Goal: Task Accomplishment & Management: Use online tool/utility

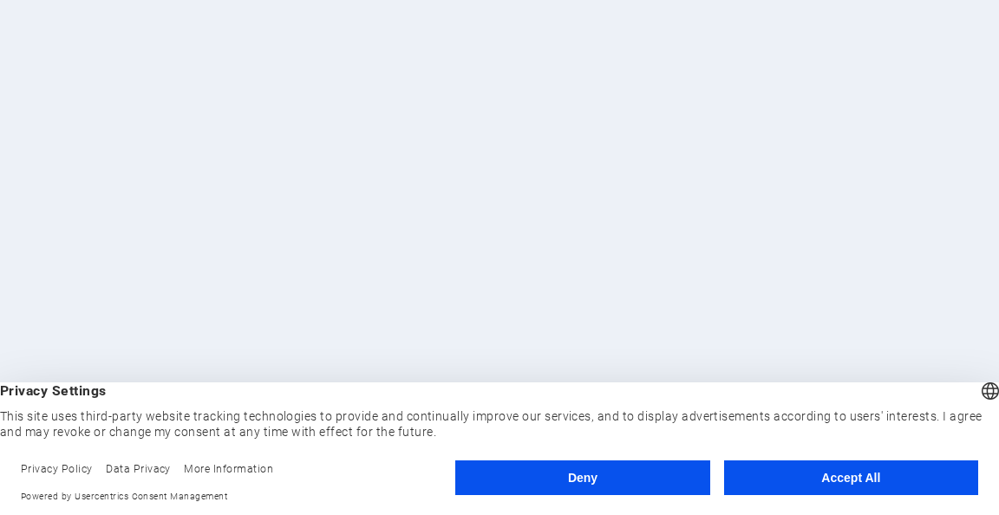
click at [823, 473] on button "Accept All" at bounding box center [851, 478] width 254 height 35
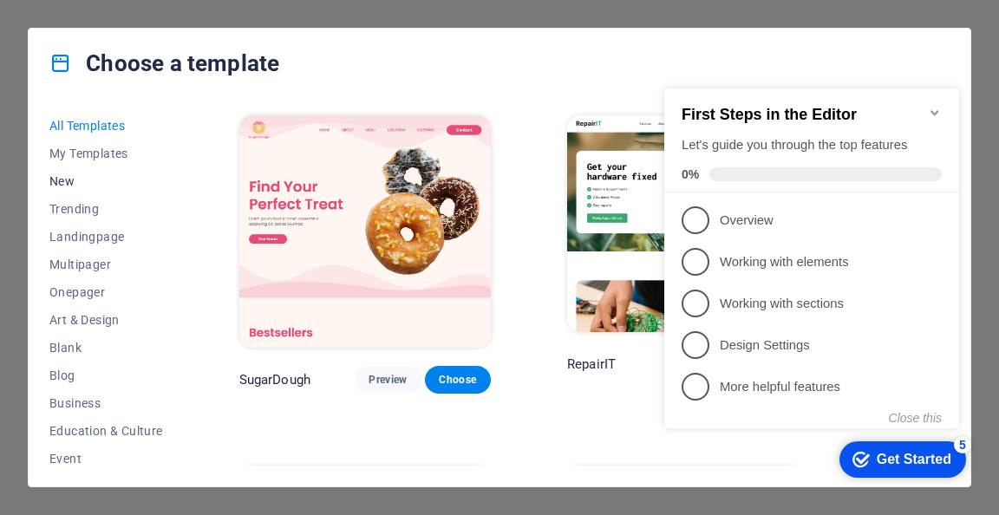
click at [76, 180] on span "New" at bounding box center [106, 181] width 114 height 14
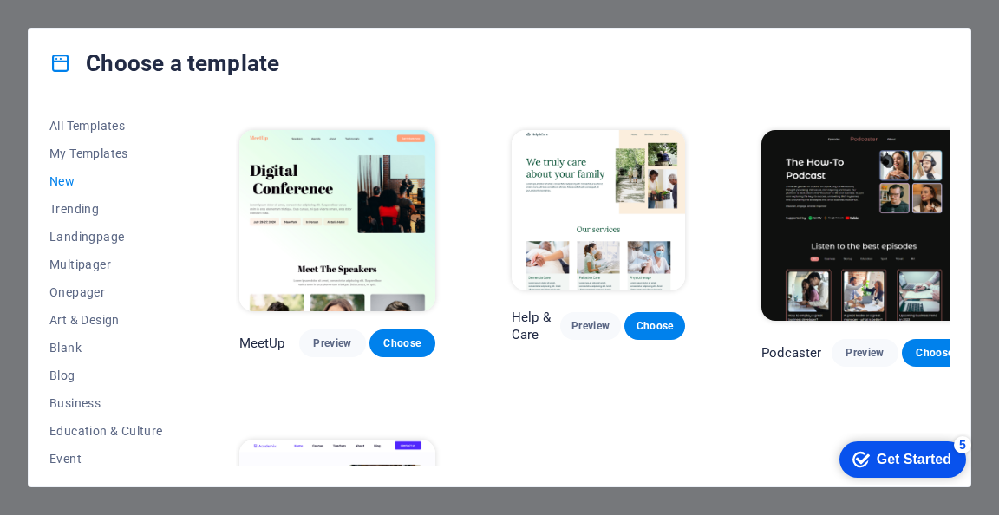
scroll to position [782, 0]
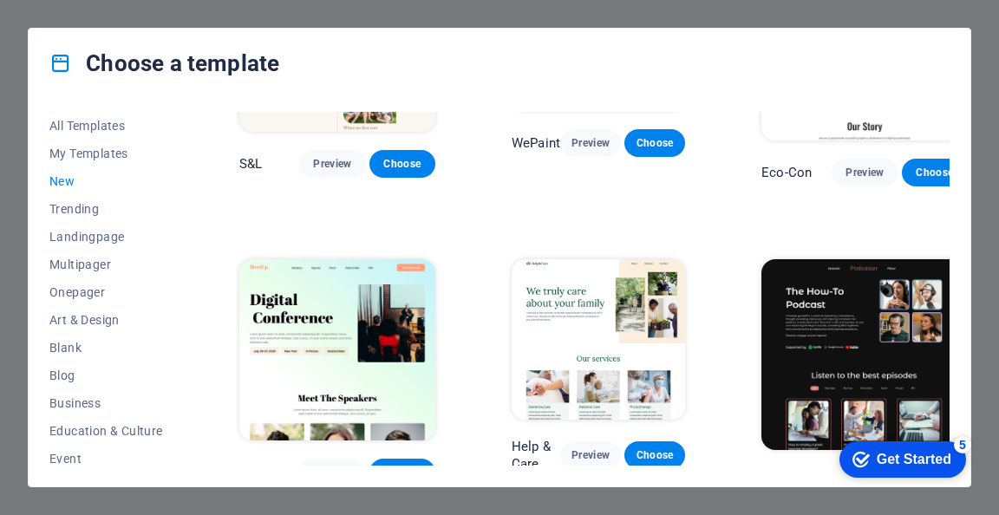
click at [82, 103] on div "All Templates My Templates New Trending Landingpage Multipager Onepager Art & D…" at bounding box center [500, 292] width 942 height 389
click at [83, 119] on span "All Templates" at bounding box center [106, 126] width 114 height 14
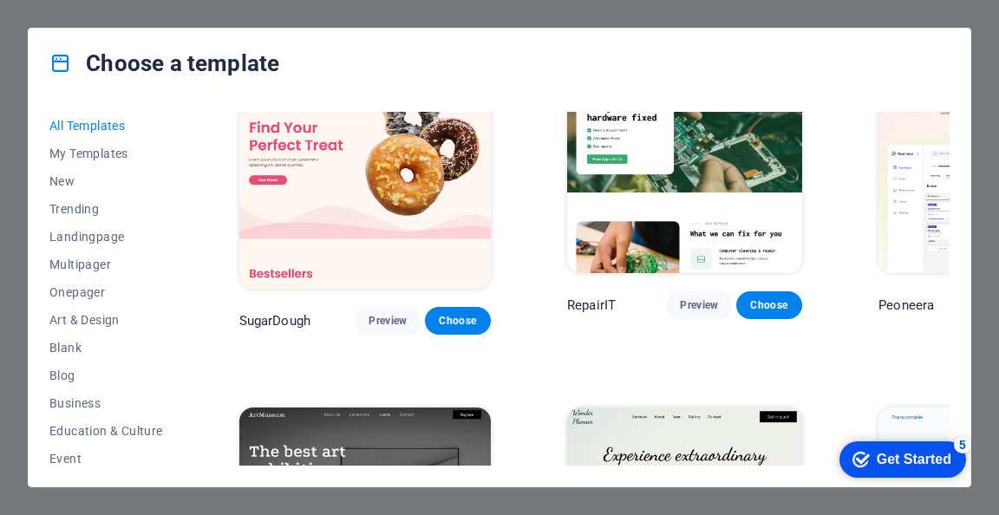
scroll to position [87, 0]
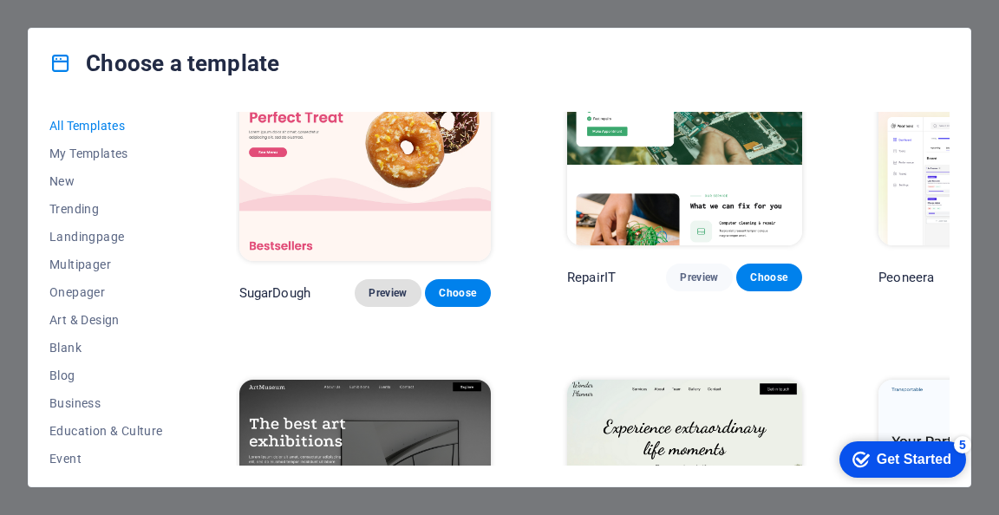
click at [369, 286] on span "Preview" at bounding box center [388, 293] width 38 height 14
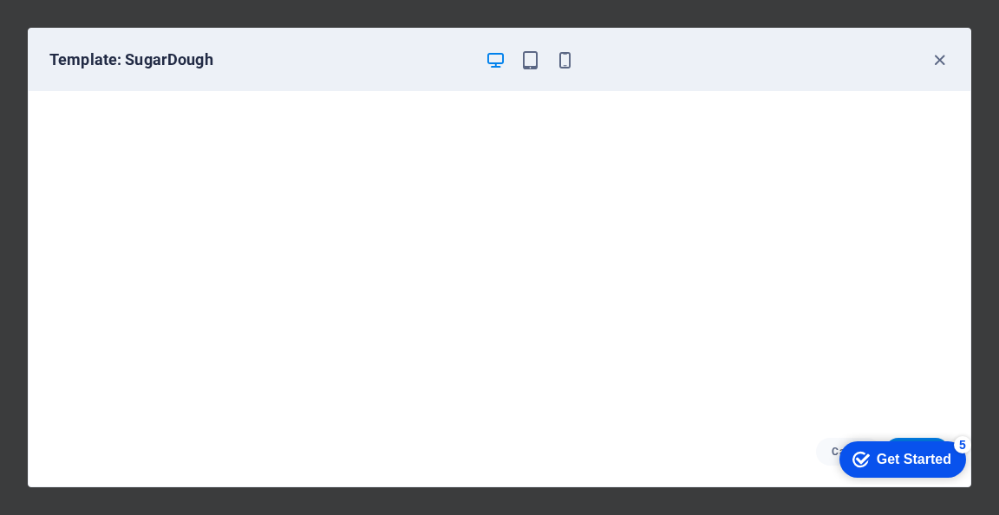
click at [931, 70] on div "Template: SugarDough" at bounding box center [500, 60] width 942 height 62
click at [949, 56] on icon "button" at bounding box center [940, 60] width 20 height 20
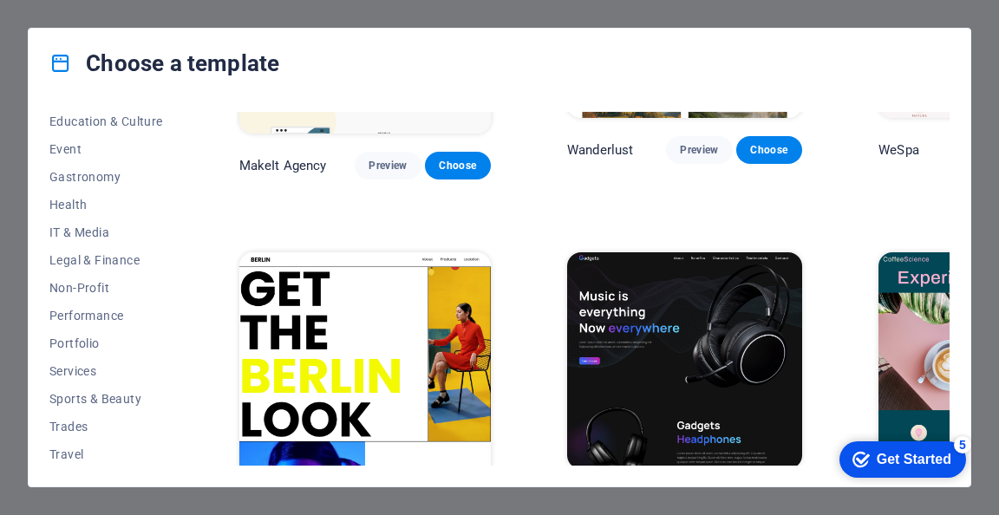
scroll to position [340, 0]
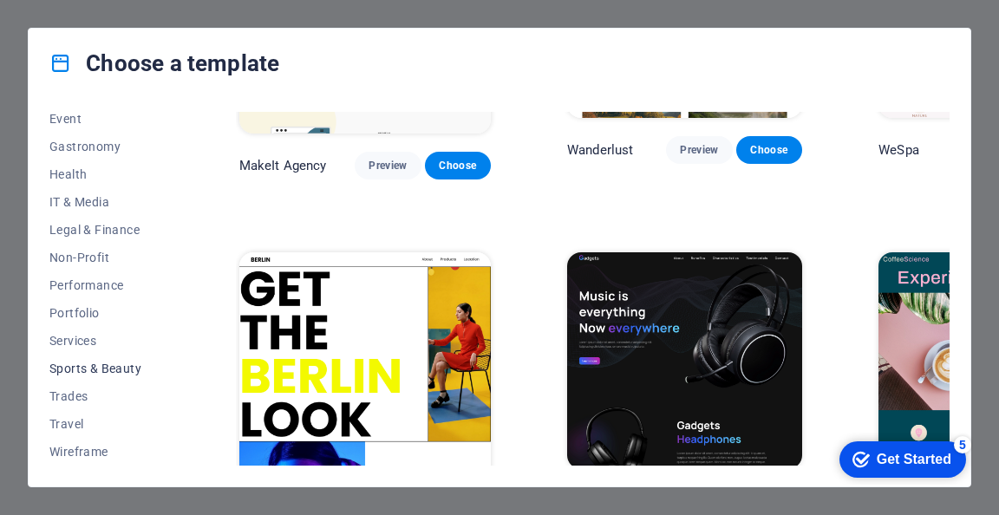
click at [77, 365] on span "Sports & Beauty" at bounding box center [106, 369] width 114 height 14
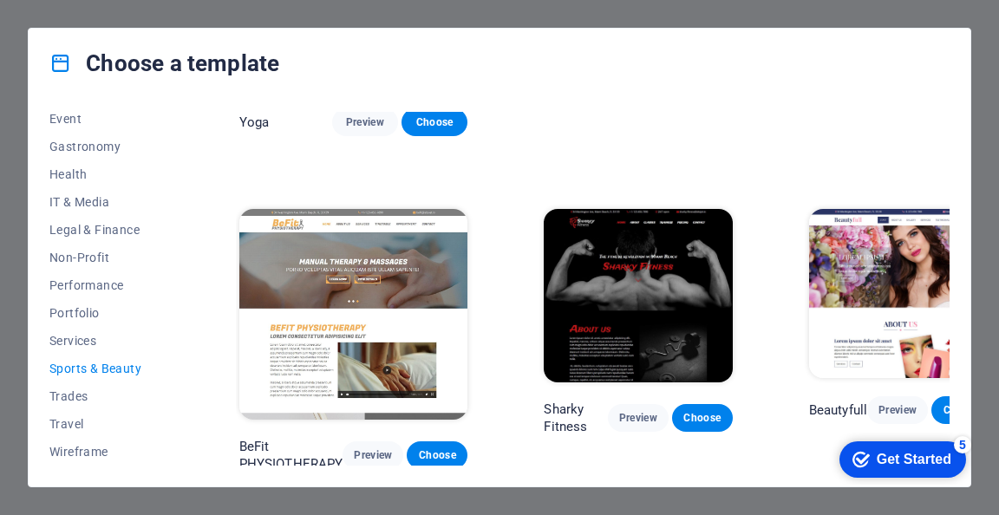
scroll to position [818, 0]
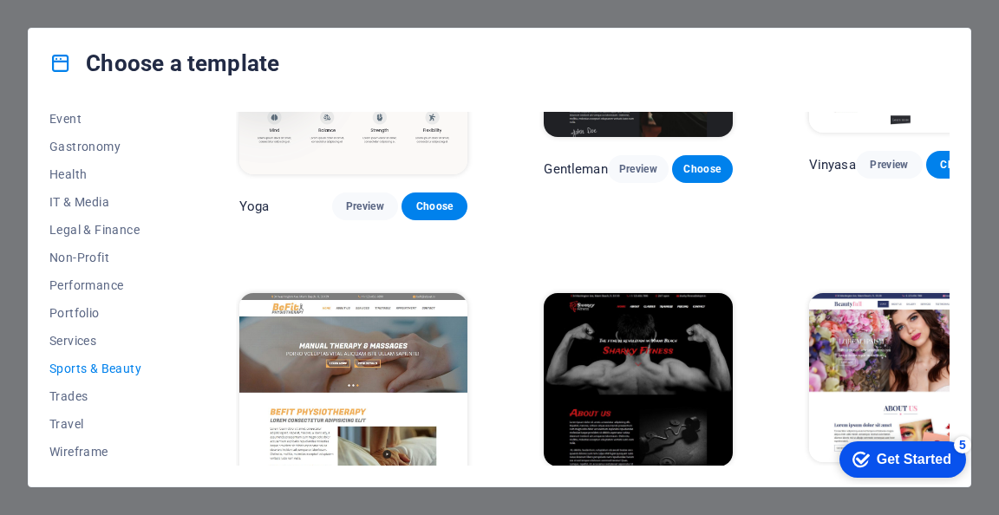
click at [100, 364] on span "Sports & Beauty" at bounding box center [106, 369] width 114 height 14
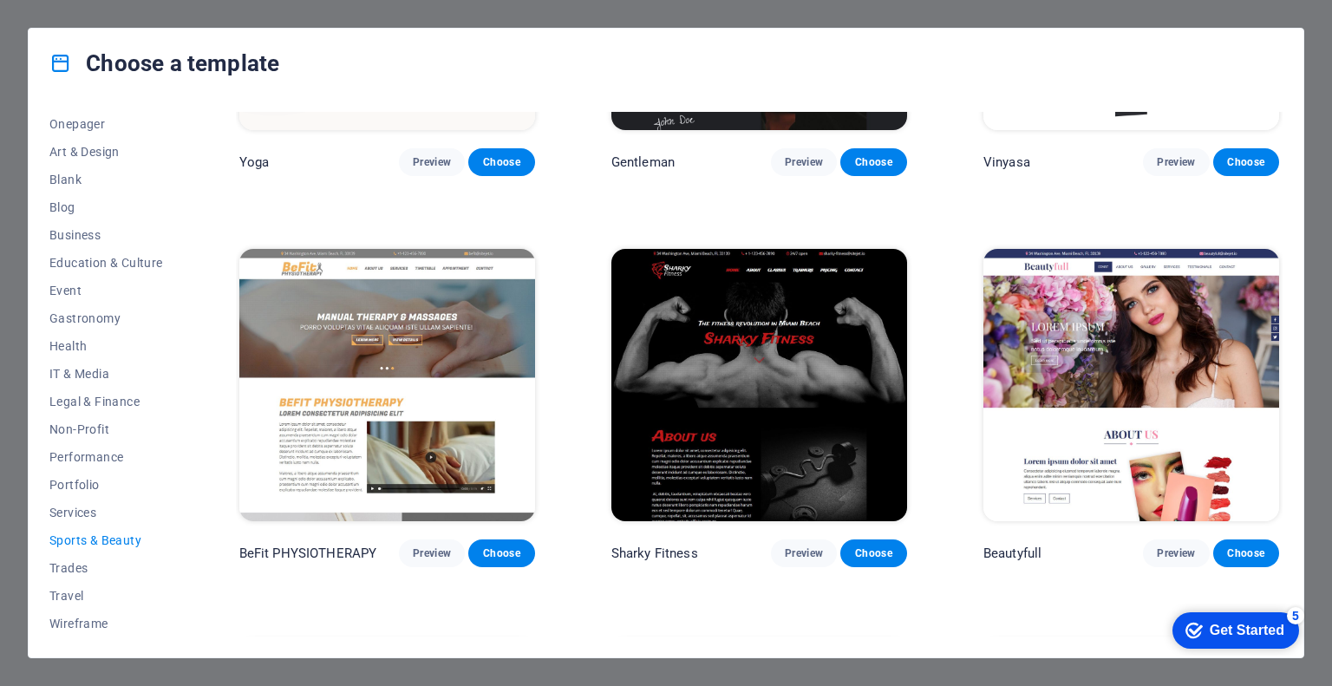
scroll to position [1156, 0]
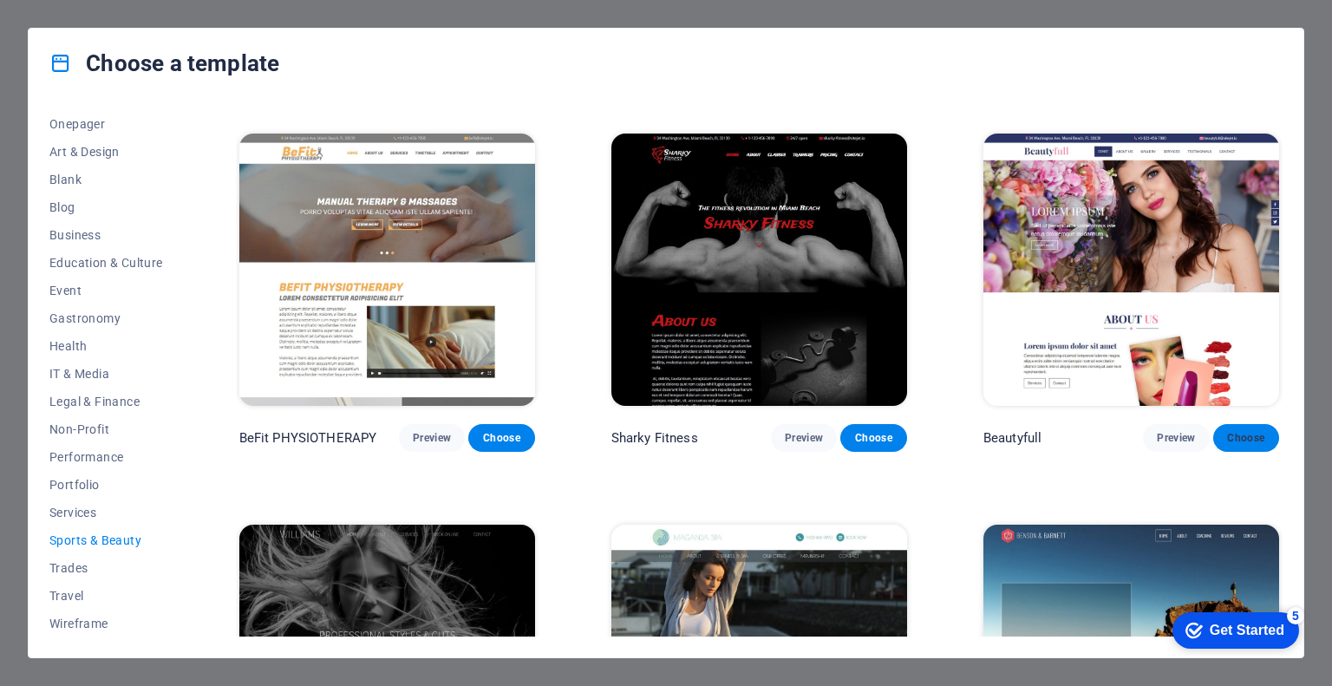
click at [998, 431] on span "Choose" at bounding box center [1246, 438] width 38 height 14
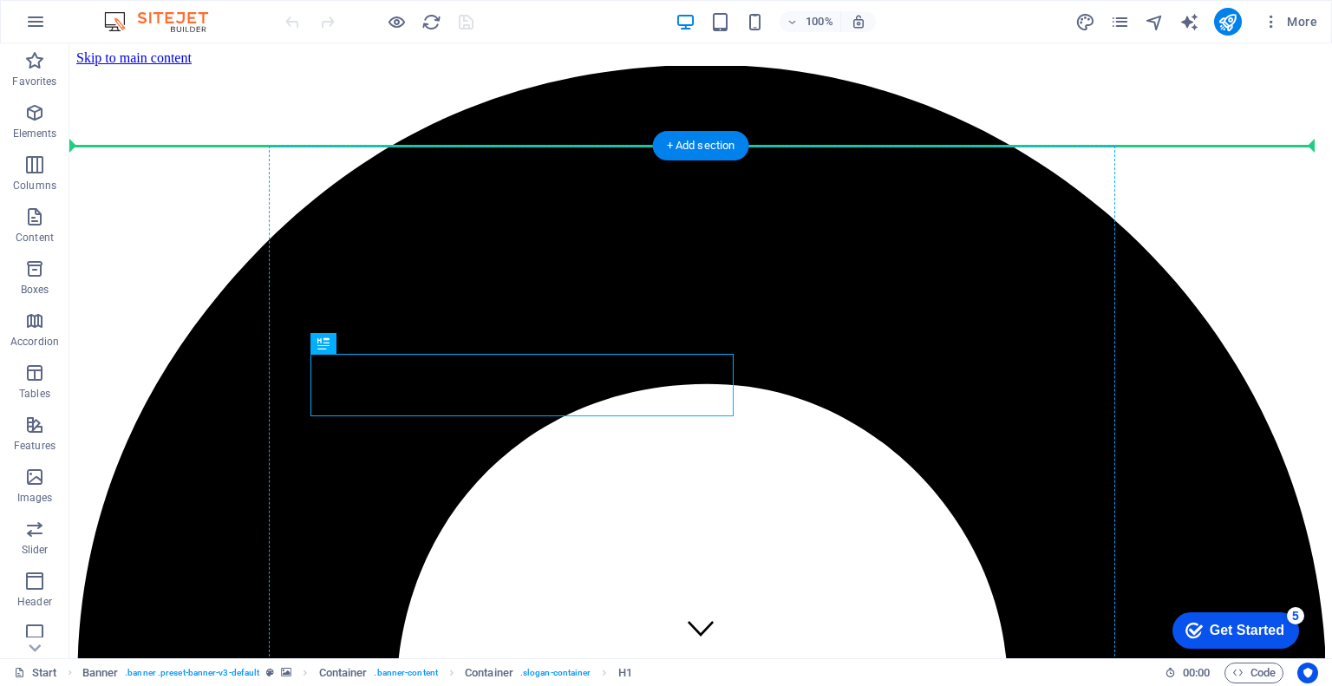
drag, startPoint x: 395, startPoint y: 389, endPoint x: 317, endPoint y: 343, distance: 90.6
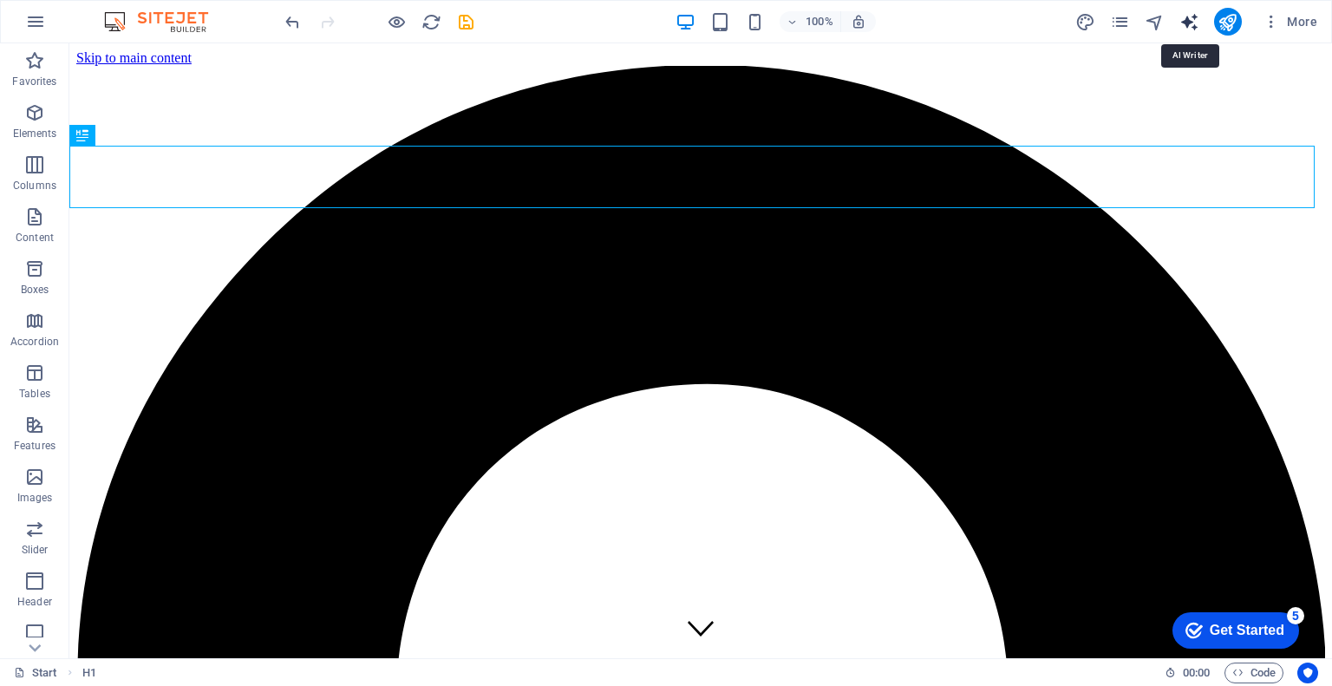
click at [1191, 15] on icon "text_generator" at bounding box center [1190, 22] width 20 height 20
select select "English"
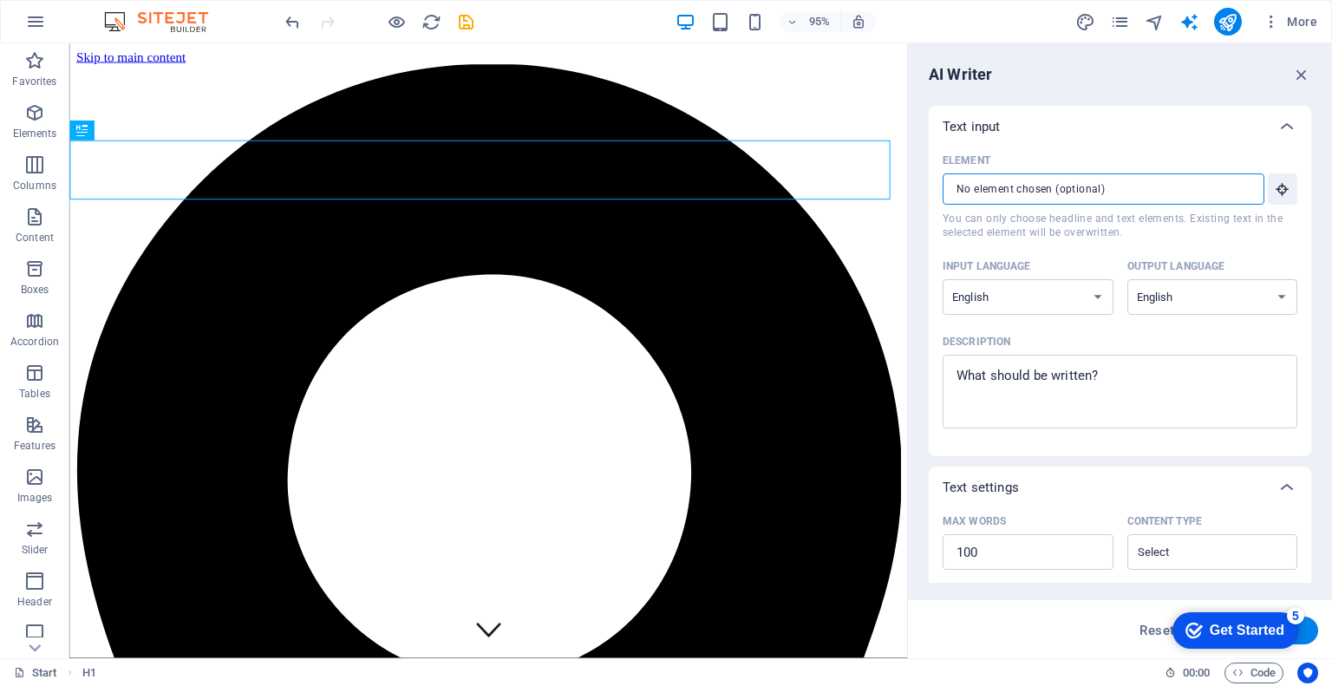
click at [1154, 183] on input "Element ​ You can only choose headline and text elements. Existing text in the …" at bounding box center [1098, 188] width 310 height 31
click at [1166, 193] on input "Element ​ You can only choose headline and text elements. Existing text in the …" at bounding box center [1098, 188] width 310 height 31
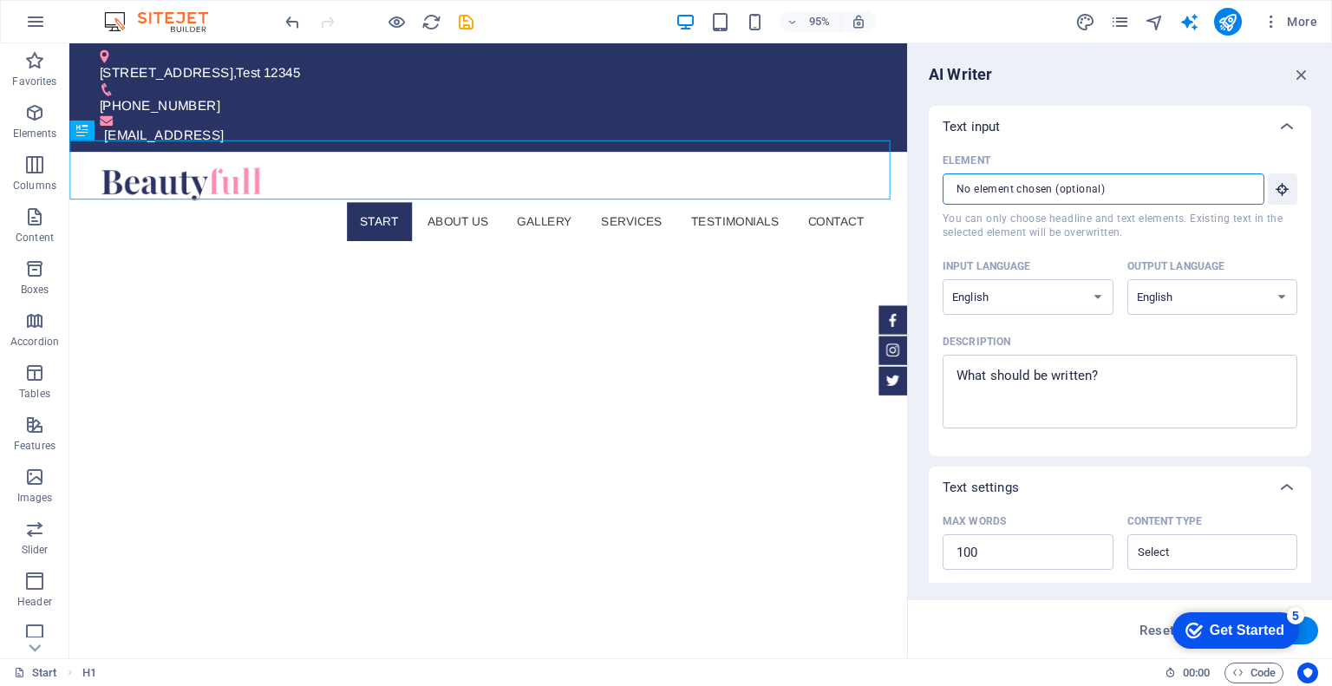
click at [1160, 174] on input "Element ​ You can only choose headline and text elements. Existing text in the …" at bounding box center [1098, 188] width 310 height 31
click at [1103, 368] on textarea "Description x ​" at bounding box center [1119, 391] width 337 height 56
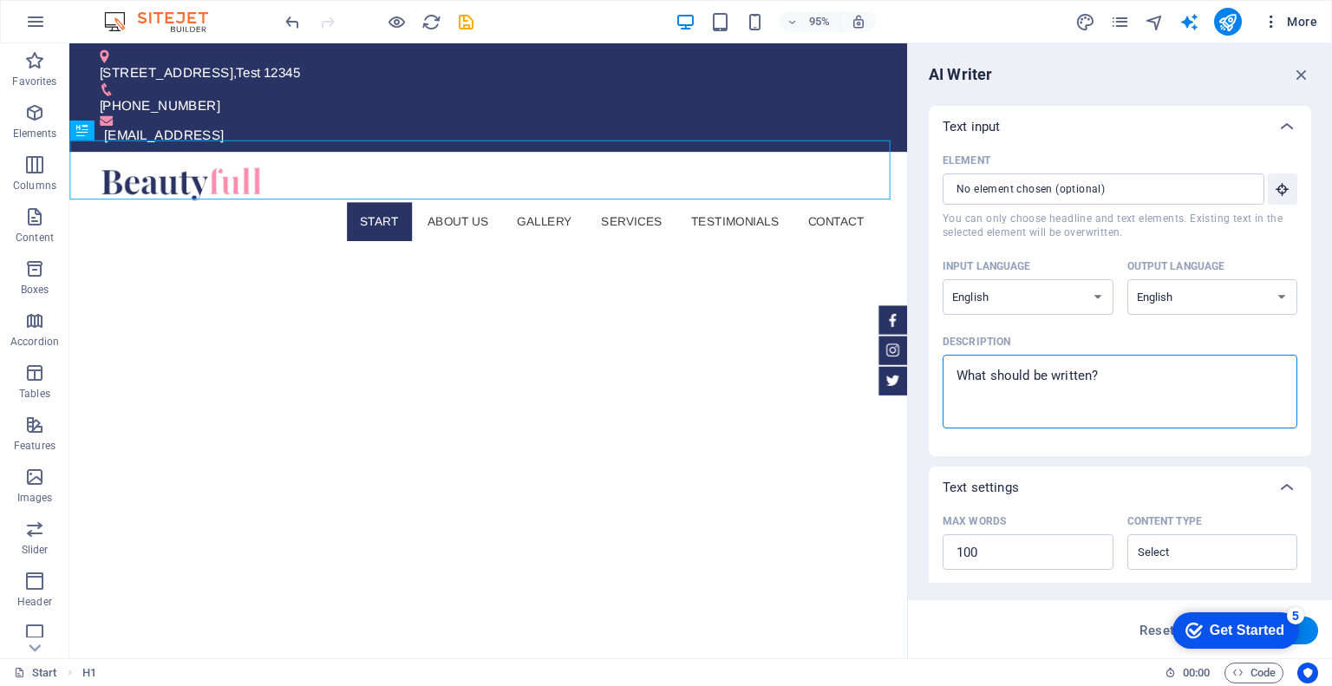
type textarea "x"
click at [1260, 20] on button "More" at bounding box center [1290, 22] width 69 height 28
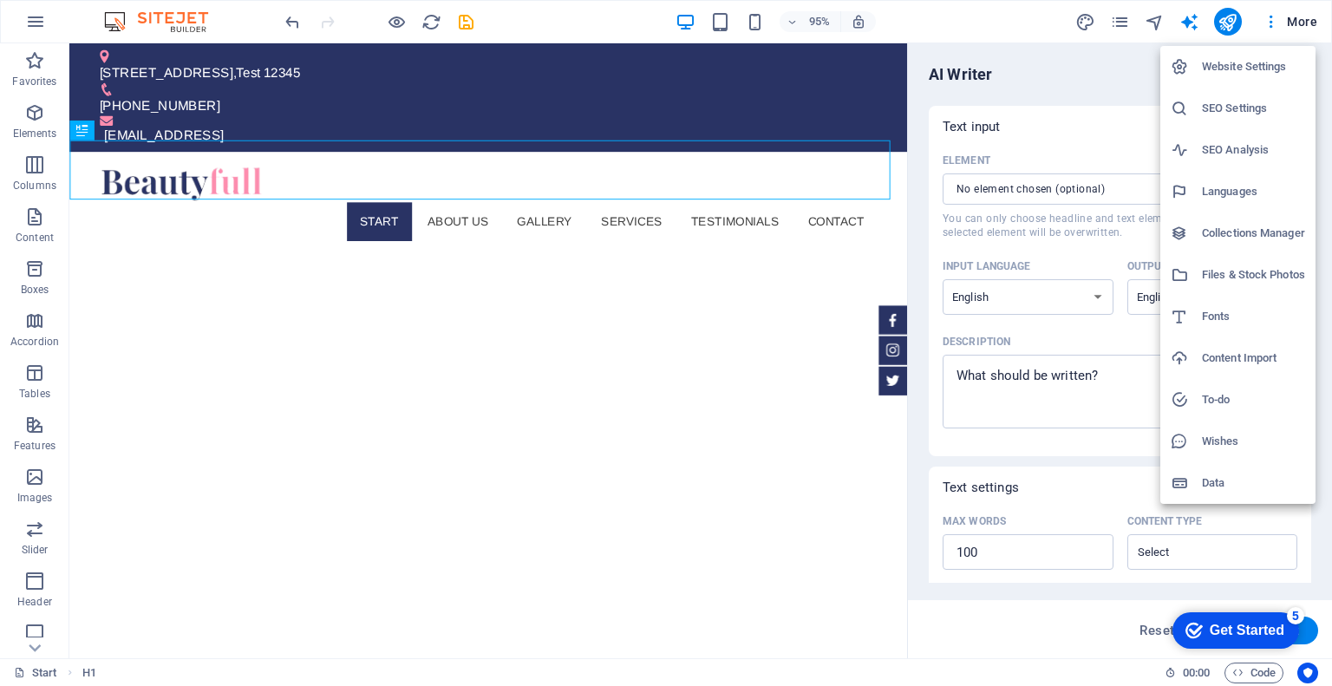
click at [1218, 21] on div at bounding box center [666, 343] width 1332 height 686
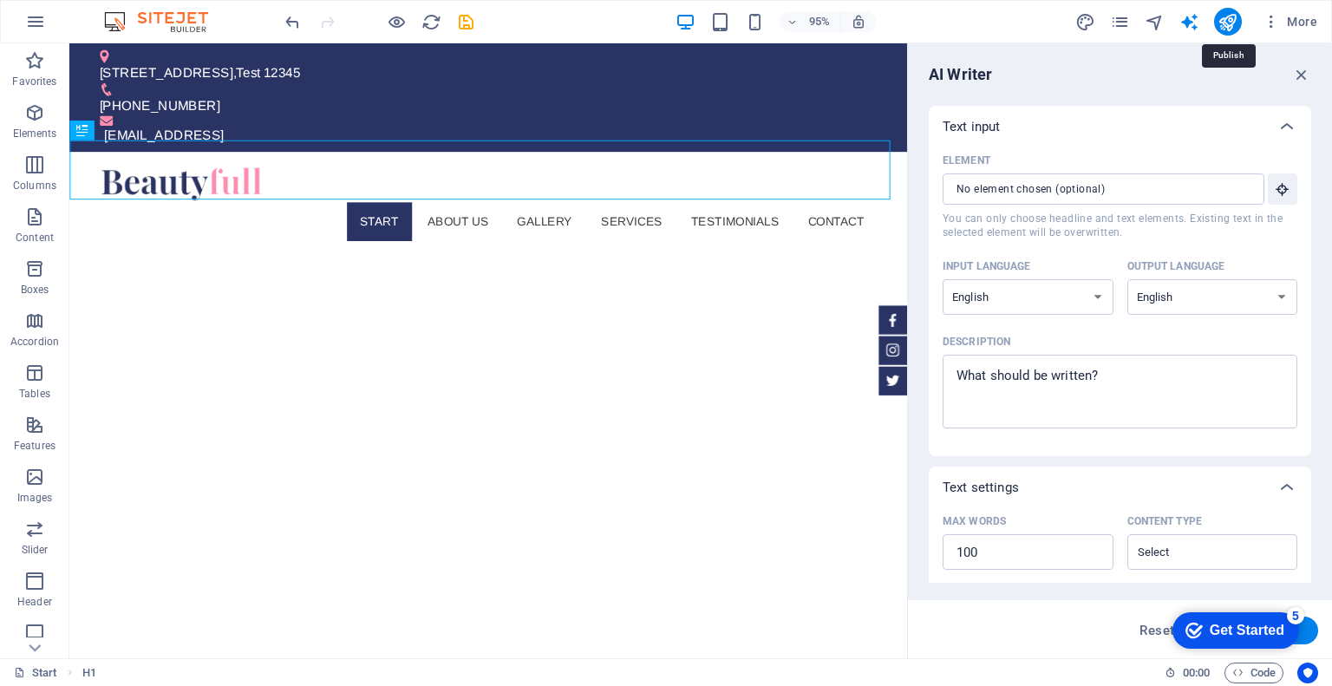
click at [1226, 21] on icon "publish" at bounding box center [1228, 22] width 20 height 20
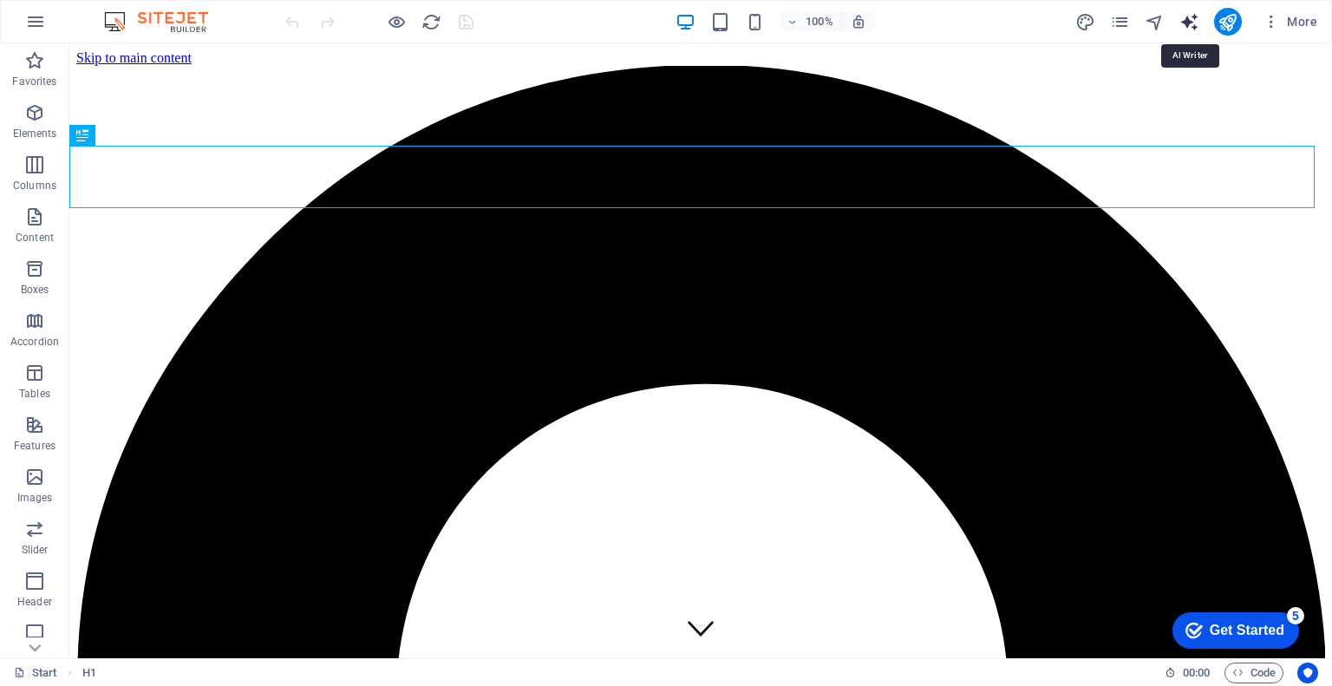
click at [1197, 16] on icon "text_generator" at bounding box center [1190, 22] width 20 height 20
select select "English"
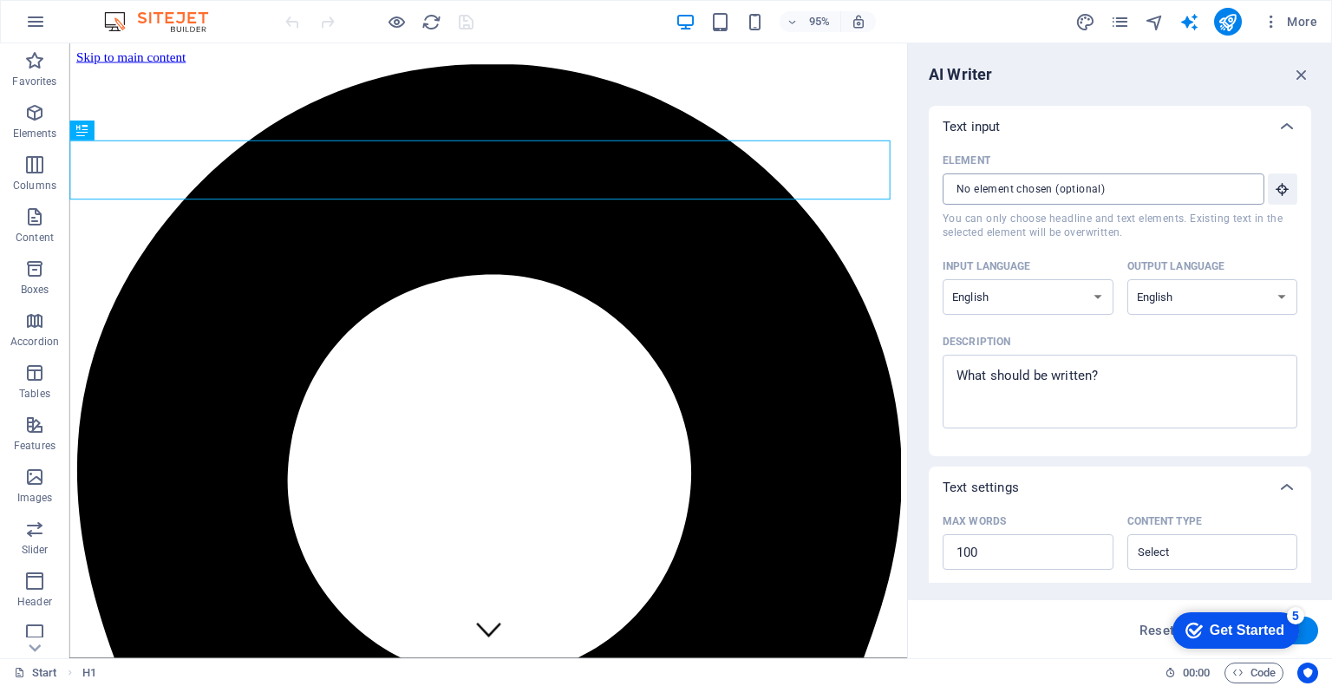
click at [1121, 196] on input "Element ​ You can only choose headline and text elements. Existing text in the …" at bounding box center [1098, 188] width 310 height 31
click at [1278, 192] on icon "button" at bounding box center [1283, 189] width 16 height 16
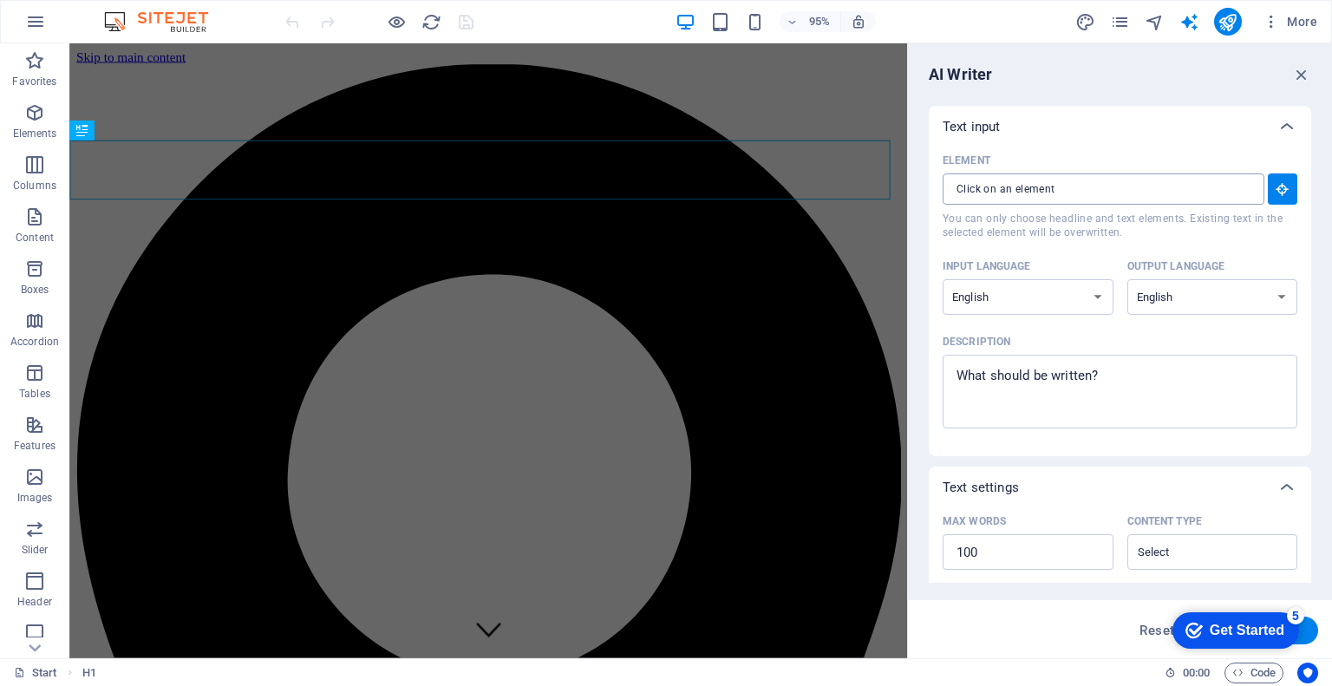
click at [1115, 193] on input "Element ​ You can only choose headline and text elements. Existing text in the …" at bounding box center [1098, 188] width 310 height 31
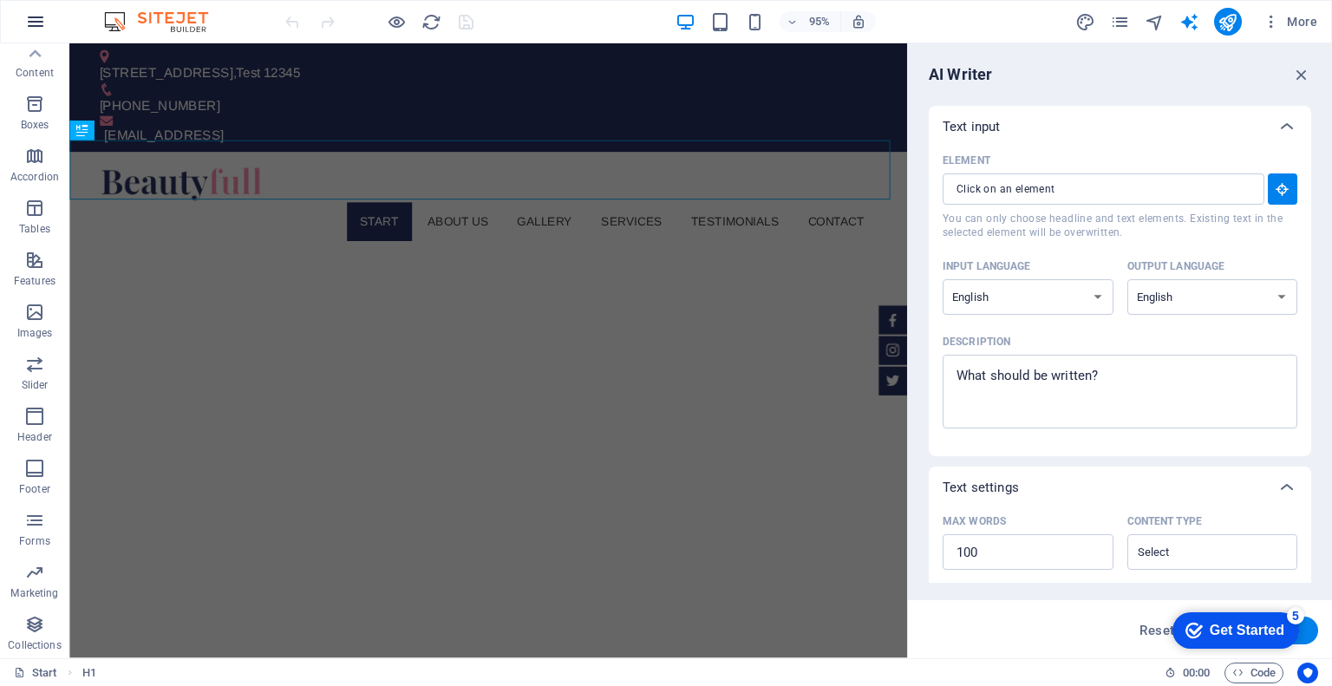
click at [25, 26] on icon "button" at bounding box center [35, 21] width 21 height 21
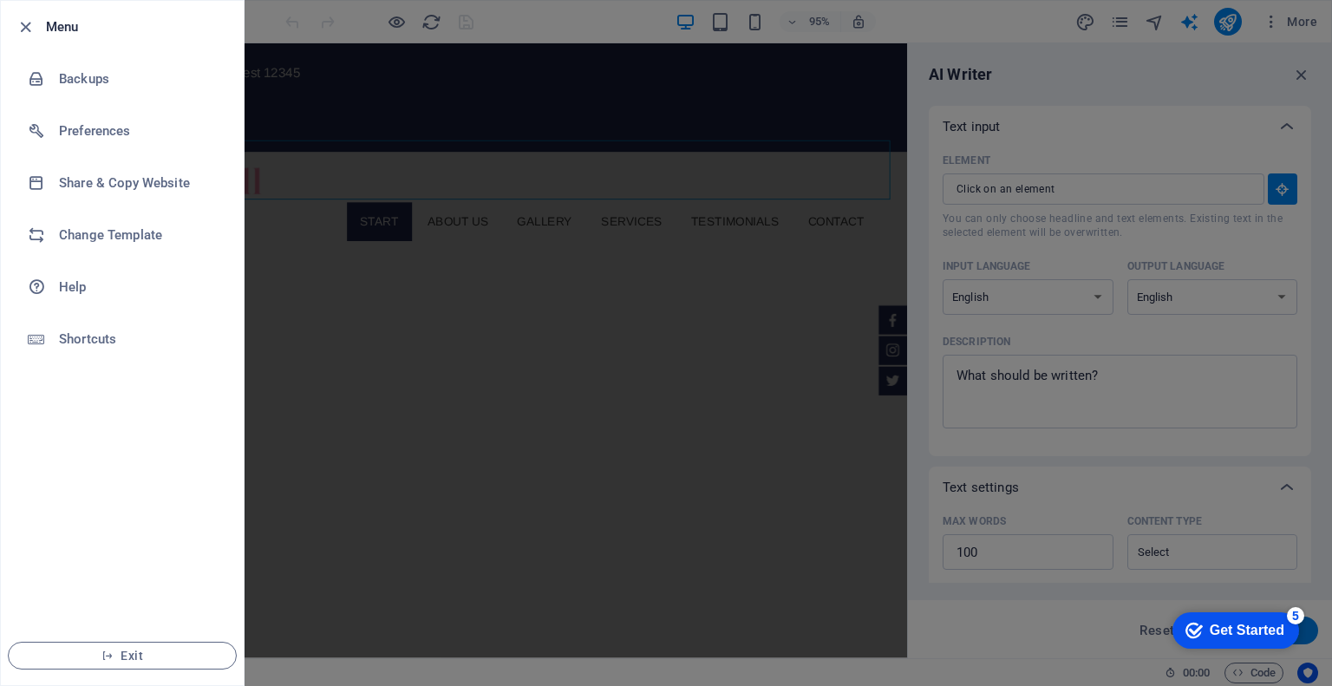
click at [1326, 27] on div at bounding box center [666, 343] width 1332 height 686
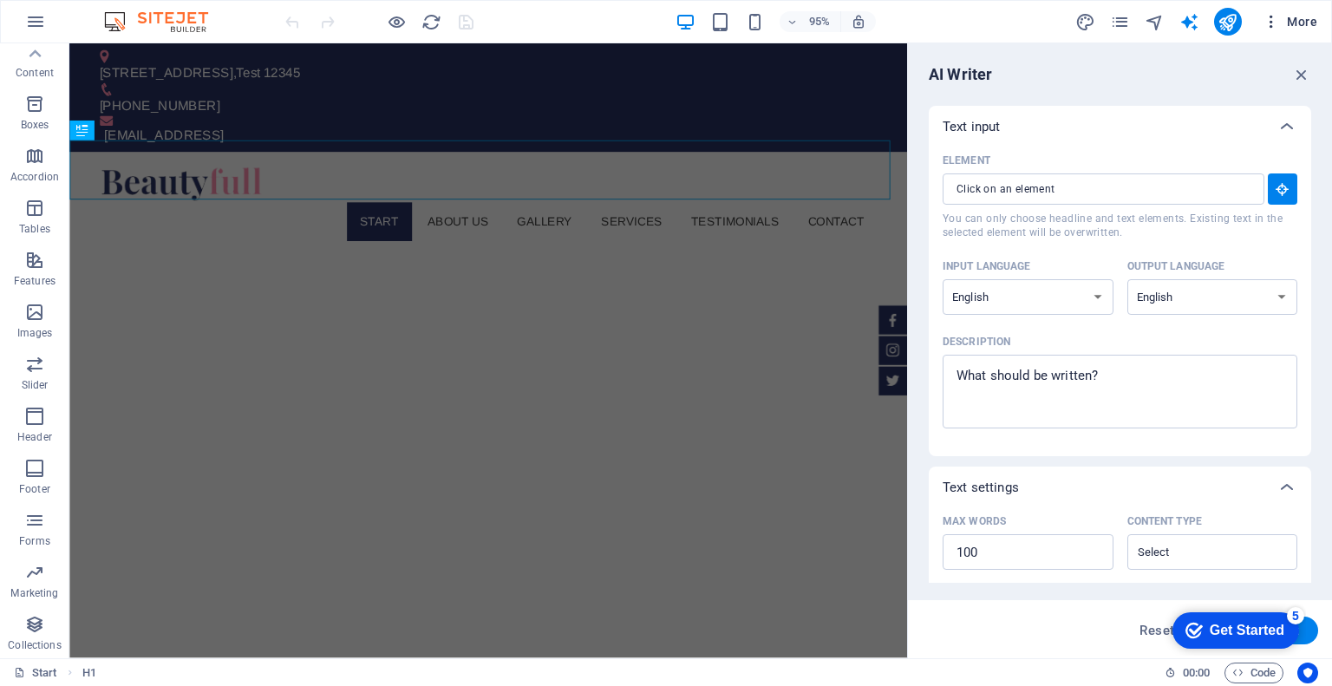
click at [1278, 14] on icon "button" at bounding box center [1271, 21] width 17 height 17
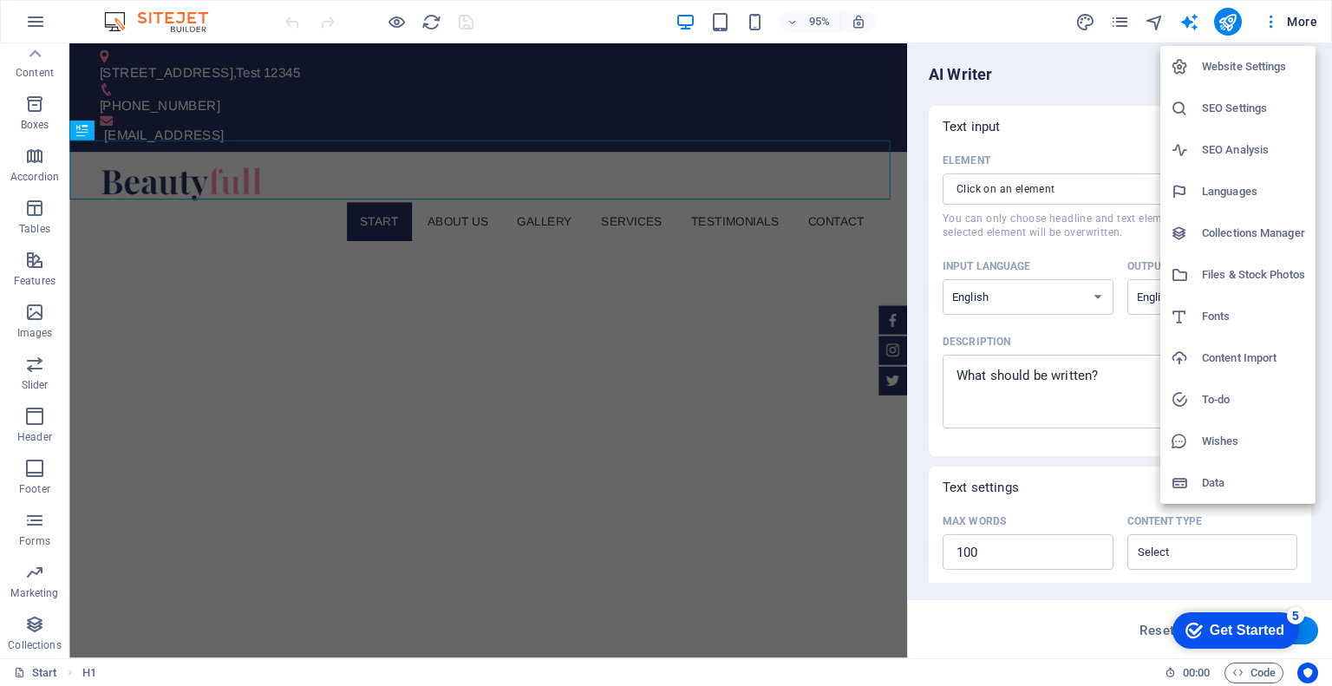
click at [1232, 16] on div at bounding box center [666, 343] width 1332 height 686
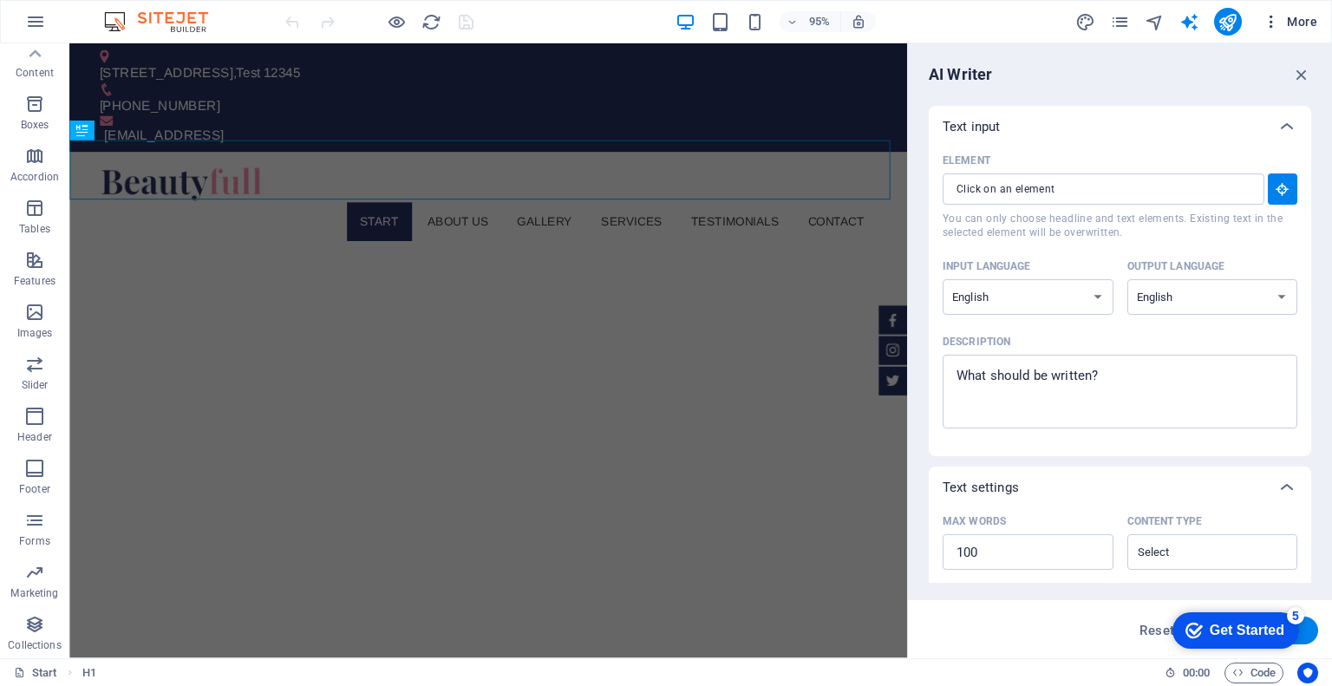
click at [1264, 23] on icon "button" at bounding box center [1271, 21] width 17 height 17
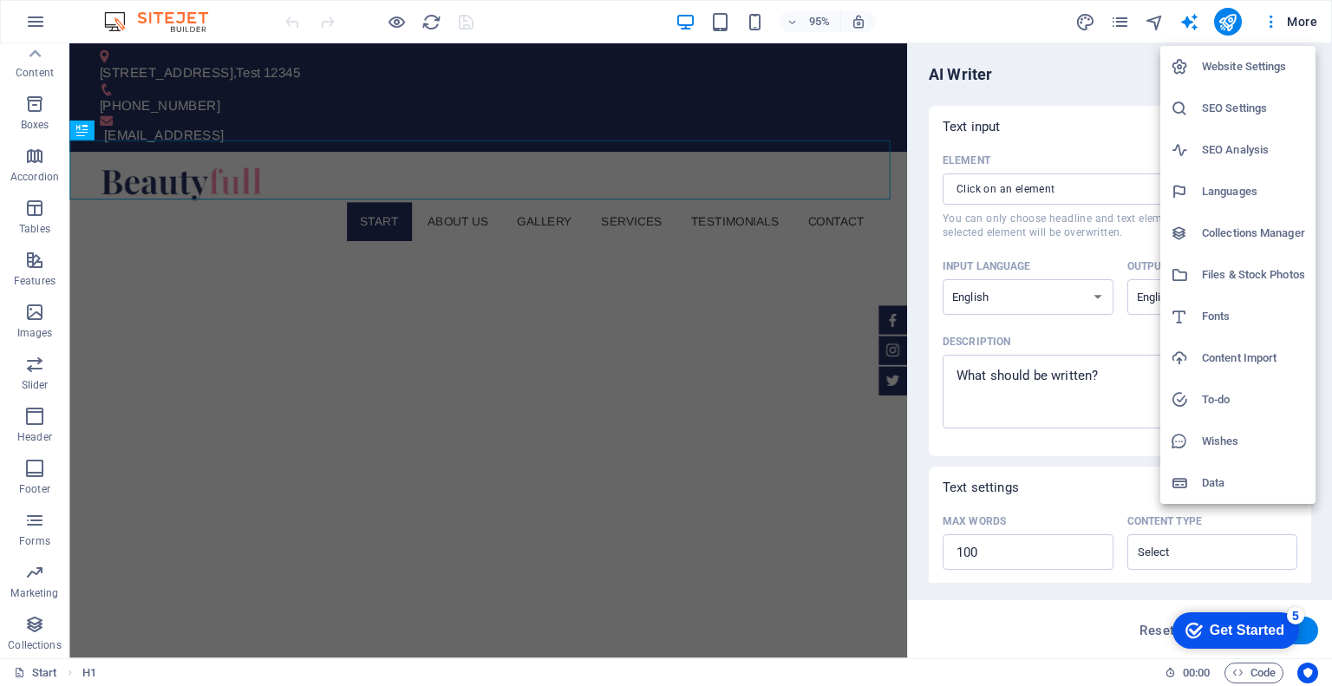
click at [1118, 18] on div at bounding box center [666, 343] width 1332 height 686
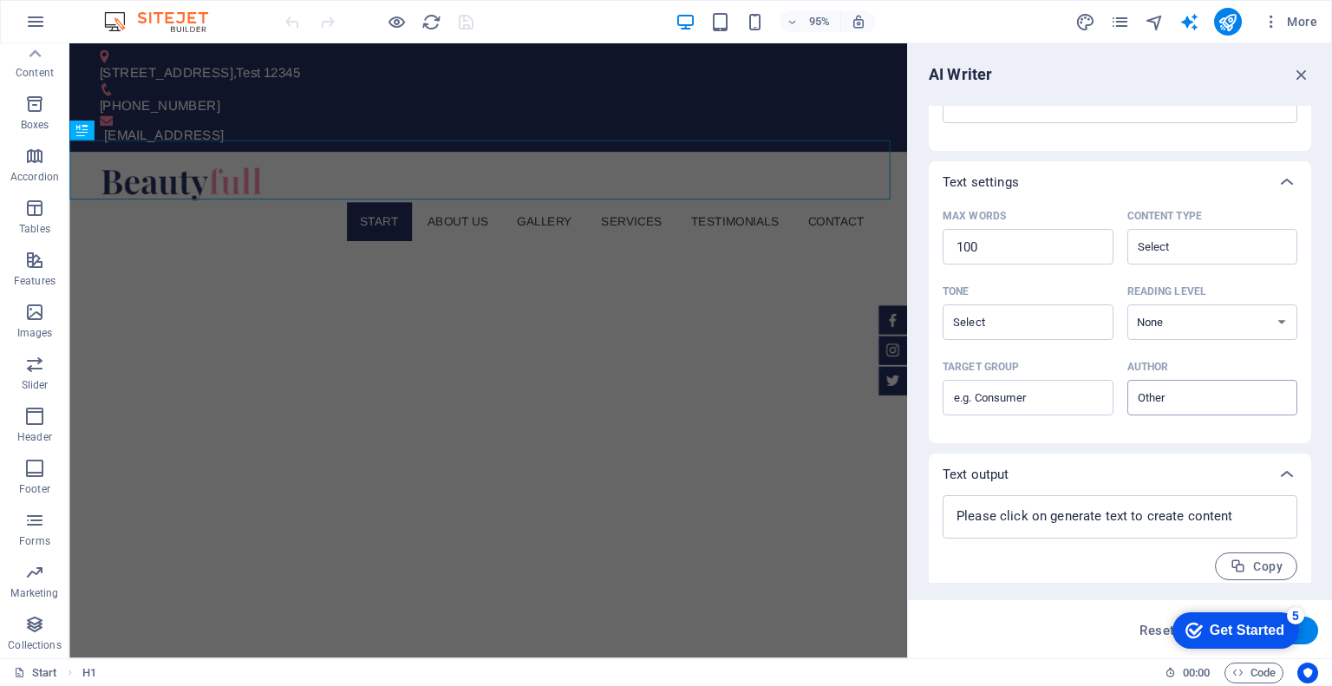
scroll to position [315, 0]
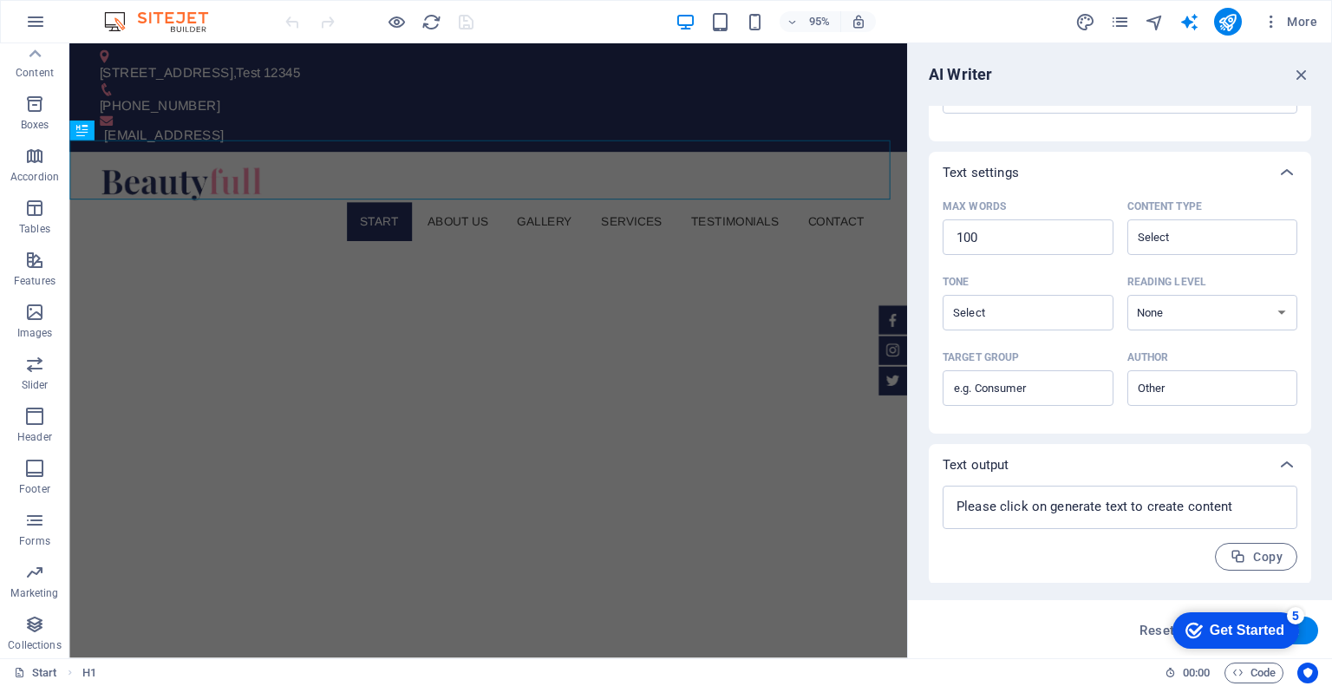
click at [1233, 617] on div "checkmark Get Started 5" at bounding box center [1236, 630] width 127 height 36
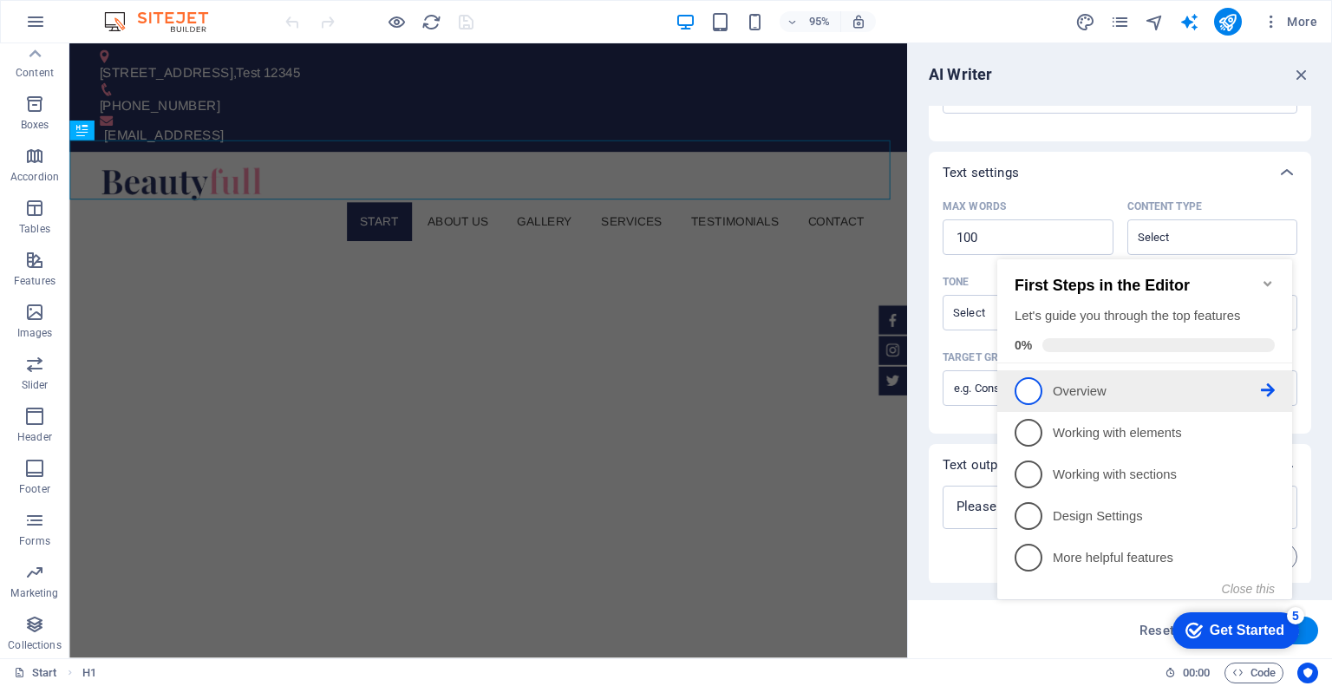
click at [1075, 389] on p "Overview - incomplete" at bounding box center [1157, 391] width 208 height 18
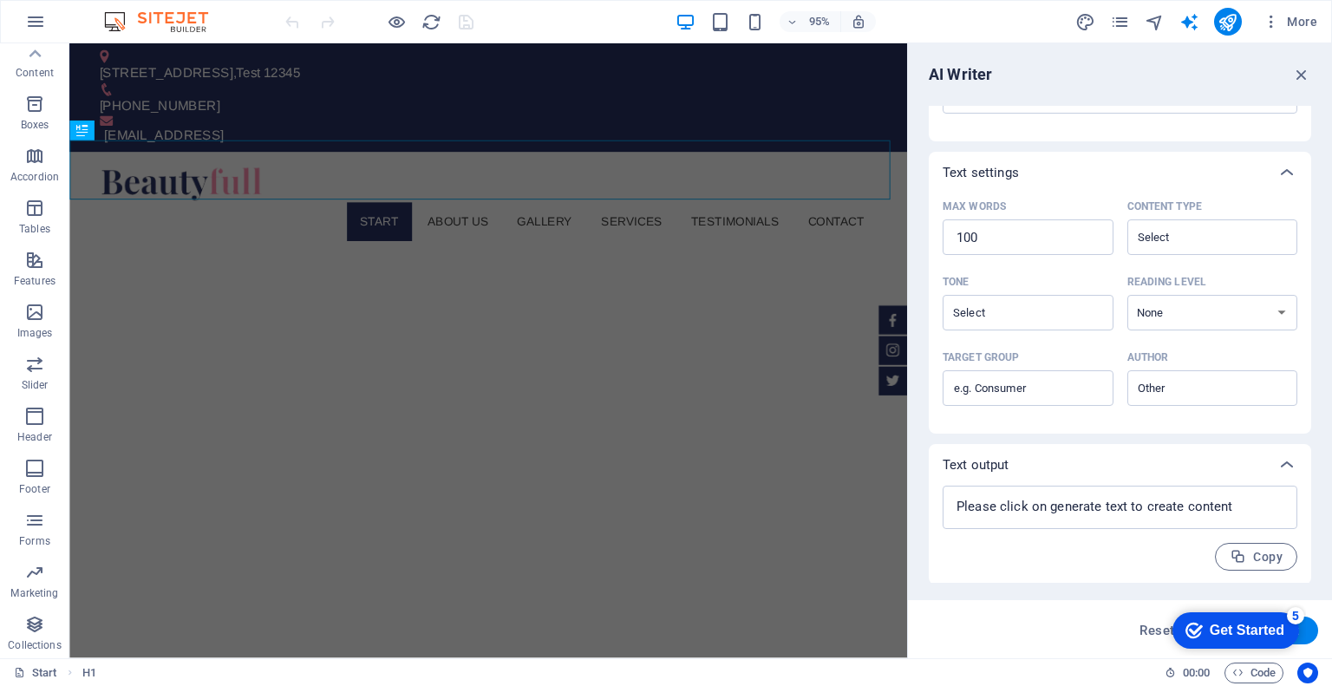
click at [1210, 631] on div "Get Started" at bounding box center [1247, 631] width 75 height 16
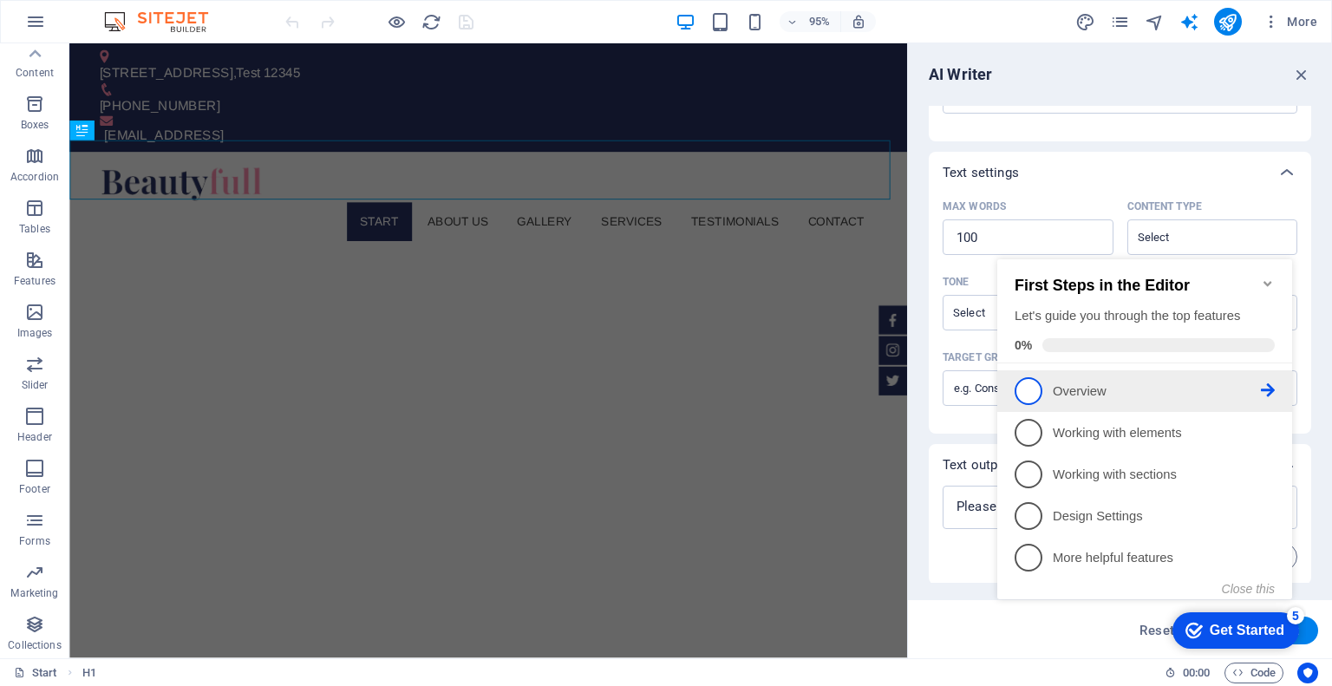
scroll to position [0, 0]
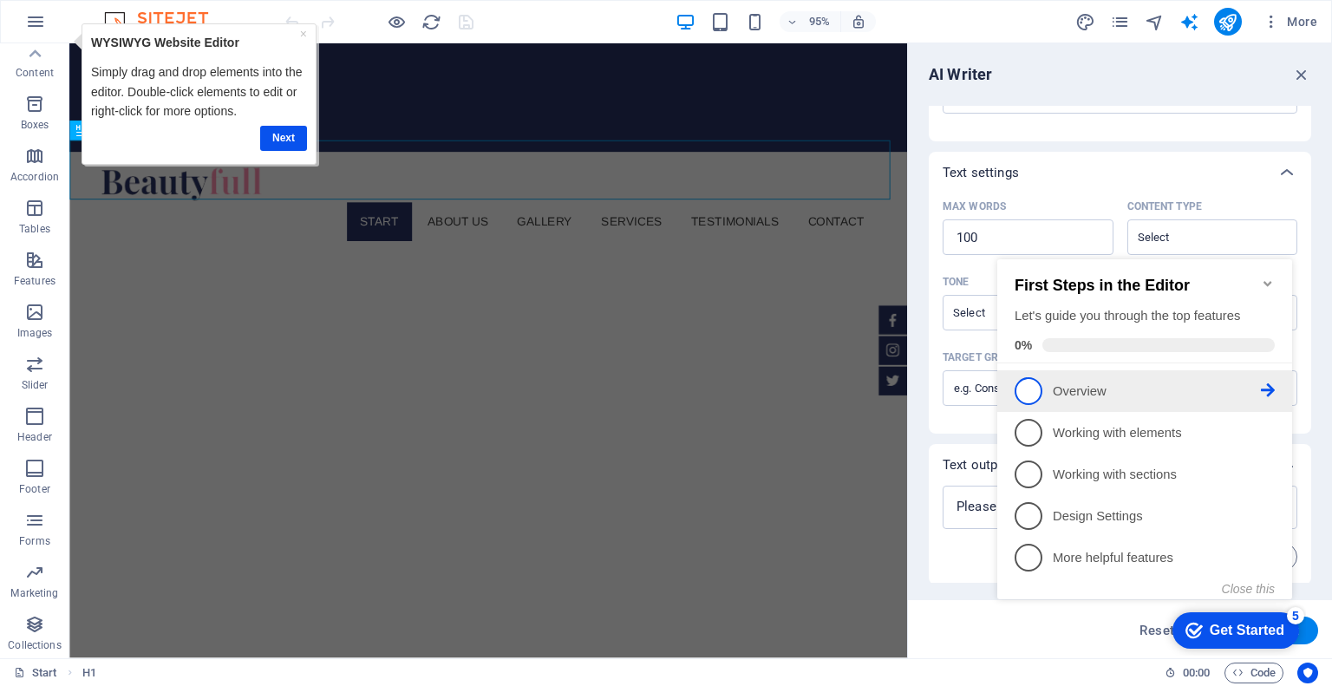
click at [1270, 385] on icon at bounding box center [1268, 390] width 14 height 14
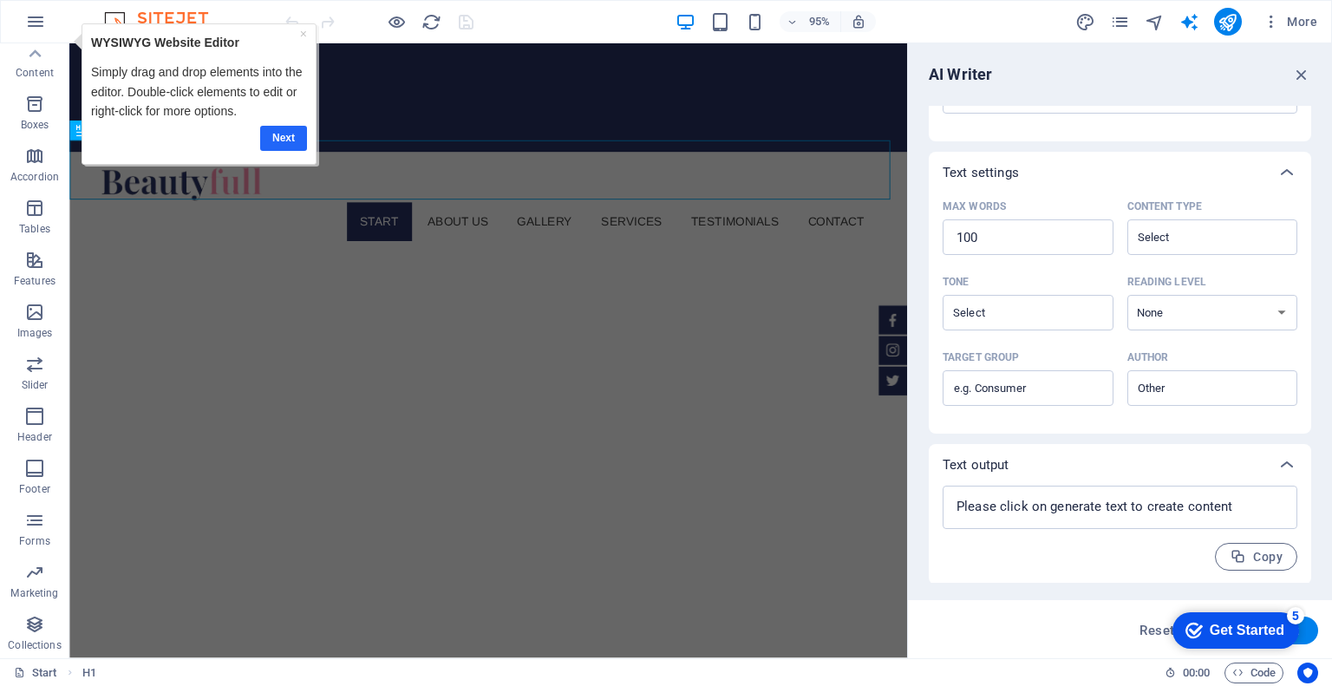
click at [269, 132] on link "Next" at bounding box center [282, 138] width 47 height 25
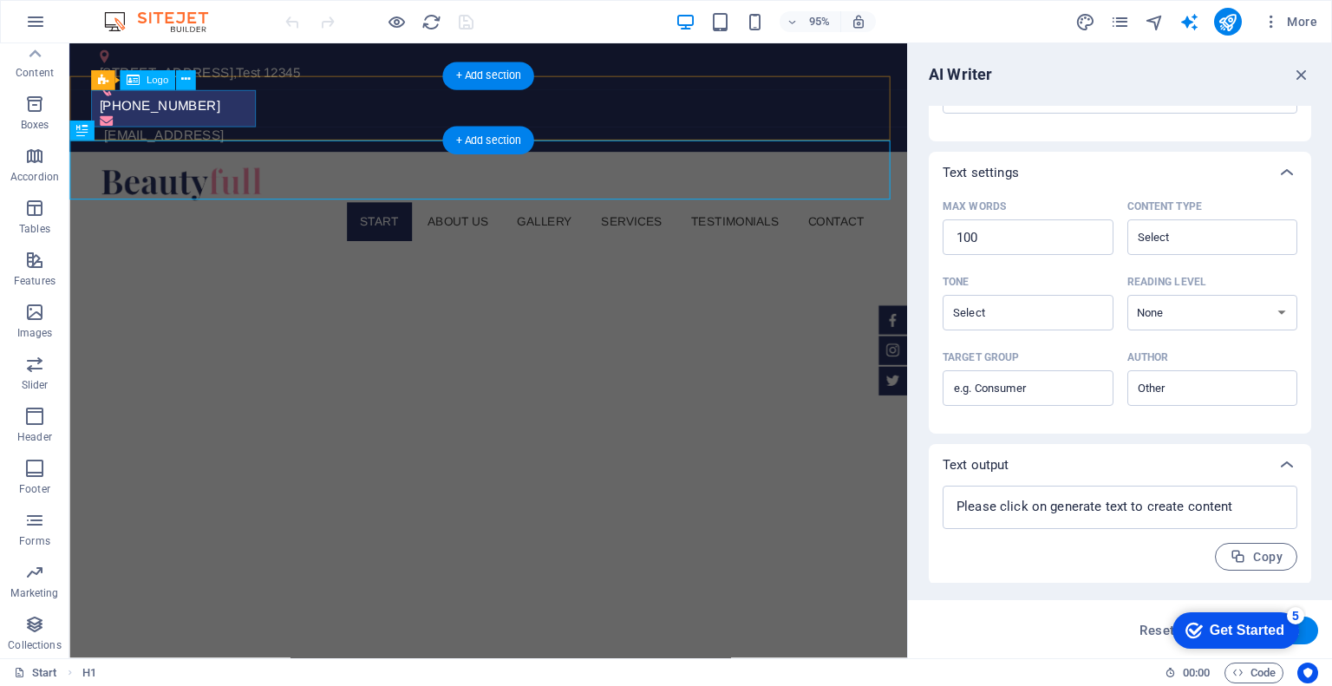
click at [198, 172] on div at bounding box center [510, 191] width 819 height 39
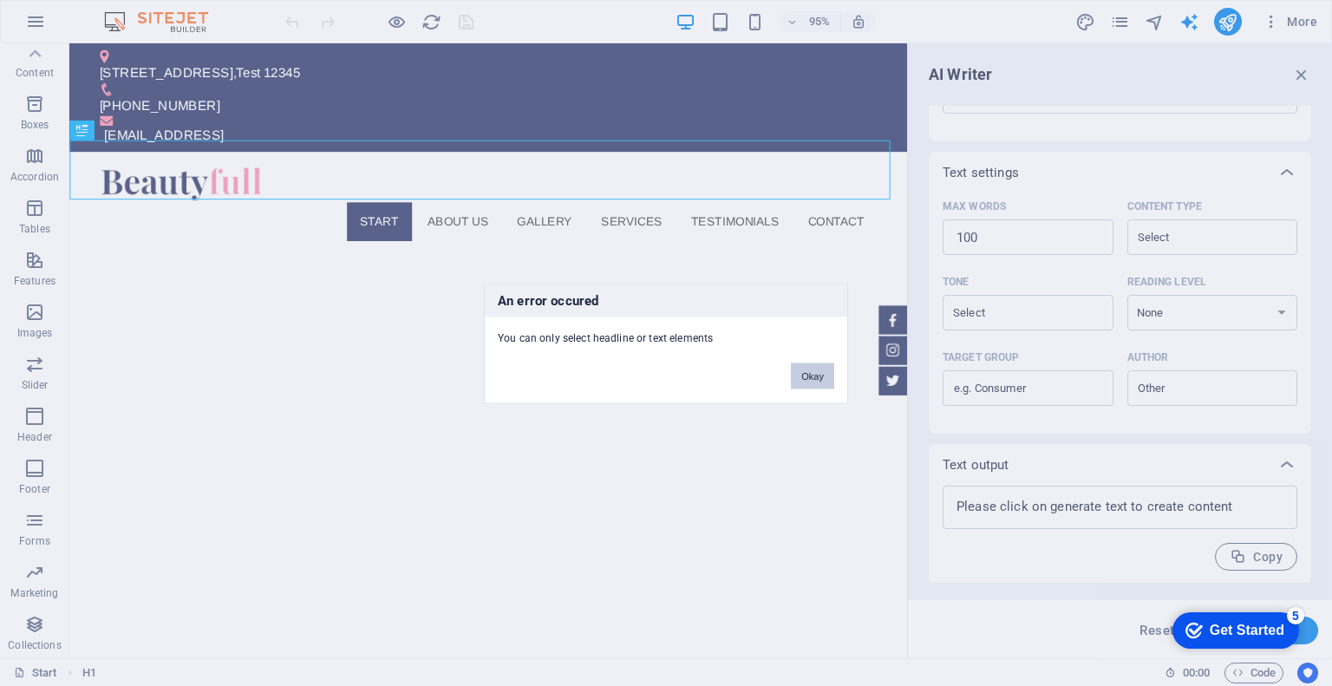
click at [807, 373] on button "Okay" at bounding box center [812, 376] width 43 height 26
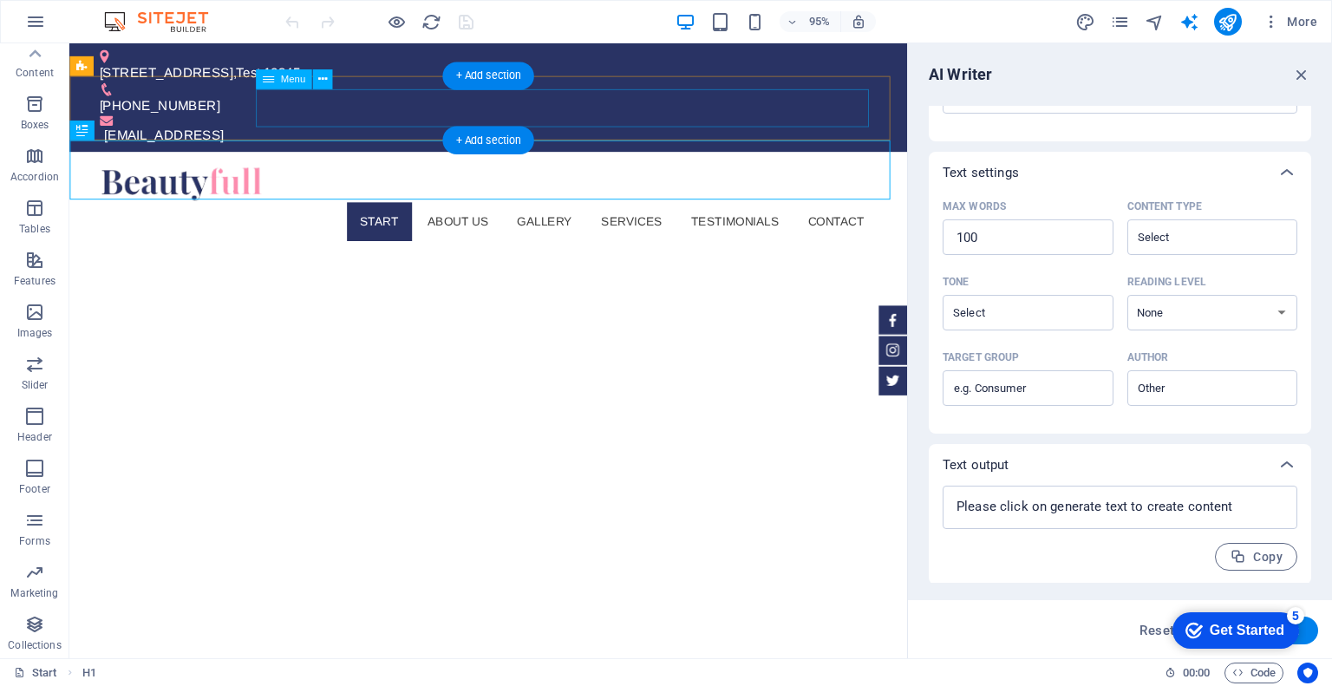
click at [395, 211] on nav "Start About us Gallery Services Testimonials Contact" at bounding box center [510, 231] width 819 height 40
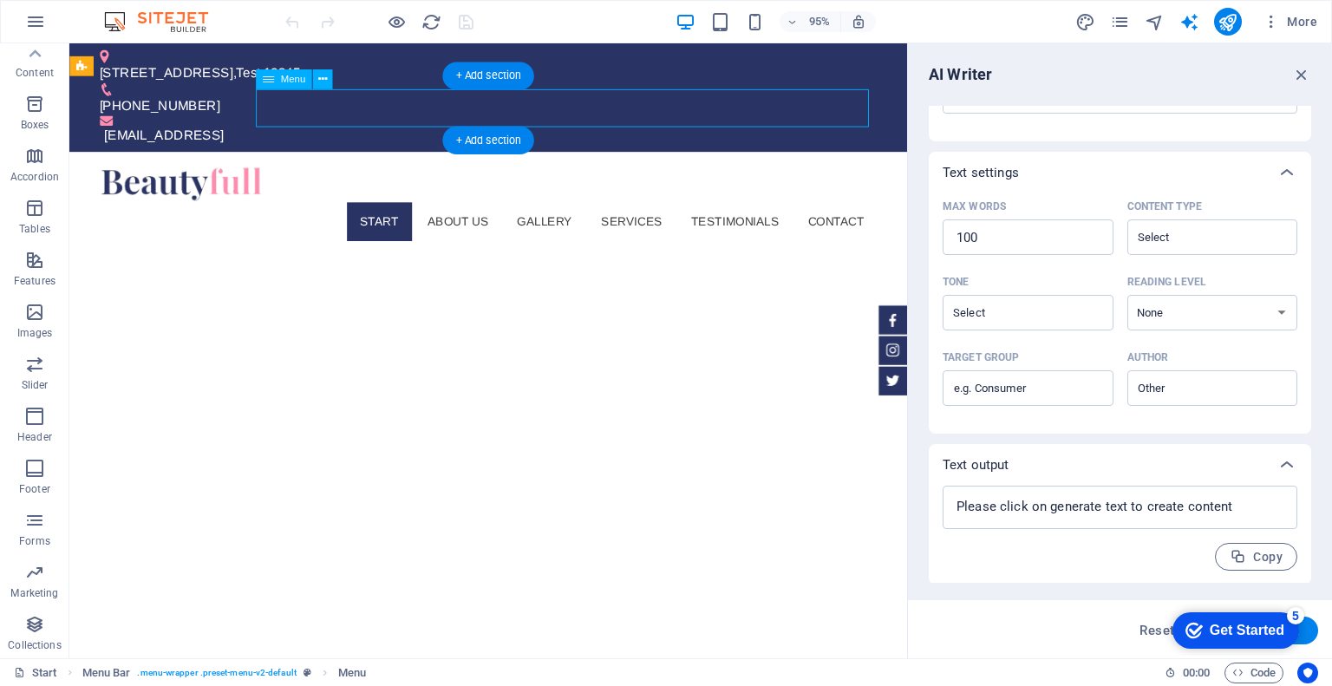
click at [550, 211] on nav "Start About us Gallery Services Testimonials Contact" at bounding box center [510, 231] width 819 height 40
click at [690, 211] on nav "Start About us Gallery Services Testimonials Contact" at bounding box center [510, 231] width 819 height 40
click at [796, 211] on nav "Start About us Gallery Services Testimonials Contact" at bounding box center [510, 231] width 819 height 40
drag, startPoint x: 912, startPoint y: 112, endPoint x: 999, endPoint y: 189, distance: 116.8
click at [912, 158] on div "Start About us Gallery Services Testimonials Contact" at bounding box center [510, 212] width 882 height 108
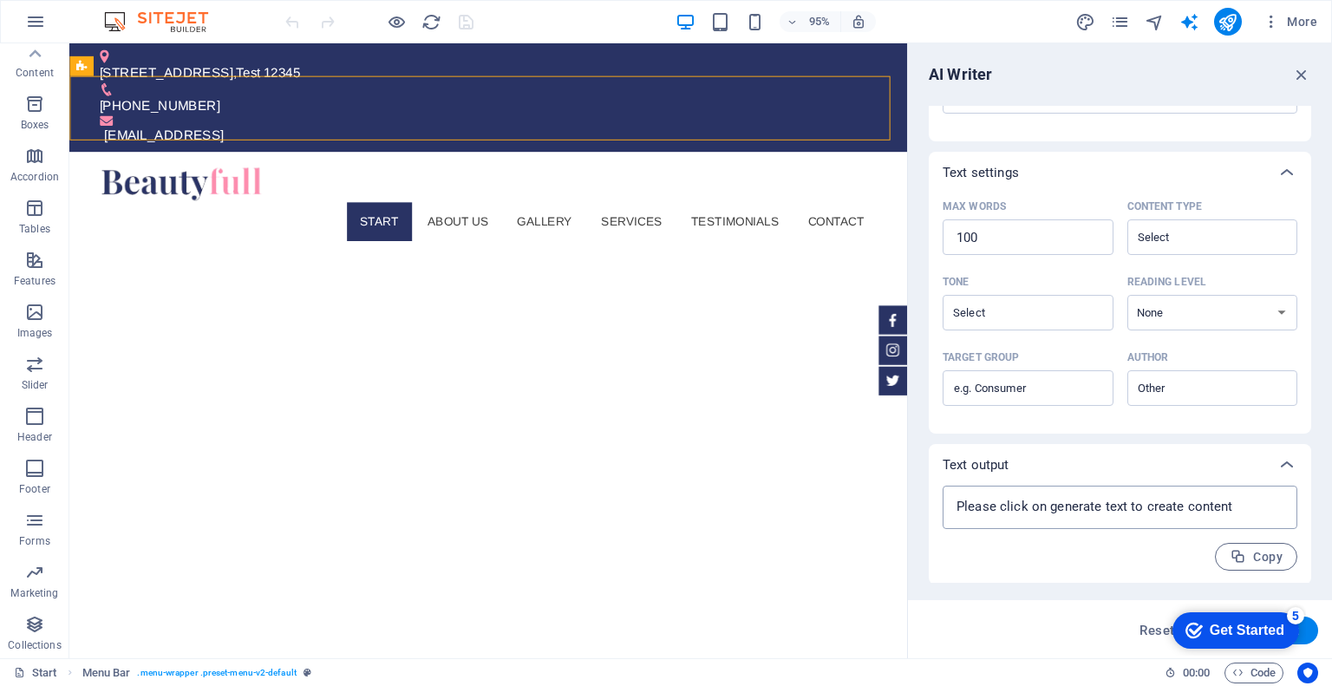
click at [1122, 513] on textarea at bounding box center [1119, 507] width 337 height 26
type textarea "x"
click at [1213, 627] on div "Get Started" at bounding box center [1247, 631] width 75 height 16
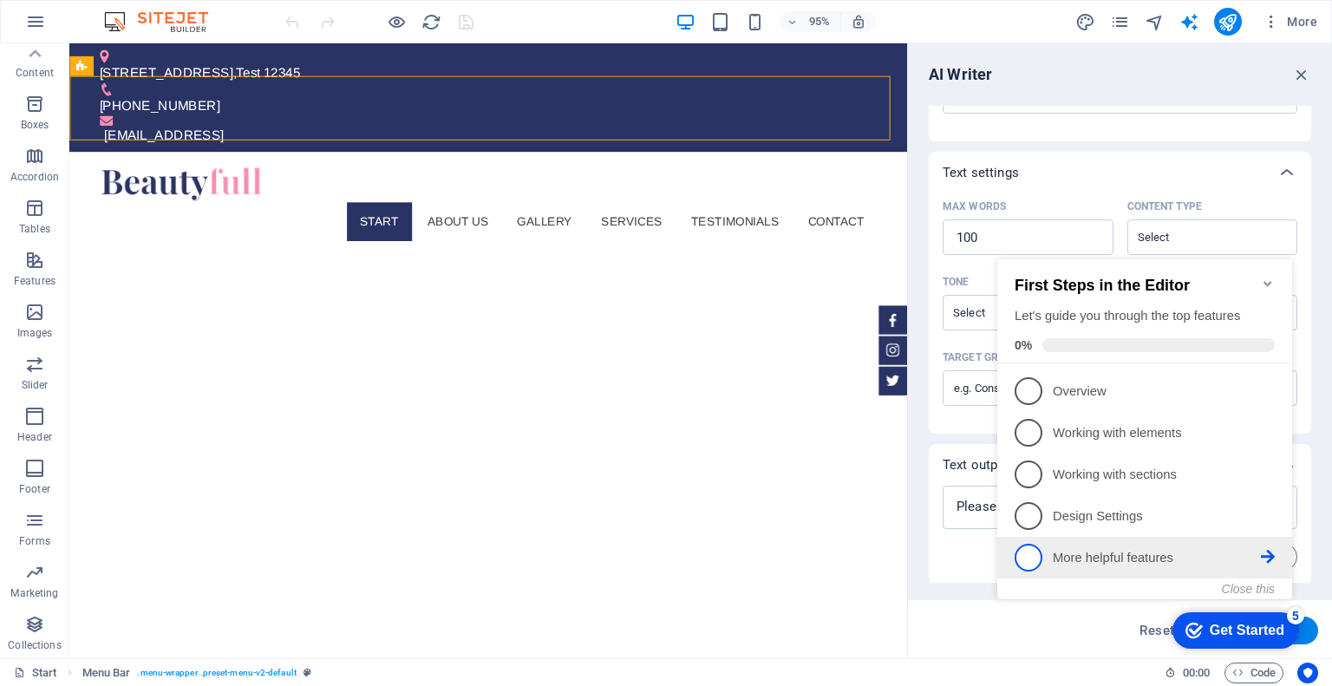
click at [1049, 552] on link "5 More helpful features - incomplete" at bounding box center [1145, 558] width 260 height 28
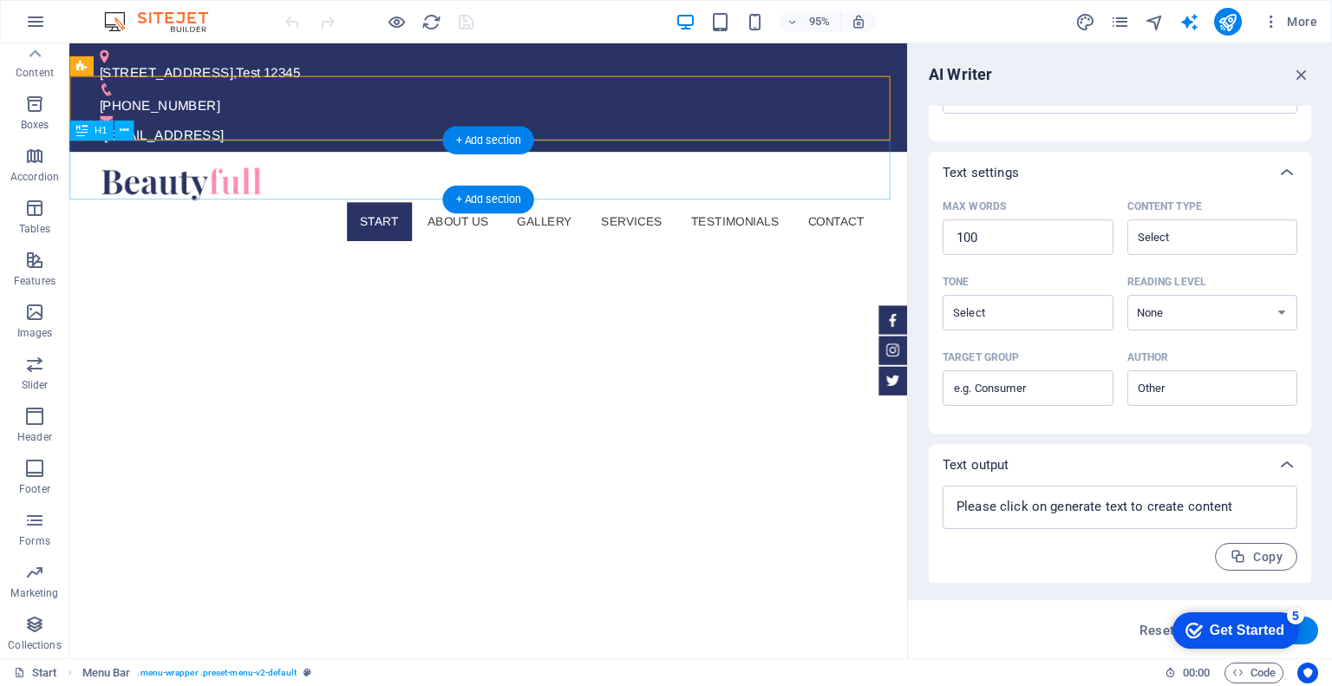
drag, startPoint x: 137, startPoint y: 118, endPoint x: 204, endPoint y: 163, distance: 80.6
click at [137, 172] on div at bounding box center [510, 191] width 819 height 39
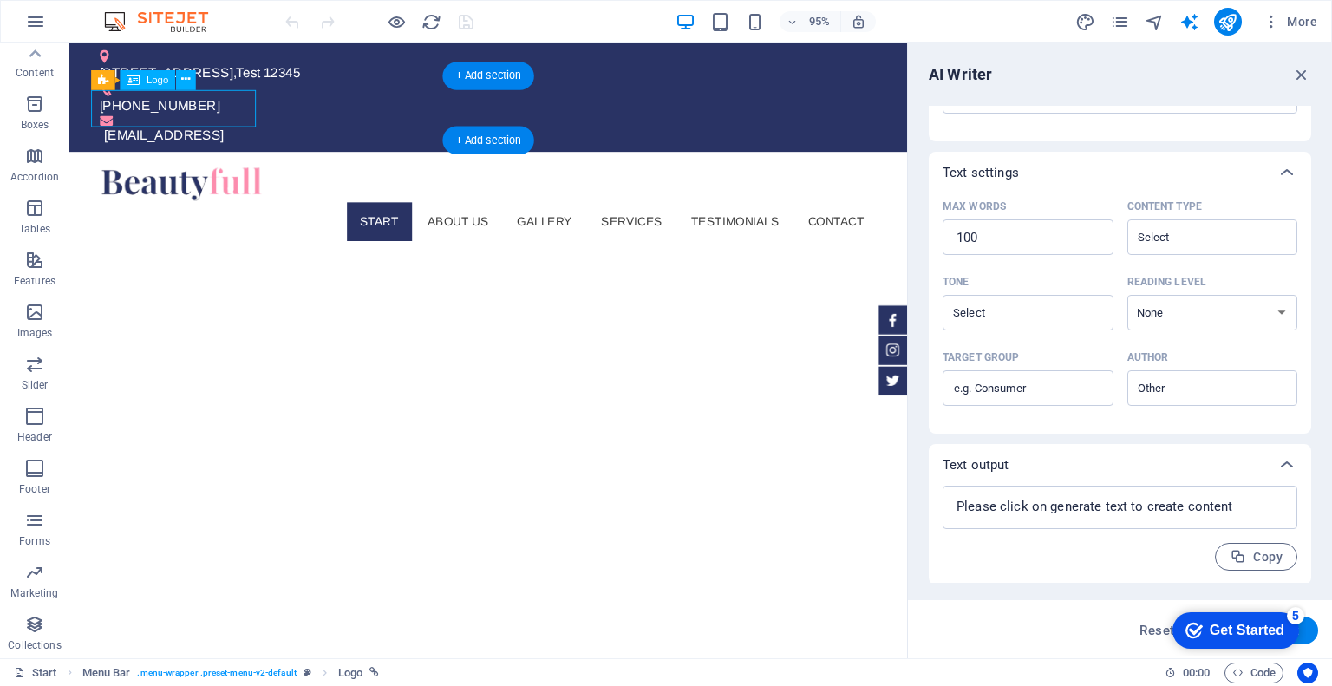
click at [137, 172] on div at bounding box center [510, 191] width 819 height 39
click at [134, 114] on div "H1 Info Bar Banner Container Banner Menu Bar Container Menu Icon Social Media I…" at bounding box center [488, 350] width 838 height 615
select select "px"
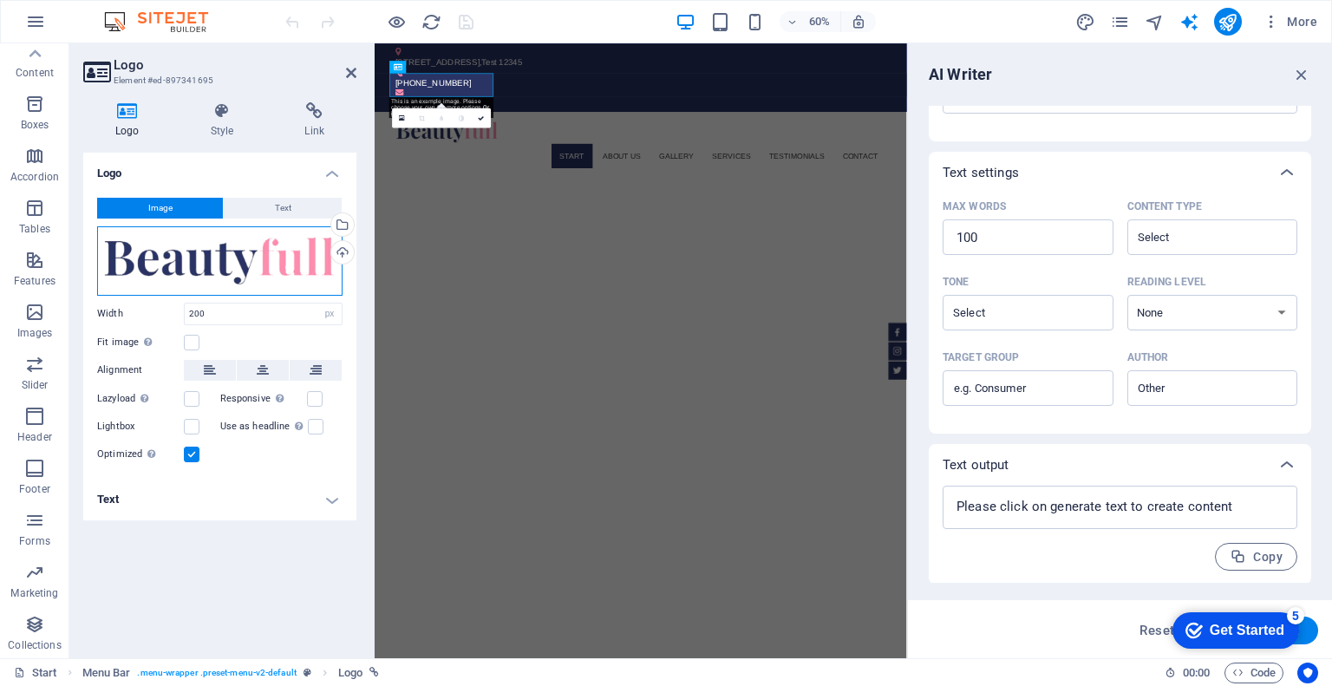
click at [255, 275] on div "Drag files here, click to choose files or select files from Files or our free s…" at bounding box center [219, 260] width 245 height 69
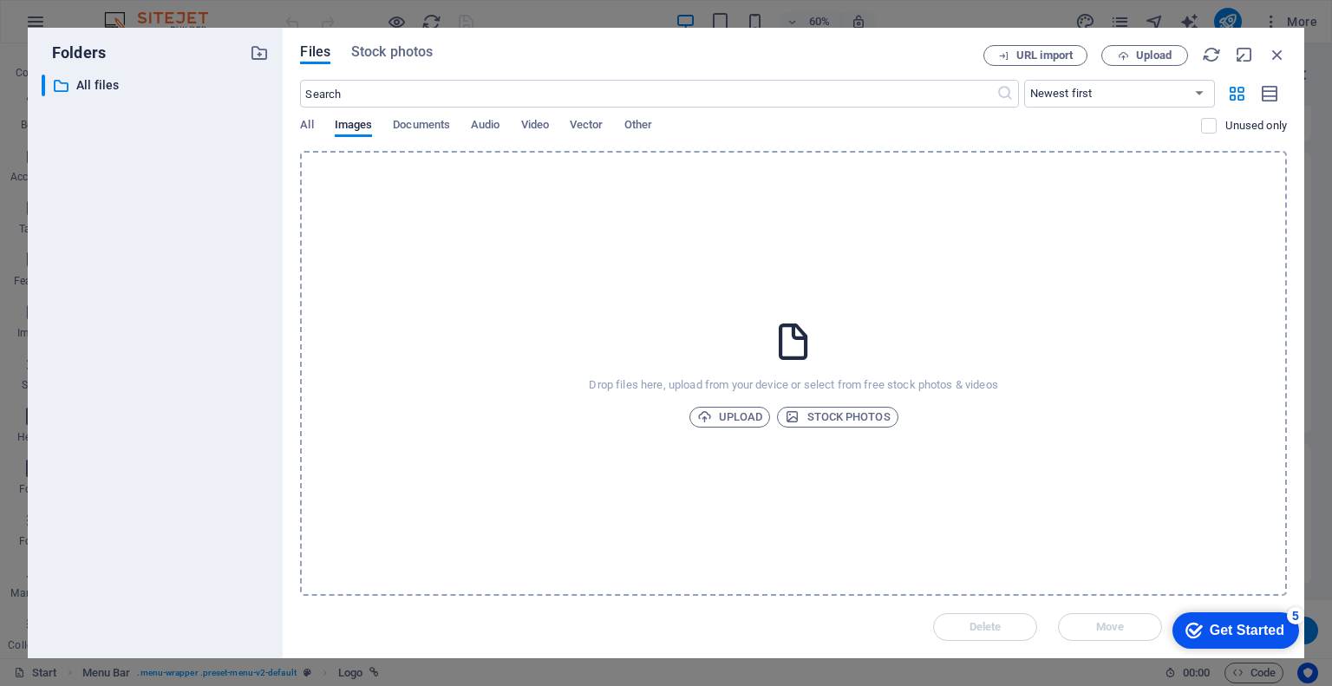
click at [255, 275] on div "​ All files All files" at bounding box center [155, 360] width 227 height 570
click at [307, 125] on span "All" at bounding box center [306, 126] width 13 height 24
click at [348, 95] on input "text" at bounding box center [648, 94] width 696 height 28
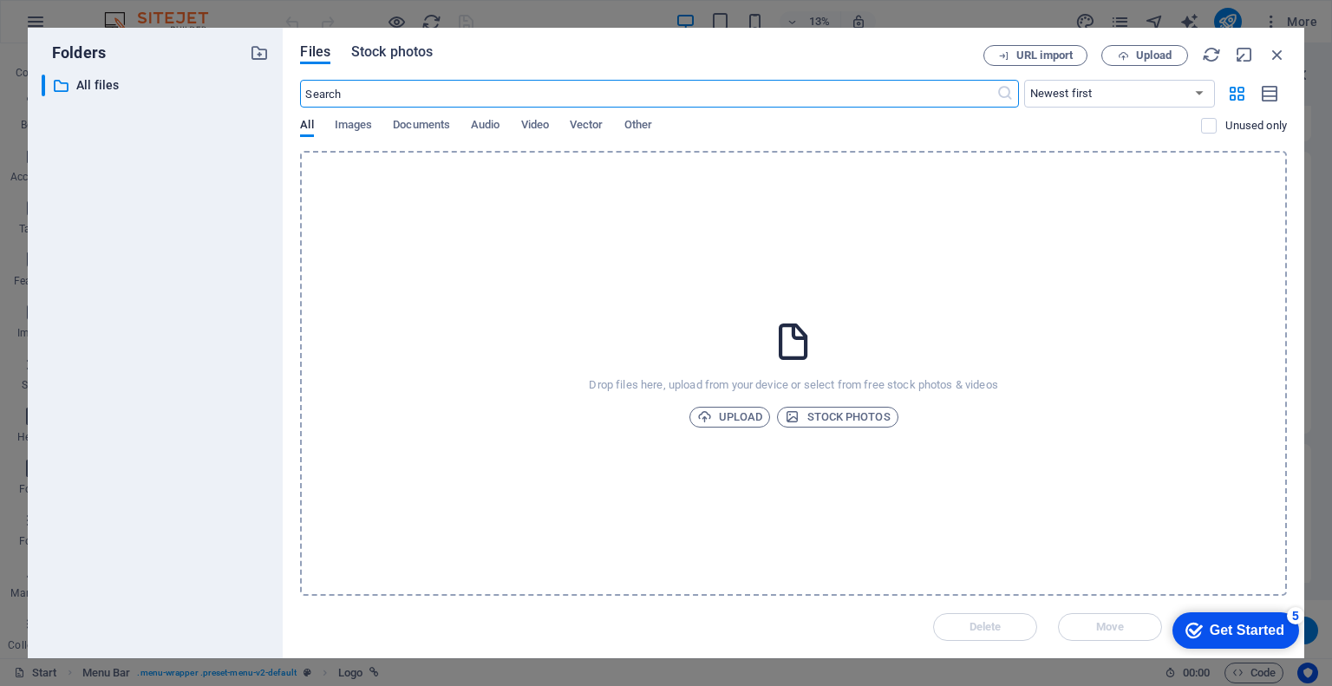
click at [356, 61] on span "Stock photos" at bounding box center [392, 52] width 82 height 21
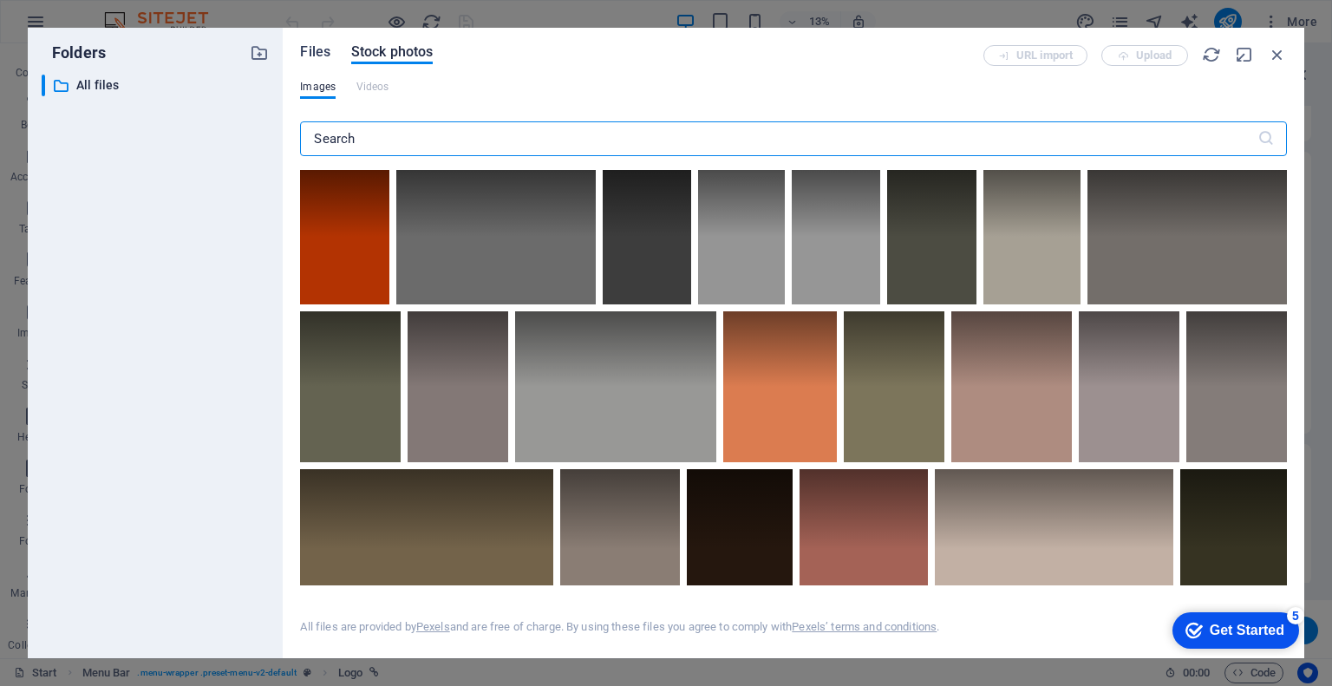
click at [308, 54] on span "Files" at bounding box center [315, 52] width 30 height 21
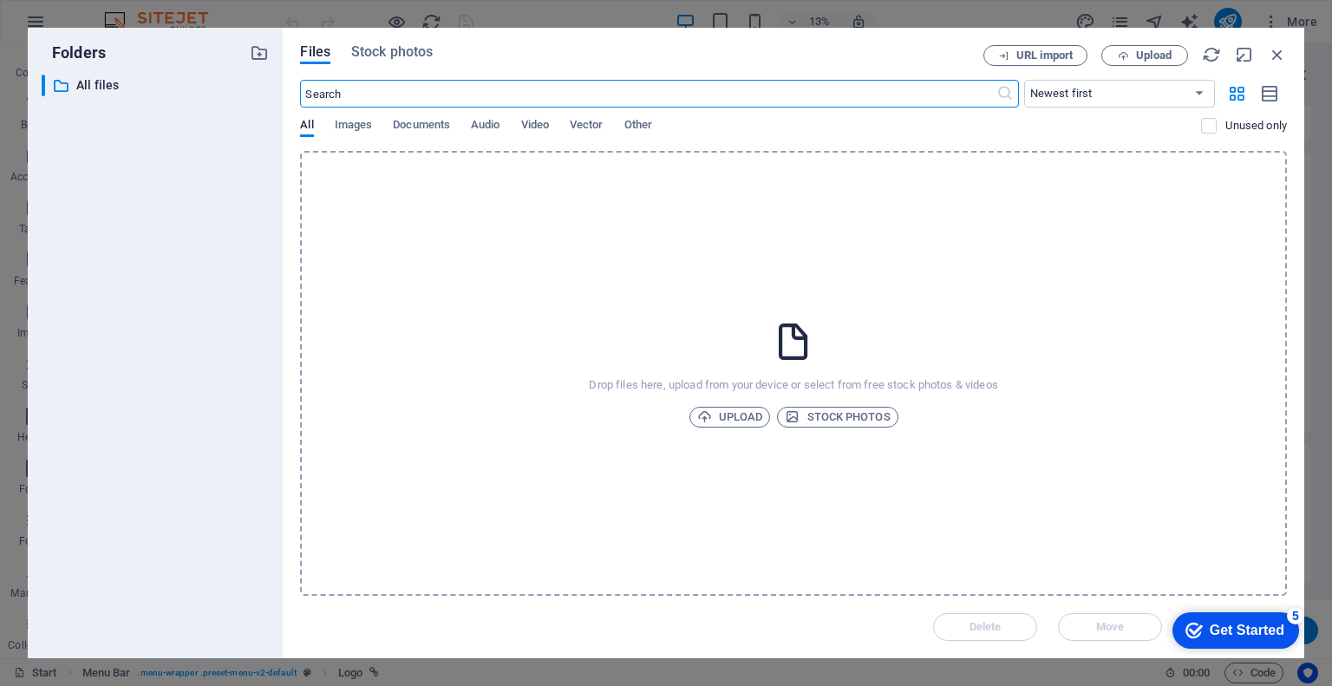
click at [319, 101] on input "text" at bounding box center [648, 94] width 696 height 28
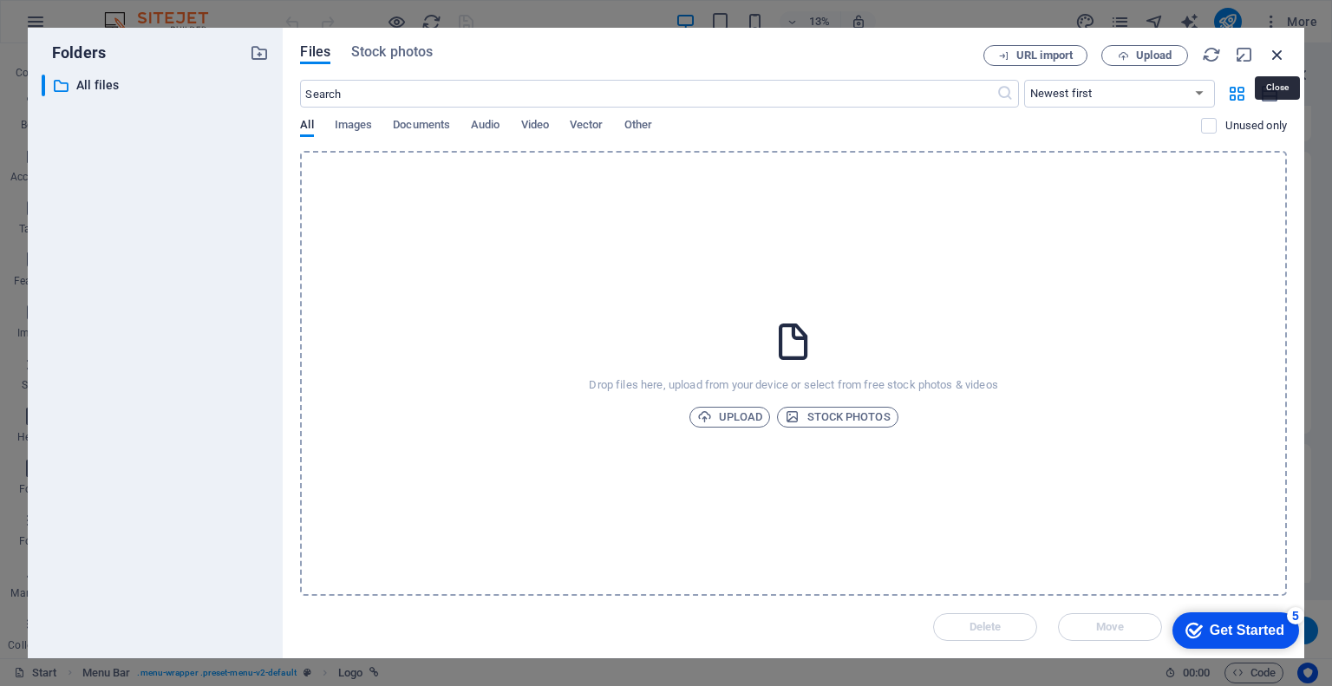
click at [1272, 52] on icon "button" at bounding box center [1277, 54] width 19 height 19
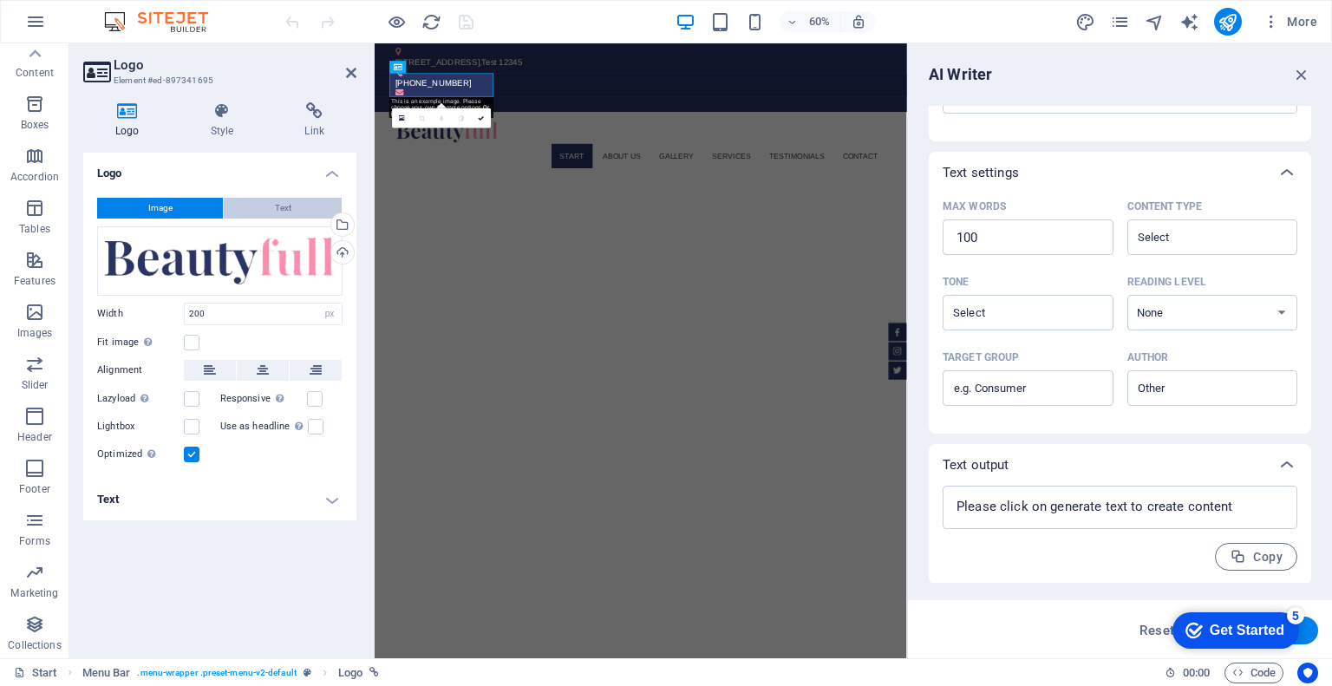
click at [264, 203] on button "Text" at bounding box center [283, 208] width 118 height 21
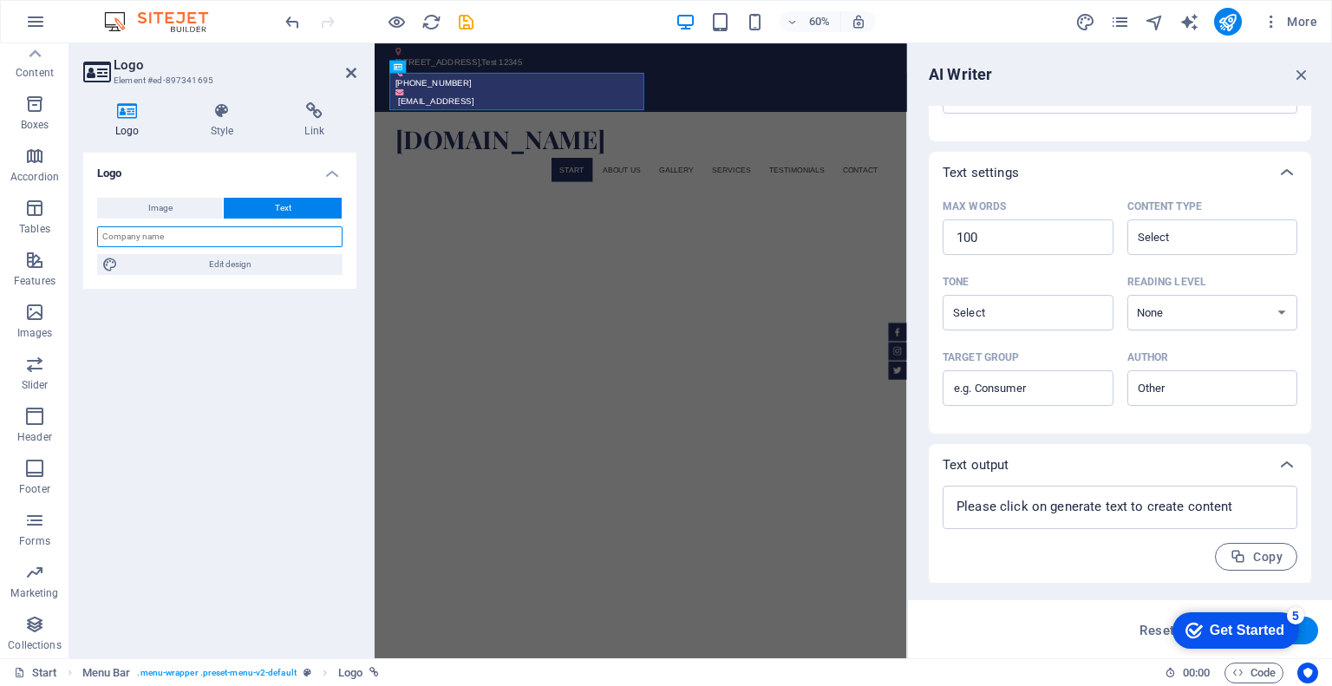
click at [156, 229] on input "text" at bounding box center [219, 236] width 245 height 21
click at [583, 234] on nav "Start About us Gallery Services Testimonials Contact" at bounding box center [818, 254] width 819 height 40
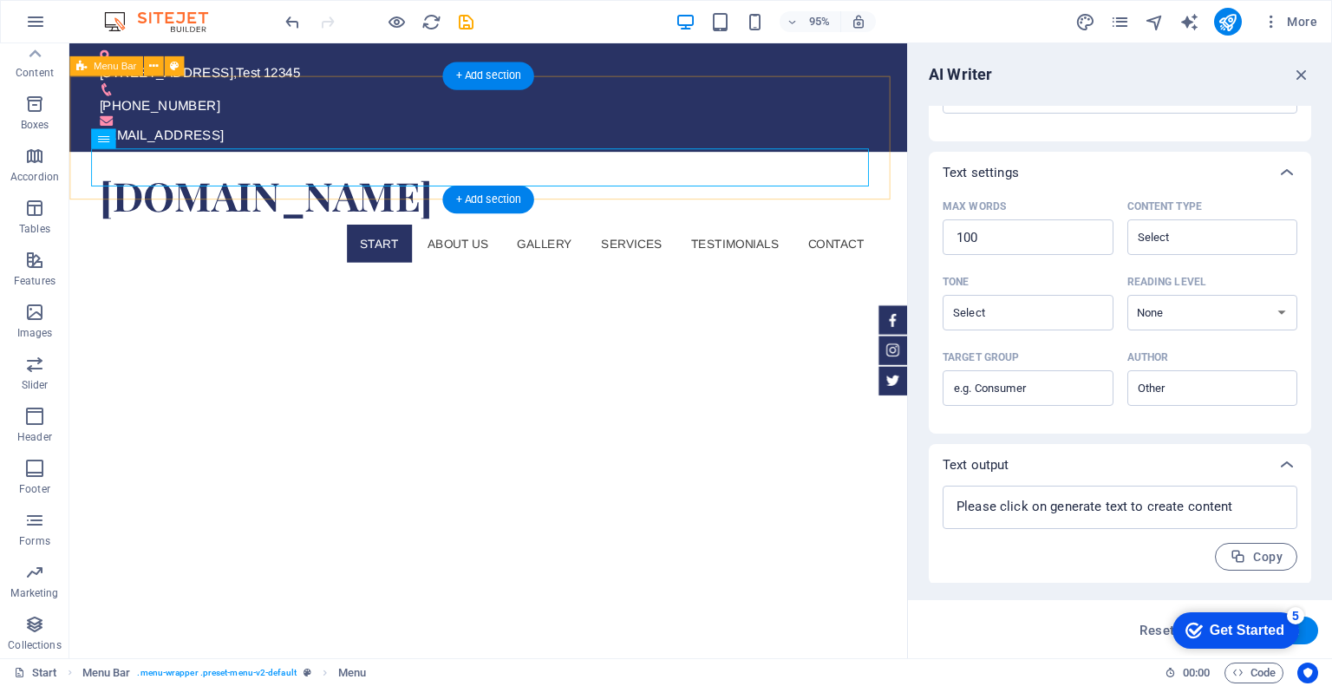
click at [761, 158] on div "shopnglow.store Start About us Gallery Services Testimonials Contact" at bounding box center [510, 223] width 882 height 130
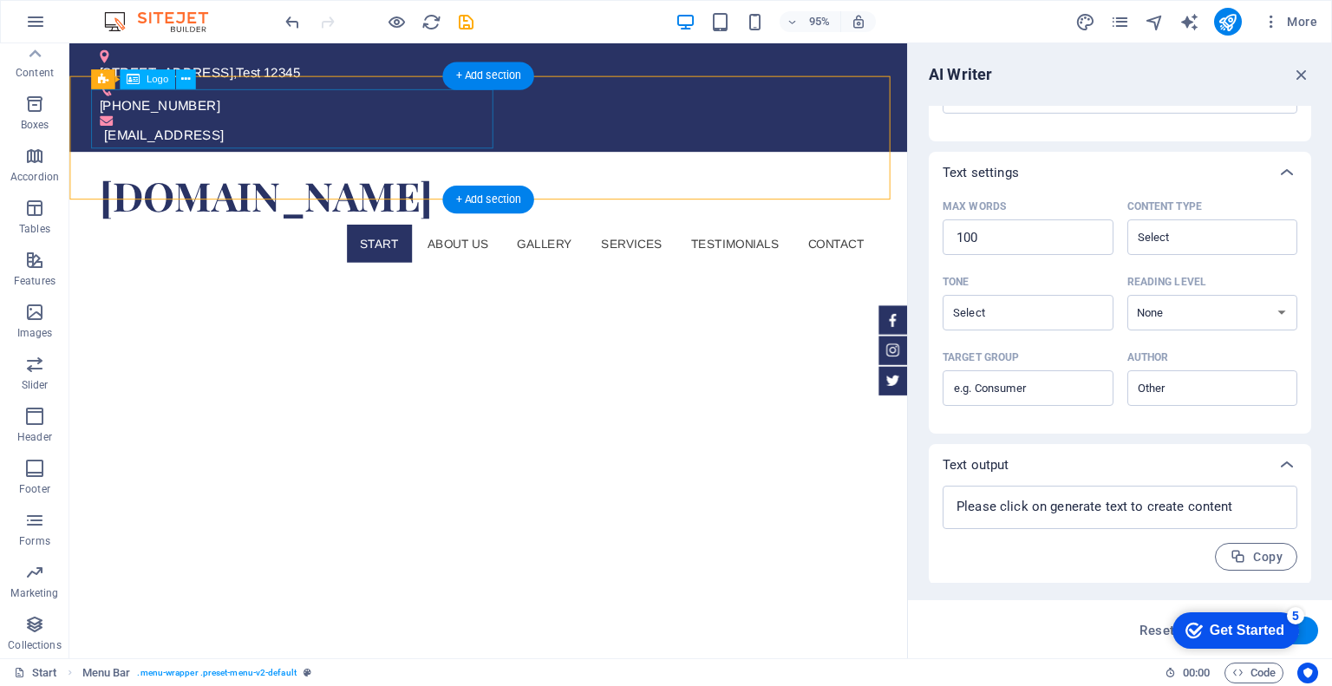
click at [247, 172] on div "[DOMAIN_NAME]" at bounding box center [510, 203] width 819 height 62
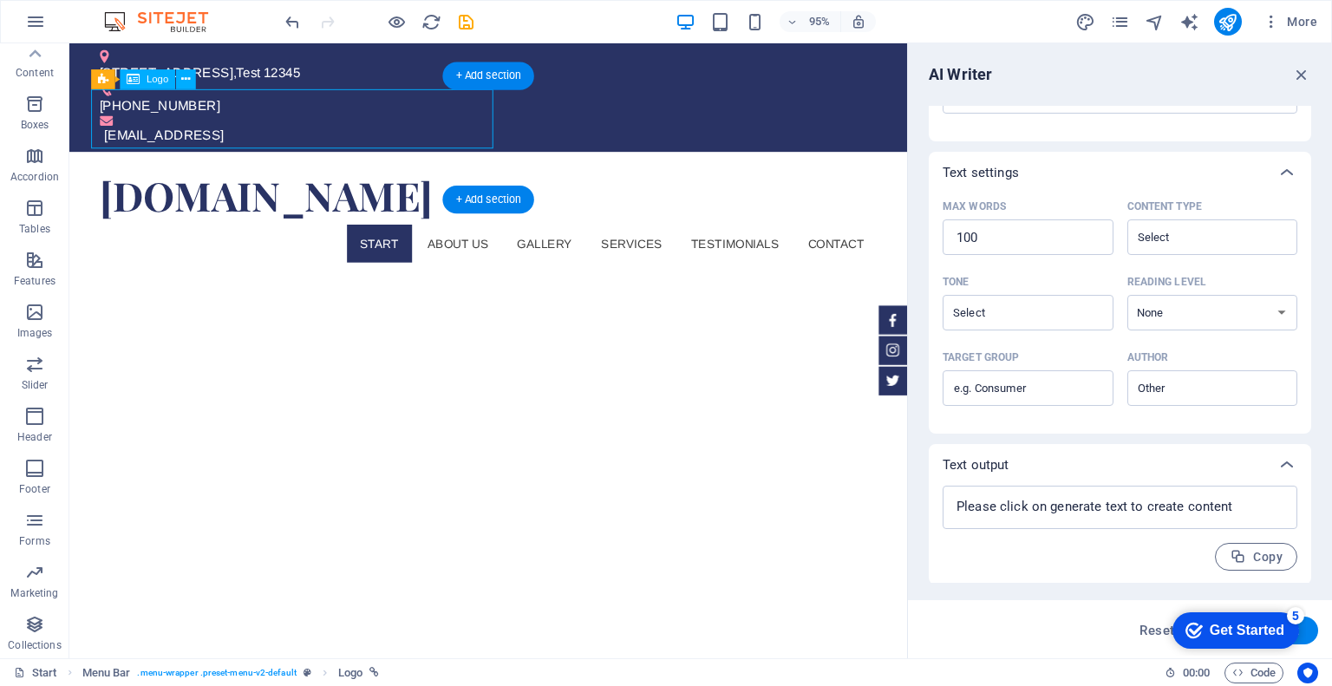
click at [247, 172] on div "[DOMAIN_NAME]" at bounding box center [510, 203] width 819 height 62
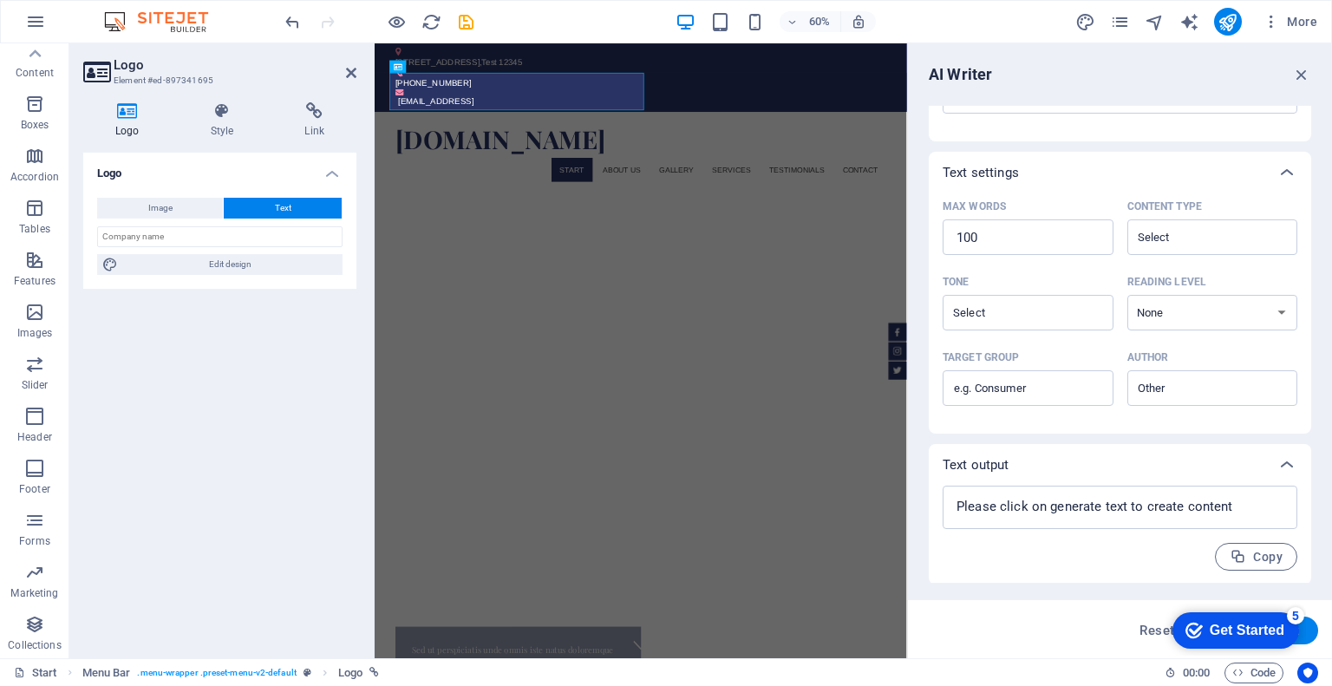
click at [239, 112] on icon at bounding box center [223, 110] width 88 height 17
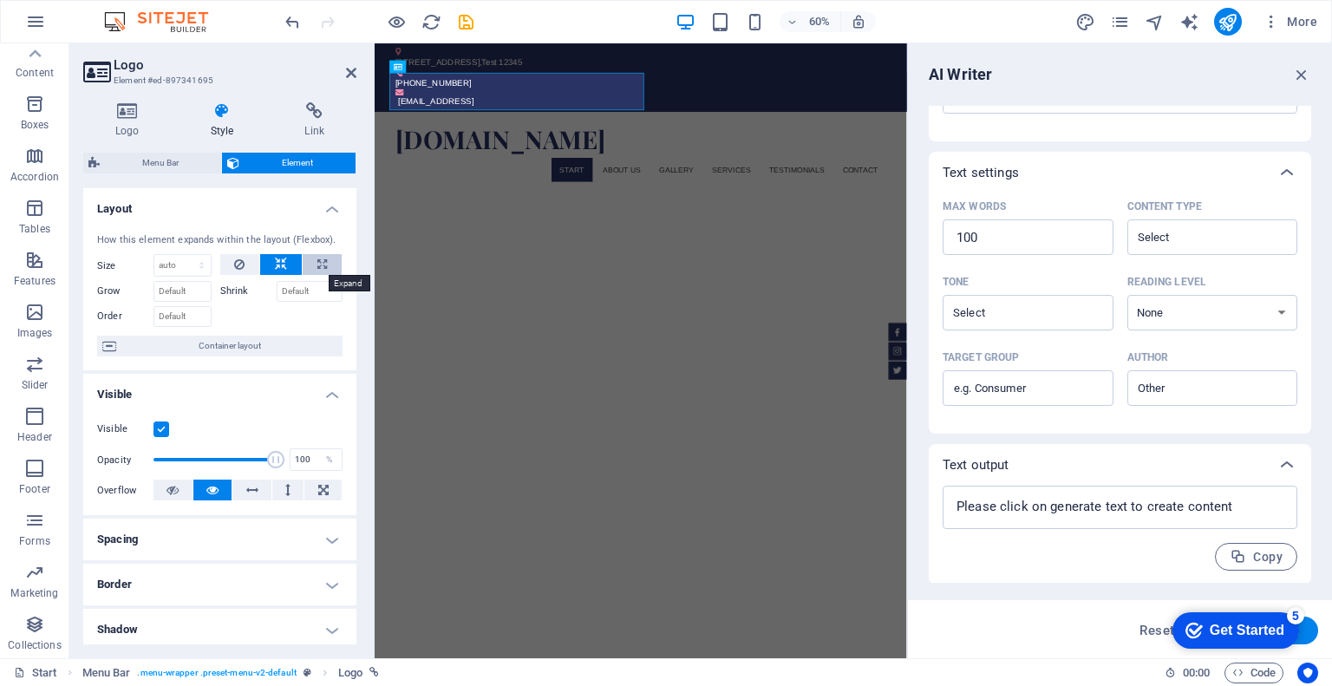
click at [317, 261] on icon at bounding box center [322, 264] width 10 height 21
type input "100"
select select "%"
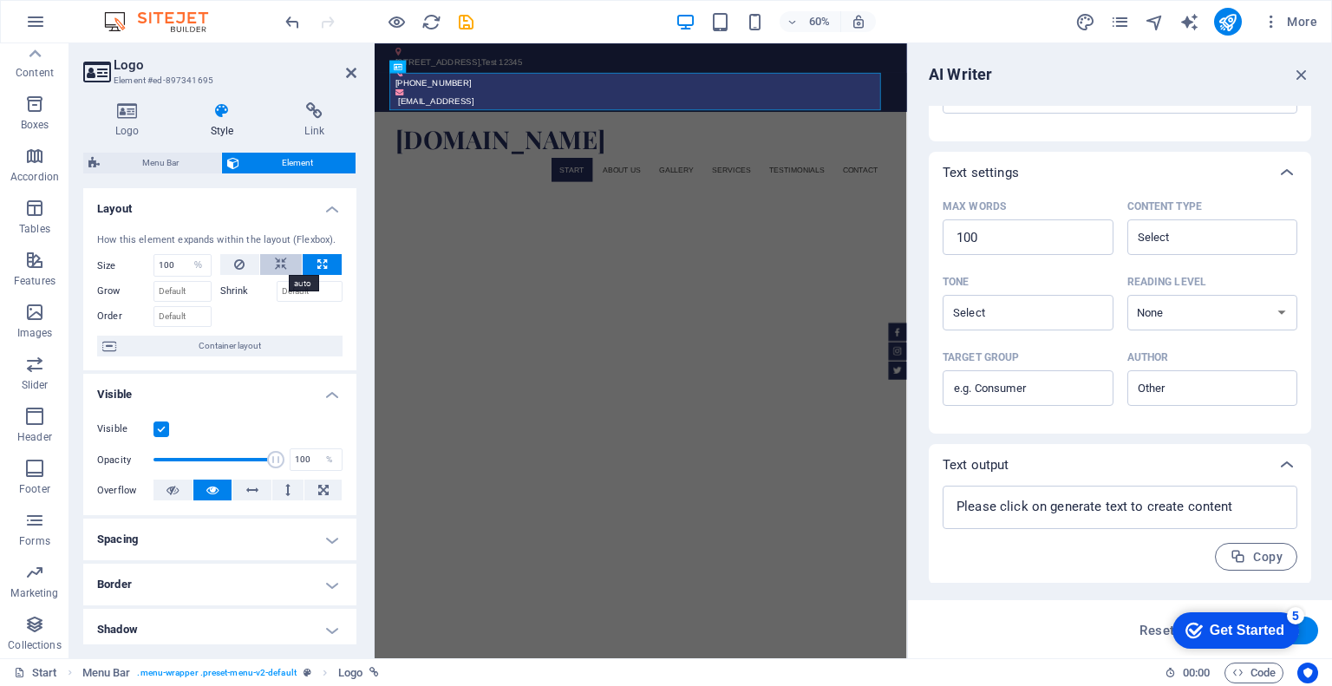
click at [285, 263] on button at bounding box center [281, 264] width 42 height 21
select select "DISABLED_OPTION_VALUE"
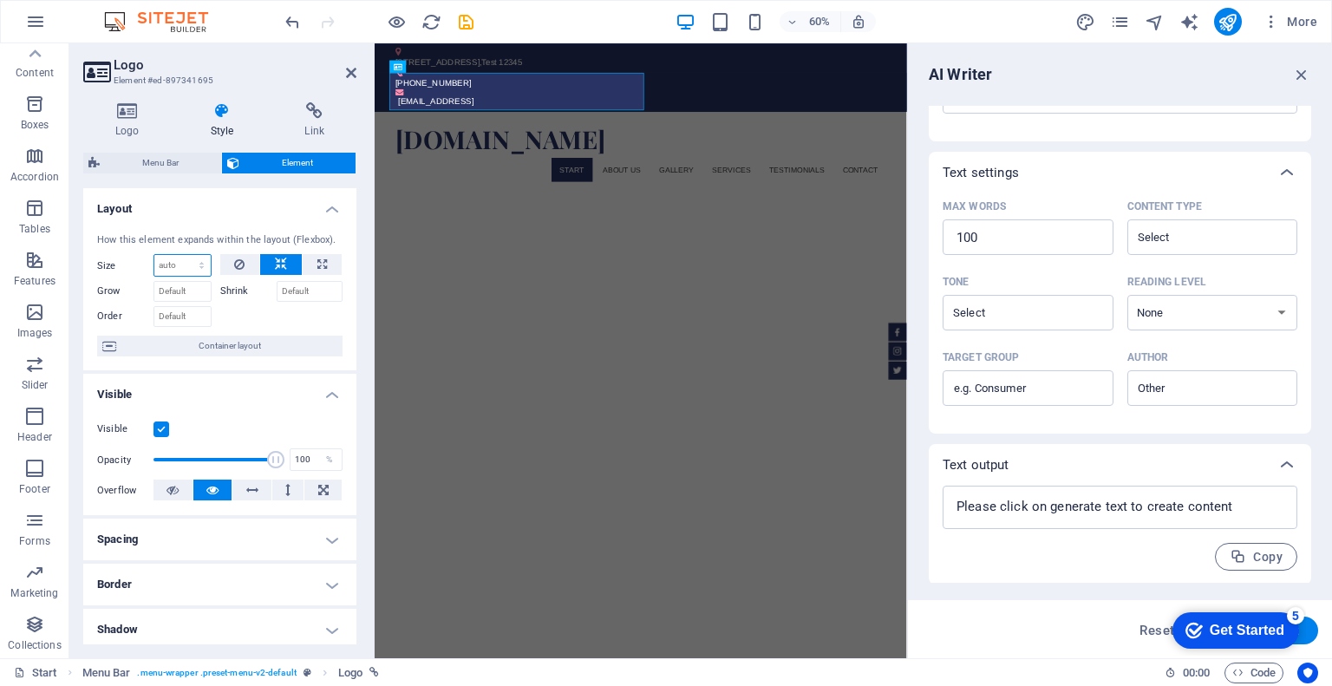
click at [182, 263] on select "Default auto px % 1/1 1/2 1/3 1/4 1/5 1/6 1/7 1/8 1/9 1/10" at bounding box center [182, 265] width 56 height 21
click at [184, 293] on input "Grow" at bounding box center [183, 291] width 58 height 21
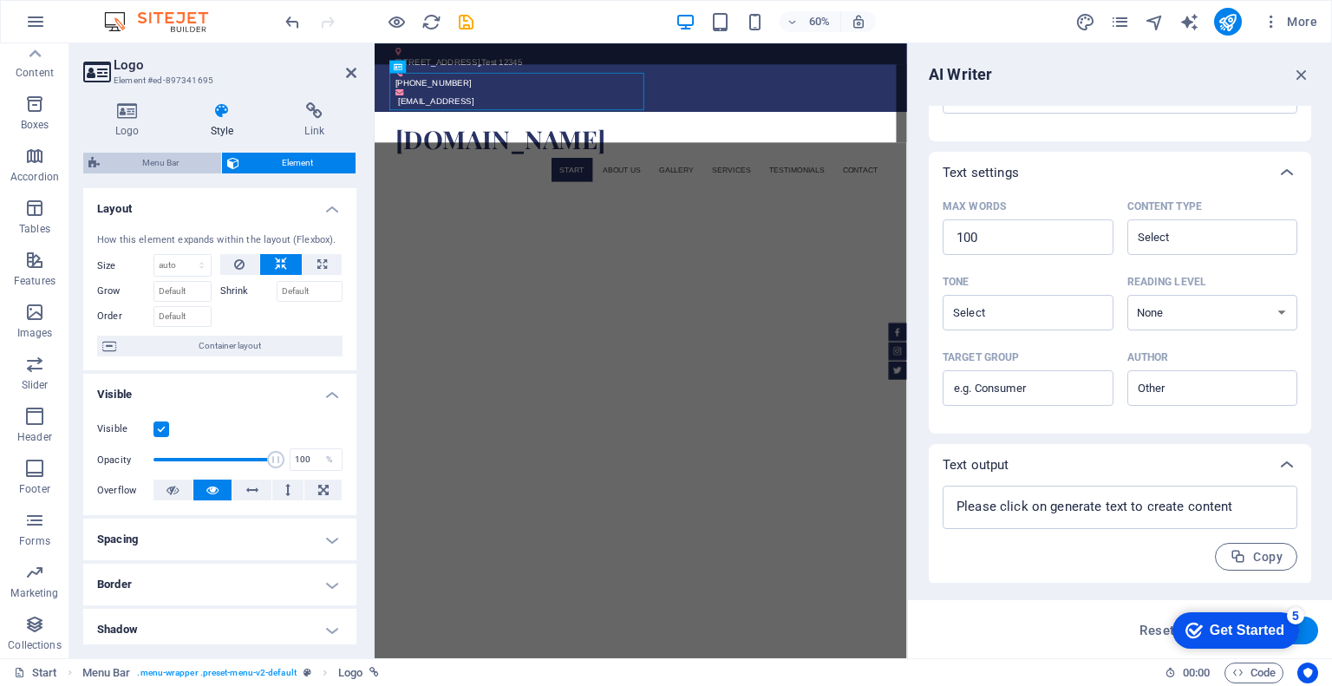
click at [153, 164] on span "Menu Bar" at bounding box center [160, 163] width 111 height 21
select select "rem"
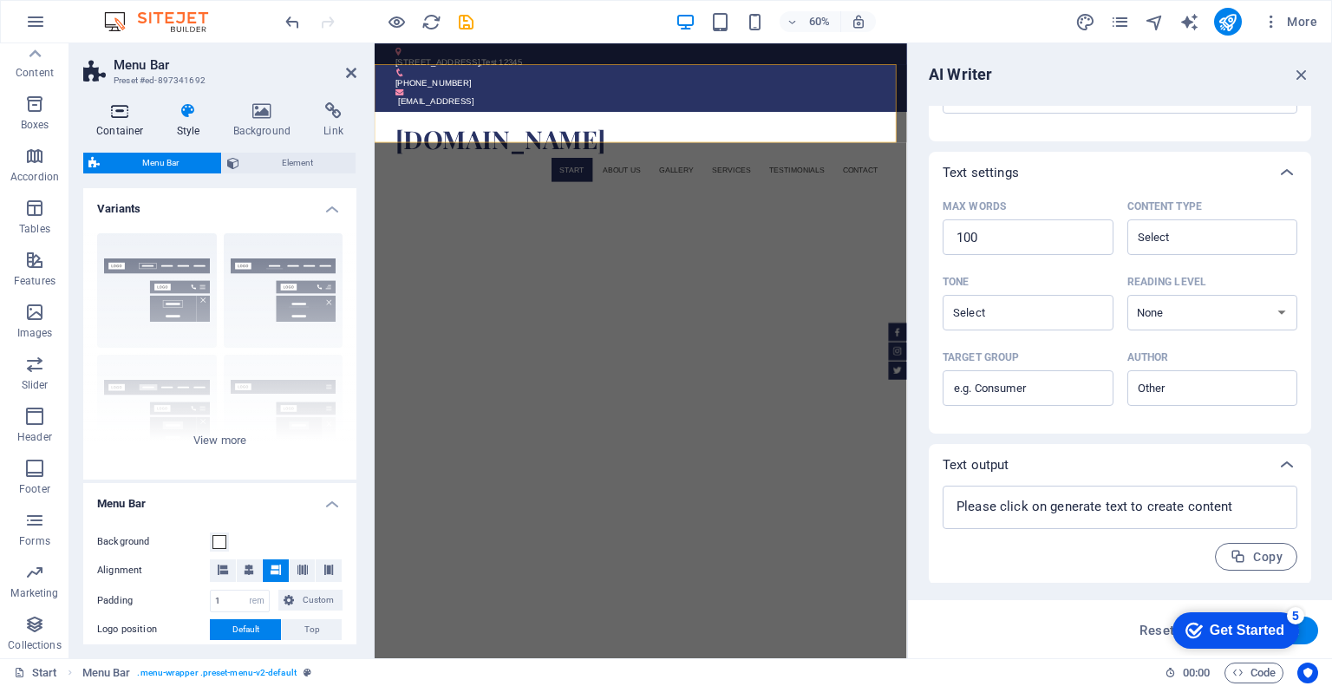
click at [125, 109] on icon at bounding box center [120, 110] width 74 height 17
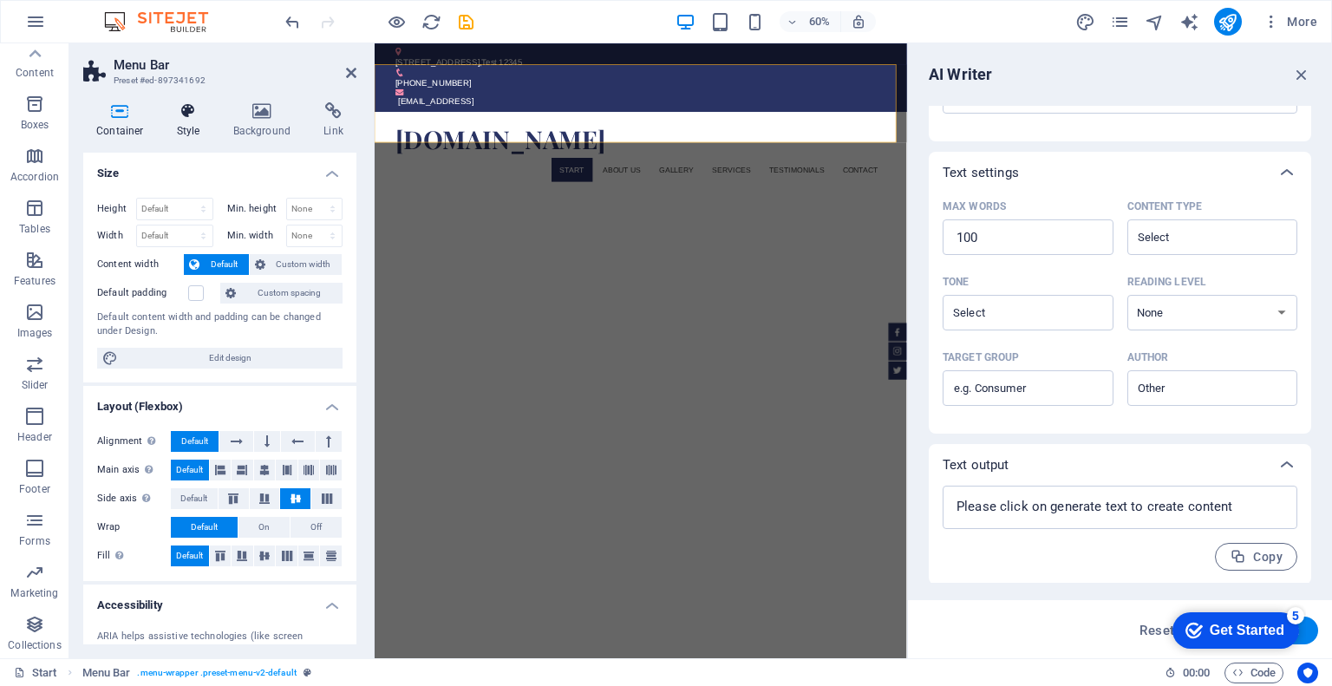
click at [194, 110] on icon at bounding box center [188, 110] width 49 height 17
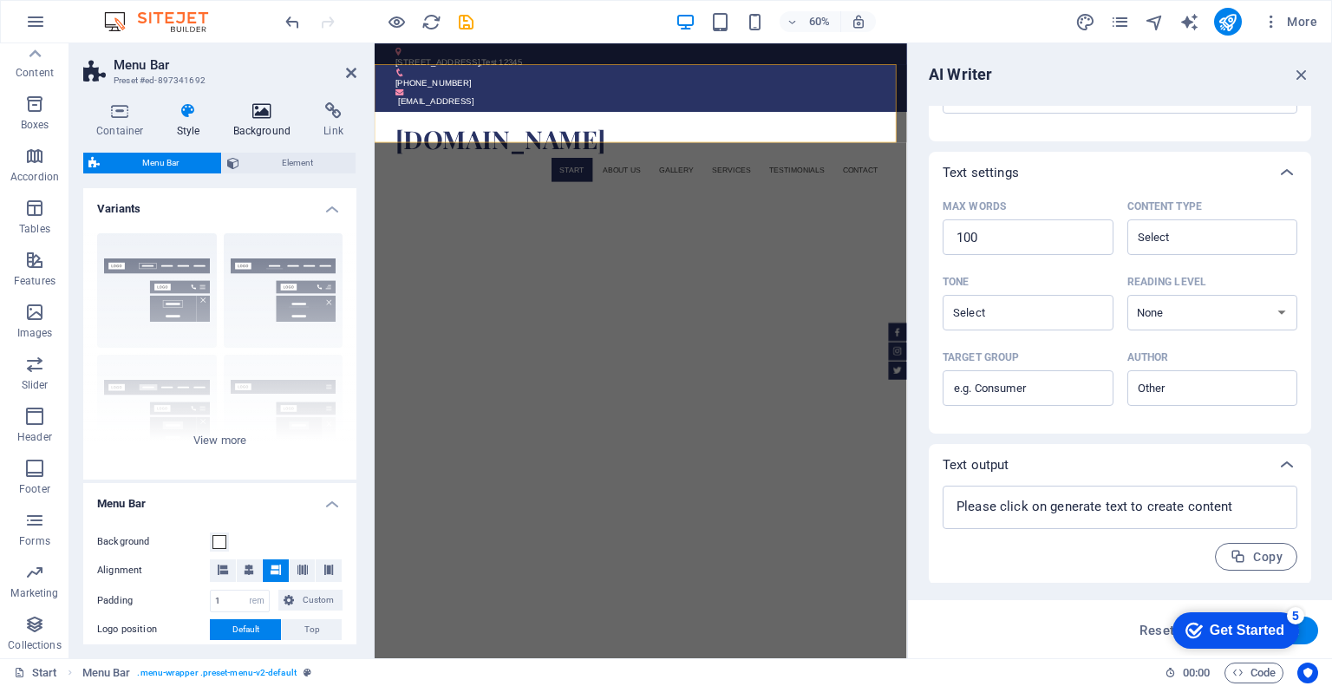
click at [258, 126] on h4 "Background" at bounding box center [265, 120] width 91 height 36
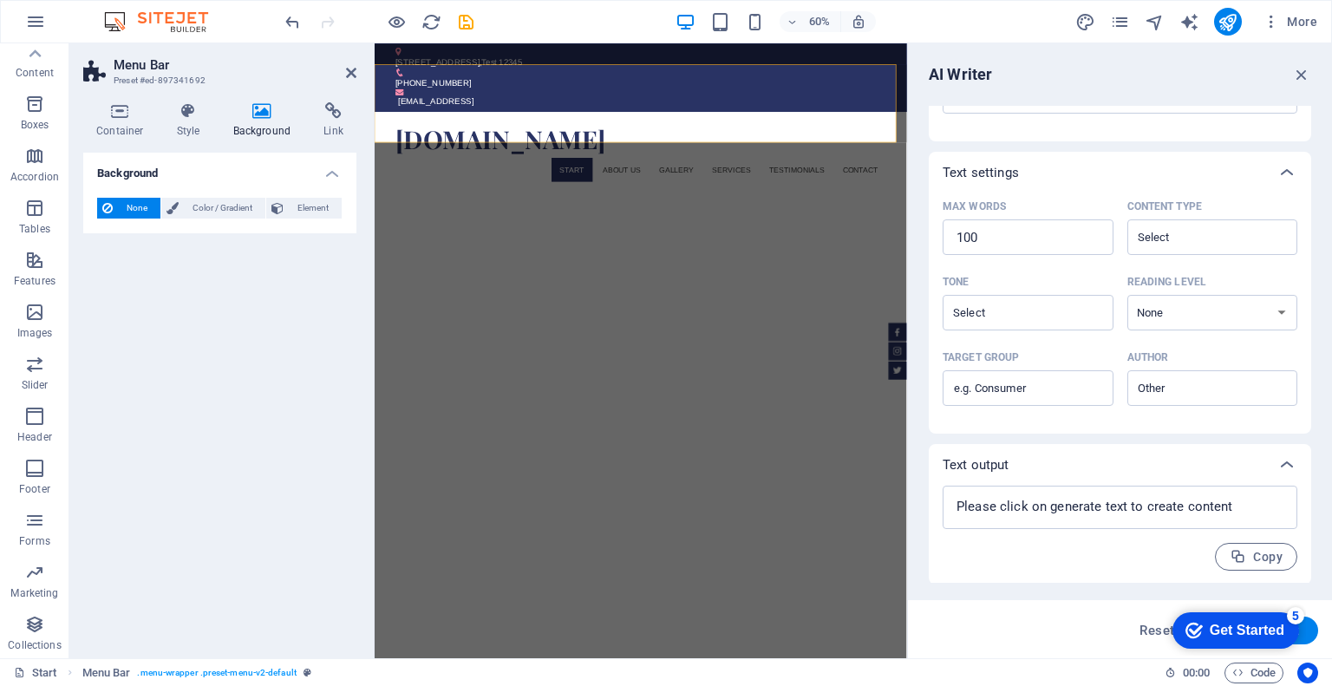
click at [162, 225] on div "None Color / Gradient Element Stretch background to full-width Color overlay Pl…" at bounding box center [219, 208] width 273 height 49
click at [206, 203] on span "Color / Gradient" at bounding box center [222, 208] width 76 height 21
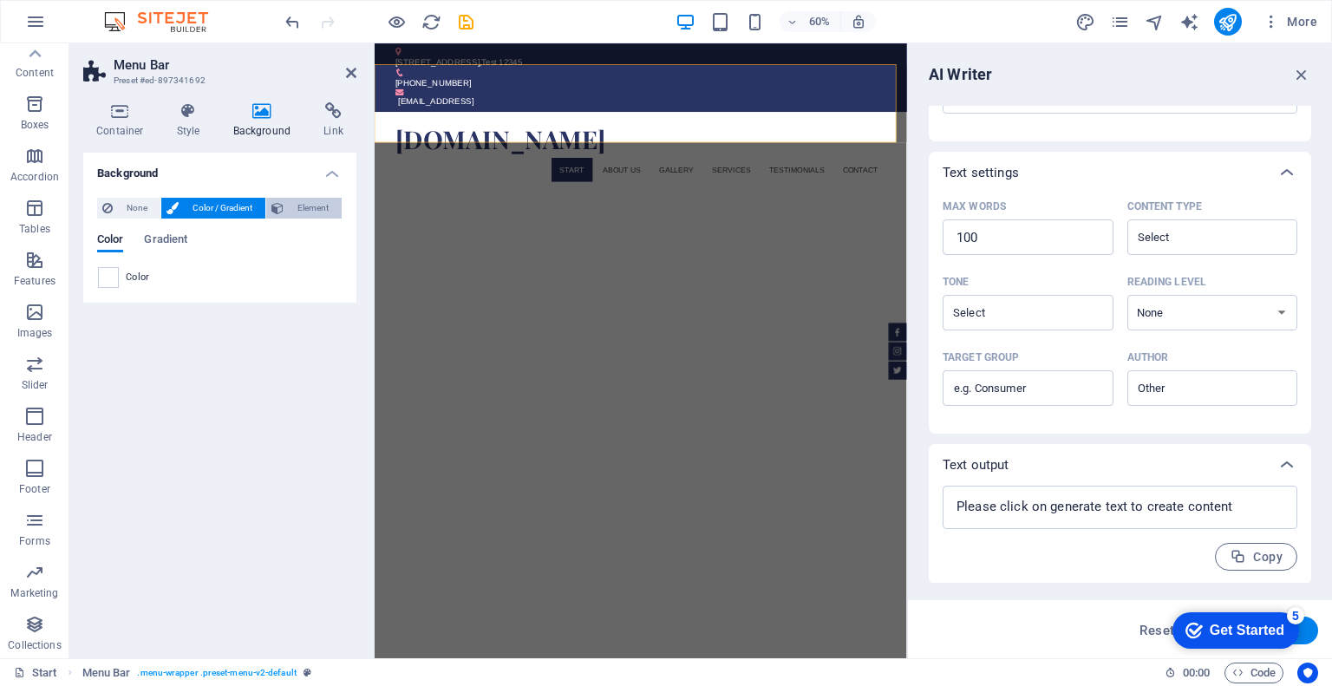
click at [282, 203] on icon at bounding box center [277, 208] width 12 height 21
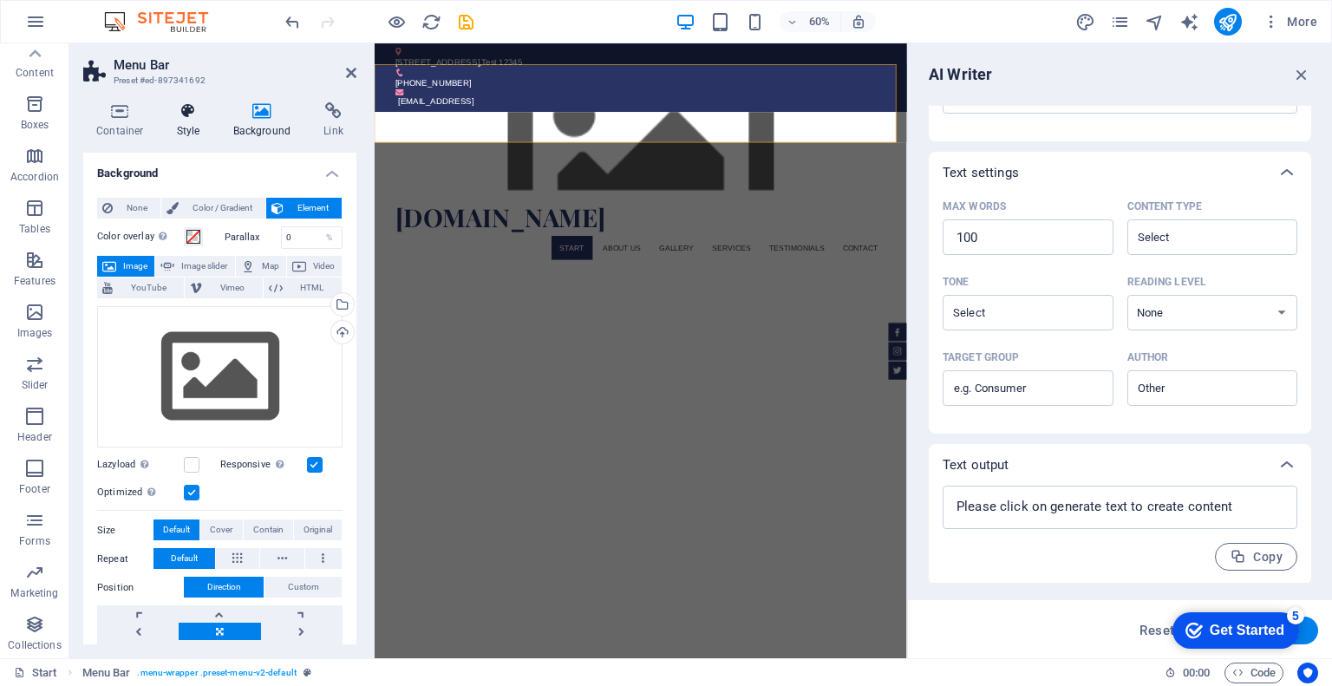
click at [181, 120] on h4 "Style" at bounding box center [192, 120] width 56 height 36
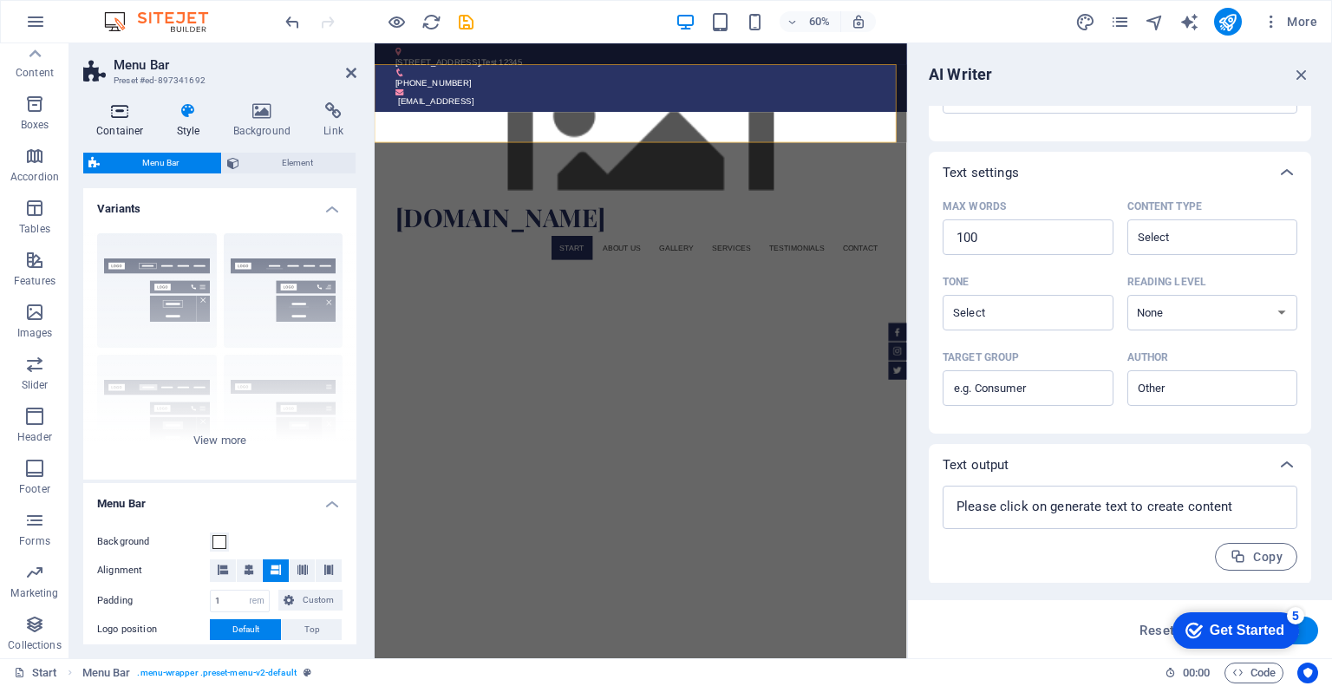
click at [120, 108] on icon at bounding box center [120, 110] width 74 height 17
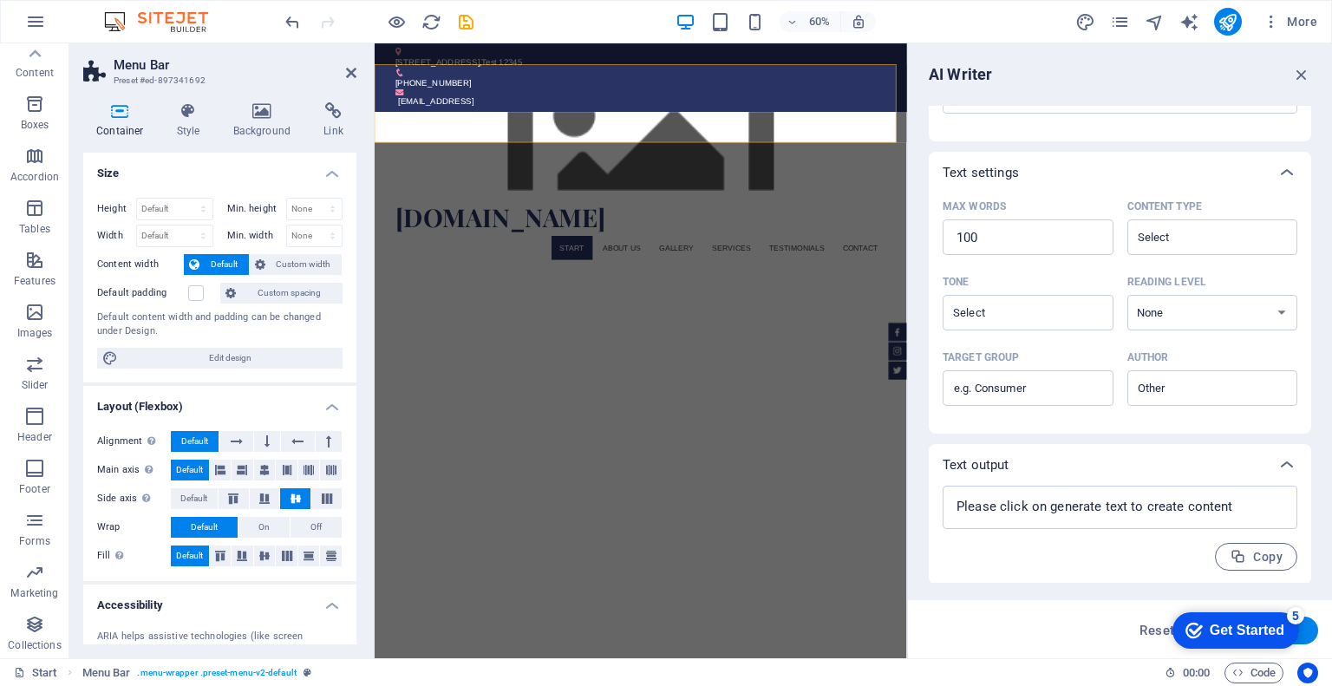
click at [85, 69] on icon at bounding box center [96, 72] width 26 height 24
click at [36, 106] on icon "button" at bounding box center [34, 104] width 21 height 21
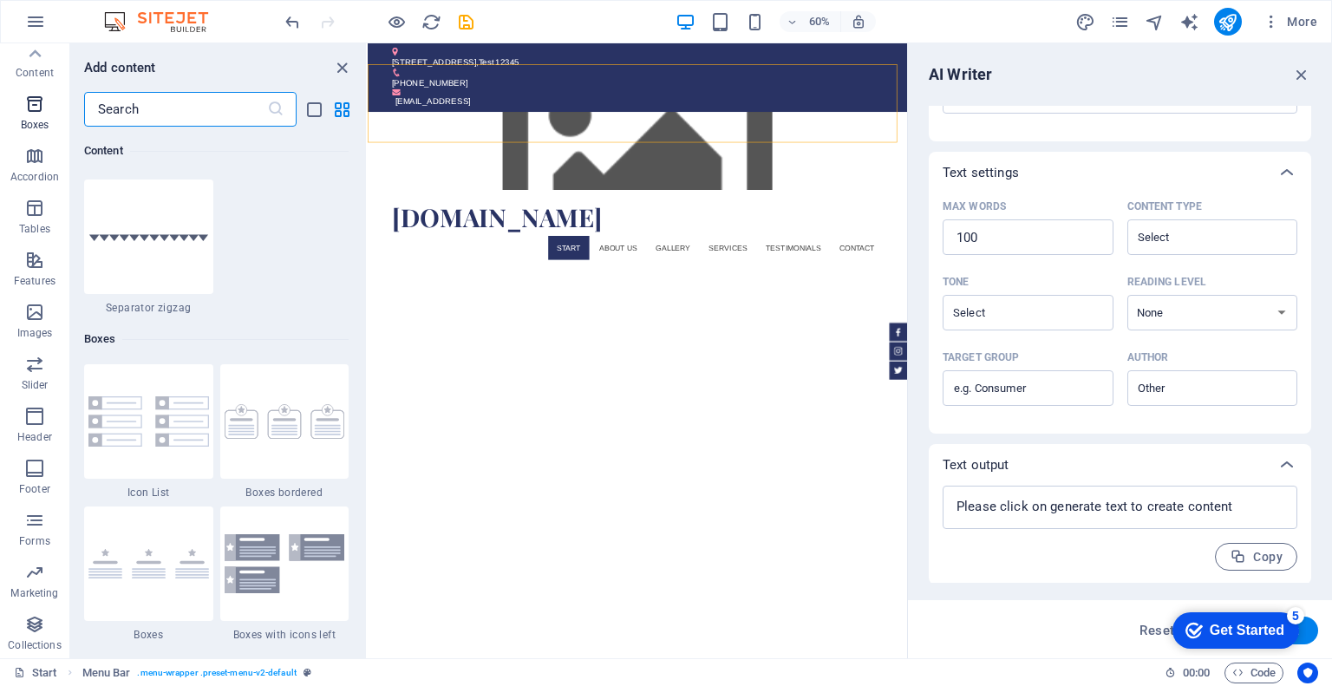
scroll to position [4783, 0]
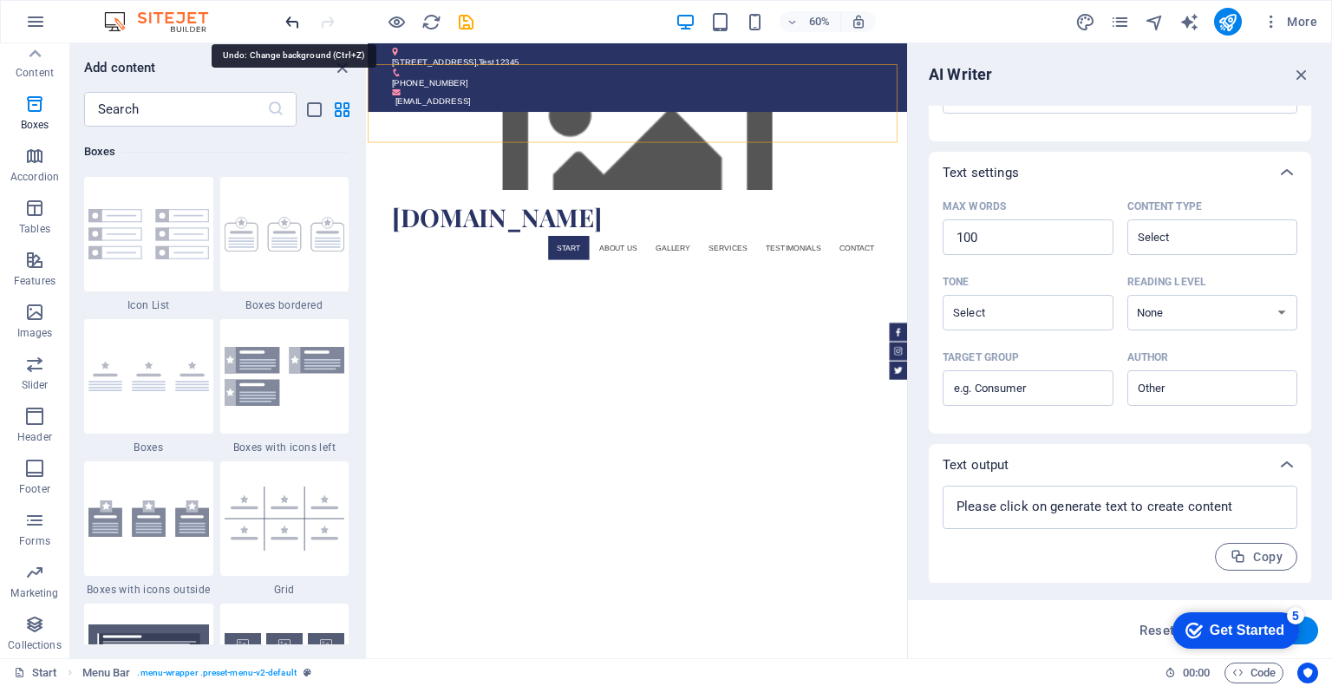
click at [297, 15] on icon "undo" at bounding box center [293, 22] width 20 height 20
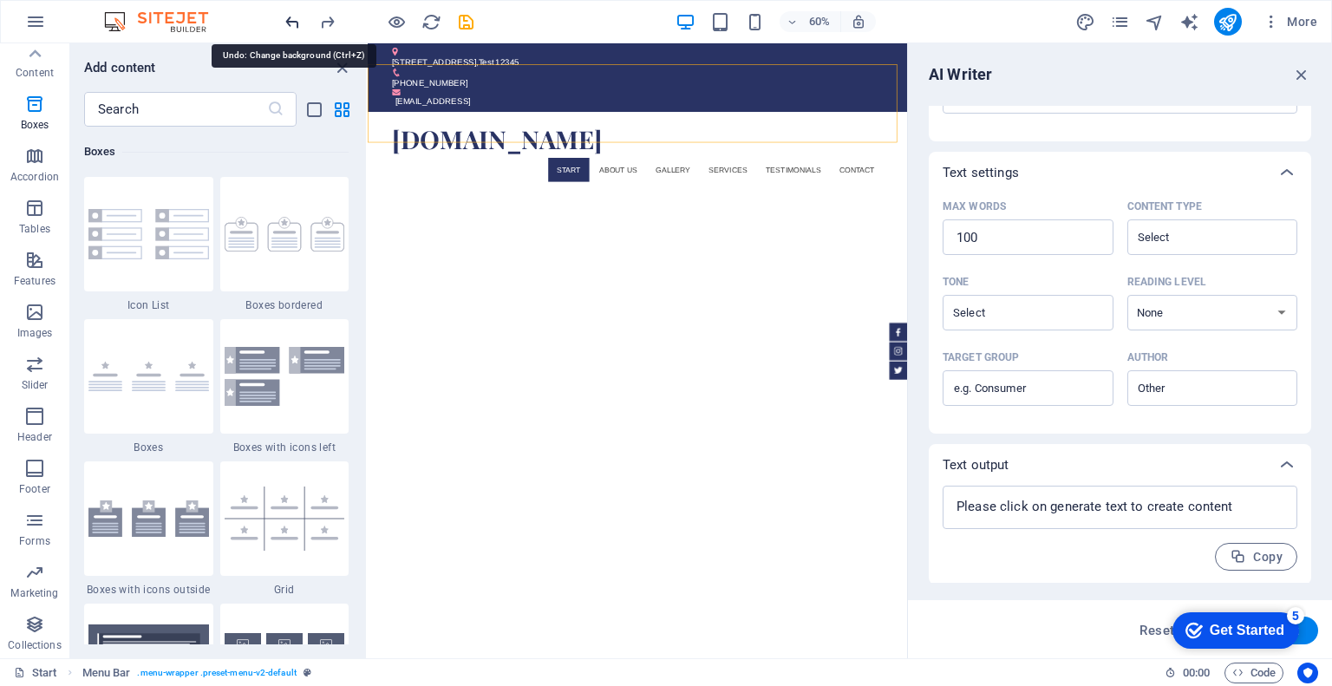
click at [297, 15] on icon "undo" at bounding box center [293, 22] width 20 height 20
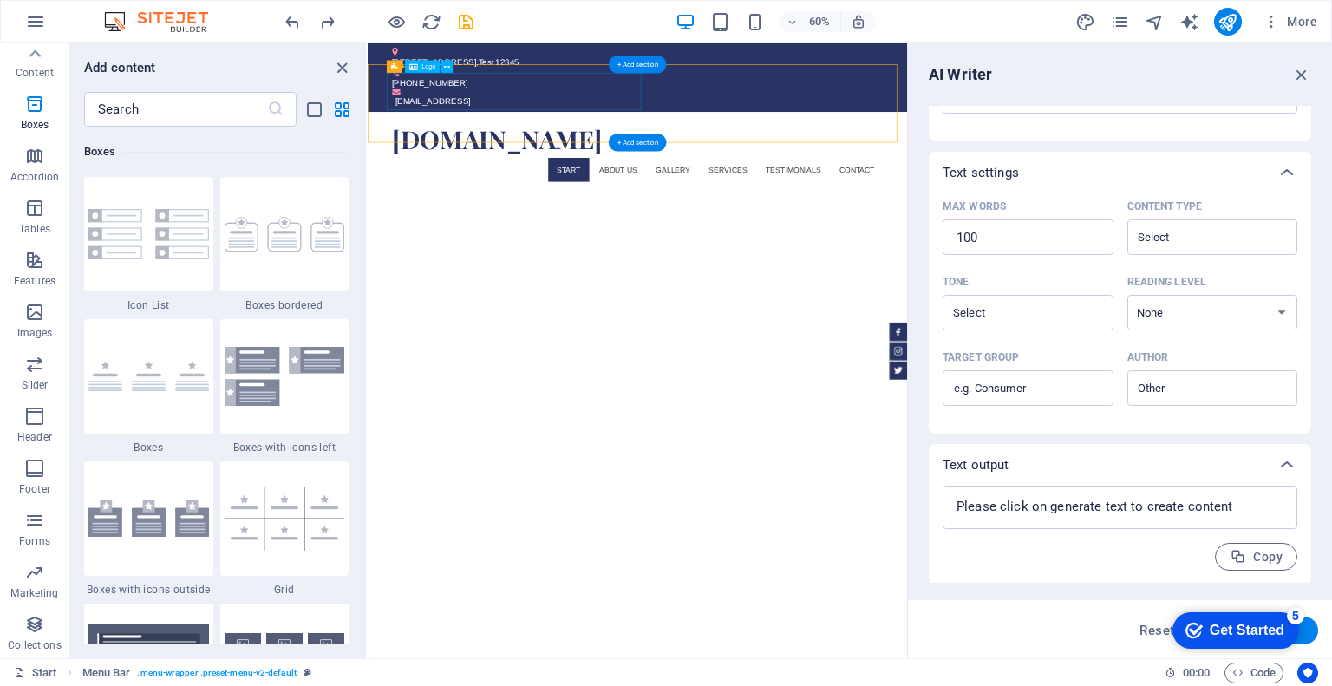
click at [663, 172] on div "[DOMAIN_NAME]" at bounding box center [818, 203] width 819 height 62
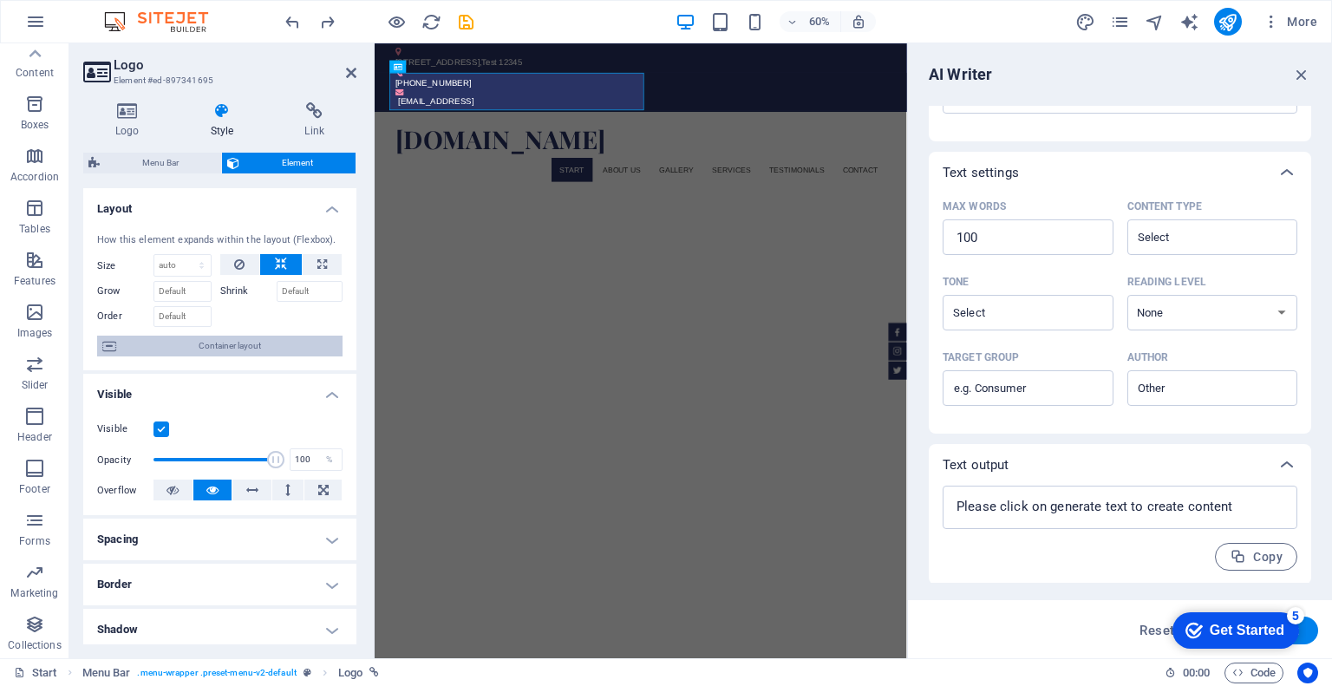
scroll to position [276, 0]
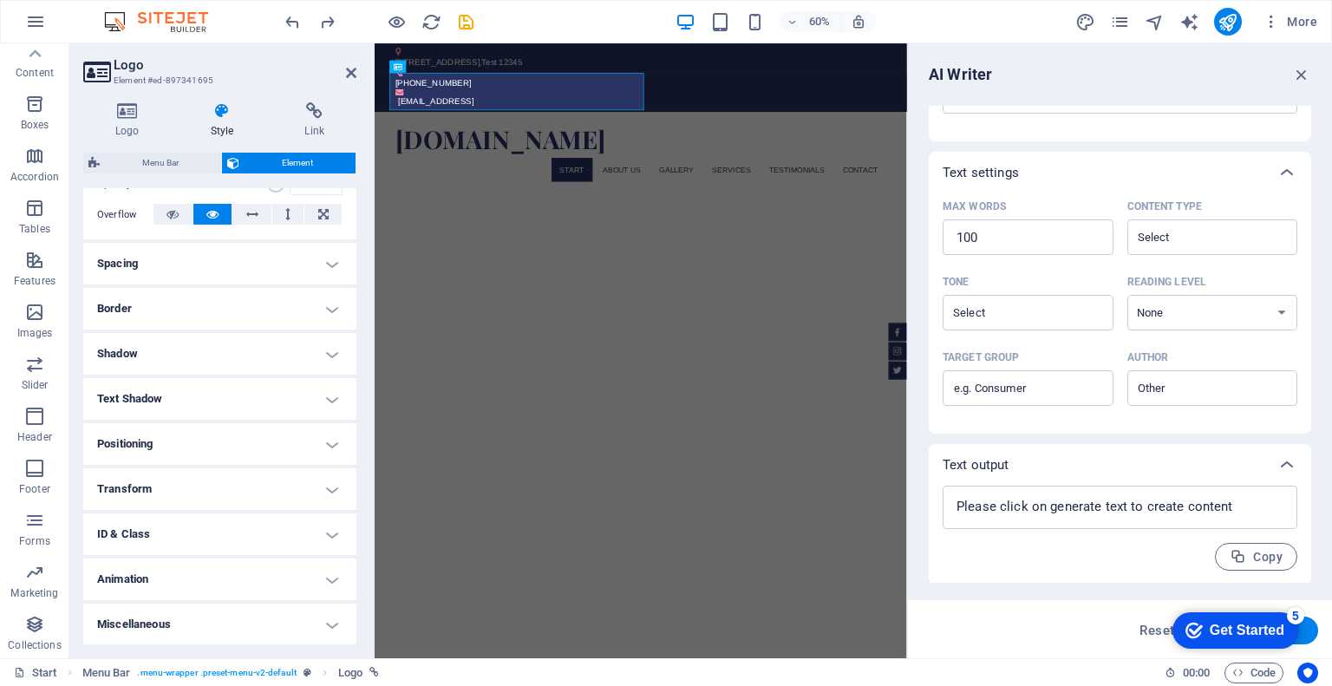
click at [211, 256] on h4 "Spacing" at bounding box center [219, 264] width 273 height 42
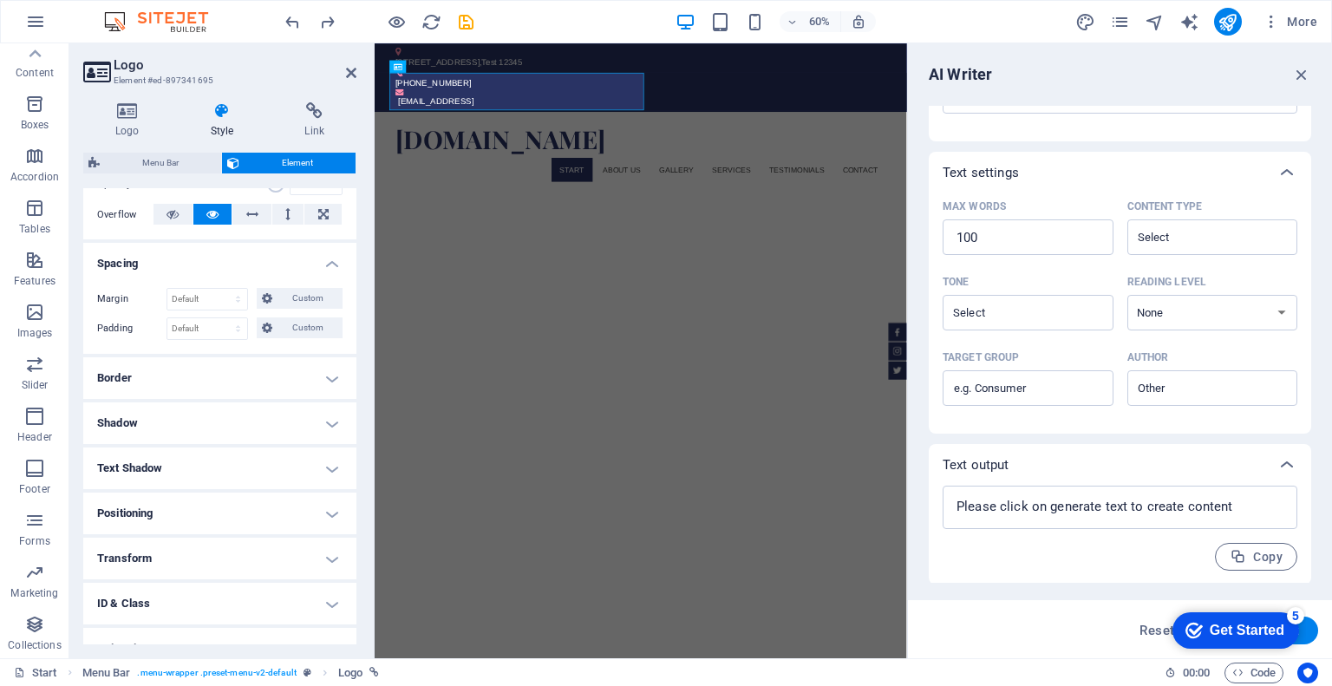
click at [211, 256] on h4 "Spacing" at bounding box center [219, 258] width 273 height 31
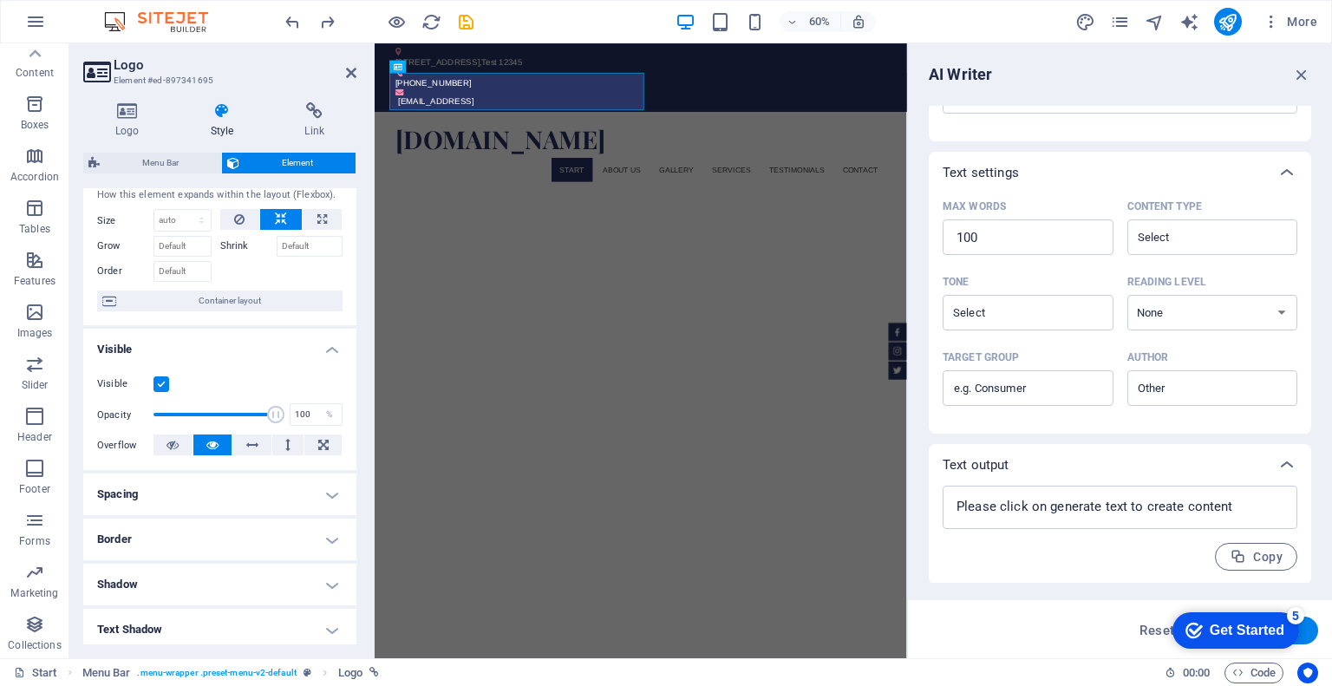
scroll to position [0, 0]
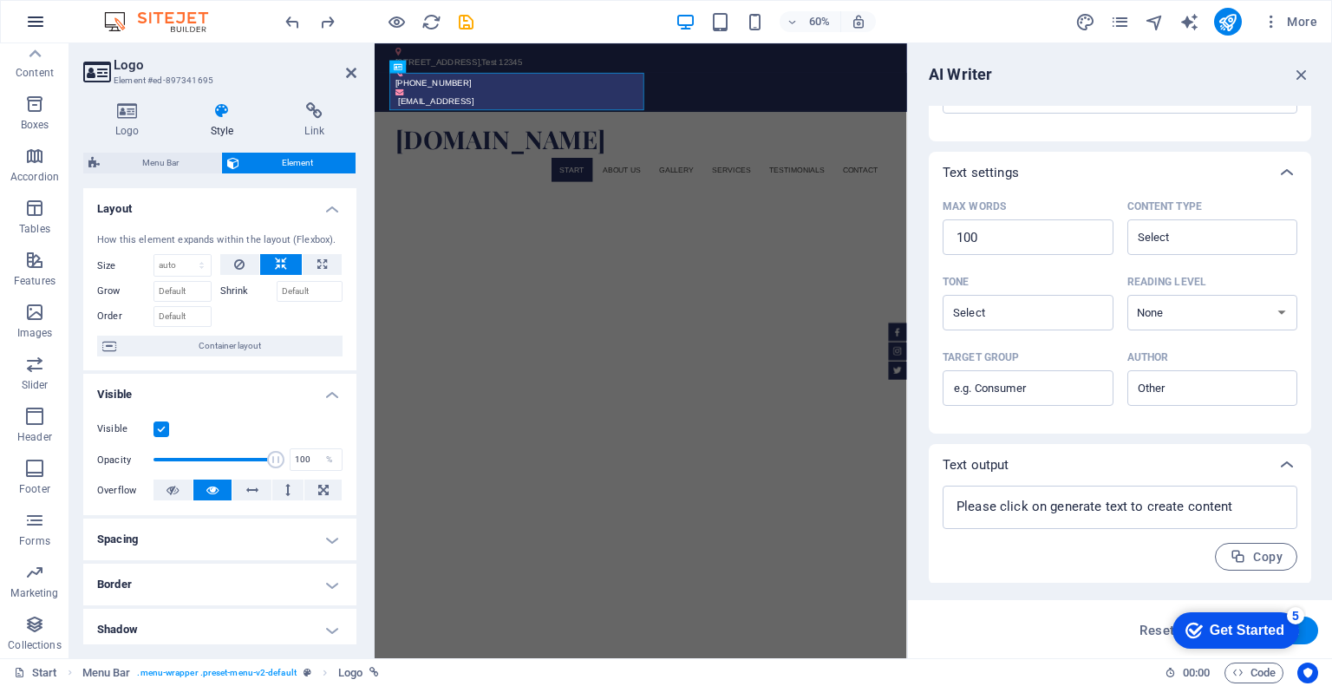
click at [17, 19] on button "button" at bounding box center [36, 22] width 42 height 42
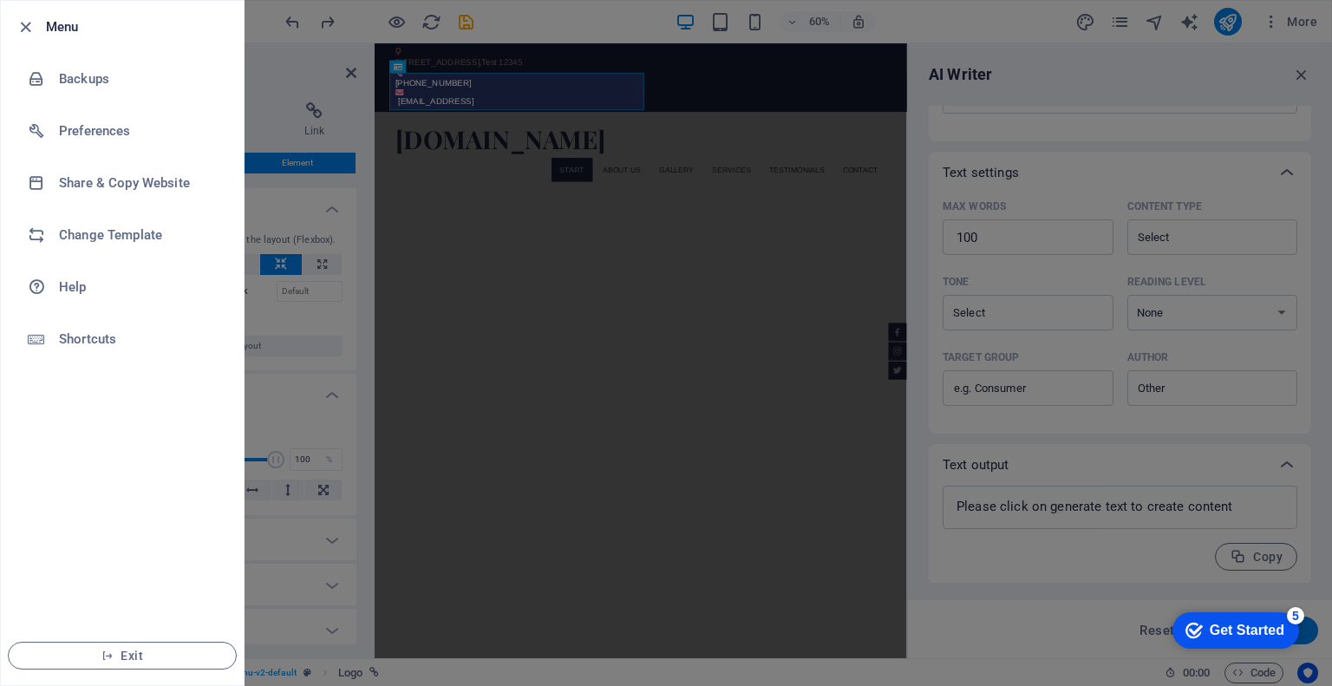
click at [245, 57] on div at bounding box center [666, 343] width 1332 height 686
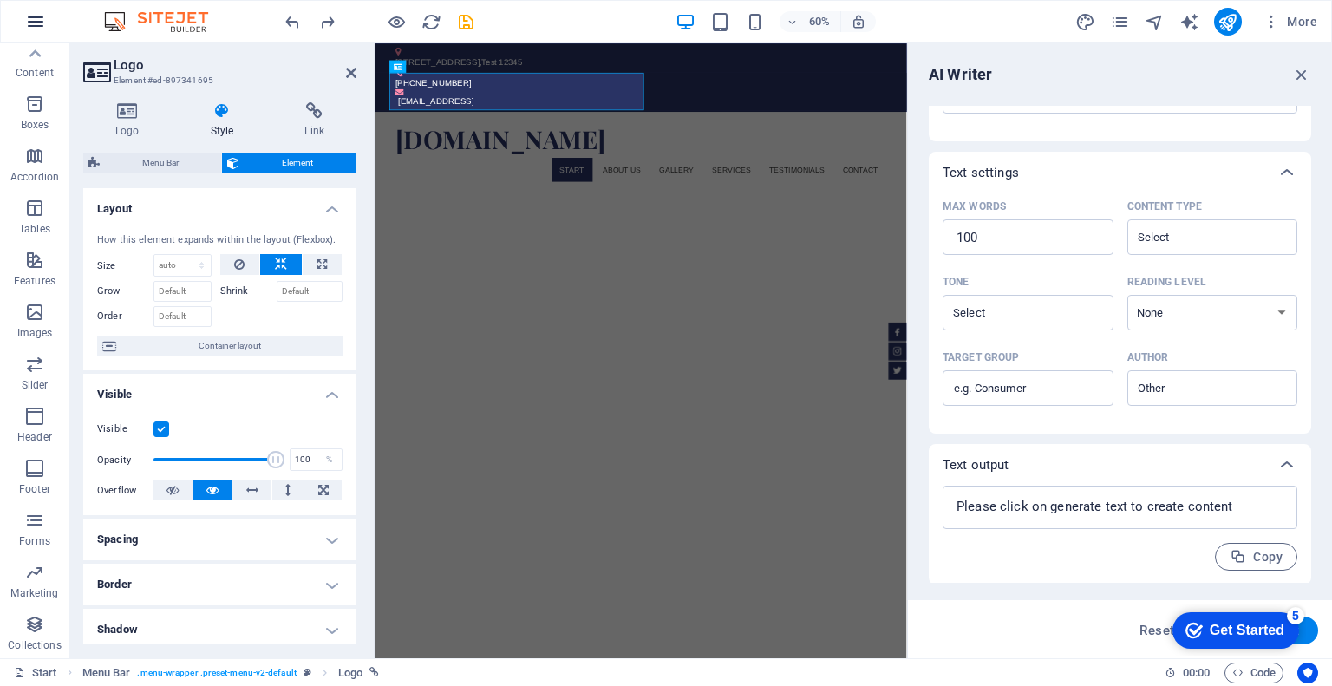
click at [46, 16] on button "button" at bounding box center [36, 22] width 42 height 42
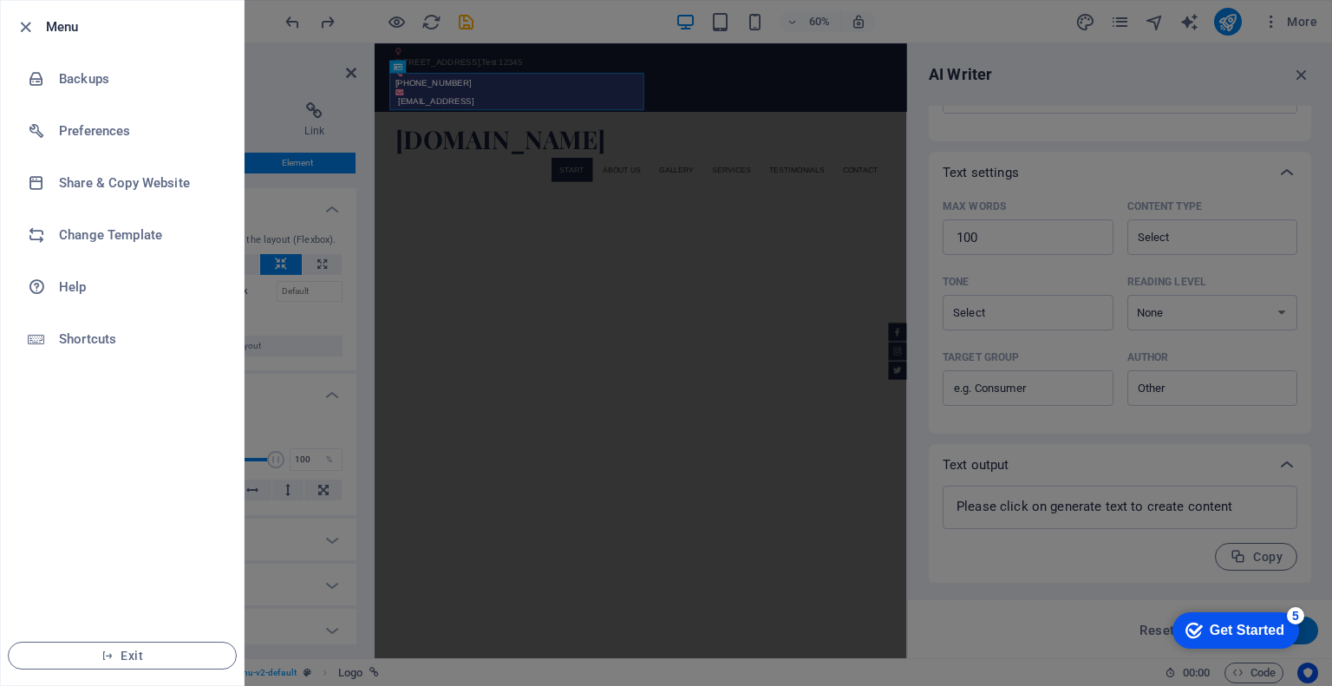
click at [3, 28] on li "Menu" at bounding box center [122, 27] width 243 height 52
click at [20, 22] on icon "button" at bounding box center [26, 27] width 20 height 20
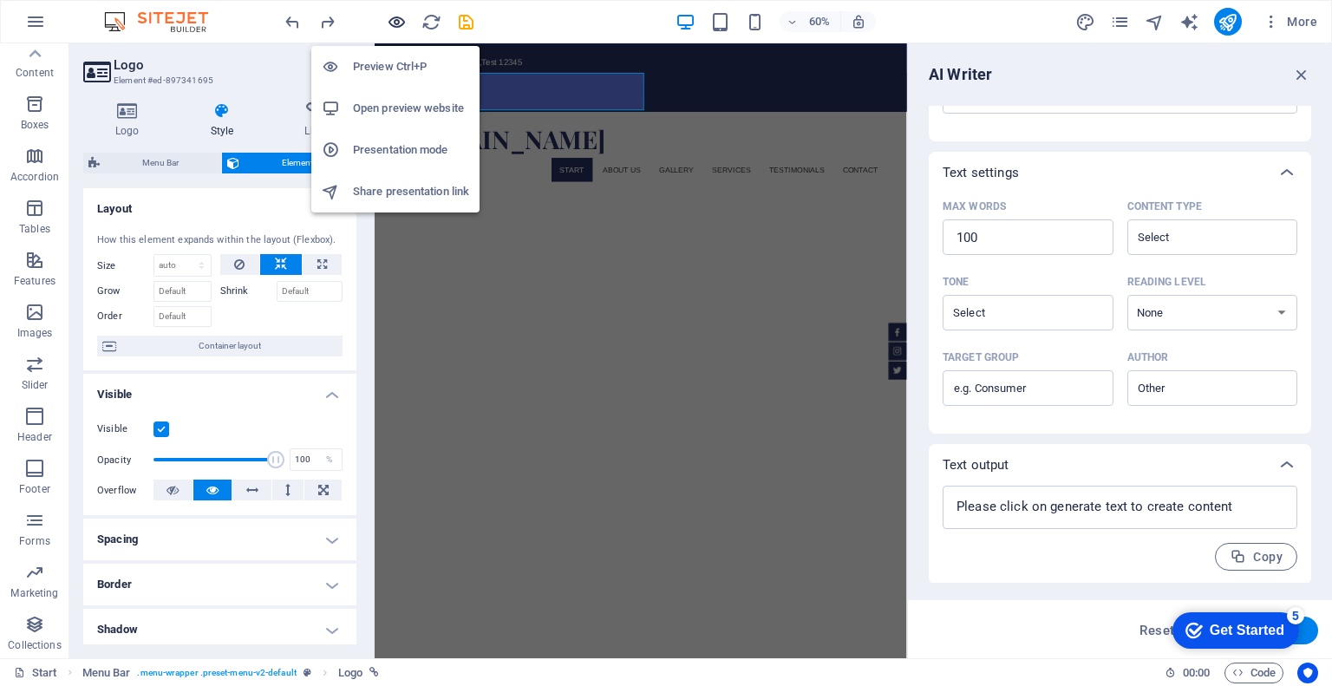
click at [389, 22] on icon "button" at bounding box center [397, 22] width 20 height 20
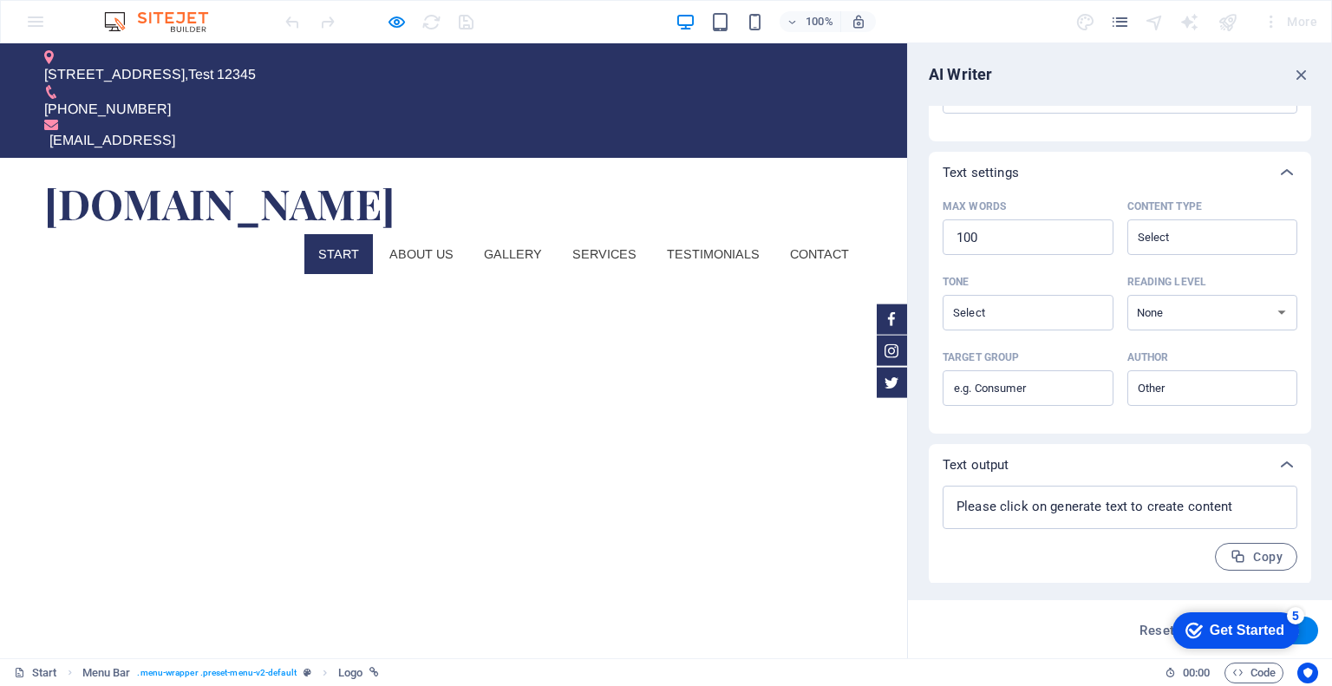
click at [1320, 63] on div "AI Writer Text input Element ​ You can only choose headline and text elements. …" at bounding box center [1120, 350] width 424 height 615
click at [1312, 69] on div "AI Writer Text input Element ​ You can only choose headline and text elements. …" at bounding box center [1120, 350] width 424 height 615
click at [1298, 75] on icon "button" at bounding box center [1301, 74] width 19 height 19
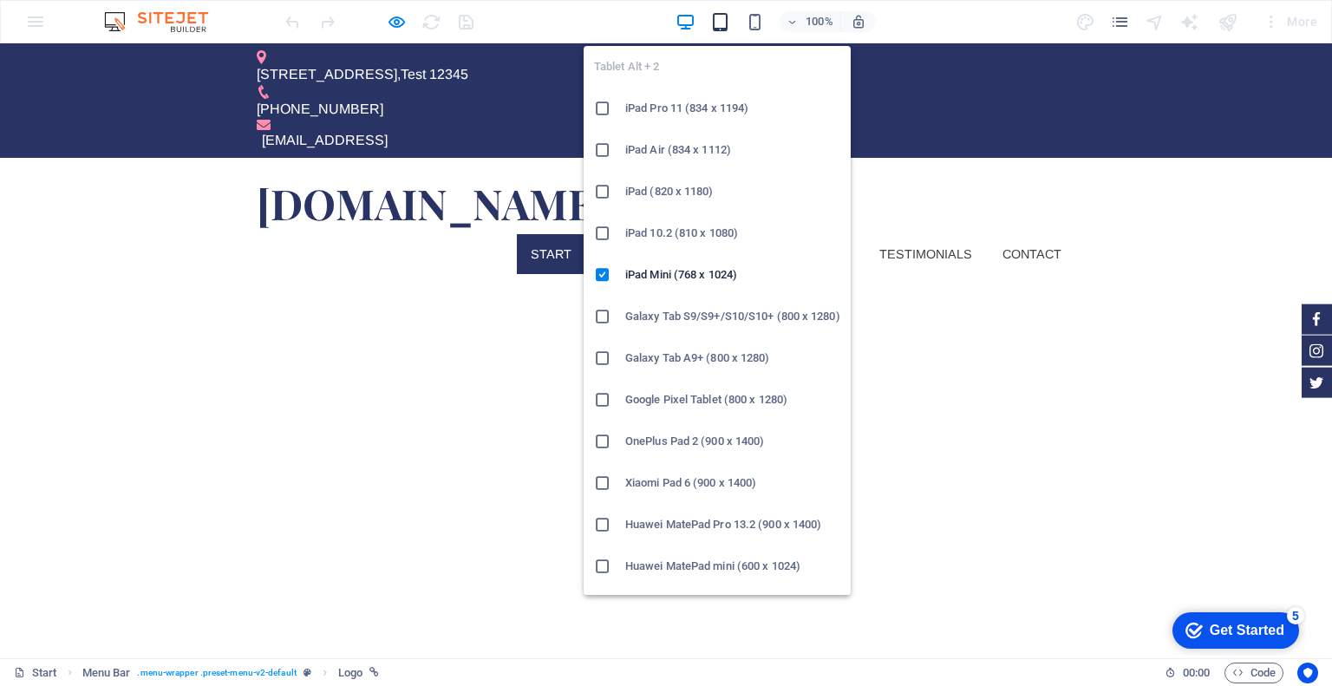
click at [711, 21] on icon "button" at bounding box center [720, 22] width 20 height 20
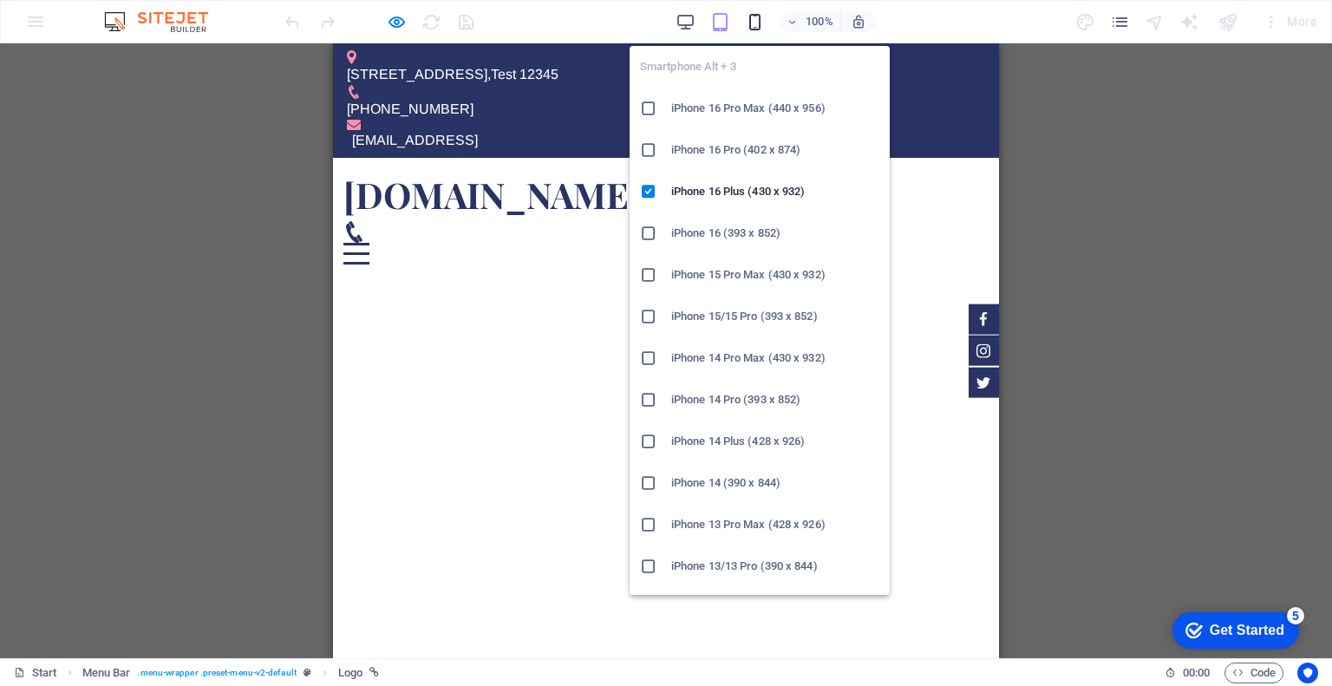
click at [761, 21] on icon "button" at bounding box center [755, 22] width 20 height 20
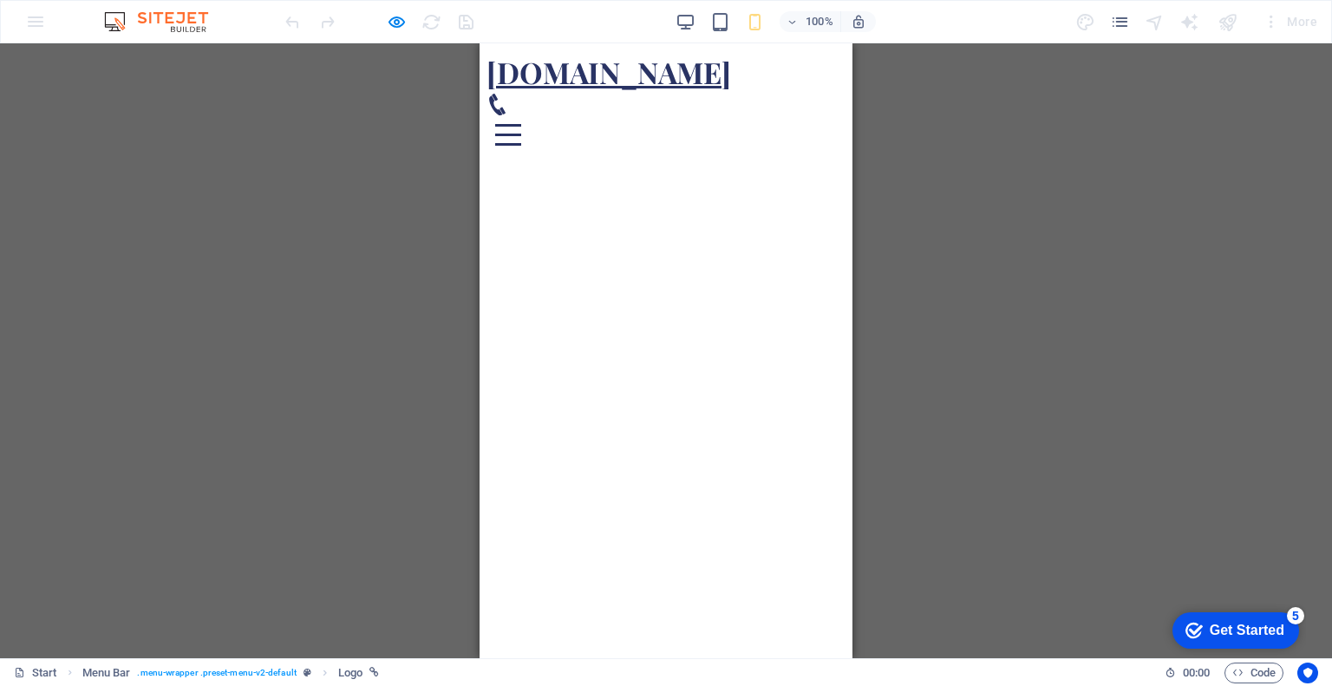
click at [685, 80] on span "[DOMAIN_NAME]" at bounding box center [609, 72] width 245 height 38
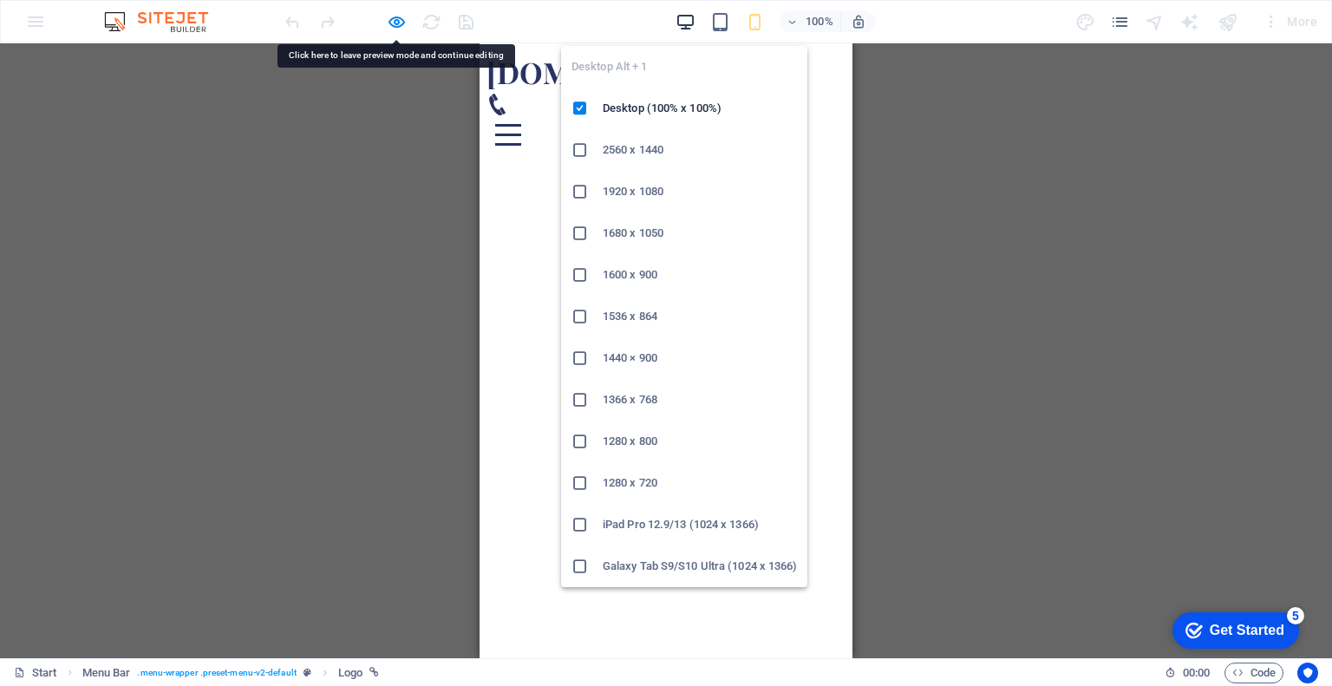
click at [690, 19] on icon "button" at bounding box center [686, 22] width 20 height 20
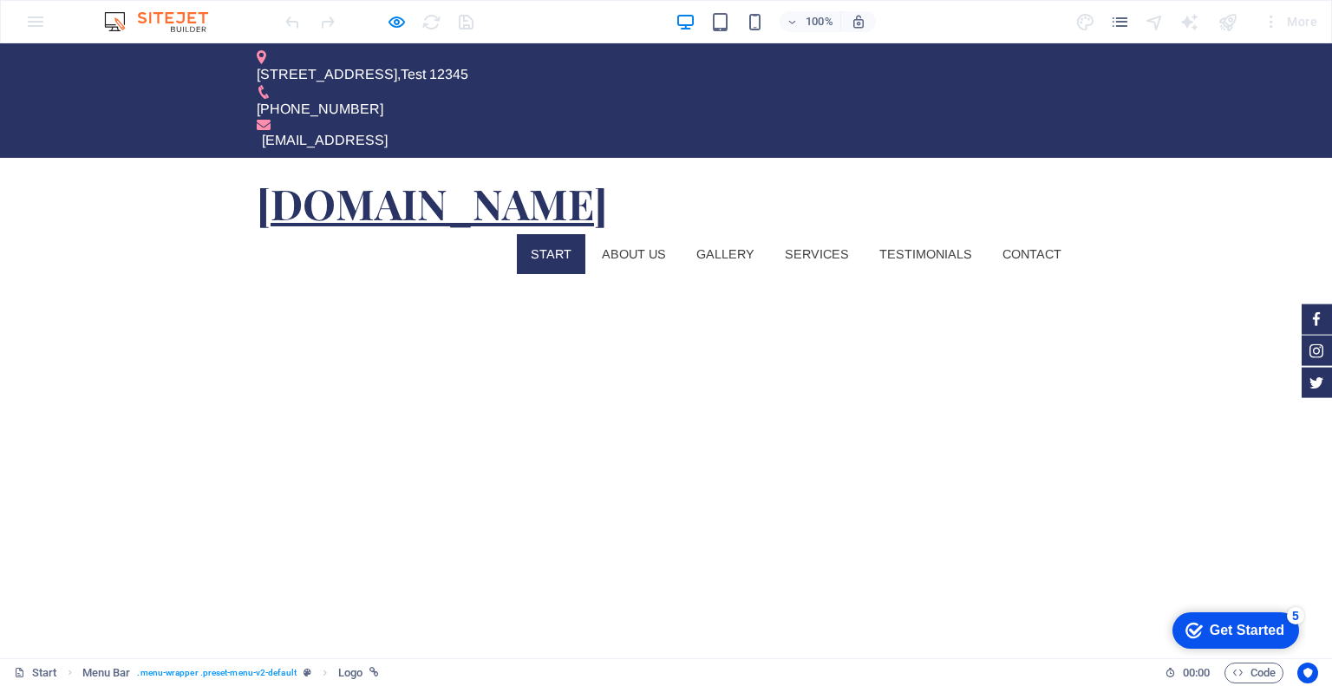
click at [284, 175] on span "[DOMAIN_NAME]" at bounding box center [432, 203] width 350 height 56
click at [524, 175] on span "[DOMAIN_NAME]" at bounding box center [432, 203] width 350 height 56
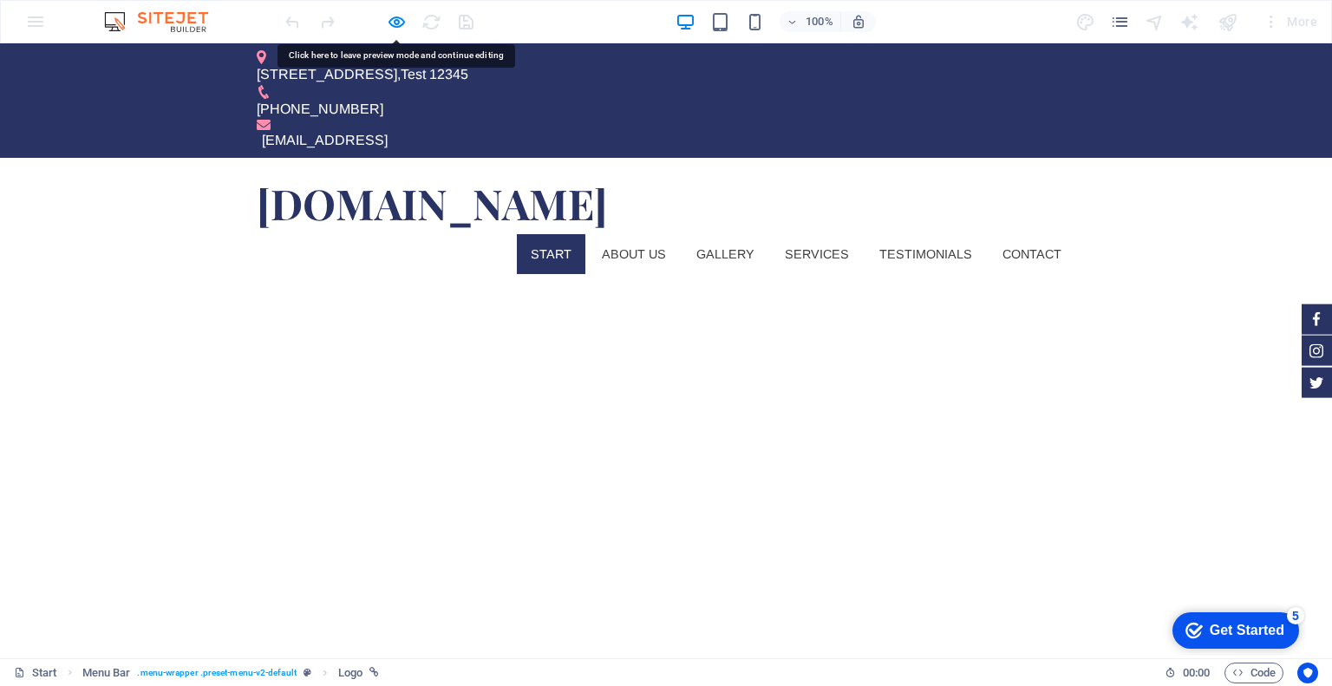
click at [42, 18] on div "100% More" at bounding box center [666, 22] width 1330 height 42
click at [105, 15] on img at bounding box center [165, 21] width 130 height 21
click at [116, 16] on img at bounding box center [165, 21] width 130 height 21
click at [179, 21] on img at bounding box center [165, 21] width 130 height 21
click at [1115, 22] on icon "pages" at bounding box center [1120, 22] width 20 height 20
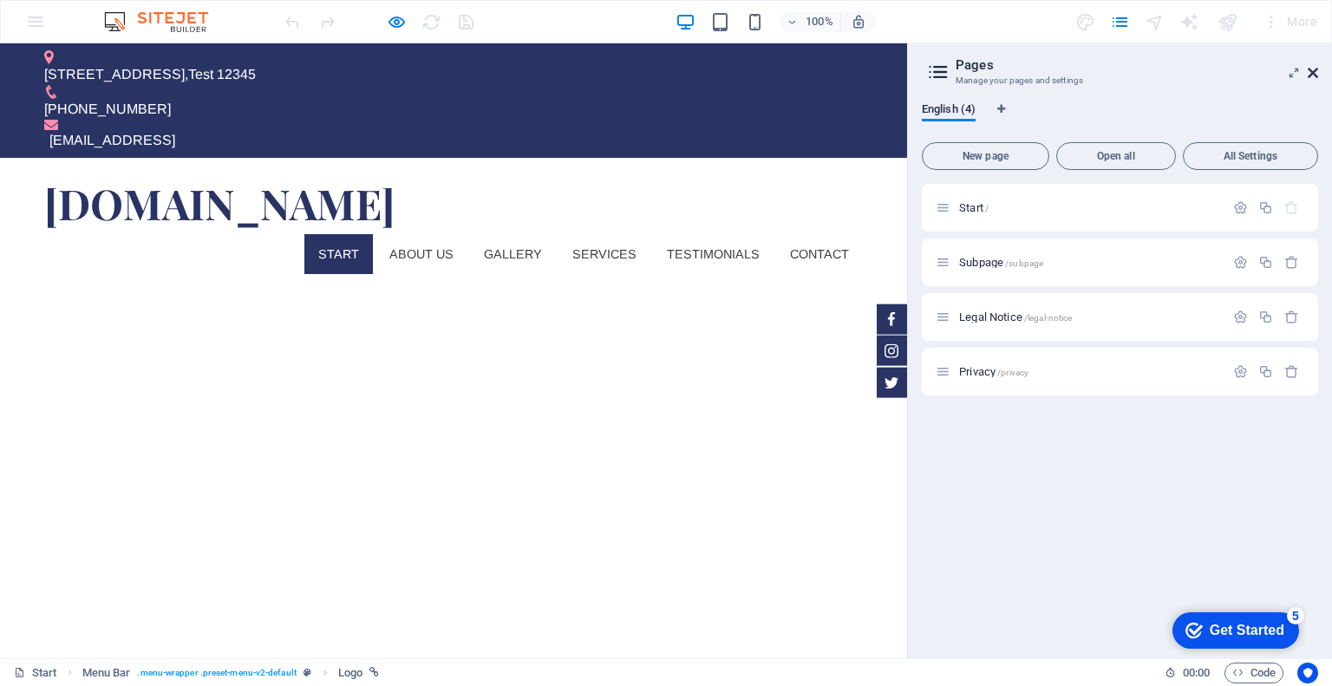
click at [1314, 76] on icon at bounding box center [1313, 73] width 10 height 14
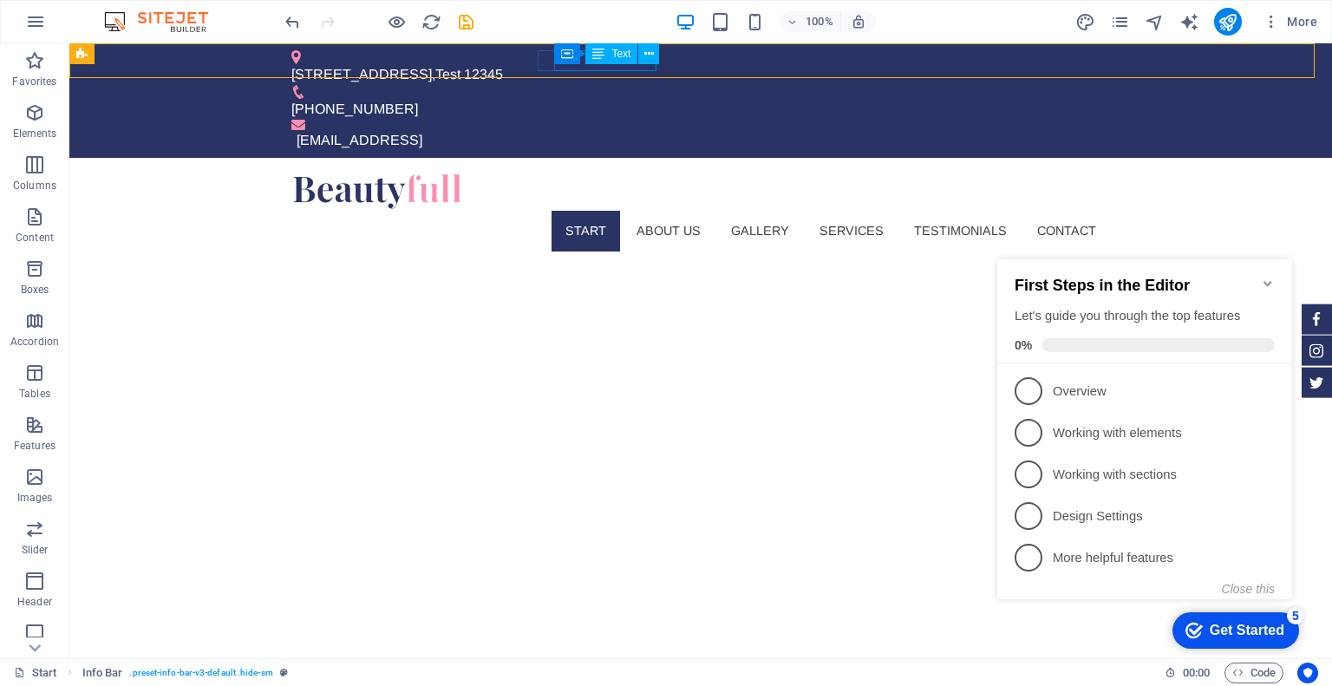
click at [599, 63] on icon at bounding box center [598, 53] width 12 height 21
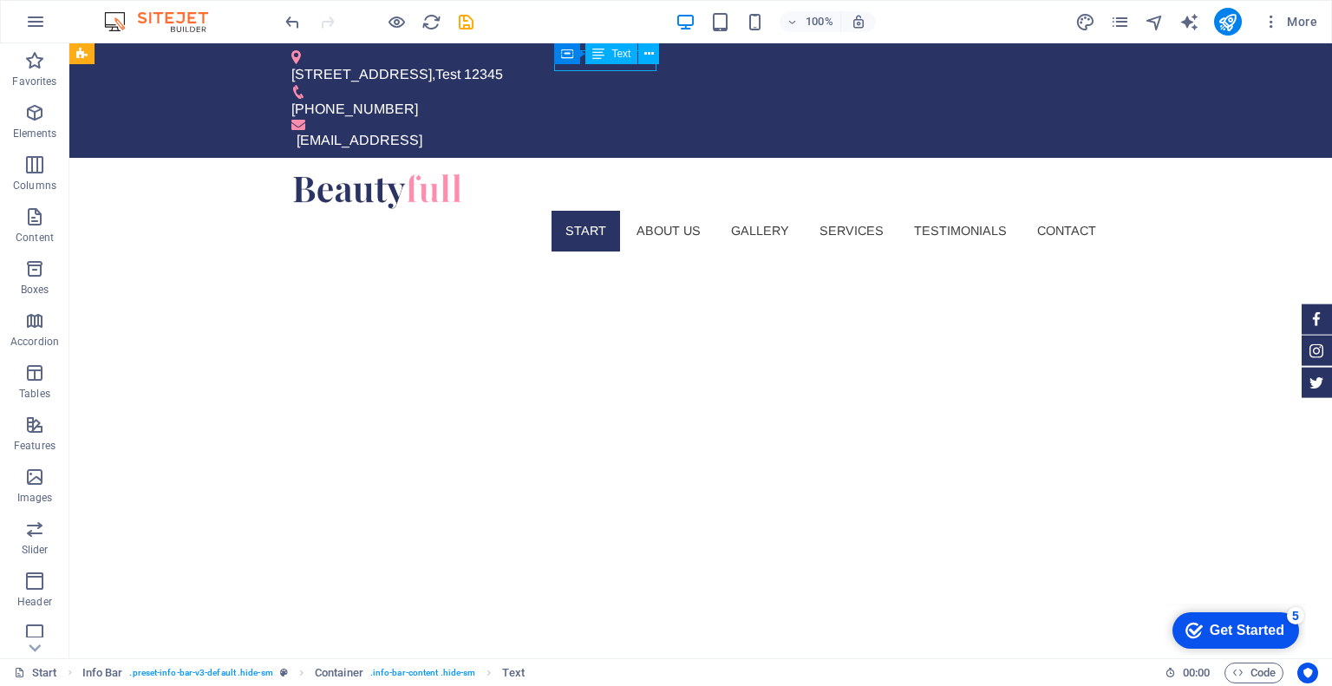
click at [599, 63] on icon at bounding box center [598, 53] width 12 height 21
click at [294, 63] on div "[STREET_ADDRESS] 12345 [PHONE_NUMBER] [EMAIL_ADDRESS]" at bounding box center [700, 100] width 1263 height 114
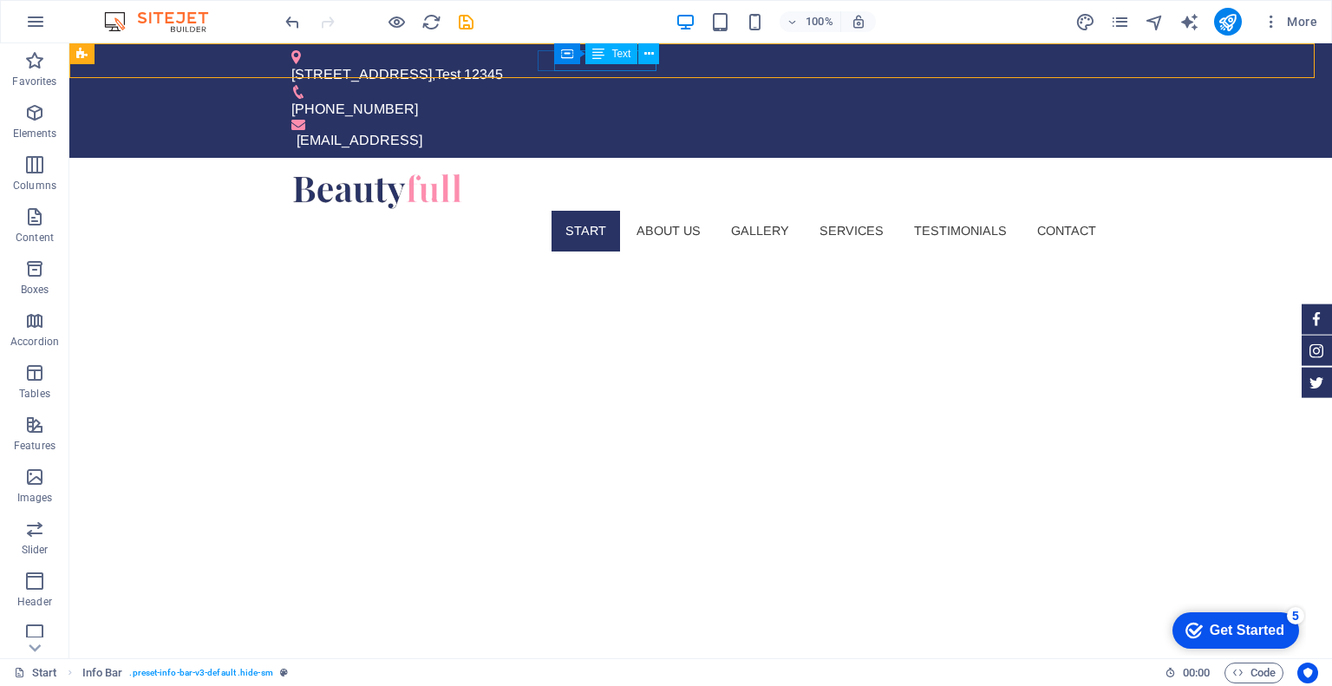
click at [599, 63] on icon at bounding box center [598, 53] width 12 height 21
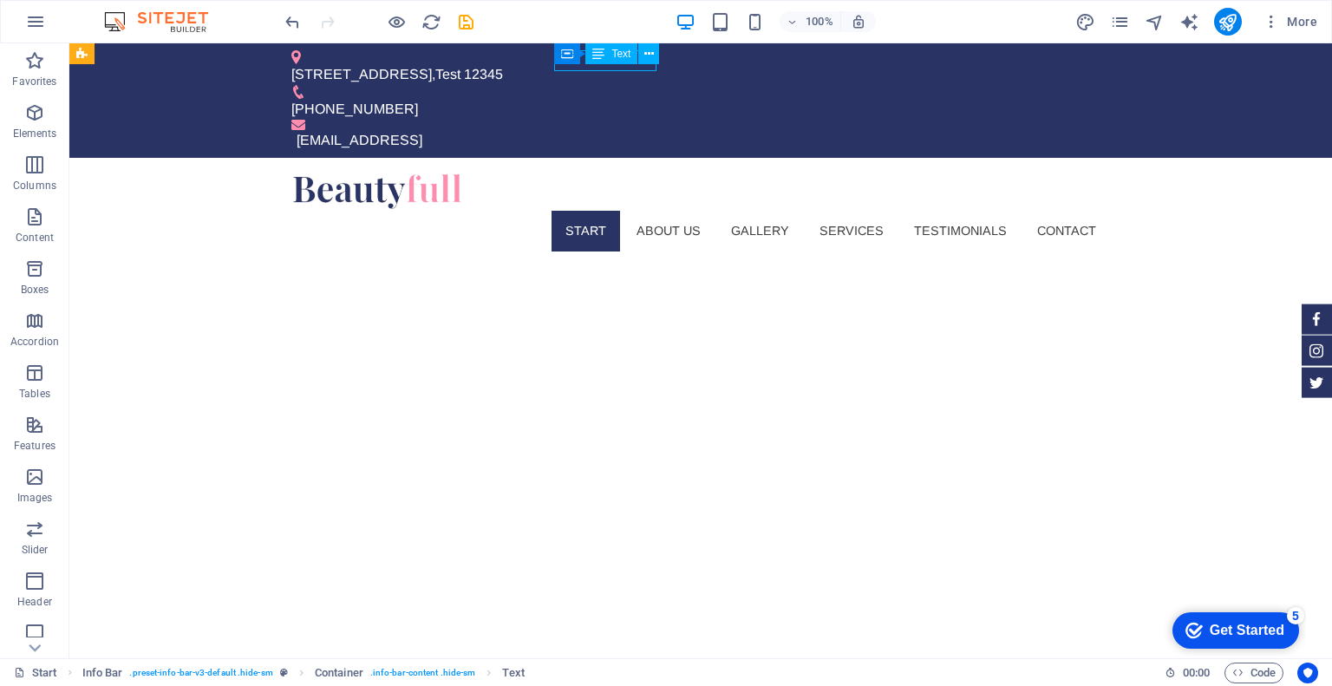
click at [599, 63] on icon at bounding box center [598, 53] width 12 height 21
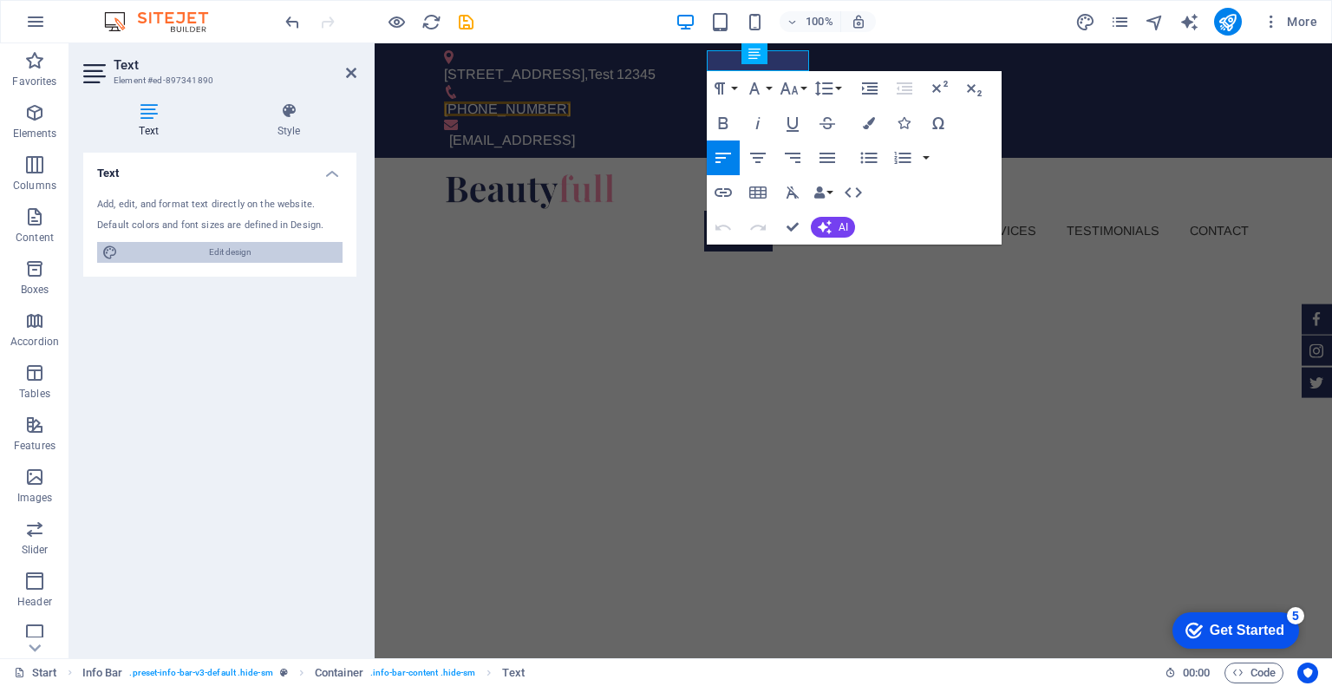
click at [224, 248] on span "Edit design" at bounding box center [230, 252] width 214 height 21
select select "px"
select select "300"
select select "px"
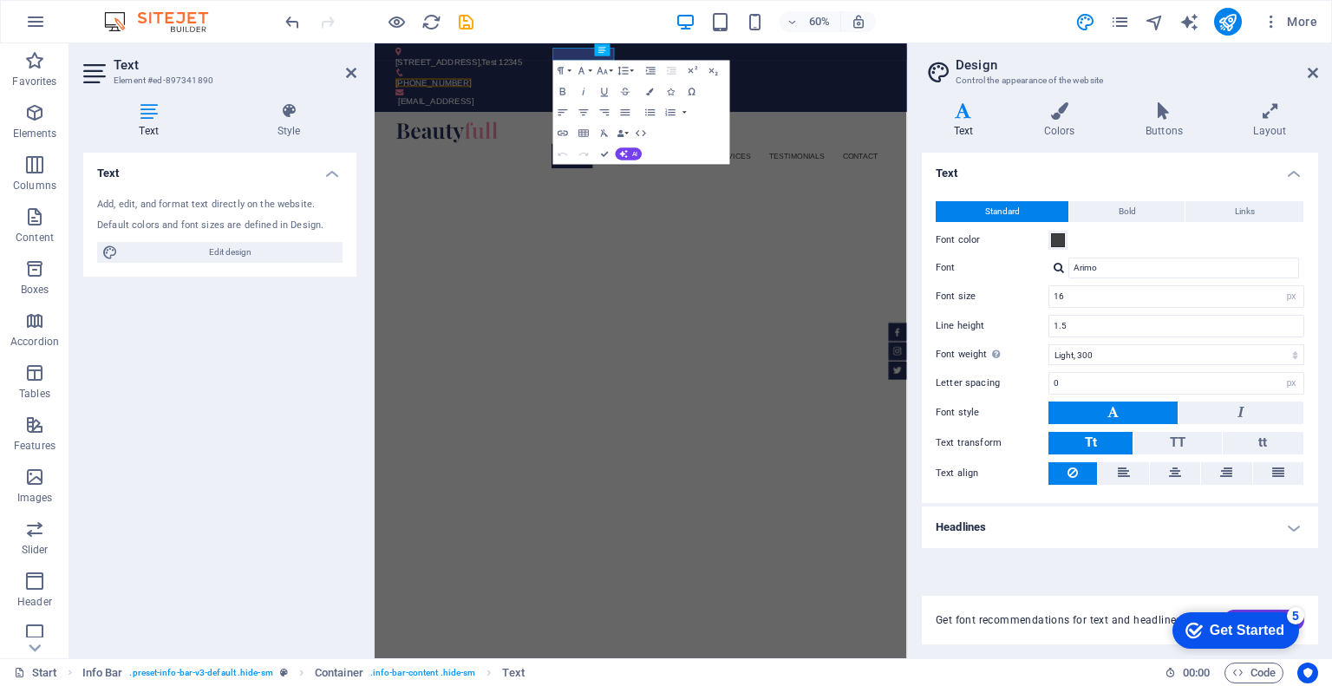
click at [951, 113] on icon at bounding box center [963, 110] width 83 height 17
click at [581, 71] on icon "button" at bounding box center [582, 70] width 6 height 7
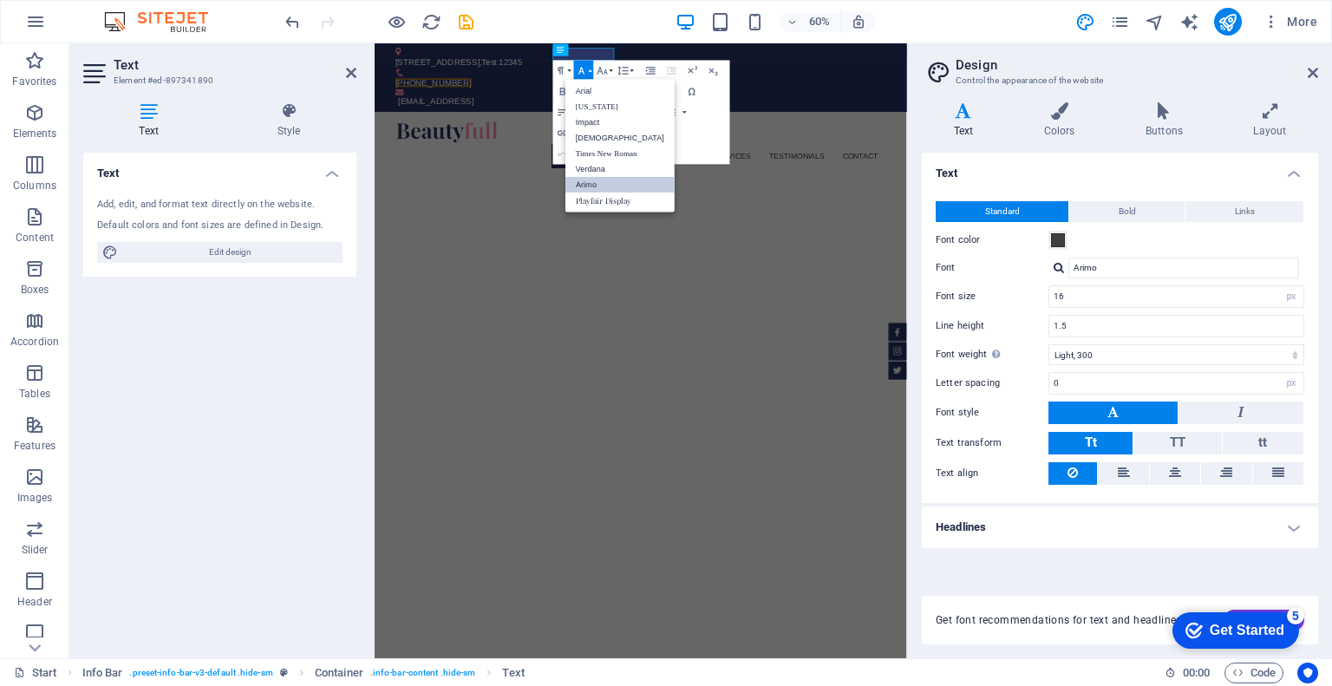
drag, startPoint x: 604, startPoint y: 180, endPoint x: 399, endPoint y: 232, distance: 211.2
click at [604, 180] on link "Arimo" at bounding box center [619, 185] width 109 height 16
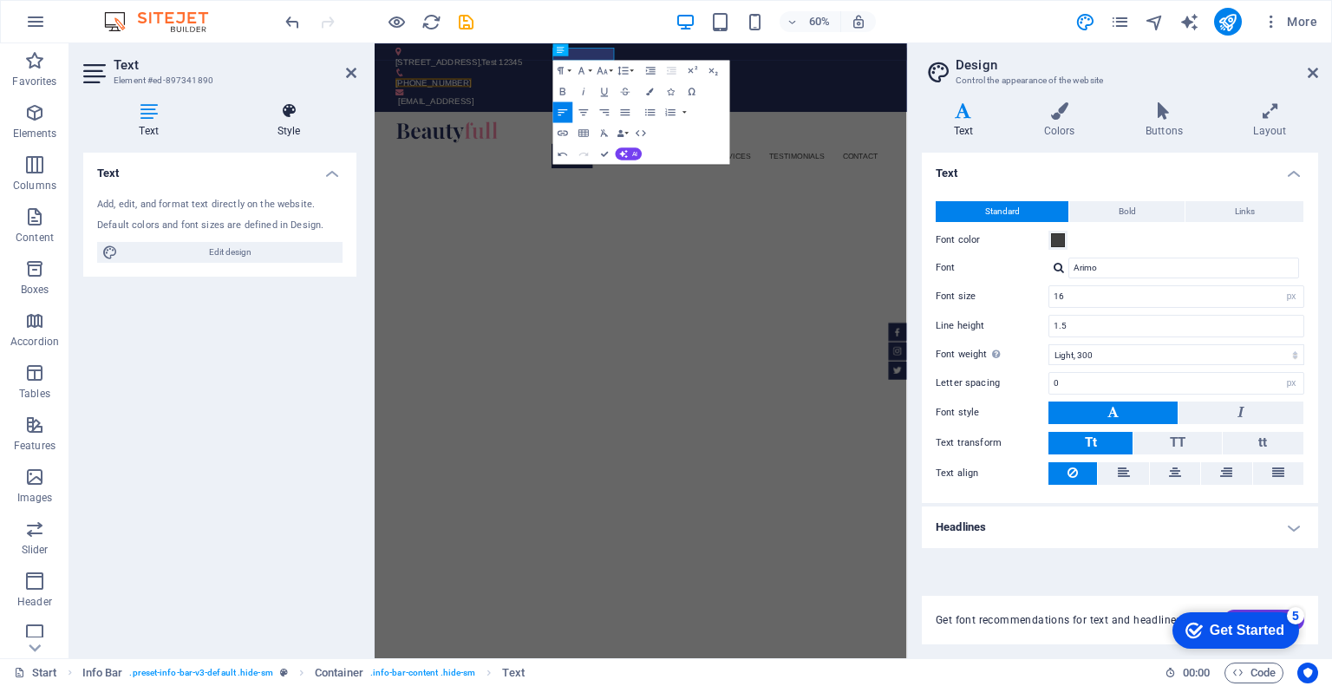
click at [271, 131] on h4 "Style" at bounding box center [288, 120] width 135 height 36
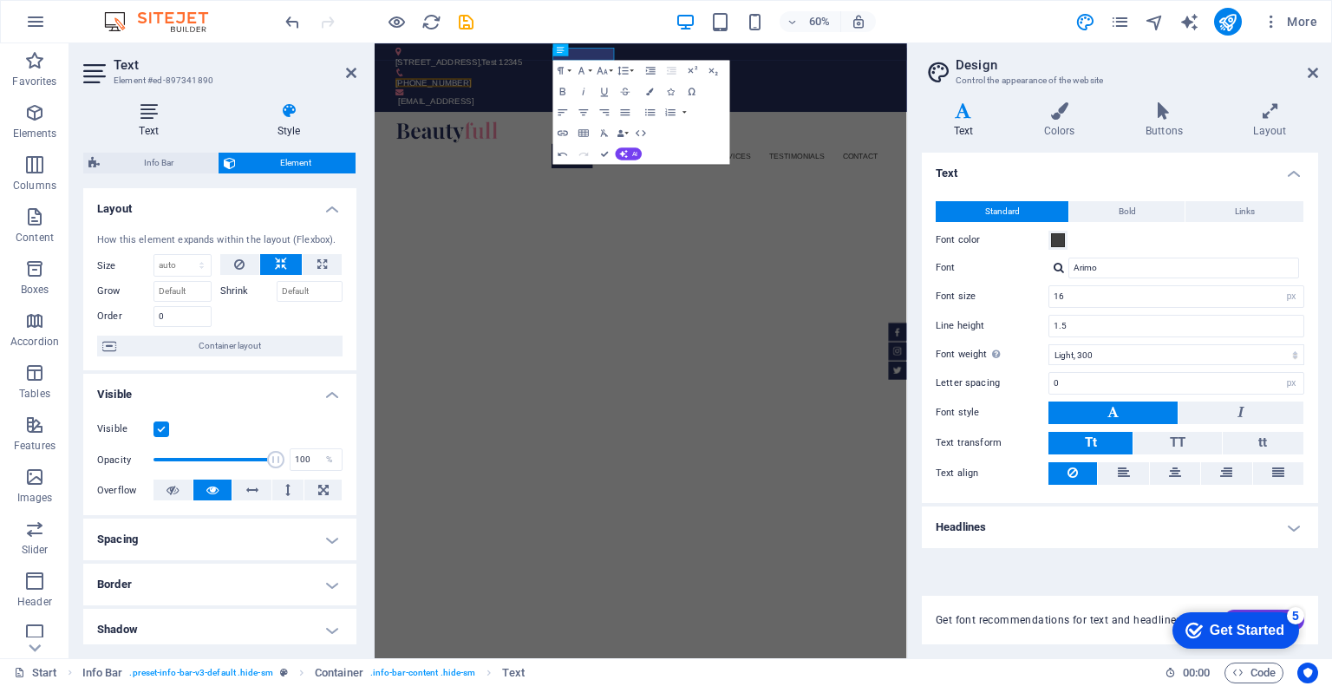
click at [167, 109] on icon at bounding box center [148, 110] width 131 height 17
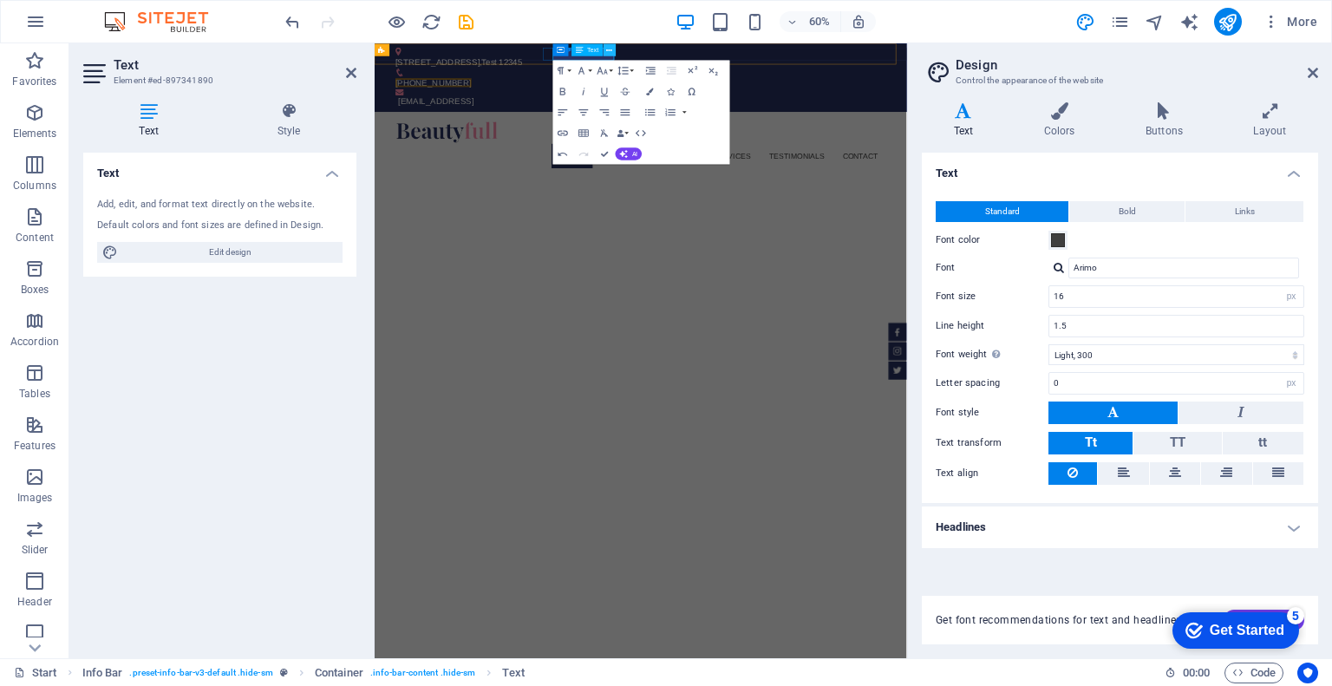
click at [608, 53] on icon at bounding box center [610, 49] width 6 height 11
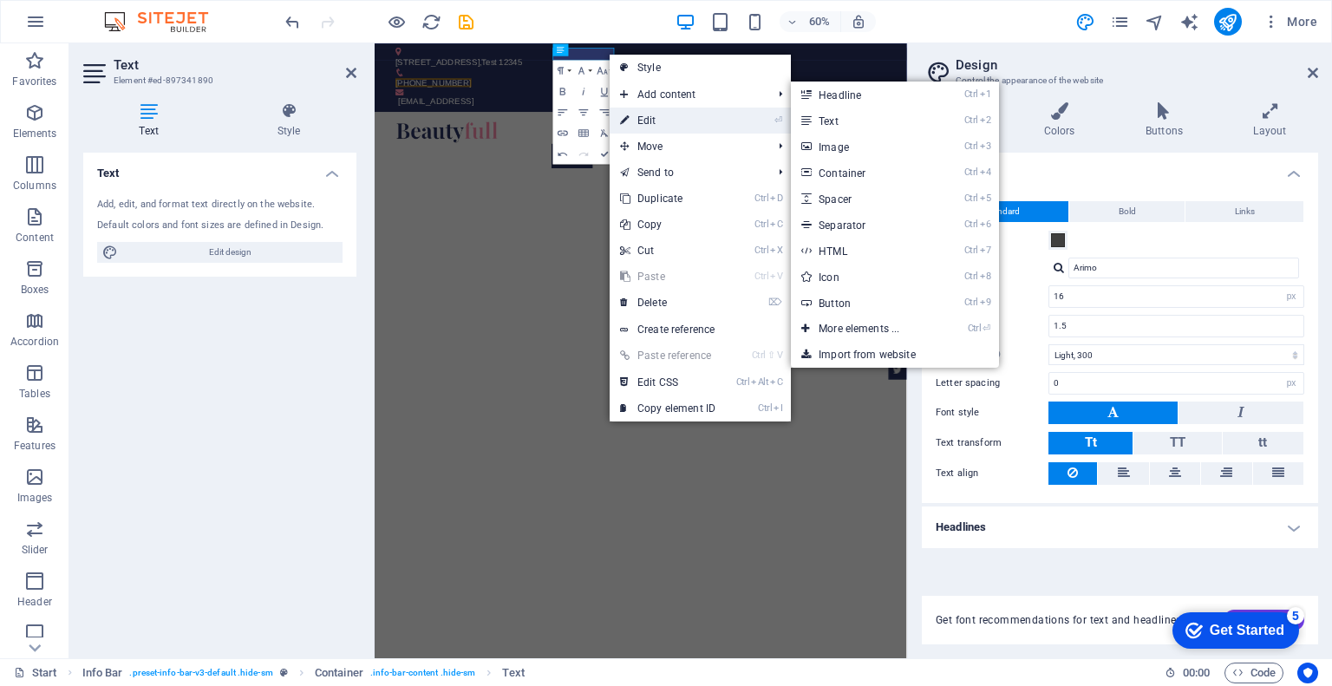
click at [641, 114] on link "⏎ Edit" at bounding box center [668, 121] width 116 height 26
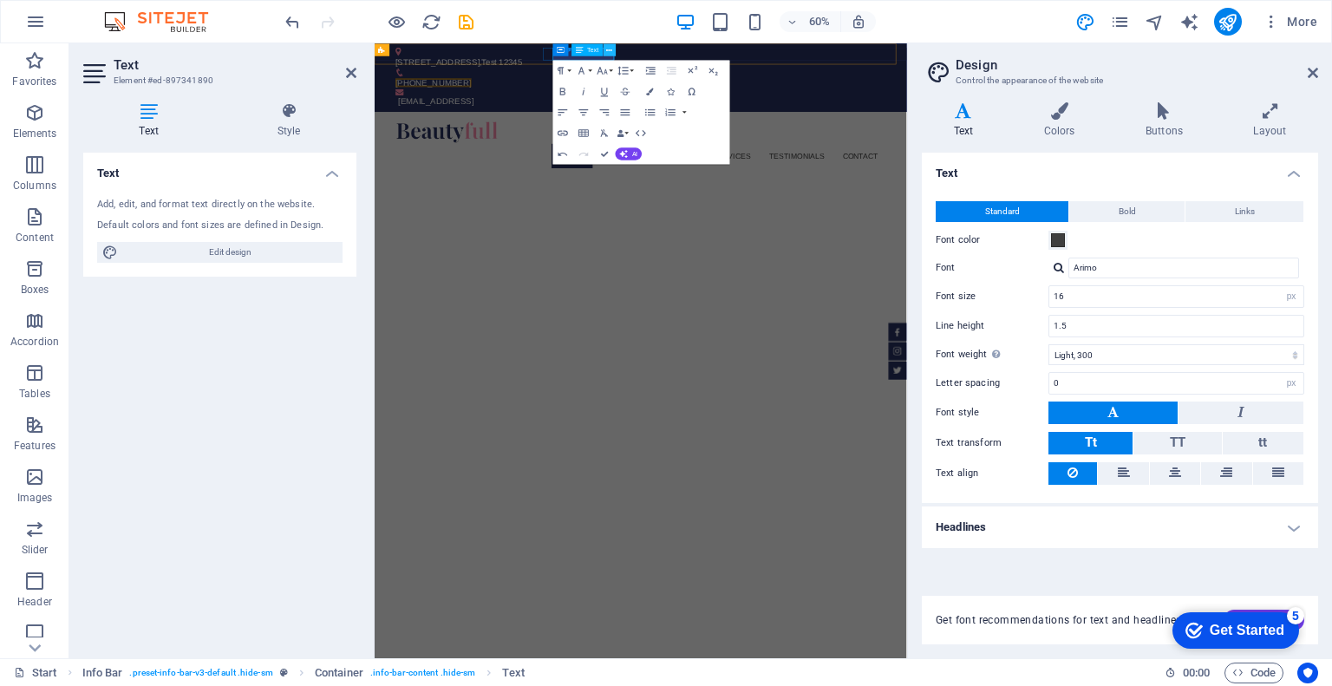
click at [607, 52] on icon at bounding box center [610, 49] width 6 height 11
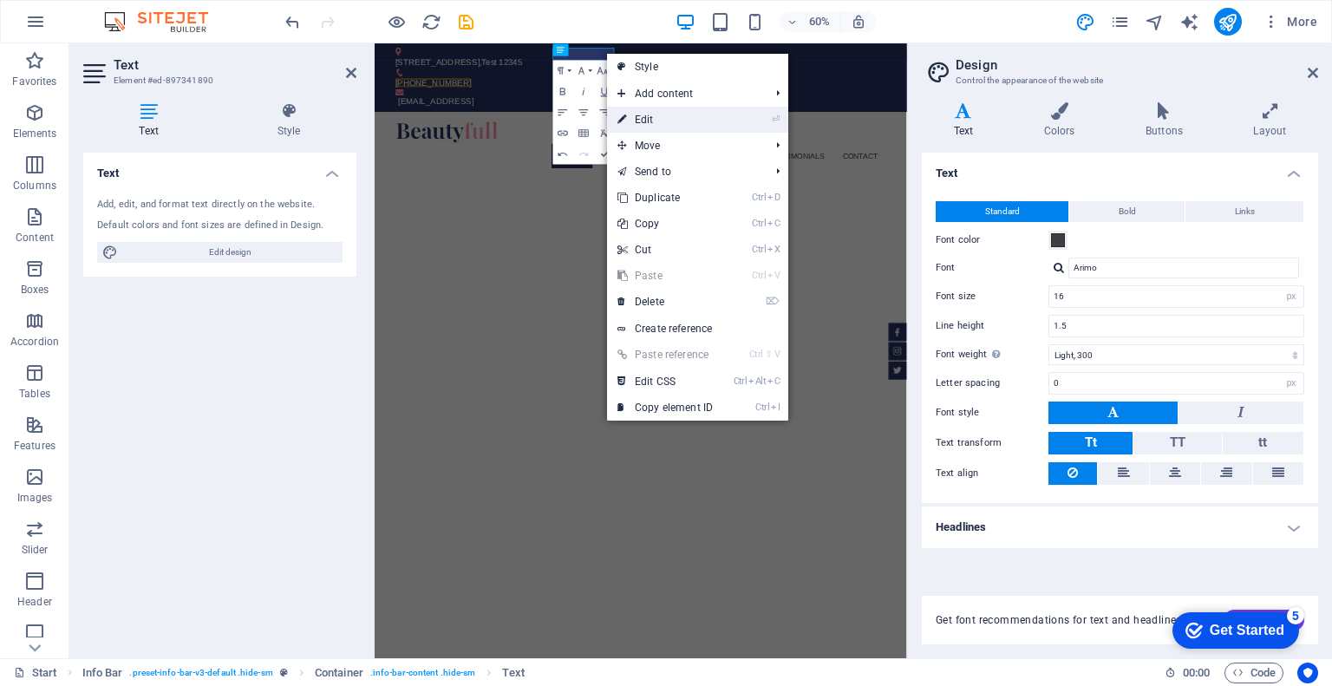
click at [775, 118] on icon "⏎" at bounding box center [776, 119] width 8 height 11
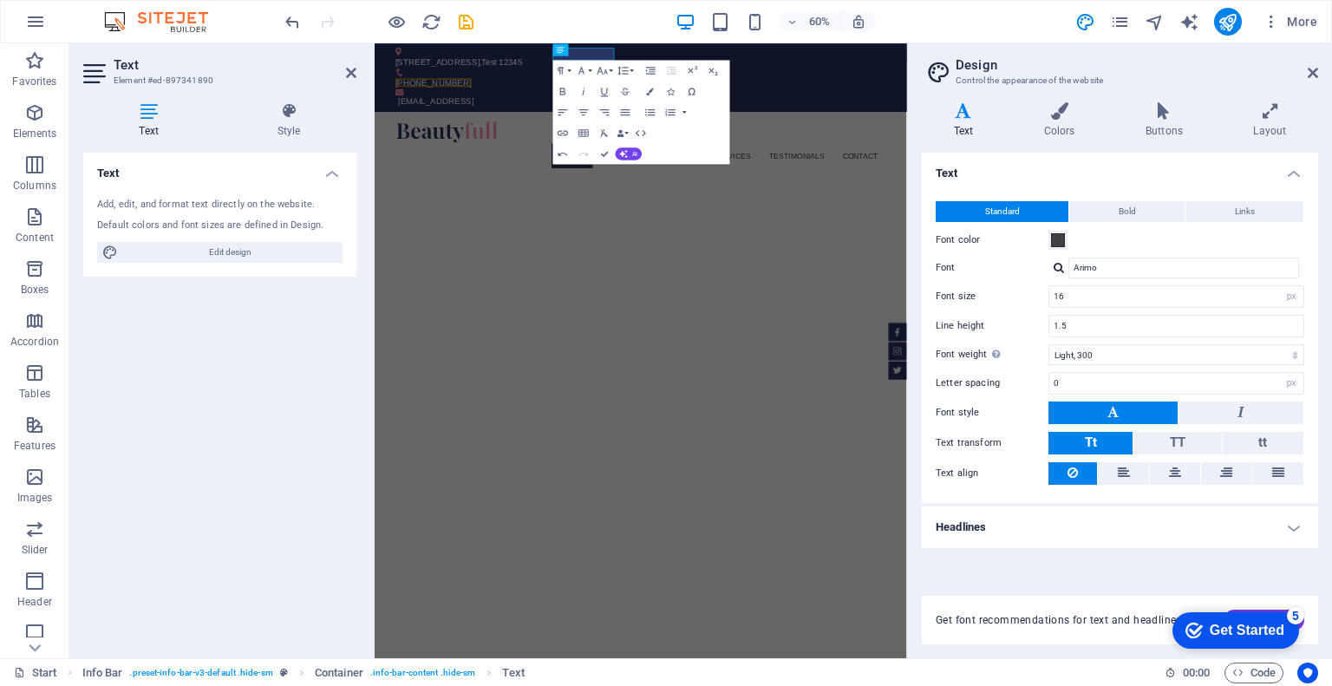
click at [181, 211] on div "Add, edit, and format text directly on the website." at bounding box center [219, 205] width 245 height 15
click at [189, 206] on div "Add, edit, and format text directly on the website." at bounding box center [219, 205] width 245 height 15
click at [227, 247] on span "Edit design" at bounding box center [230, 252] width 214 height 21
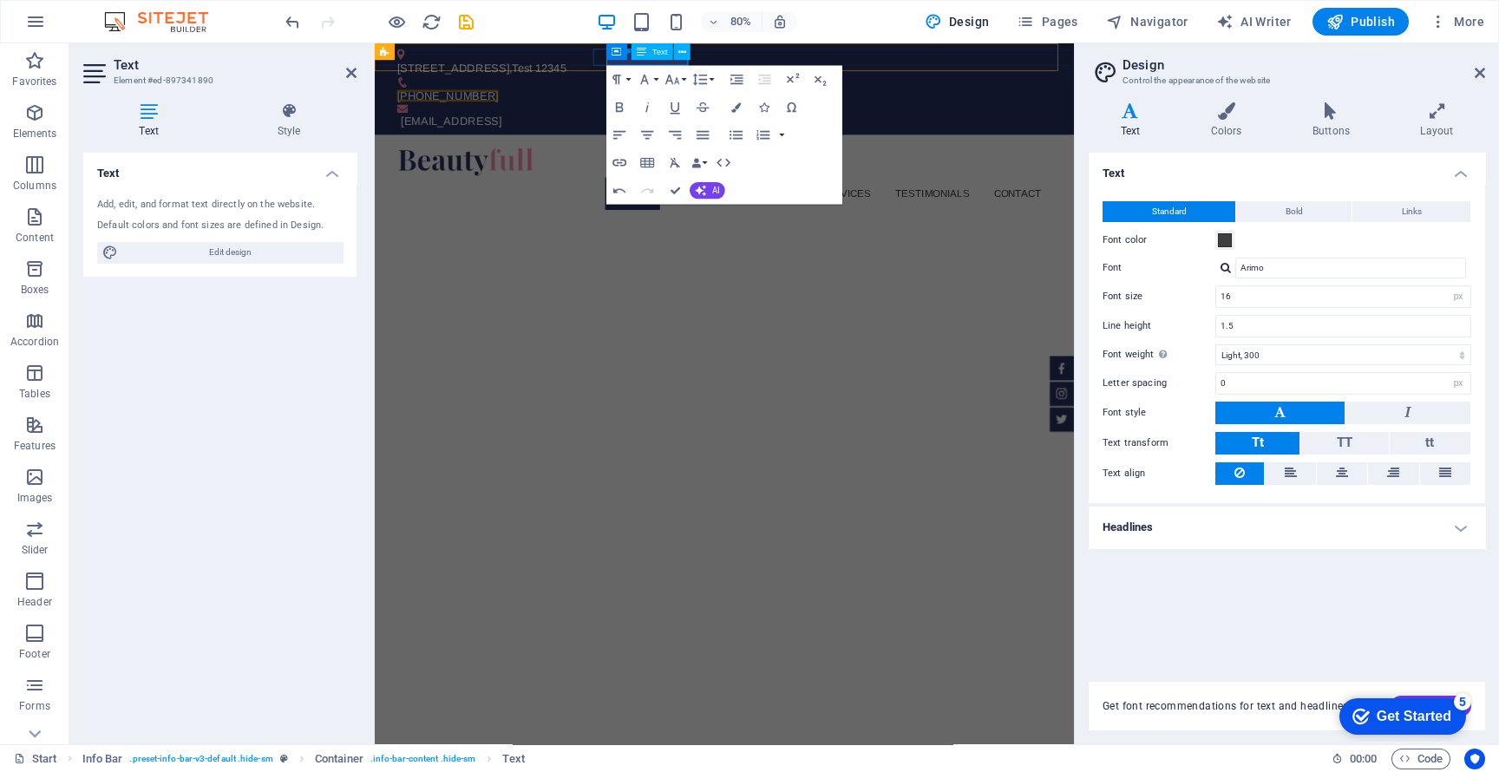
click at [662, 58] on div "Text" at bounding box center [652, 51] width 42 height 16
click at [622, 57] on div "Container" at bounding box center [624, 51] width 62 height 16
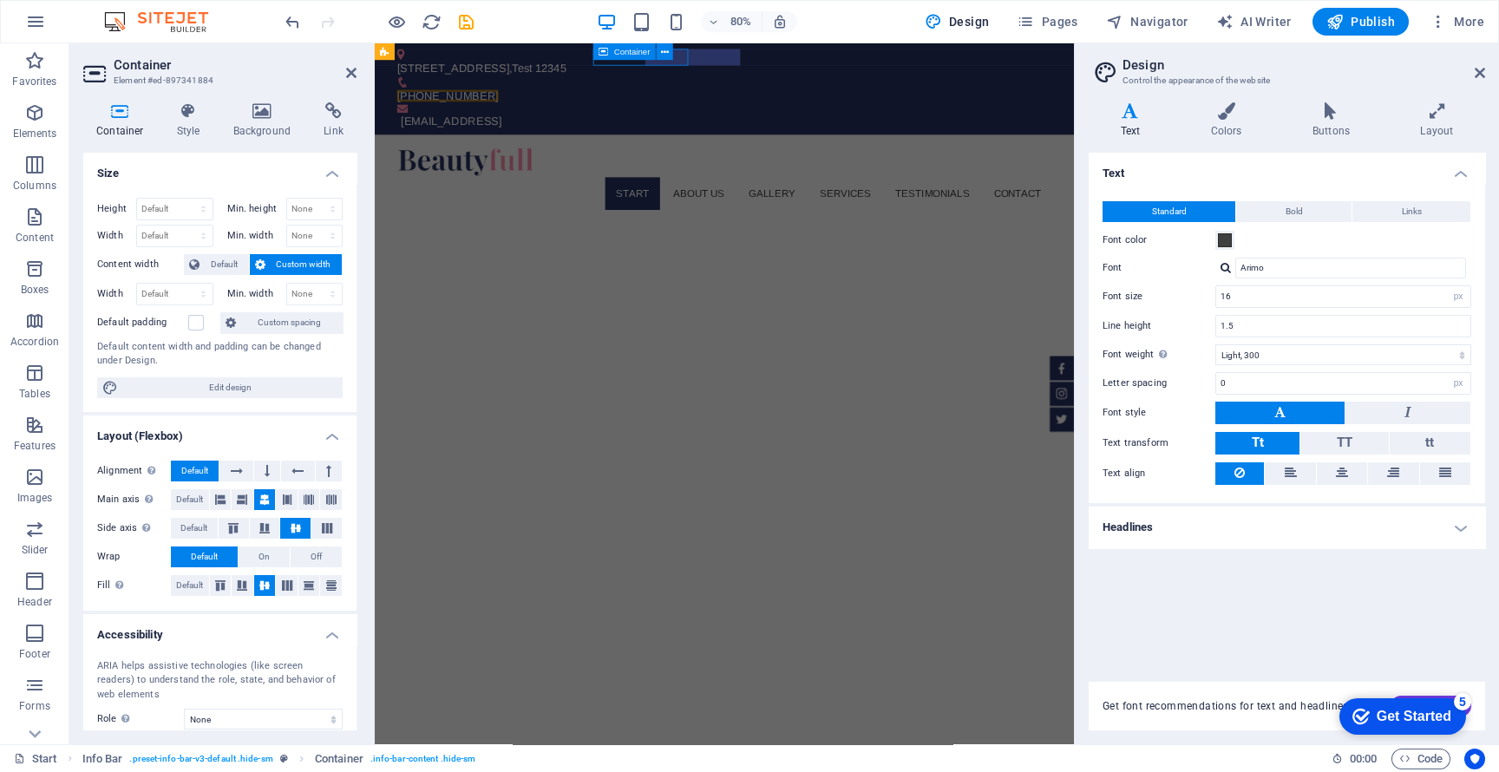
click at [622, 57] on div "Container" at bounding box center [624, 51] width 62 height 16
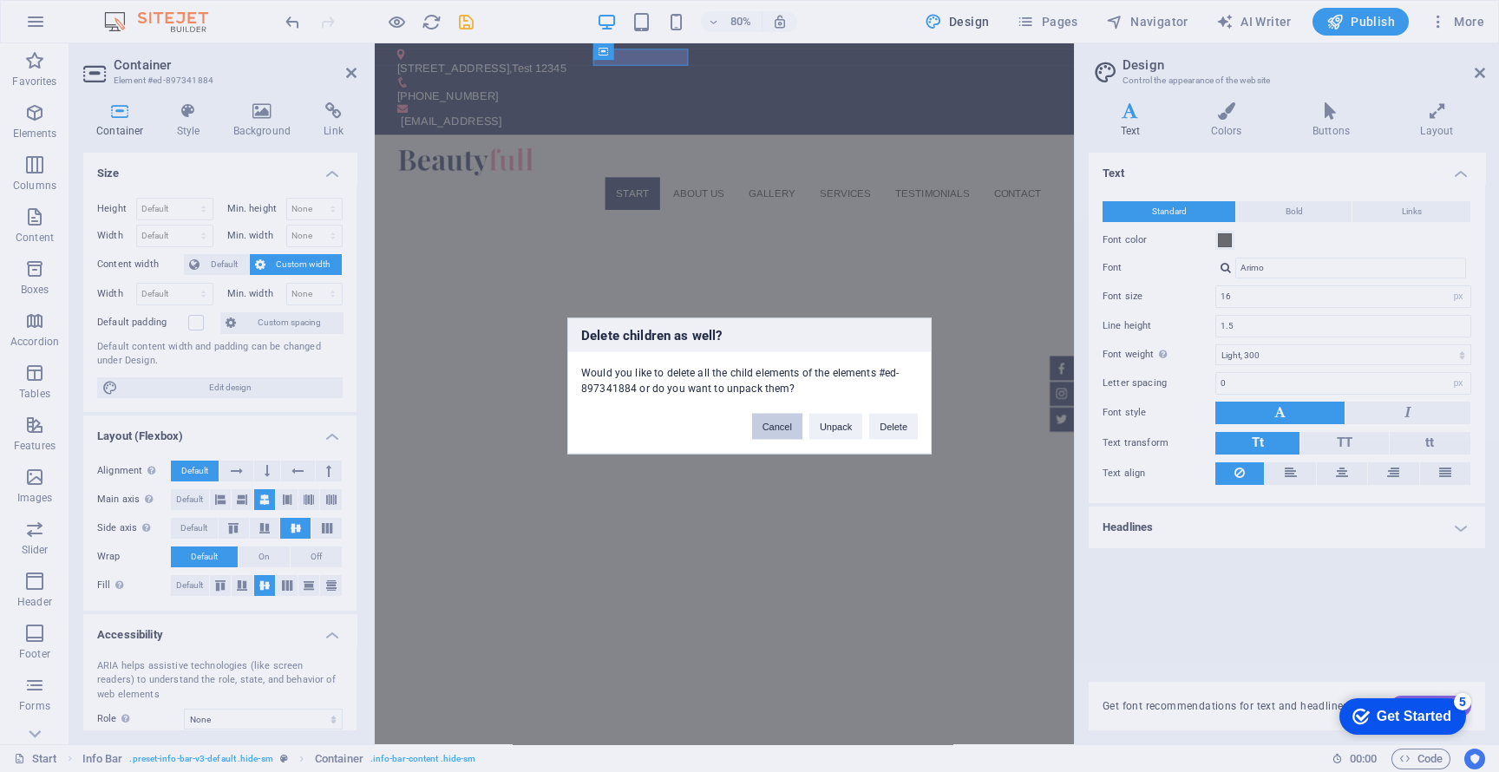
drag, startPoint x: 777, startPoint y: 428, endPoint x: 766, endPoint y: 466, distance: 39.0
click at [777, 428] on button "Cancel" at bounding box center [777, 427] width 50 height 26
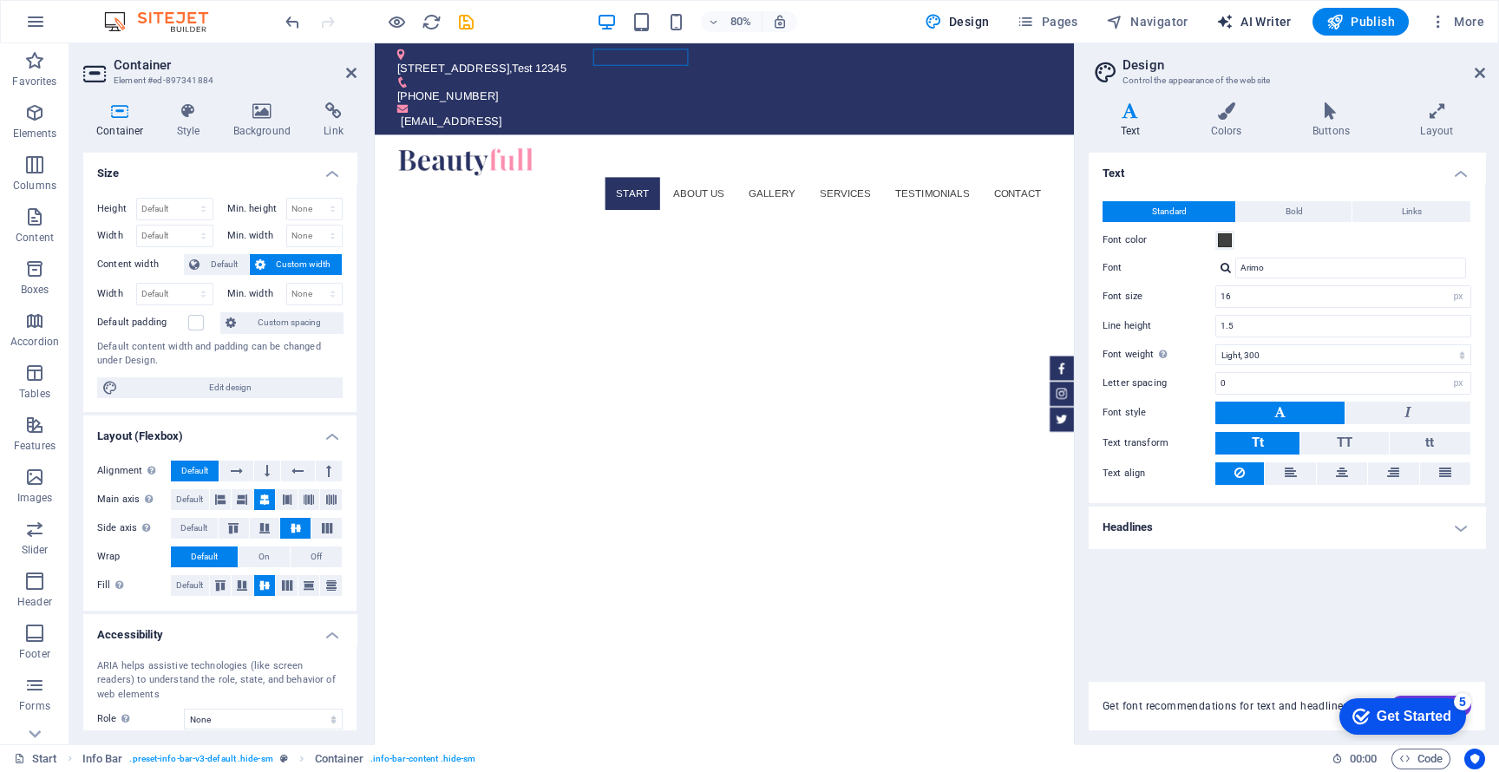
click at [1242, 28] on span "AI Writer" at bounding box center [1253, 21] width 75 height 17
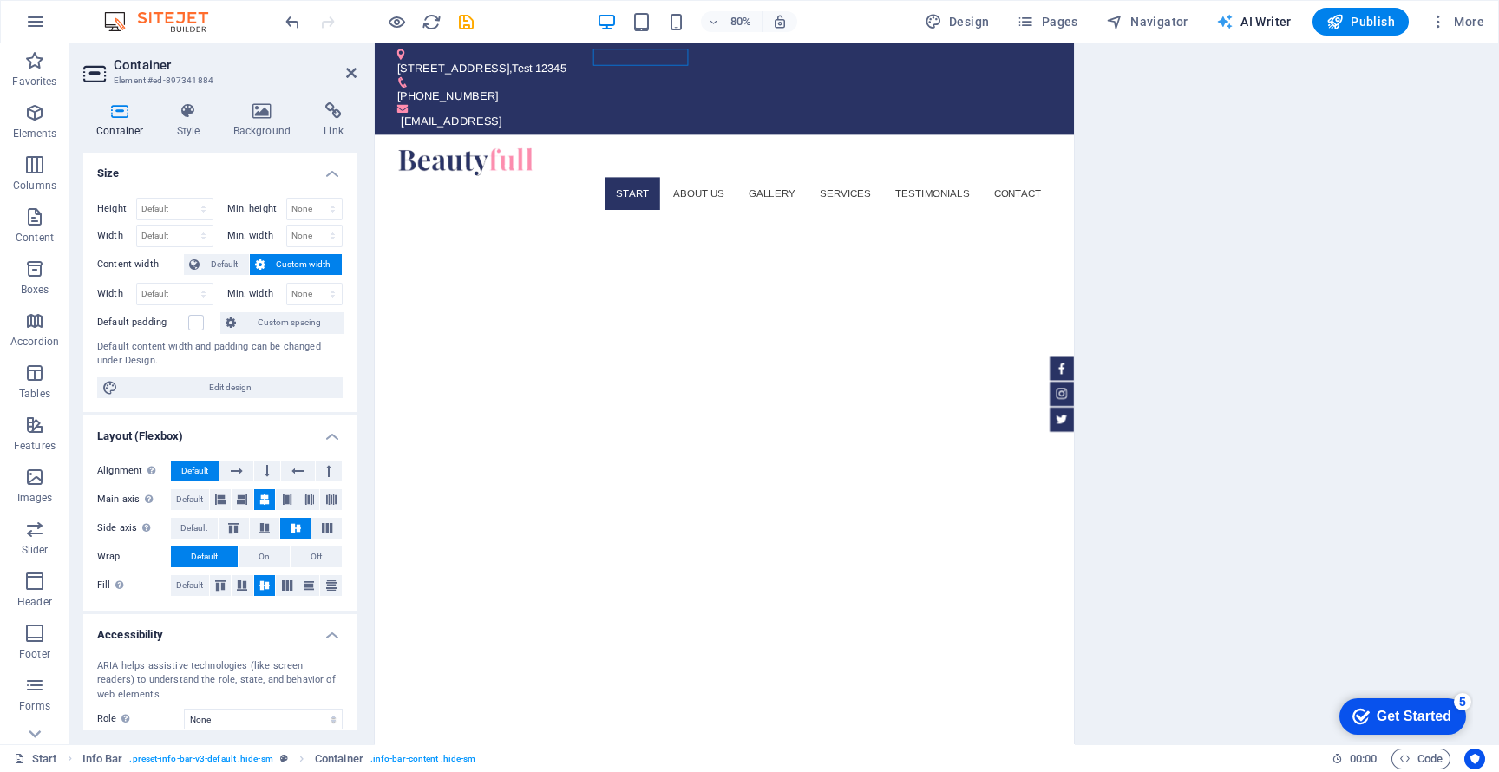
select select "English"
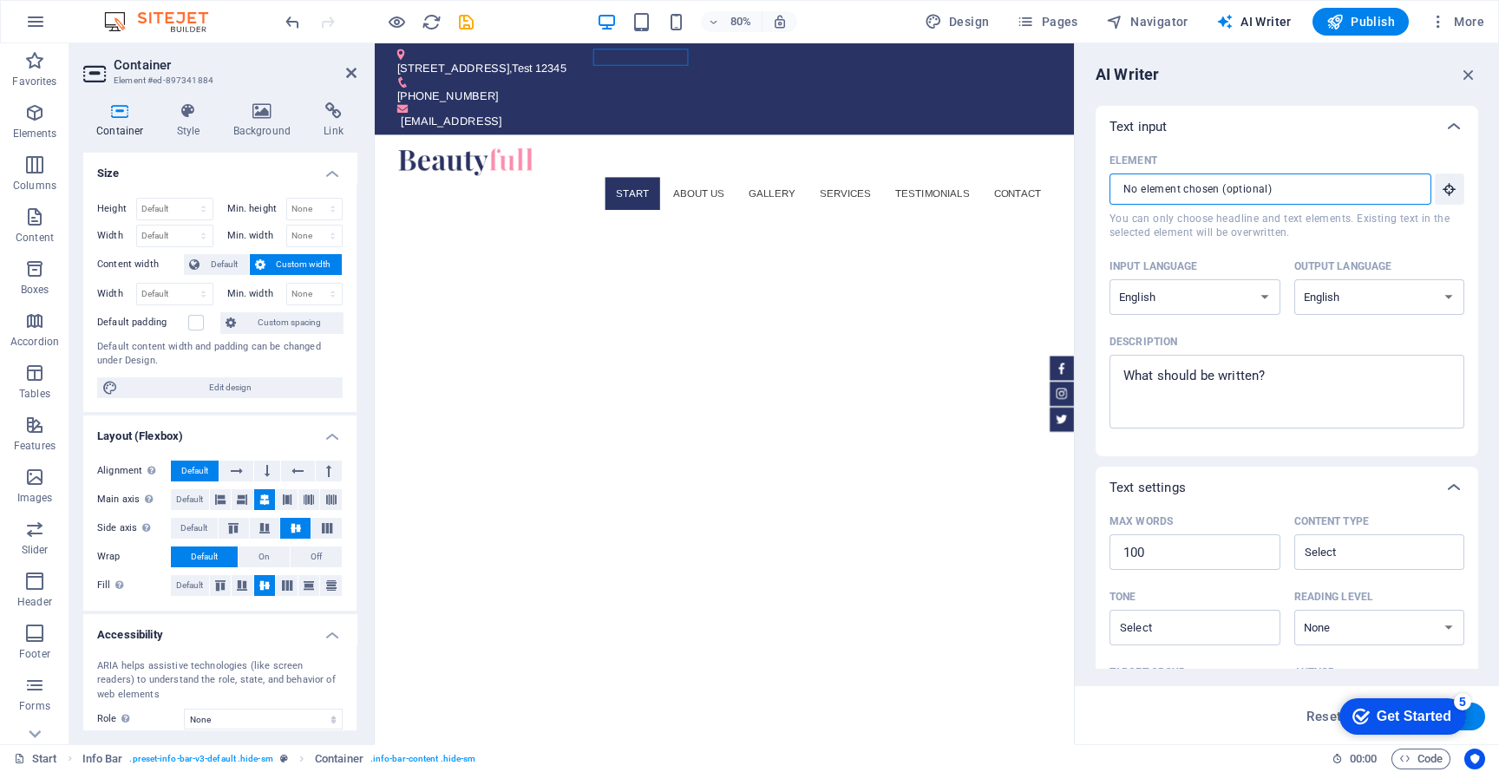
click at [1217, 184] on input "Element ​ You can only choose headline and text elements. Existing text in the …" at bounding box center [1264, 188] width 310 height 31
click at [1219, 184] on input "Element ​ You can only choose headline and text elements. Existing text in the …" at bounding box center [1264, 188] width 310 height 31
click at [1331, 184] on icon "button" at bounding box center [1449, 189] width 16 height 16
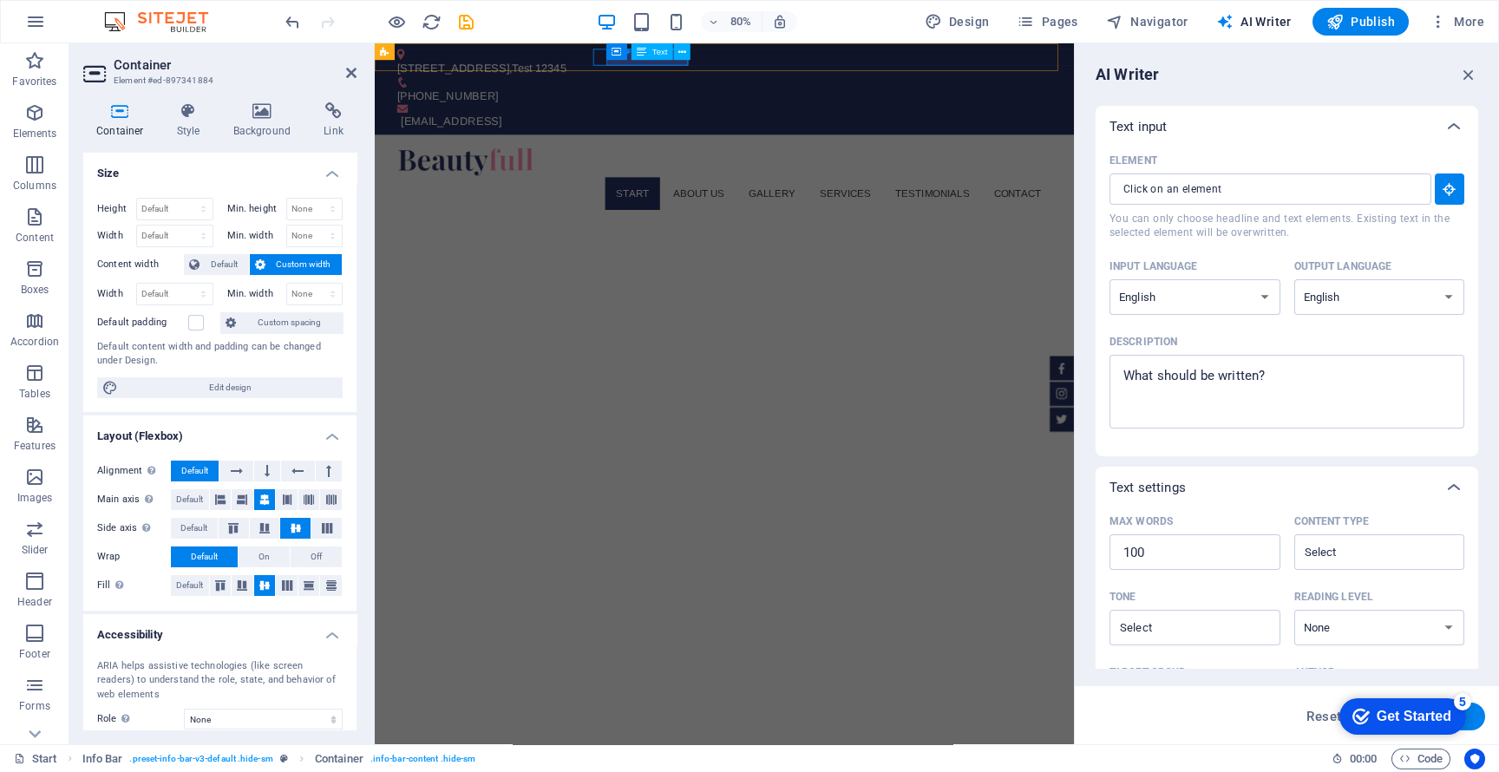
click at [529, 101] on span "[PHONE_NUMBER]" at bounding box center [465, 108] width 127 height 15
type input "#ed-897341890"
type textarea "x"
type input "10"
type textarea "x"
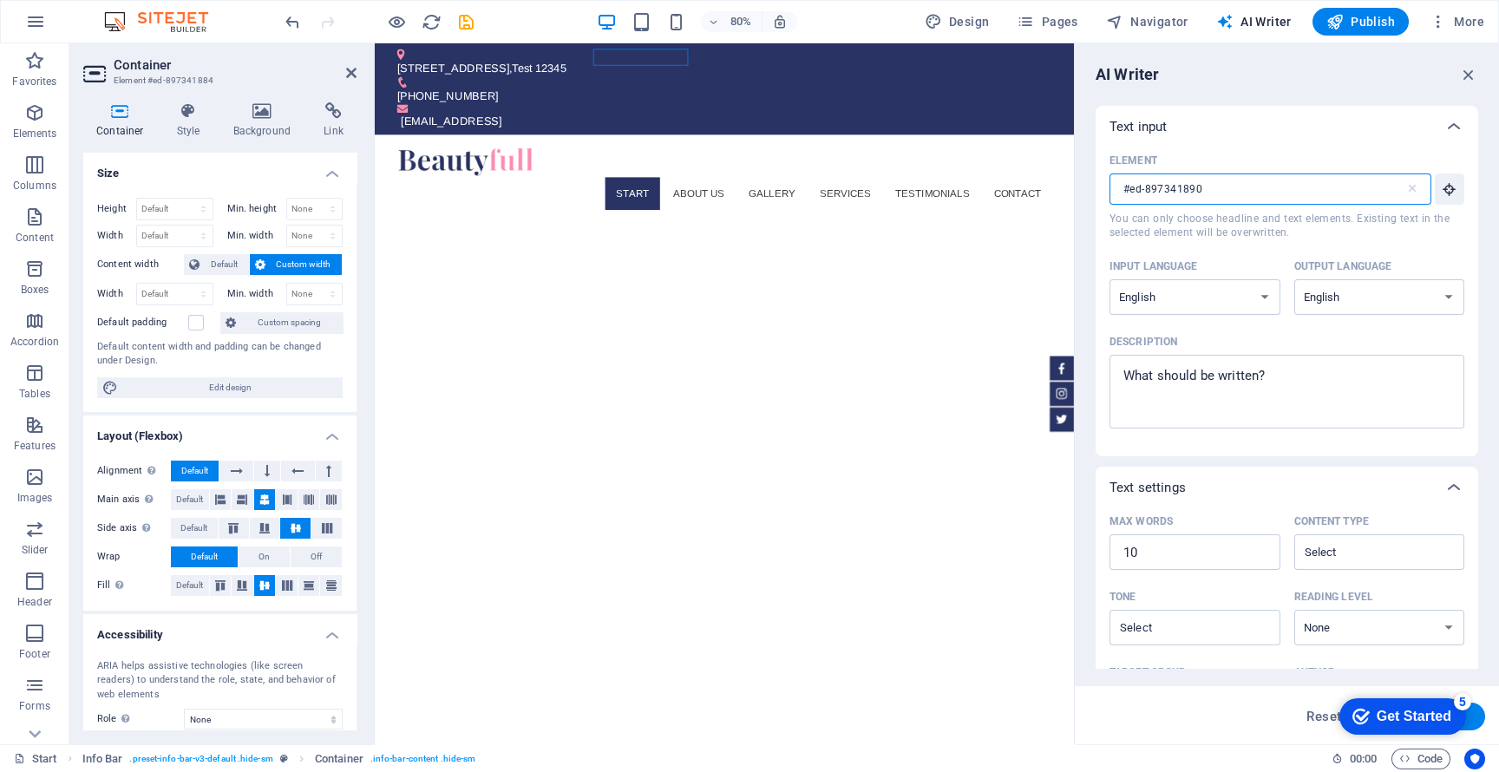
click at [1235, 192] on input "#ed-897341890" at bounding box center [1257, 188] width 296 height 31
click at [1230, 197] on input "#ed-897341890" at bounding box center [1257, 188] width 296 height 31
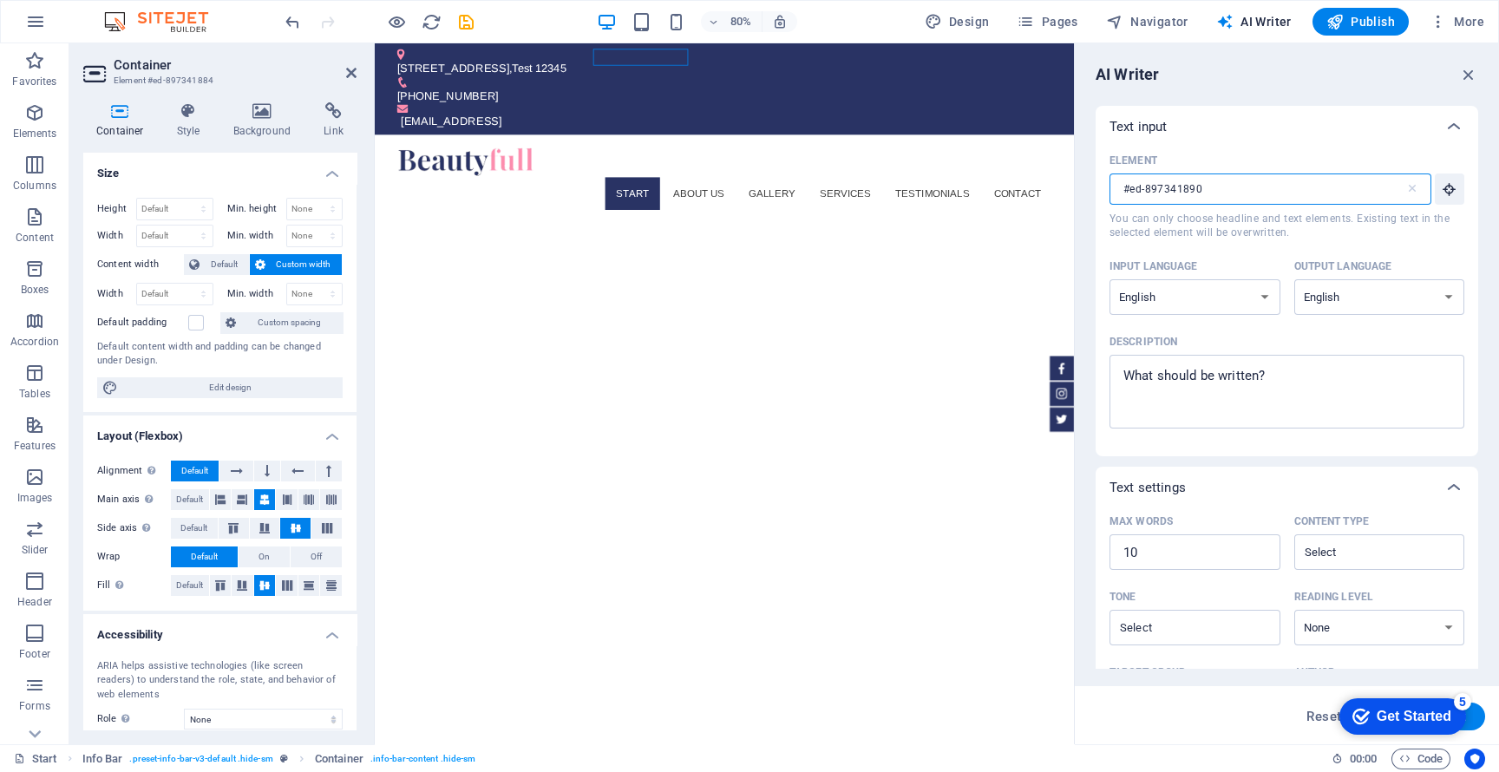
click at [1230, 197] on input "#ed-897341890" at bounding box center [1257, 188] width 296 height 31
type input "#ed-897341890"
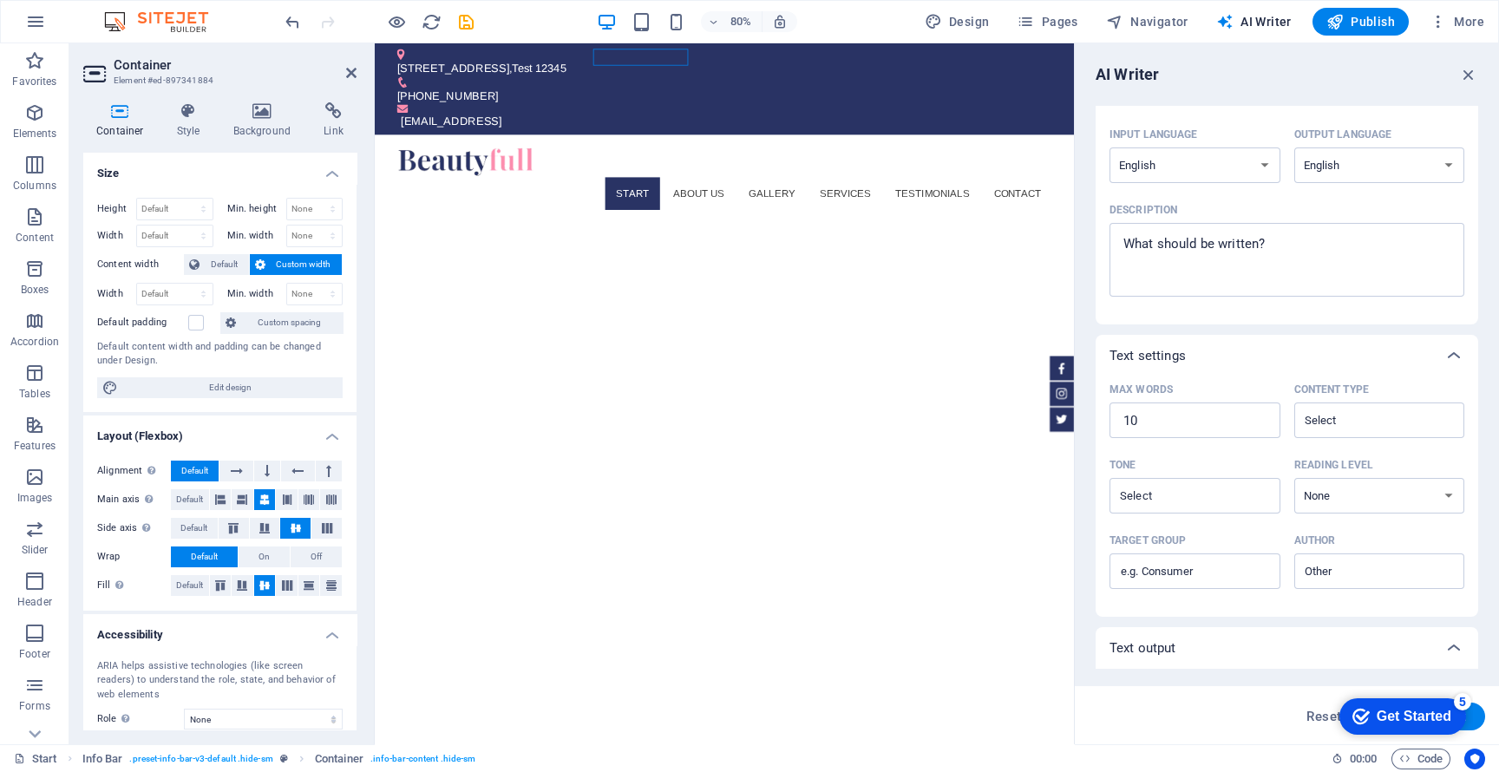
scroll to position [230, 0]
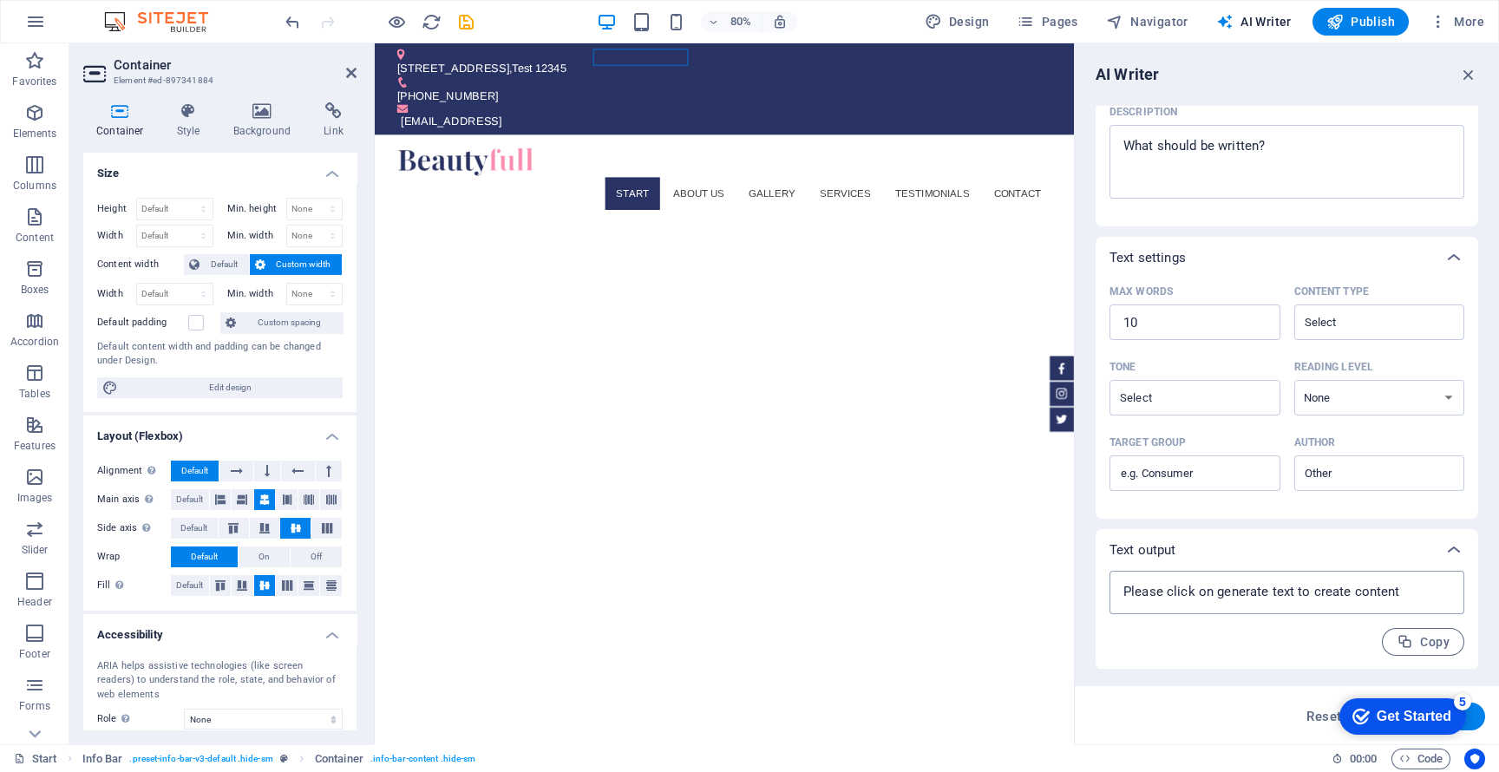
type textarea "x"
click at [1317, 605] on textarea at bounding box center [1286, 592] width 337 height 26
click at [1310, 596] on textarea at bounding box center [1286, 592] width 337 height 26
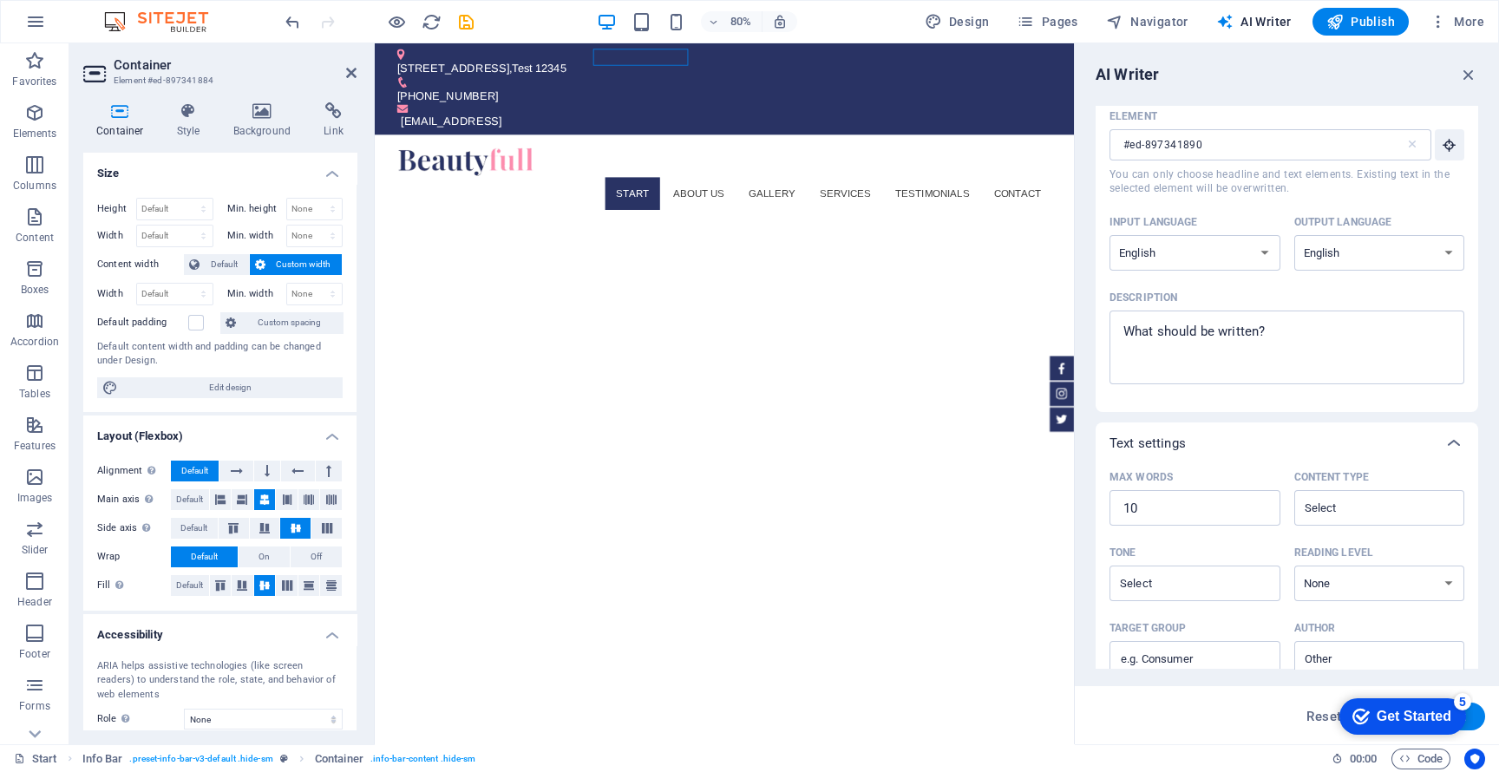
scroll to position [0, 0]
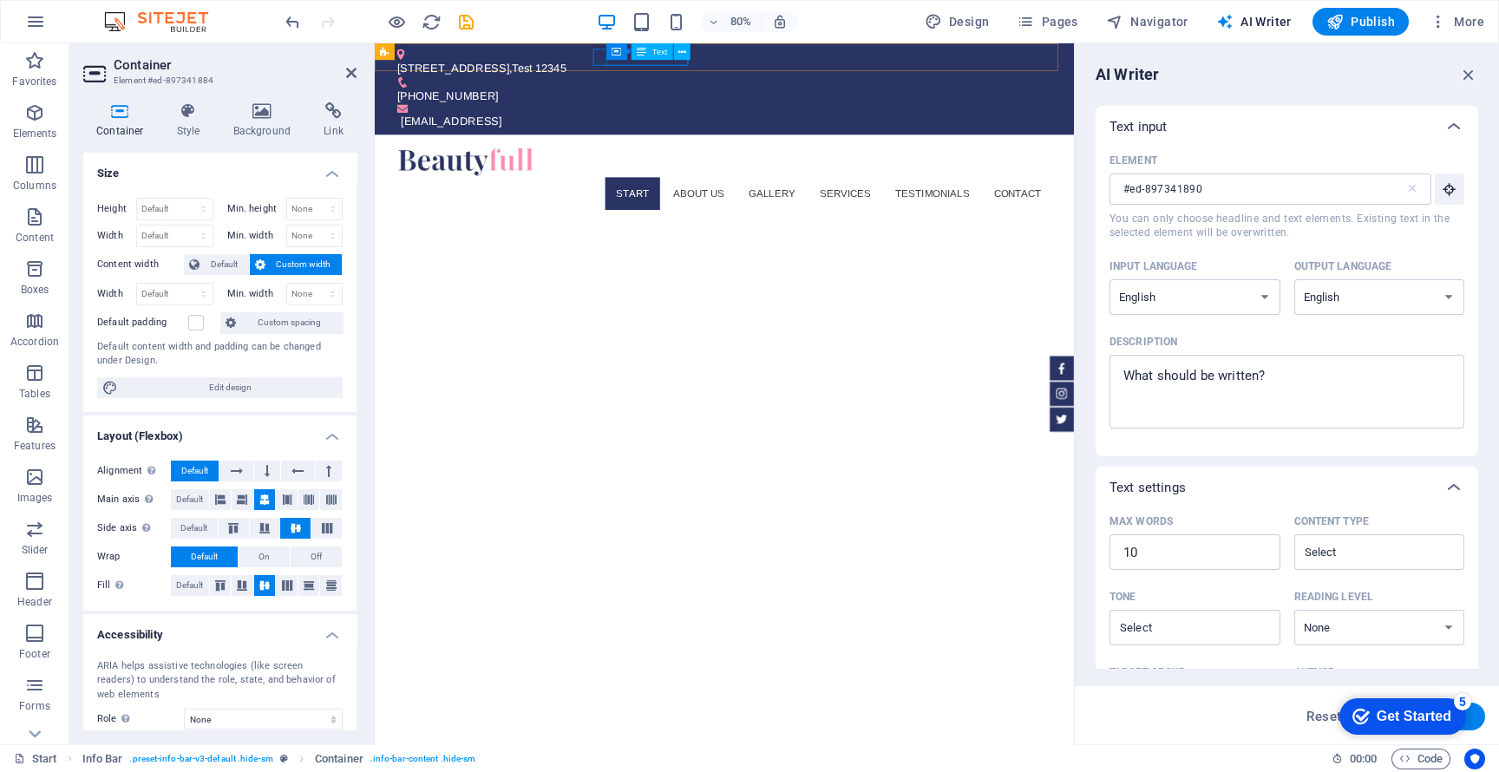
type textarea "x"
click at [632, 53] on div "Text" at bounding box center [652, 51] width 42 height 16
click at [655, 51] on span "Text" at bounding box center [660, 52] width 16 height 9
type textarea "x"
click at [1190, 395] on textarea "Description x ​" at bounding box center [1286, 391] width 337 height 56
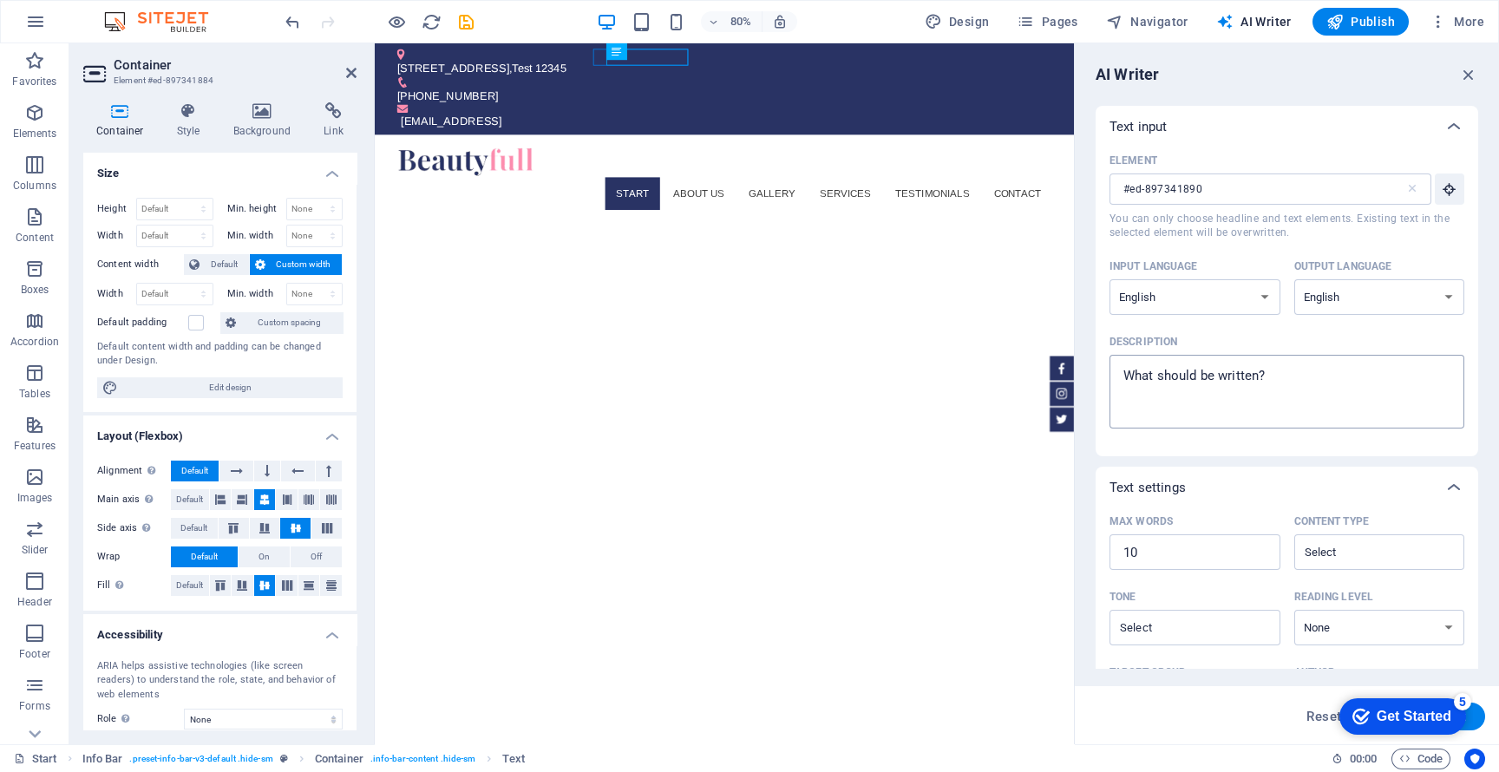
type textarea "9"
type textarea "x"
type textarea "90"
type textarea "x"
type textarea "903"
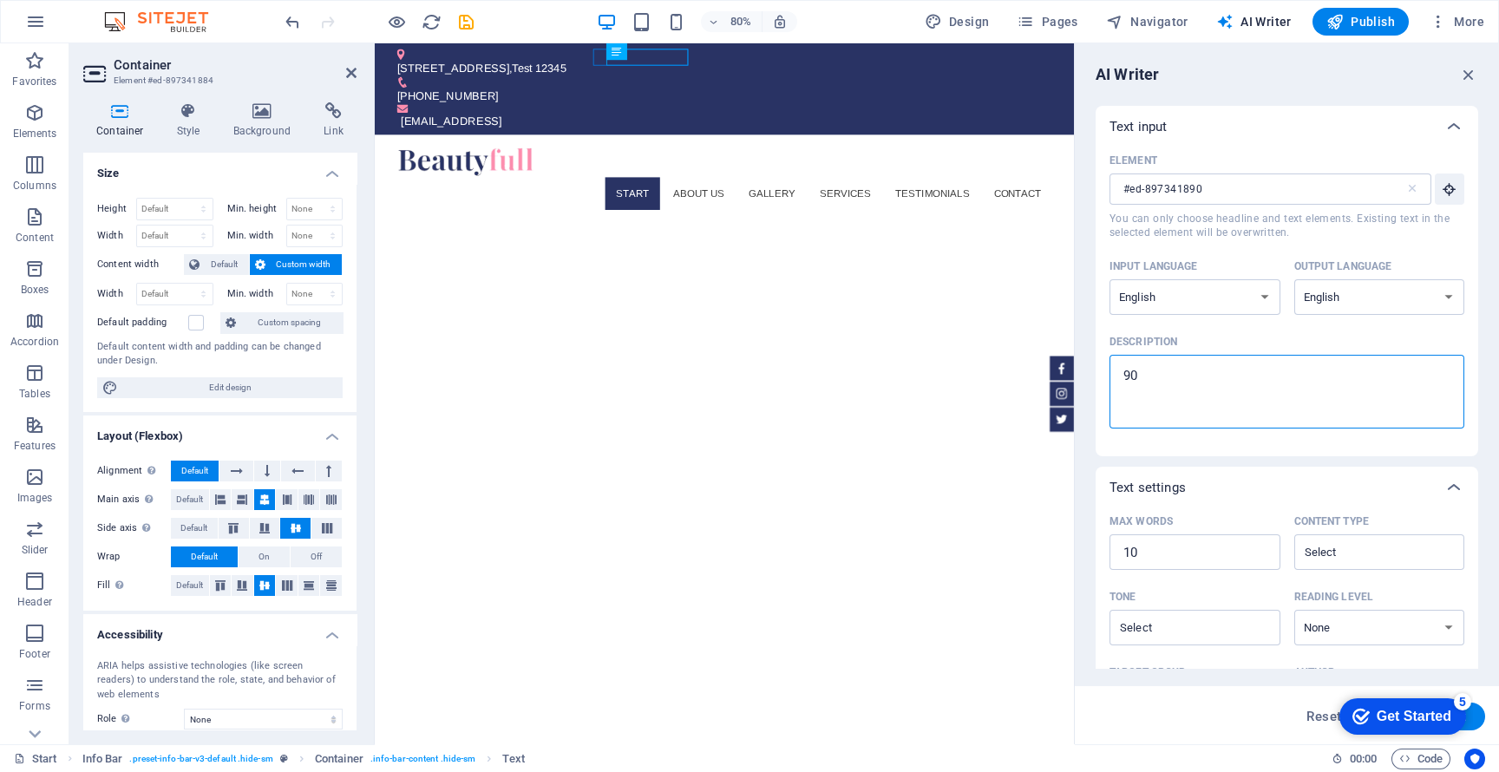
type textarea "x"
type textarea "903-"
type textarea "x"
type textarea "903-6"
type textarea "x"
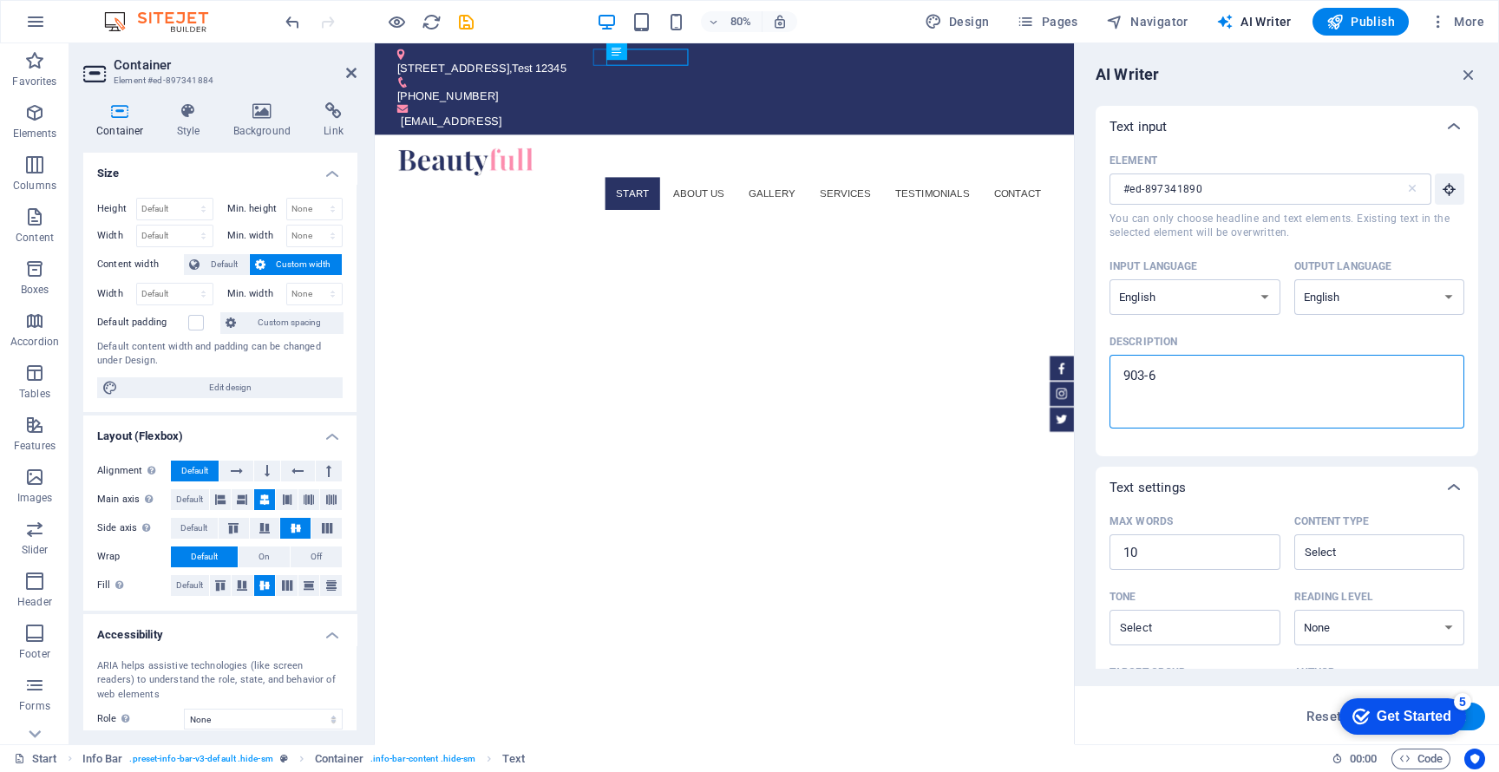
type textarea "903-66"
type textarea "x"
type textarea "903-666"
type textarea "x"
type textarea "903-666-"
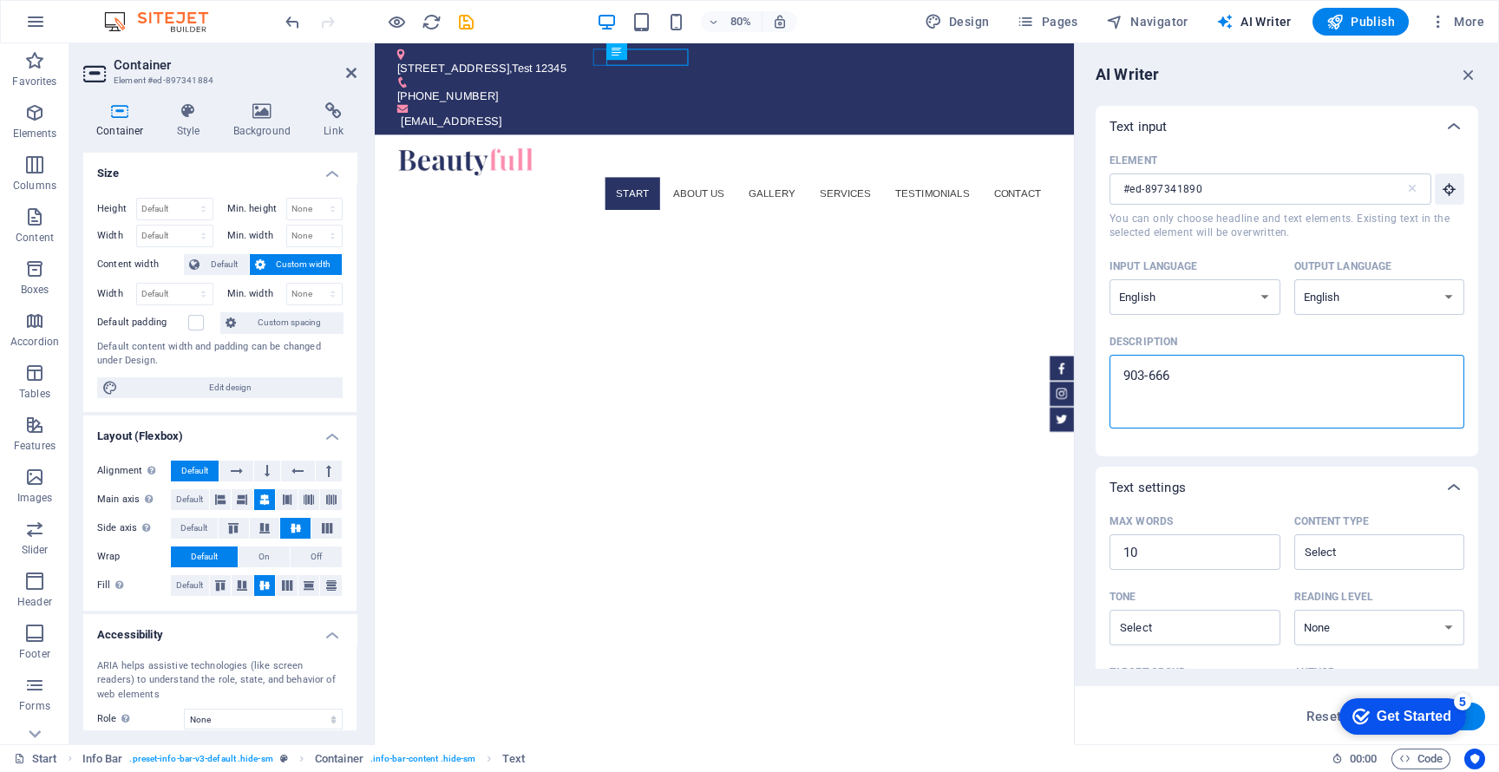
type textarea "x"
type textarea "[PHONE_NUMBER]"
type textarea "x"
type textarea "[PHONE_NUMBER]"
type textarea "x"
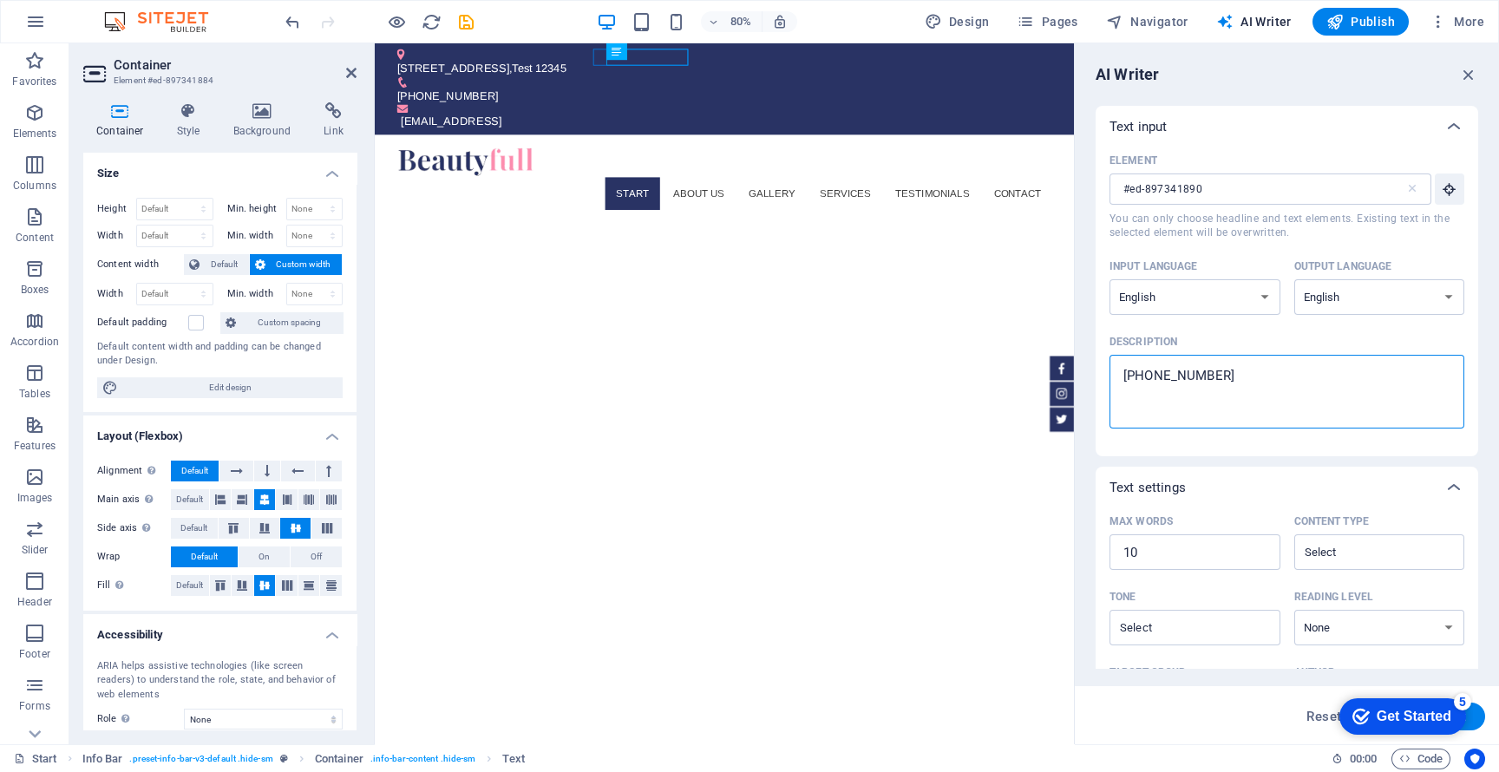
type textarea "[PHONE_NUMBER]"
type textarea "x"
type textarea "[PHONE_NUMBER]"
type textarea "x"
click at [1122, 376] on textarea "[PHONE_NUMBER]" at bounding box center [1286, 391] width 337 height 56
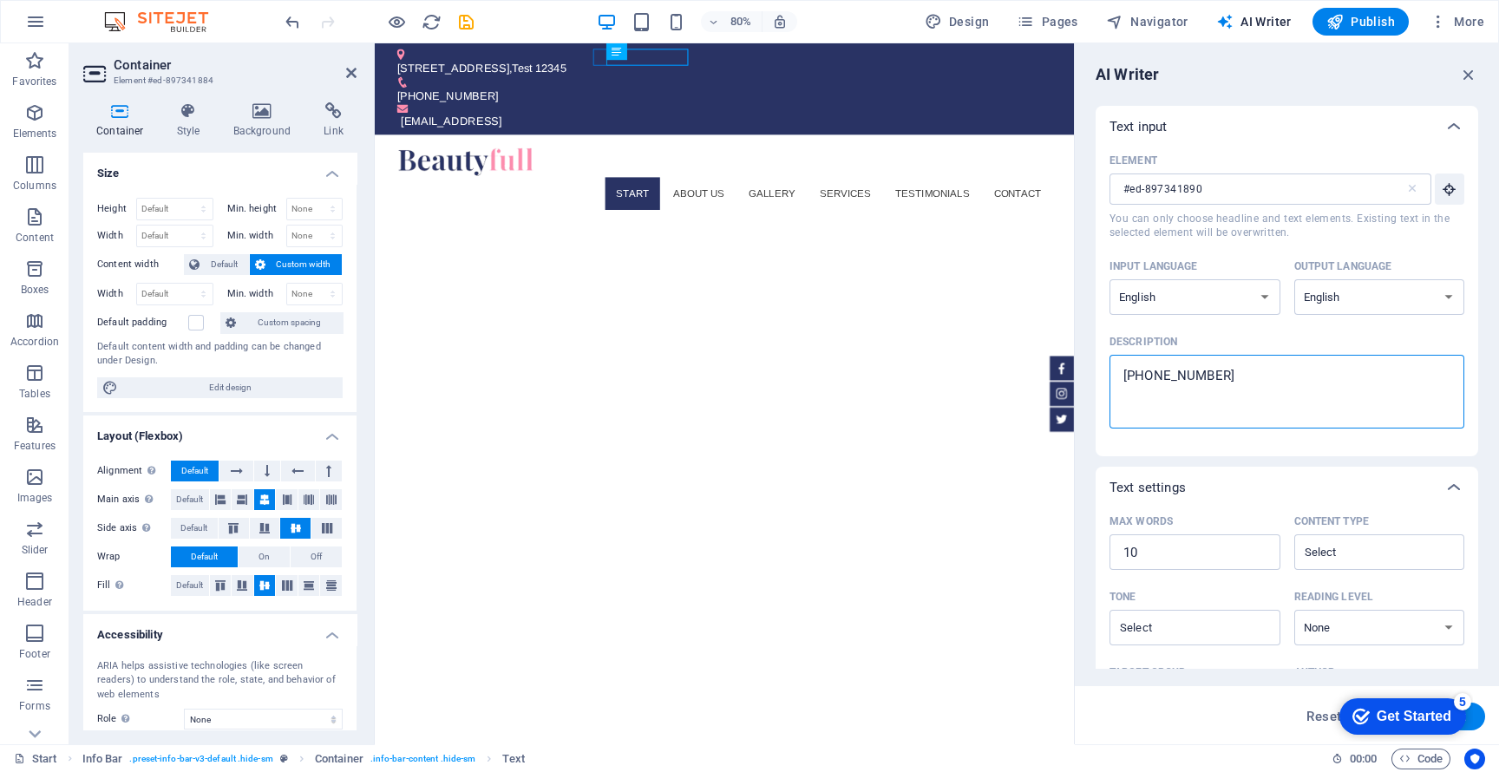
type textarea "[PHONE_NUMBER]"
type textarea "x"
type textarea "[PHONE_NUMBER]"
type textarea "x"
type textarea "[PHONE_NUMBER]"
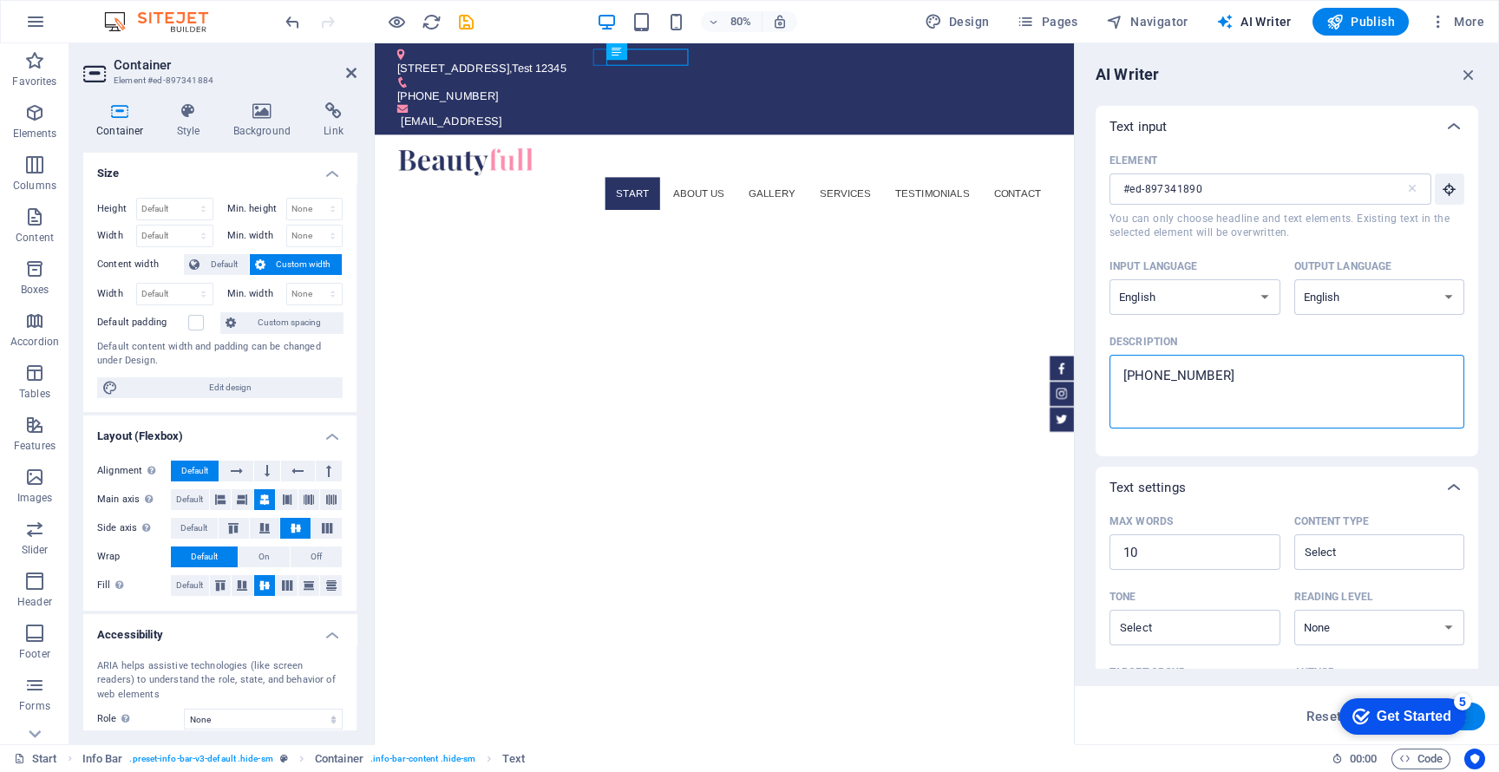
type textarea "x"
click at [1258, 379] on textarea "[PHONE_NUMBER]" at bounding box center [1286, 391] width 337 height 56
type textarea "[PHONE_NUMBER]"
click at [1205, 195] on input "#ed-897341890" at bounding box center [1257, 188] width 296 height 31
click at [1331, 195] on input "#ed-897341890" at bounding box center [1257, 188] width 296 height 31
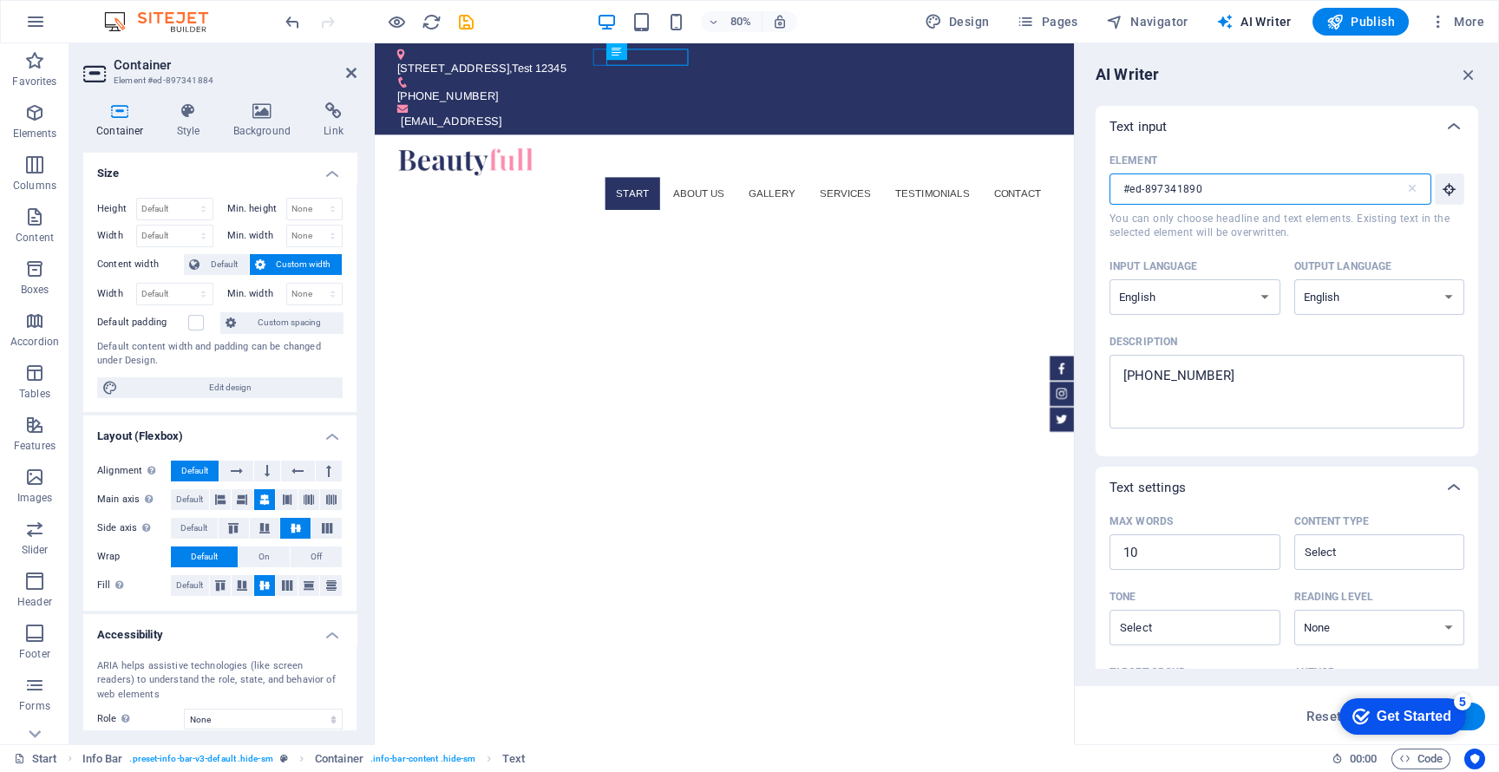
click at [1331, 193] on input "#ed-897341890" at bounding box center [1257, 188] width 296 height 31
click at [1236, 384] on textarea "[PHONE_NUMBER]" at bounding box center [1286, 391] width 337 height 56
type textarea "x"
click at [469, 44] on div "Text" at bounding box center [473, 51] width 42 height 16
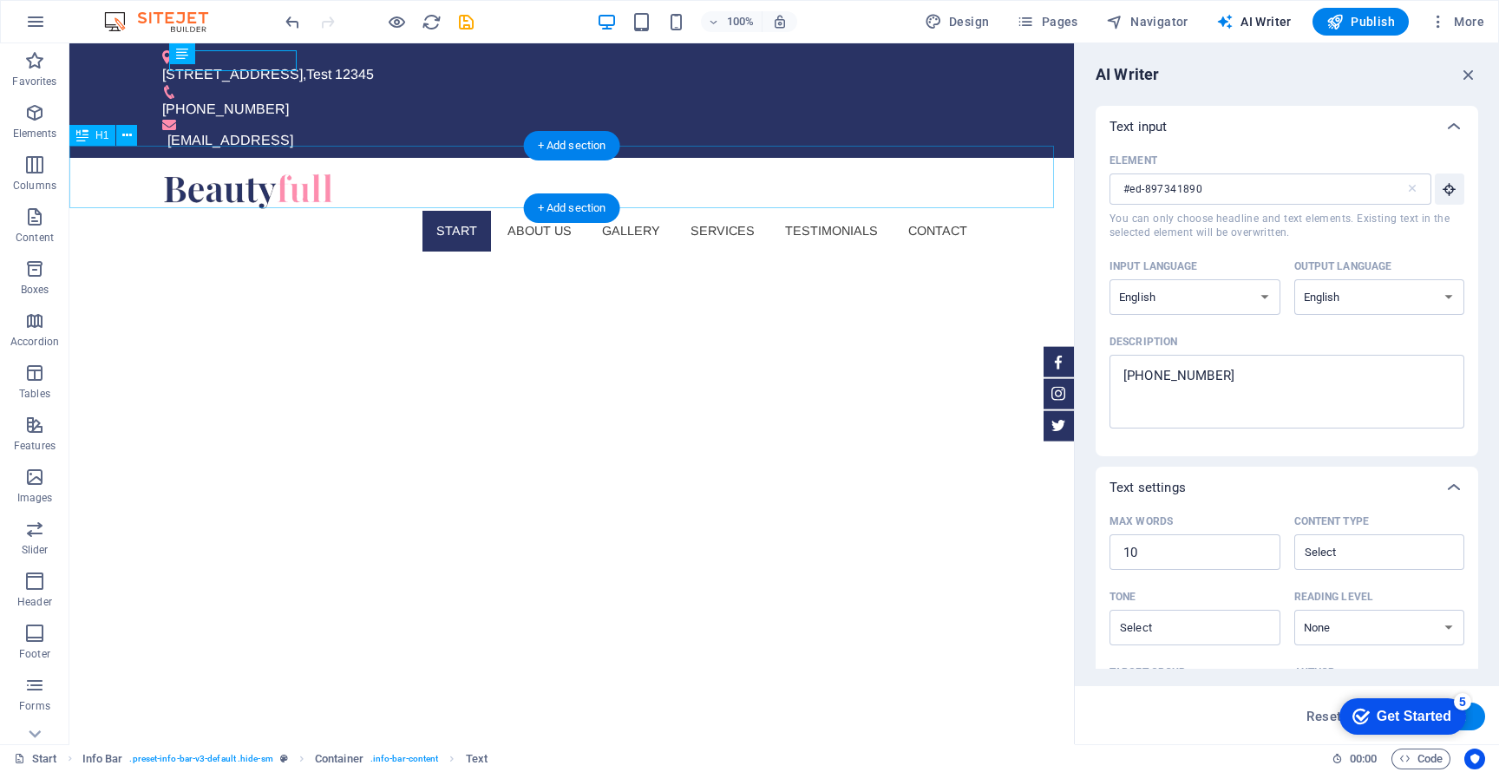
click at [266, 172] on div at bounding box center [571, 191] width 819 height 39
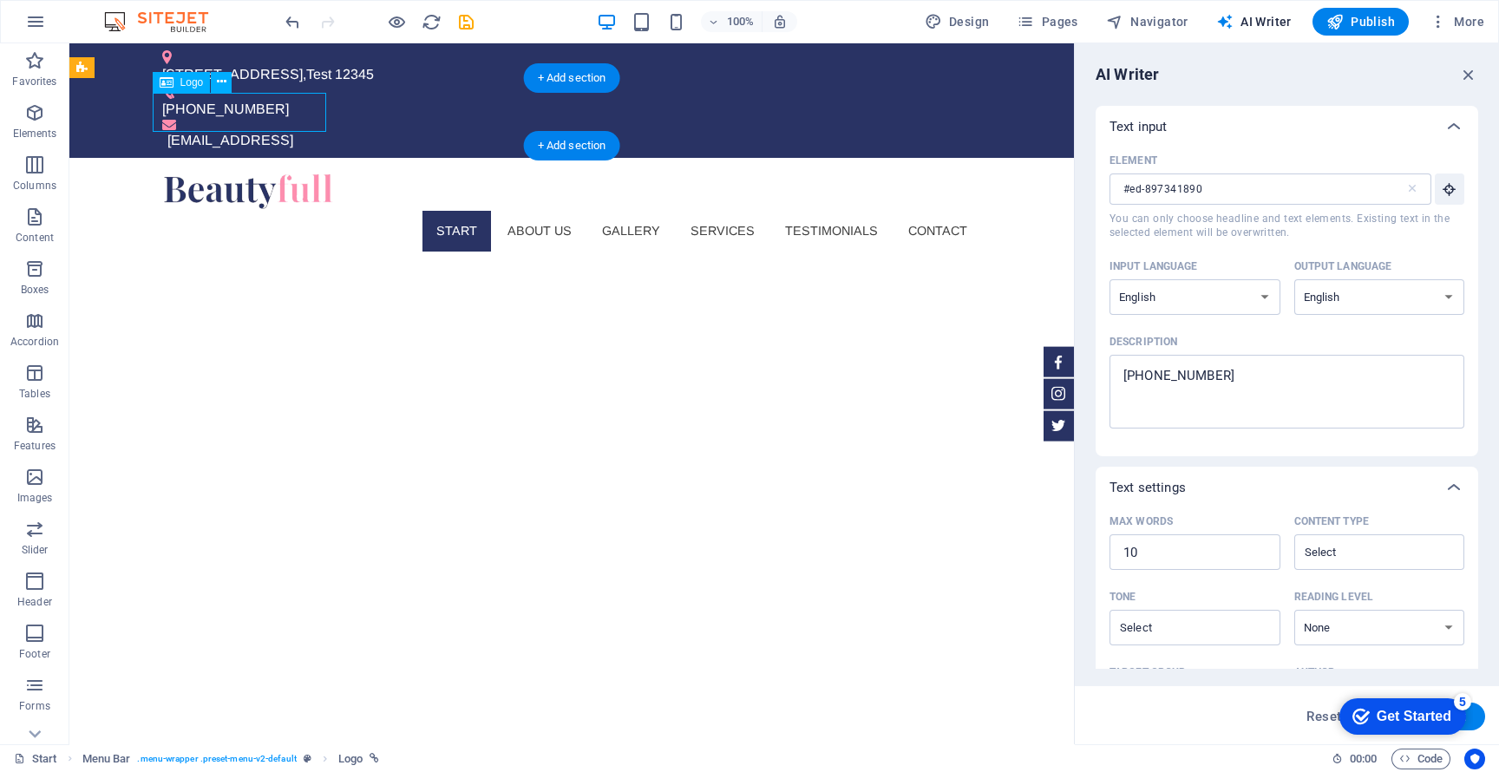
click at [277, 172] on div at bounding box center [571, 191] width 819 height 39
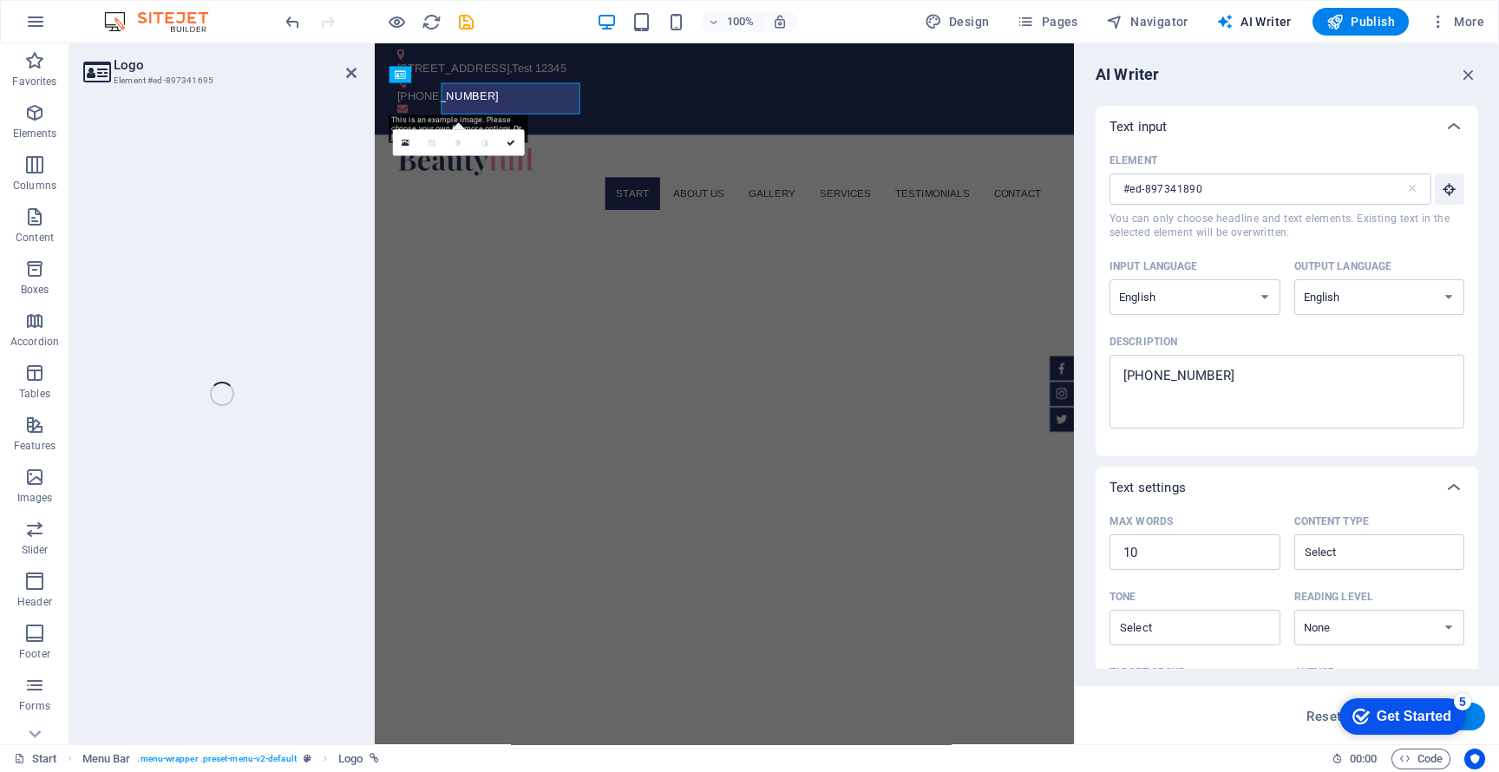
click at [277, 114] on div "Logo Element #ed-897341695 H1 Banner Container Banner Menu Bar Menu Info Bar Co…" at bounding box center [571, 393] width 1004 height 701
select select "px"
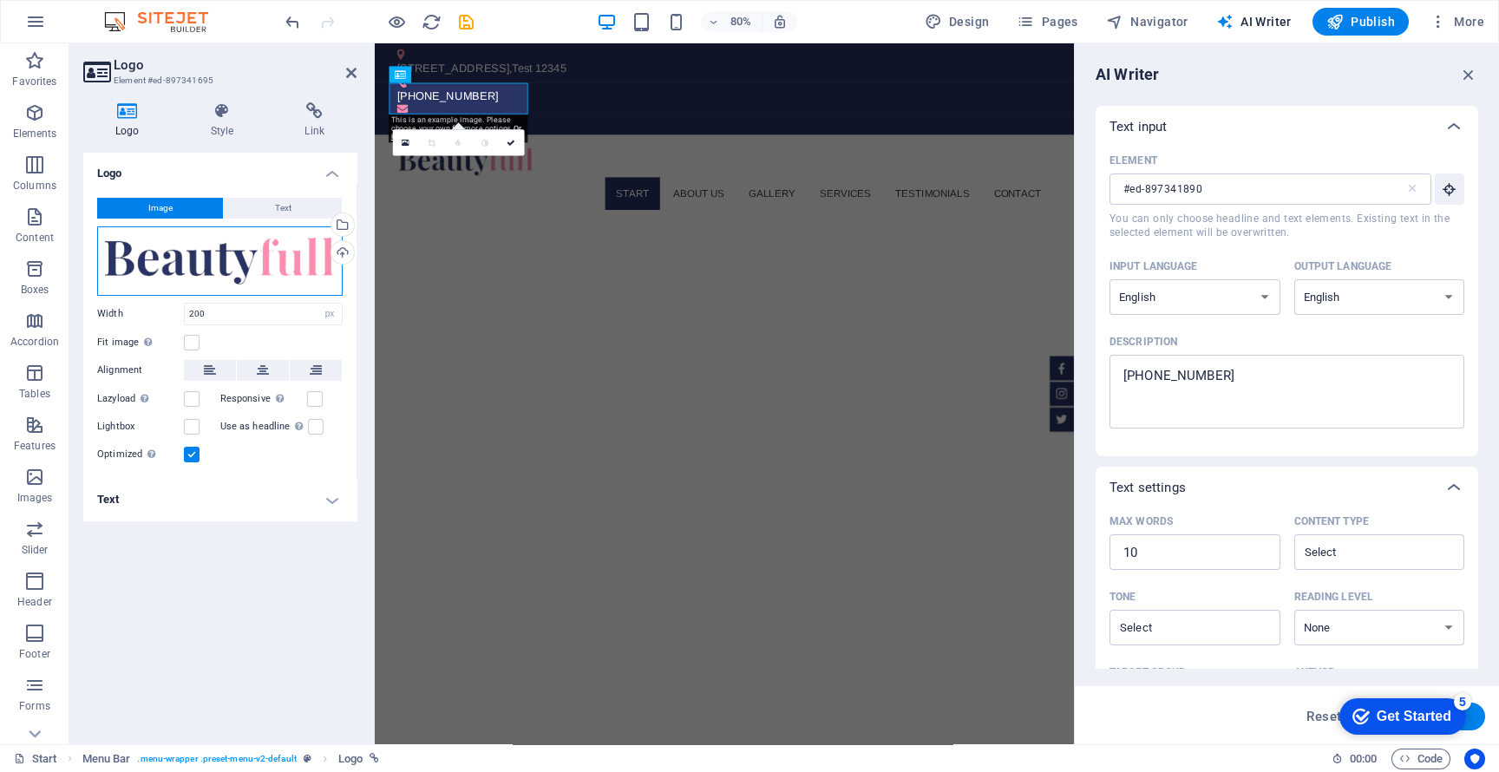
click at [223, 245] on div "Drag files here, click to choose files or select files from Files or our free s…" at bounding box center [219, 260] width 245 height 69
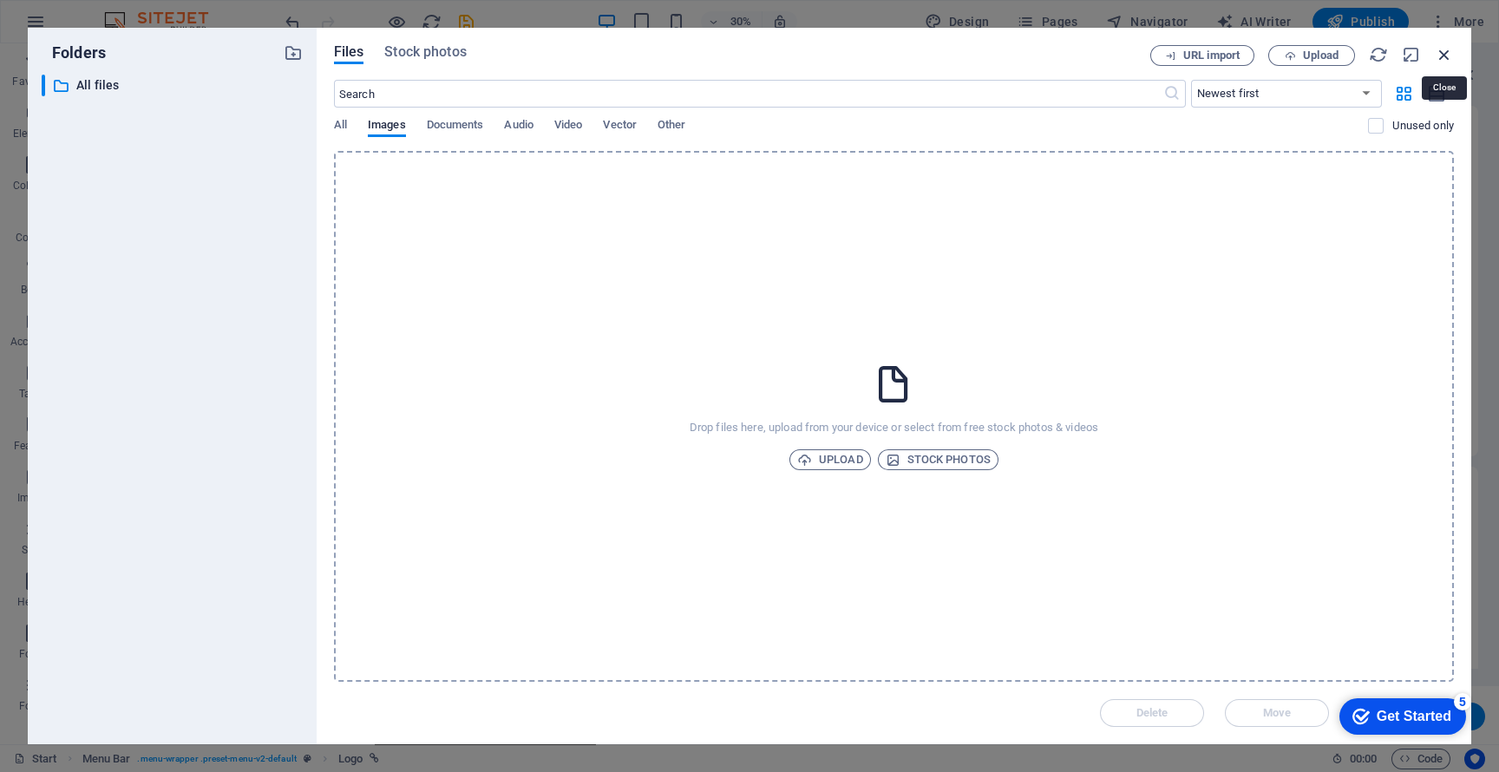
click at [1331, 53] on icon "button" at bounding box center [1444, 54] width 19 height 19
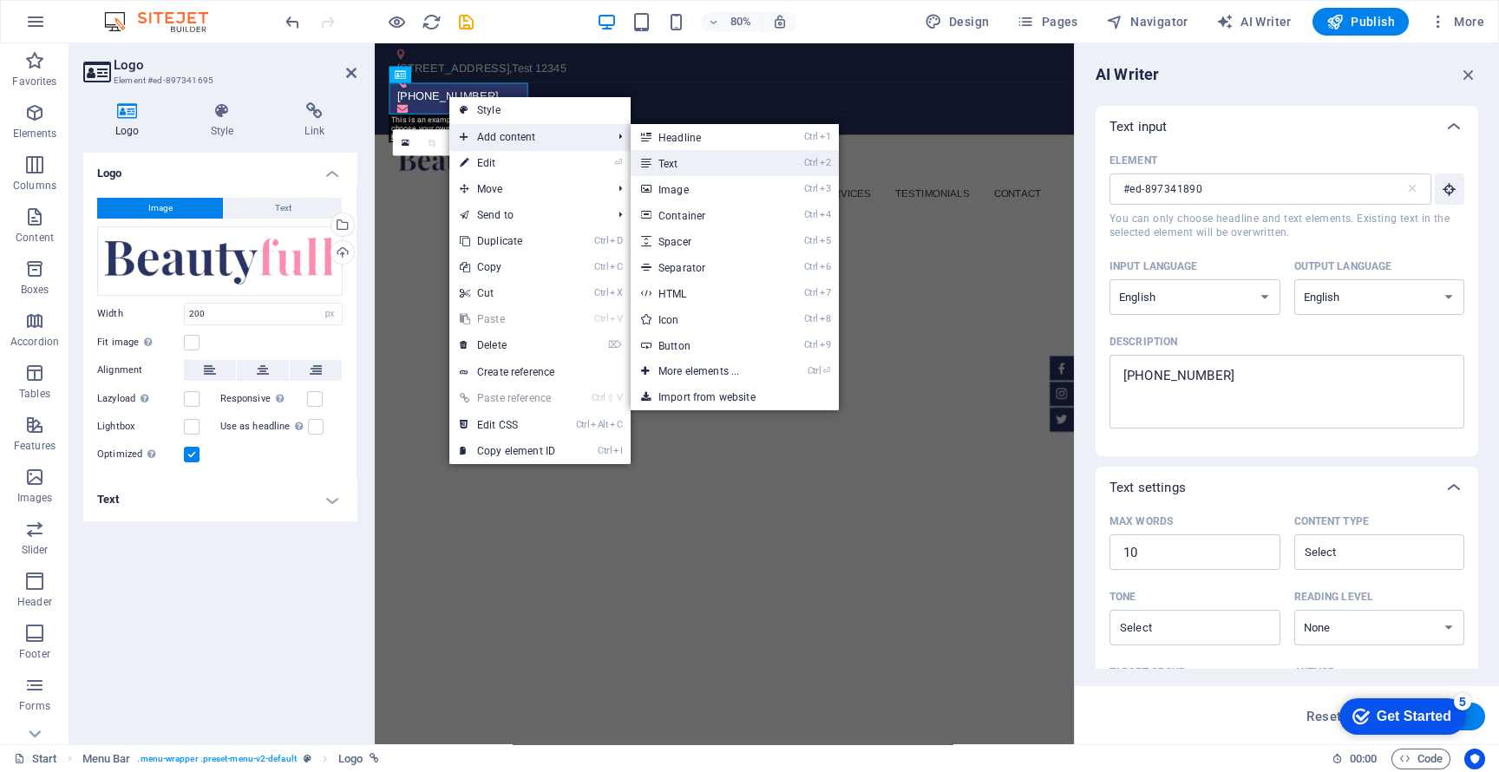
click at [804, 163] on li "Ctrl 2 Text" at bounding box center [735, 163] width 208 height 26
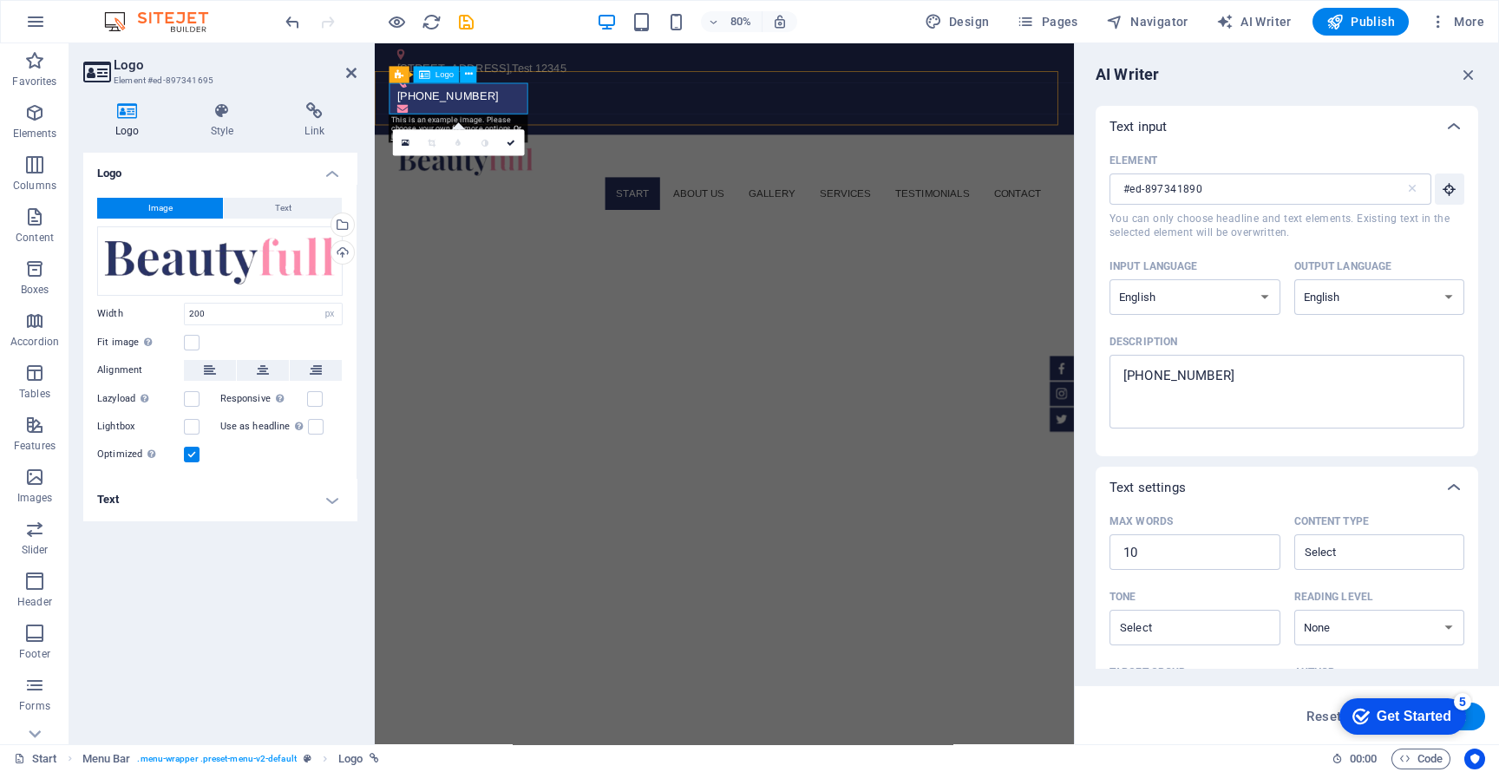
click at [422, 172] on div at bounding box center [811, 191] width 819 height 39
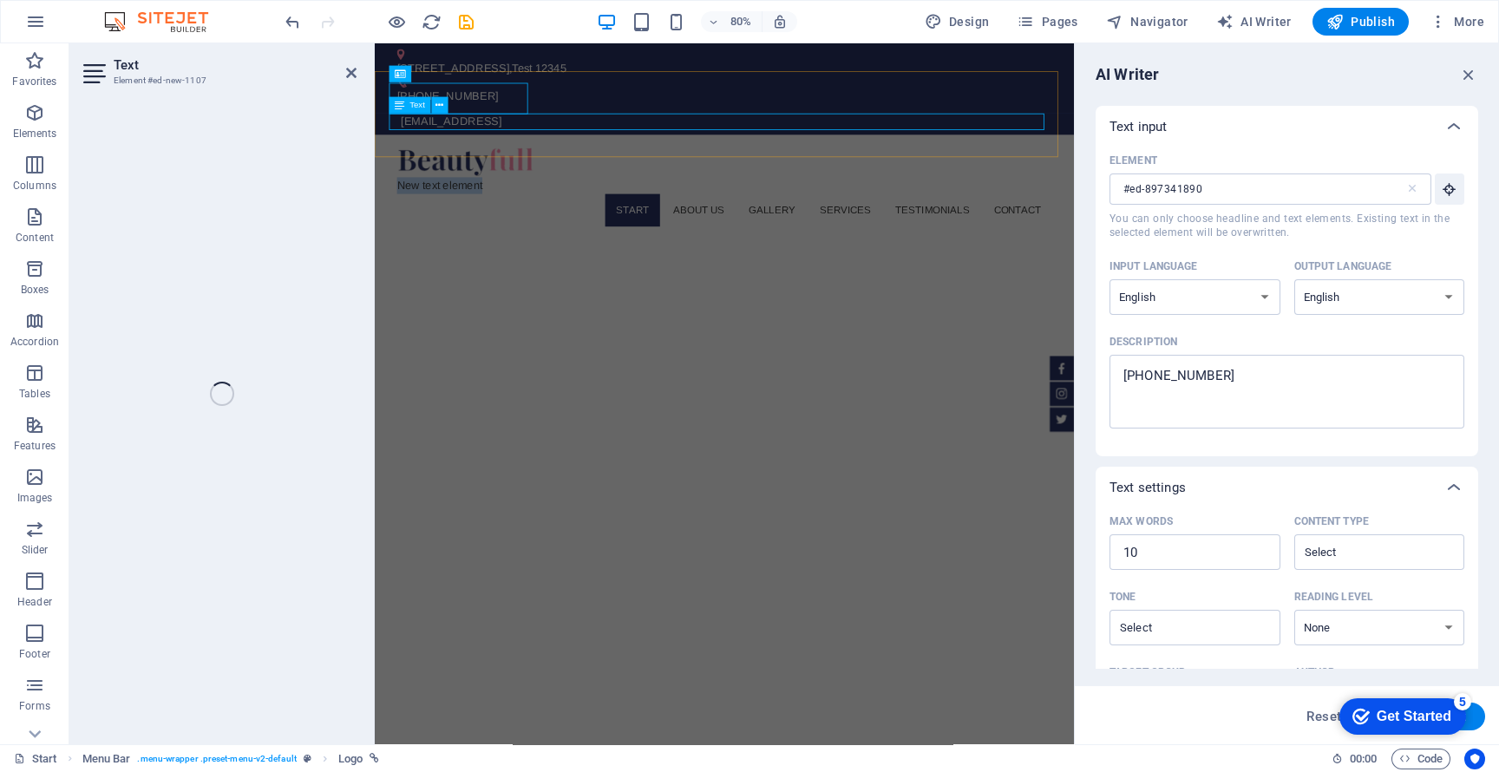
type input "#ed-new-1107"
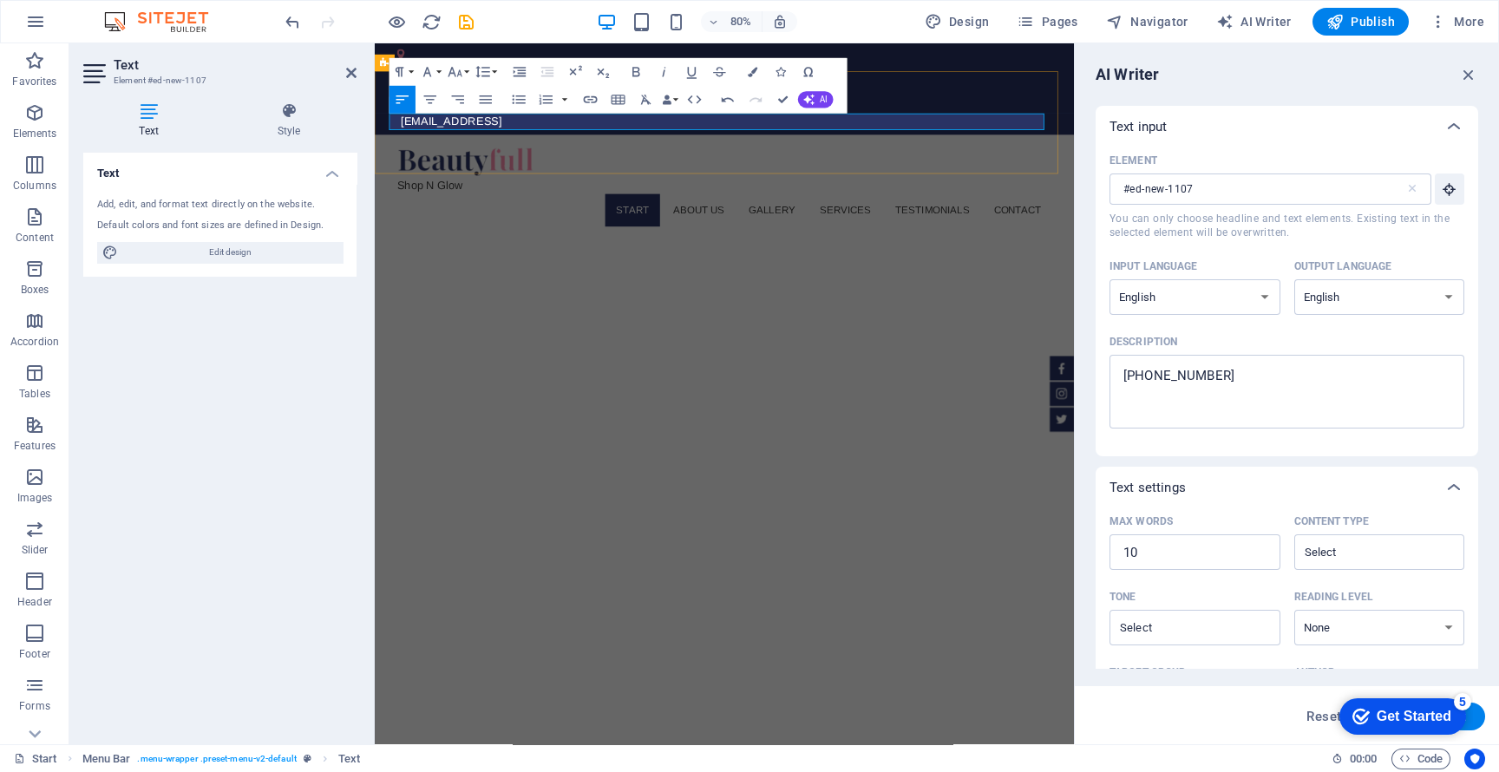
click at [550, 232] on nav "Start About us Gallery Services Testimonials Contact" at bounding box center [811, 252] width 819 height 40
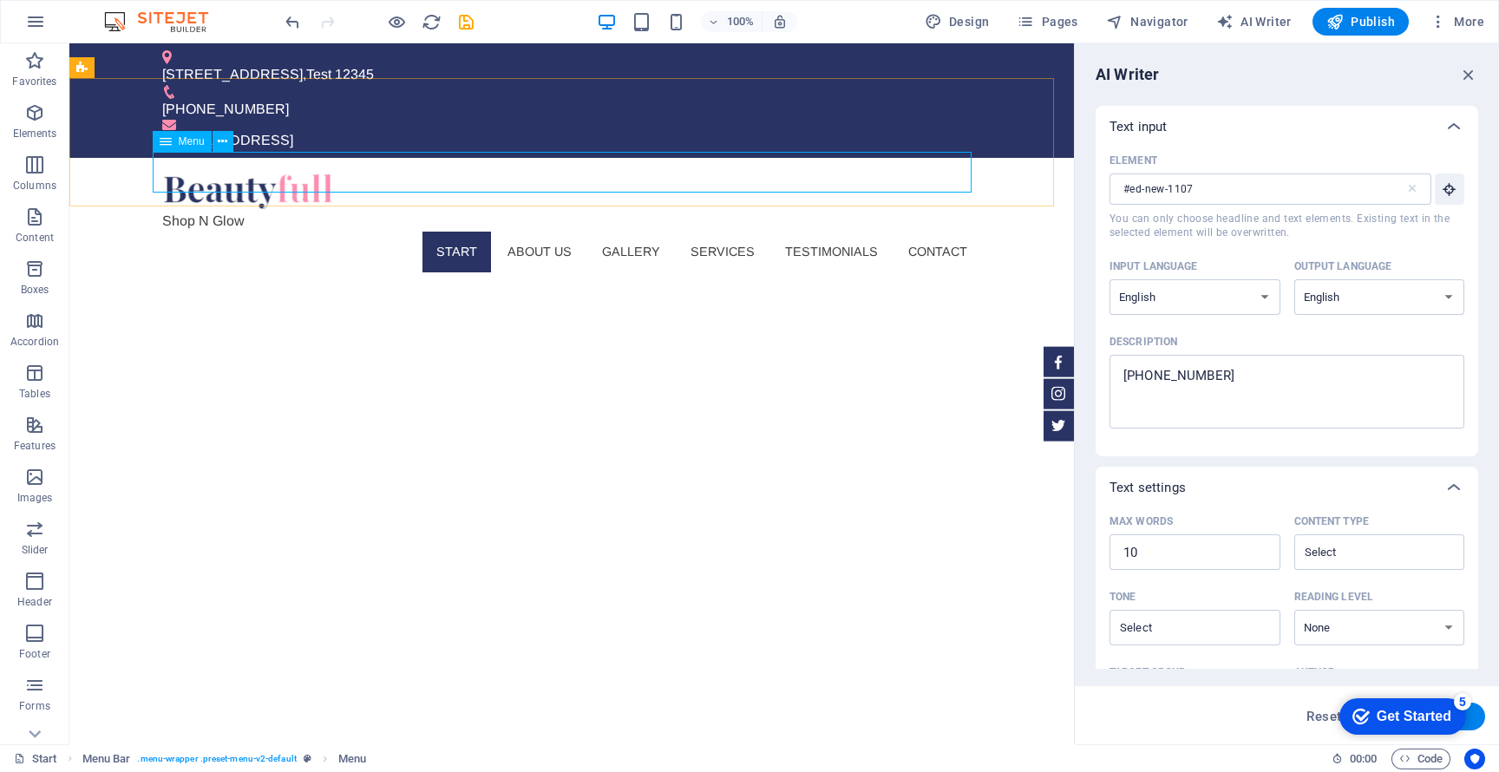
click at [273, 172] on div at bounding box center [571, 191] width 819 height 39
click at [211, 211] on div "Shop N Glow" at bounding box center [571, 221] width 819 height 21
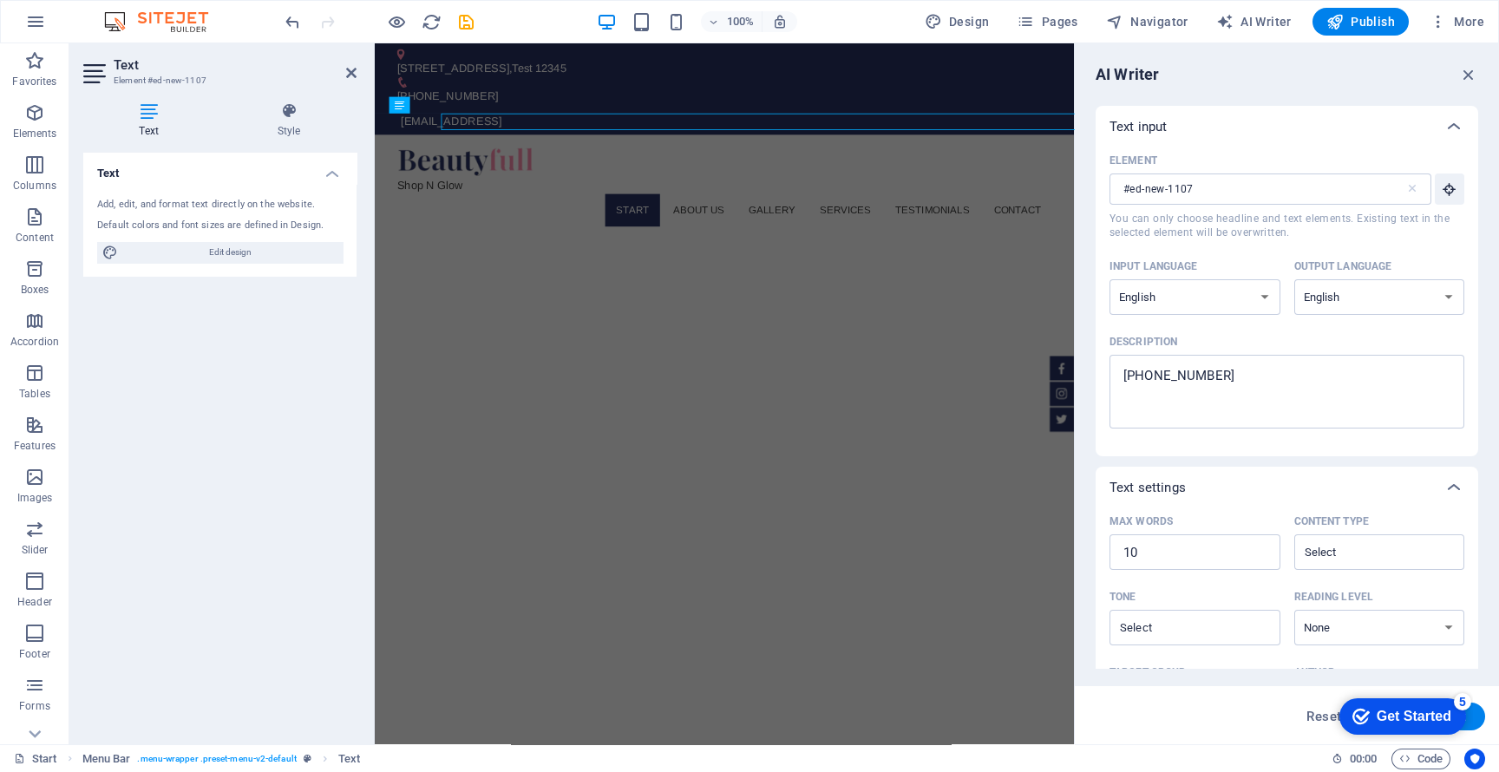
click at [211, 141] on div "Text Style Text Add, edit, and format text directly on the website. Default col…" at bounding box center [219, 416] width 273 height 628
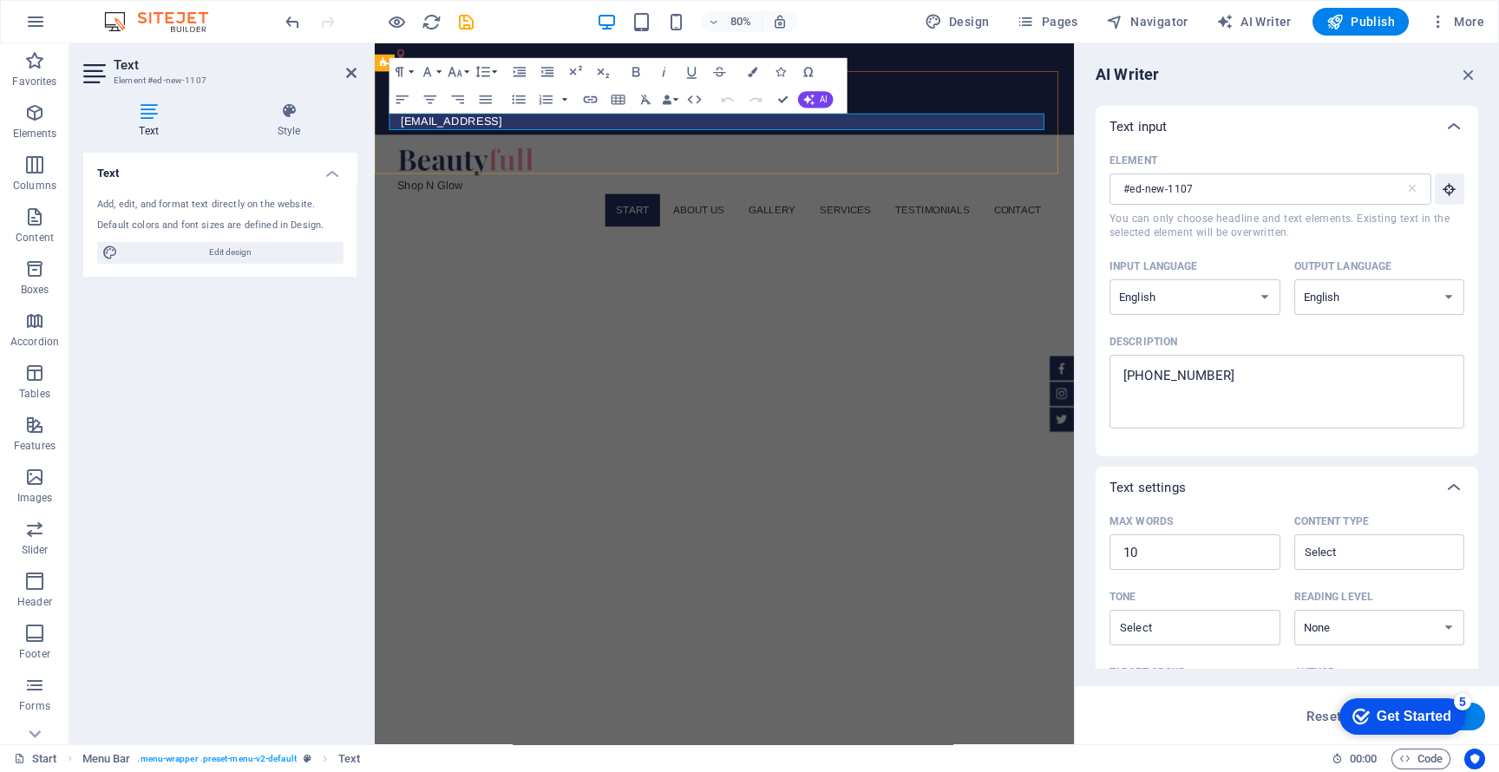
click at [710, 211] on p "Shop N Glow" at bounding box center [811, 221] width 819 height 21
click at [560, 232] on nav "Start About us Gallery Services Testimonials Contact" at bounding box center [811, 252] width 819 height 40
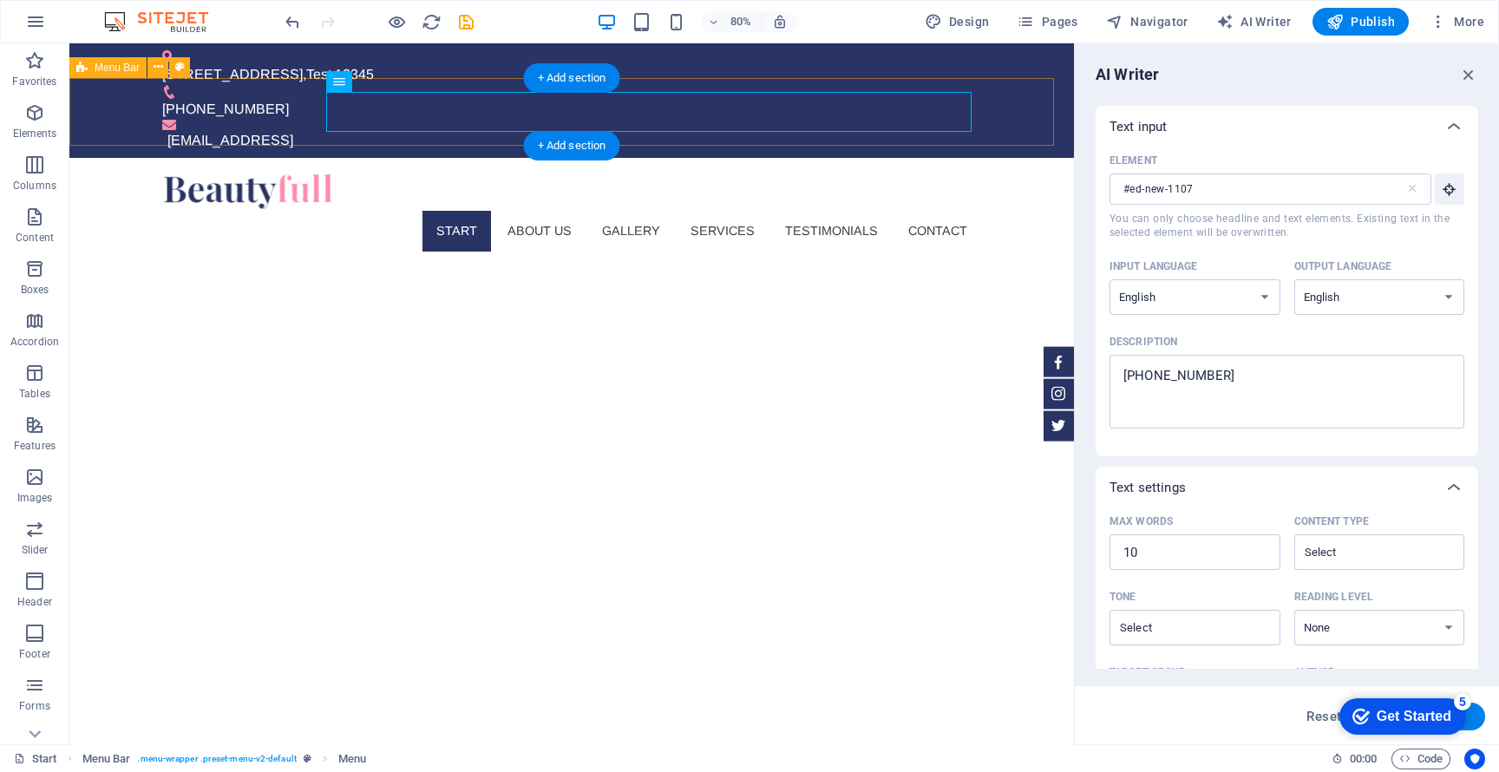
click at [237, 172] on div at bounding box center [571, 191] width 819 height 39
select select "px"
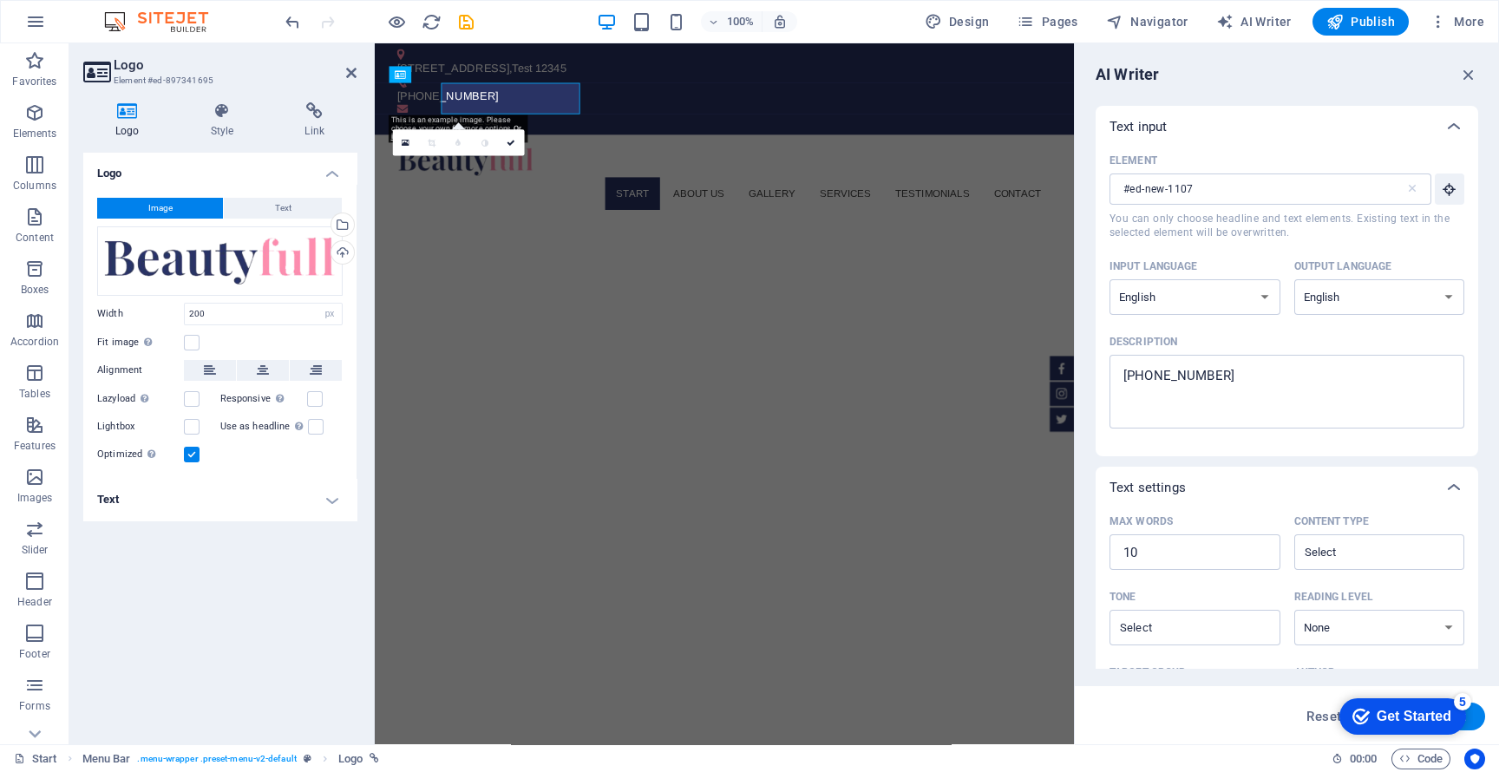
click at [237, 109] on icon at bounding box center [223, 110] width 88 height 17
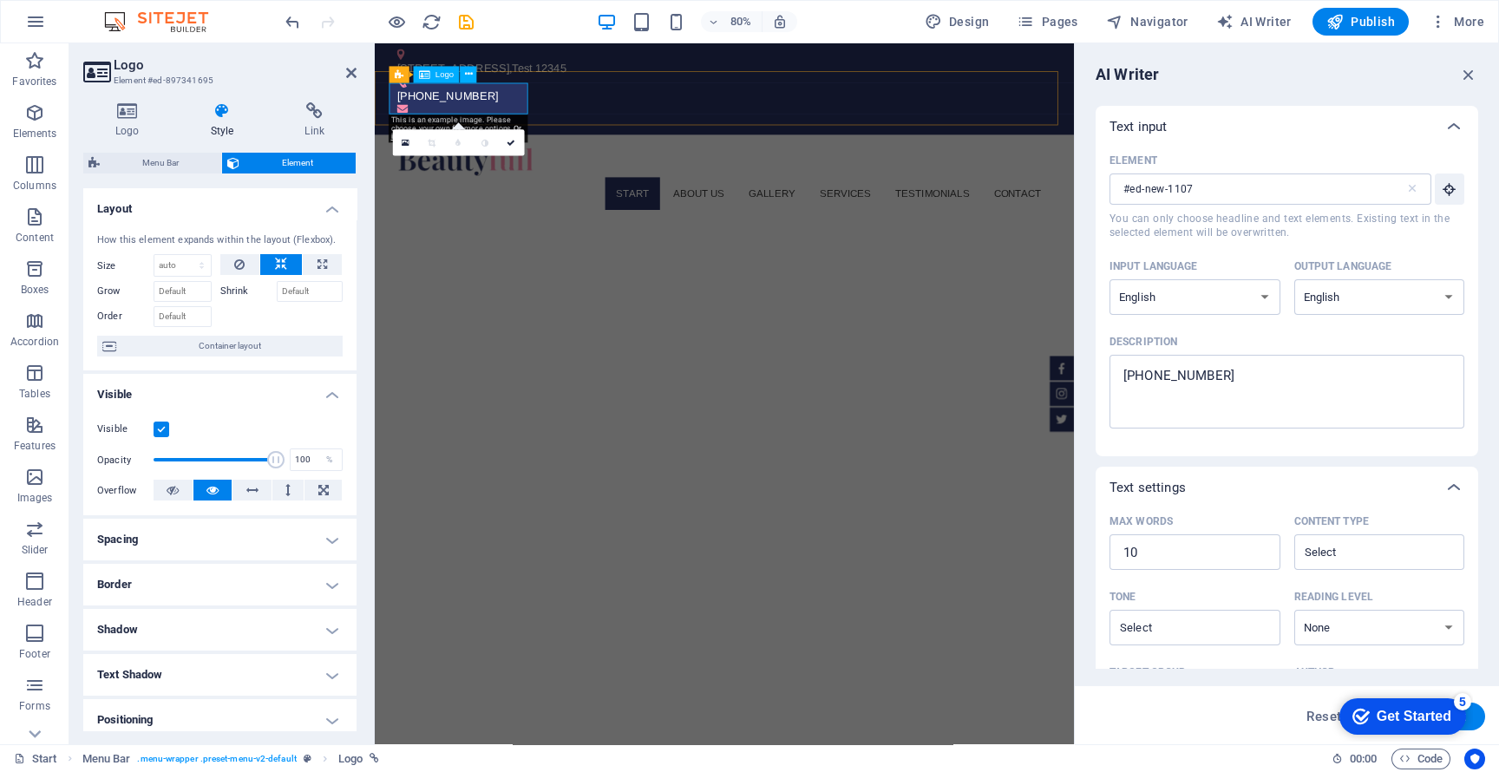
click at [448, 172] on div at bounding box center [811, 191] width 819 height 39
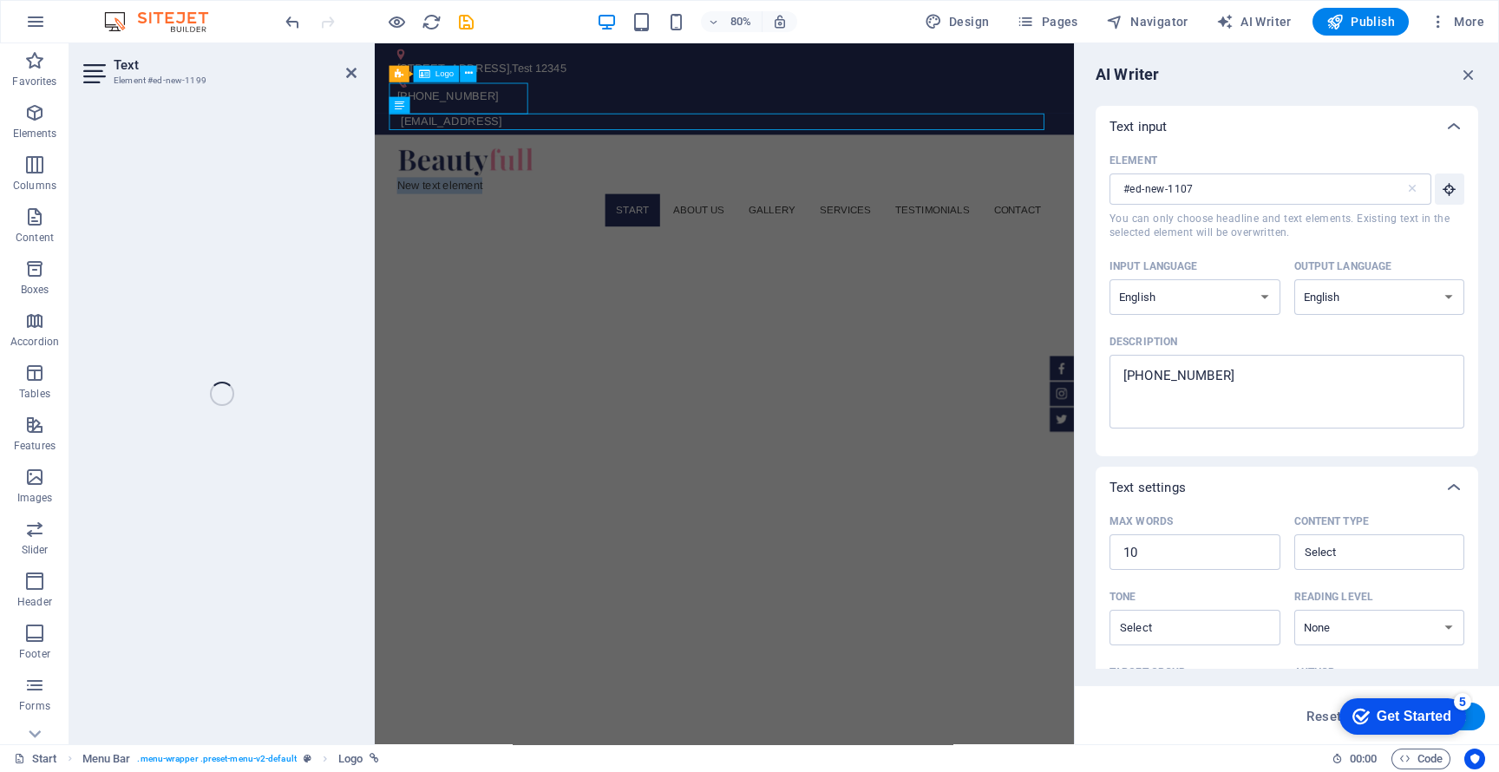
type input "#ed-new-1199"
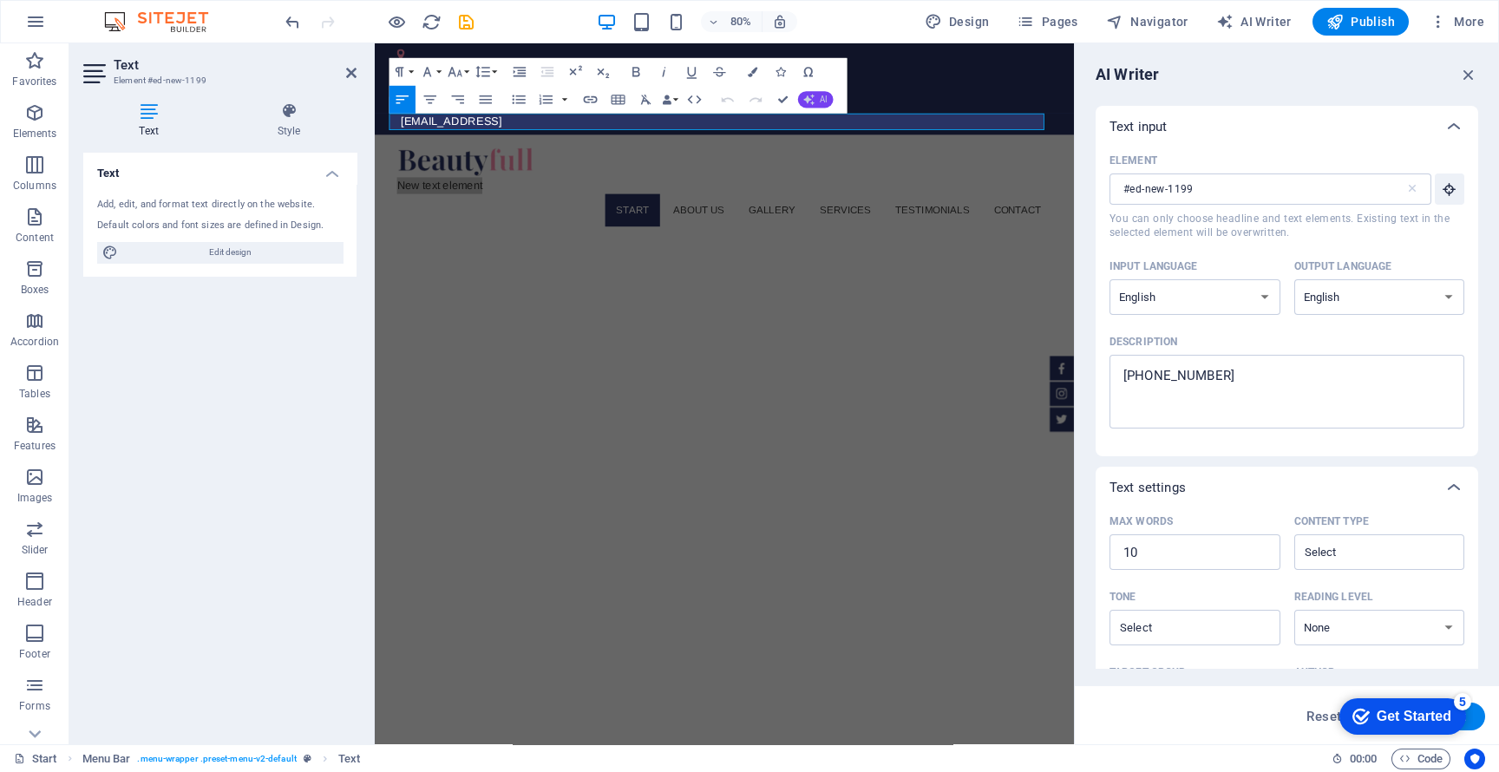
click at [820, 100] on span "AI" at bounding box center [824, 99] width 8 height 9
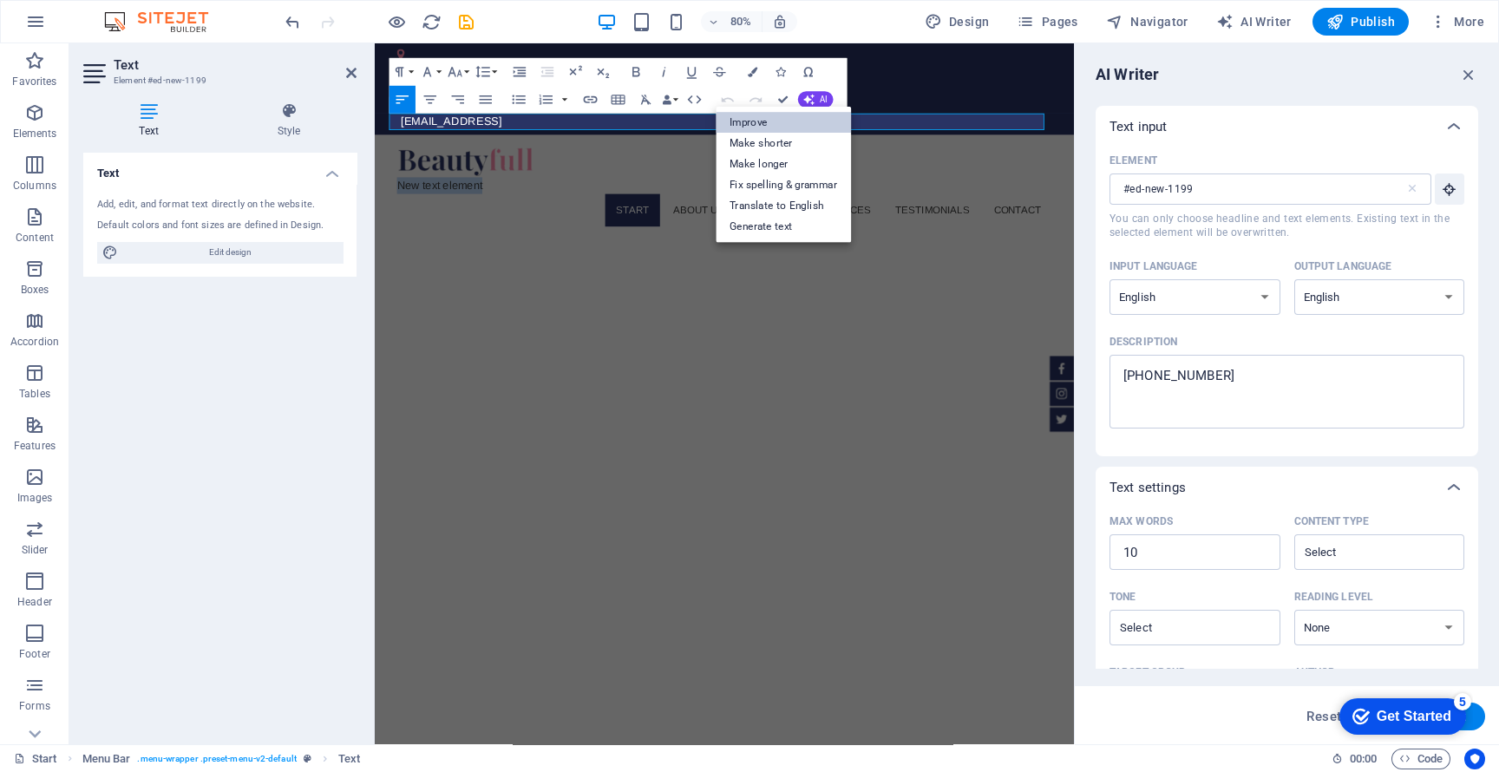
click at [766, 126] on link "Improve" at bounding box center [783, 122] width 135 height 21
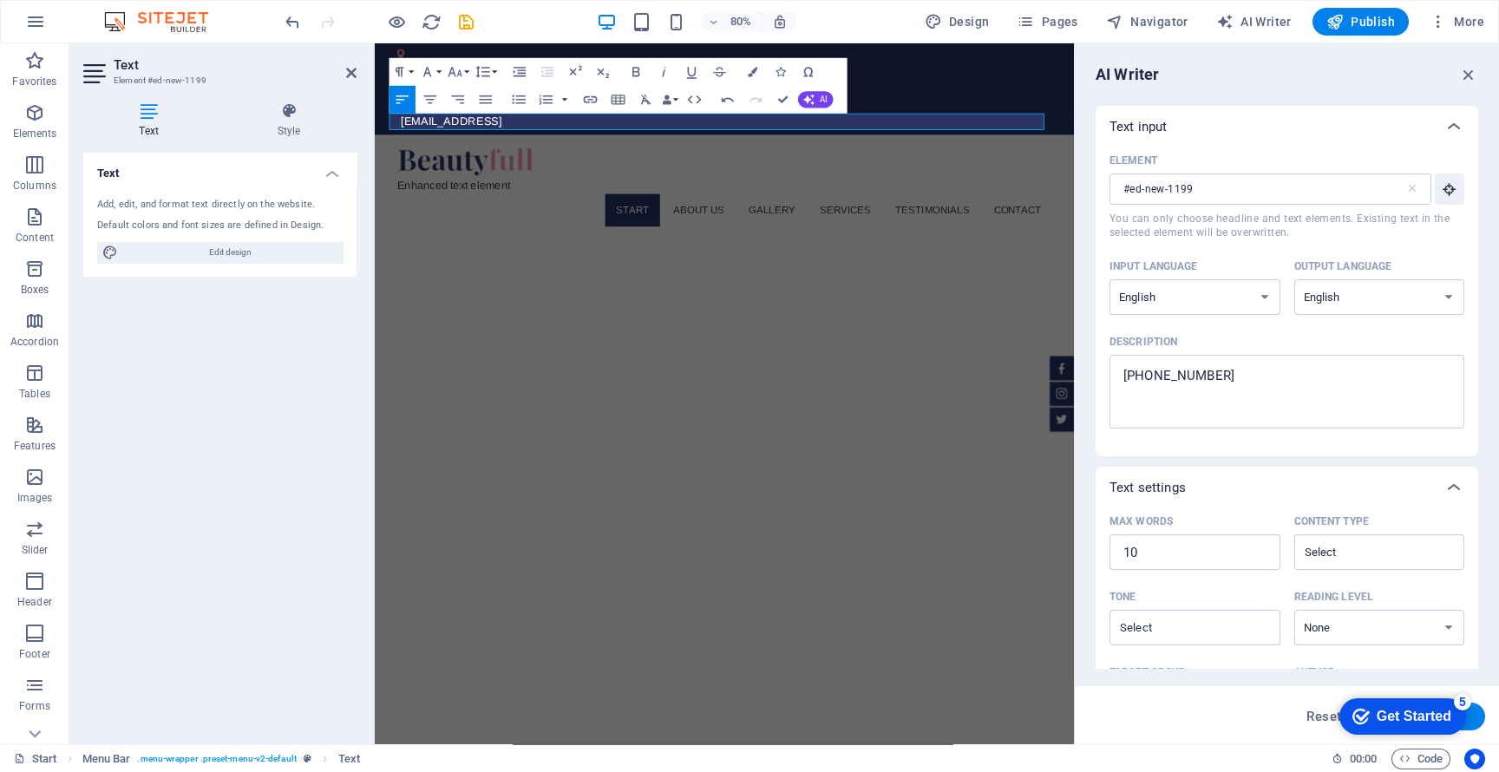
click at [1051, 158] on div "Enhanced text element Start About us Gallery Services Testimonials Contact" at bounding box center [812, 222] width 874 height 128
click at [573, 172] on div at bounding box center [811, 191] width 819 height 39
select select "px"
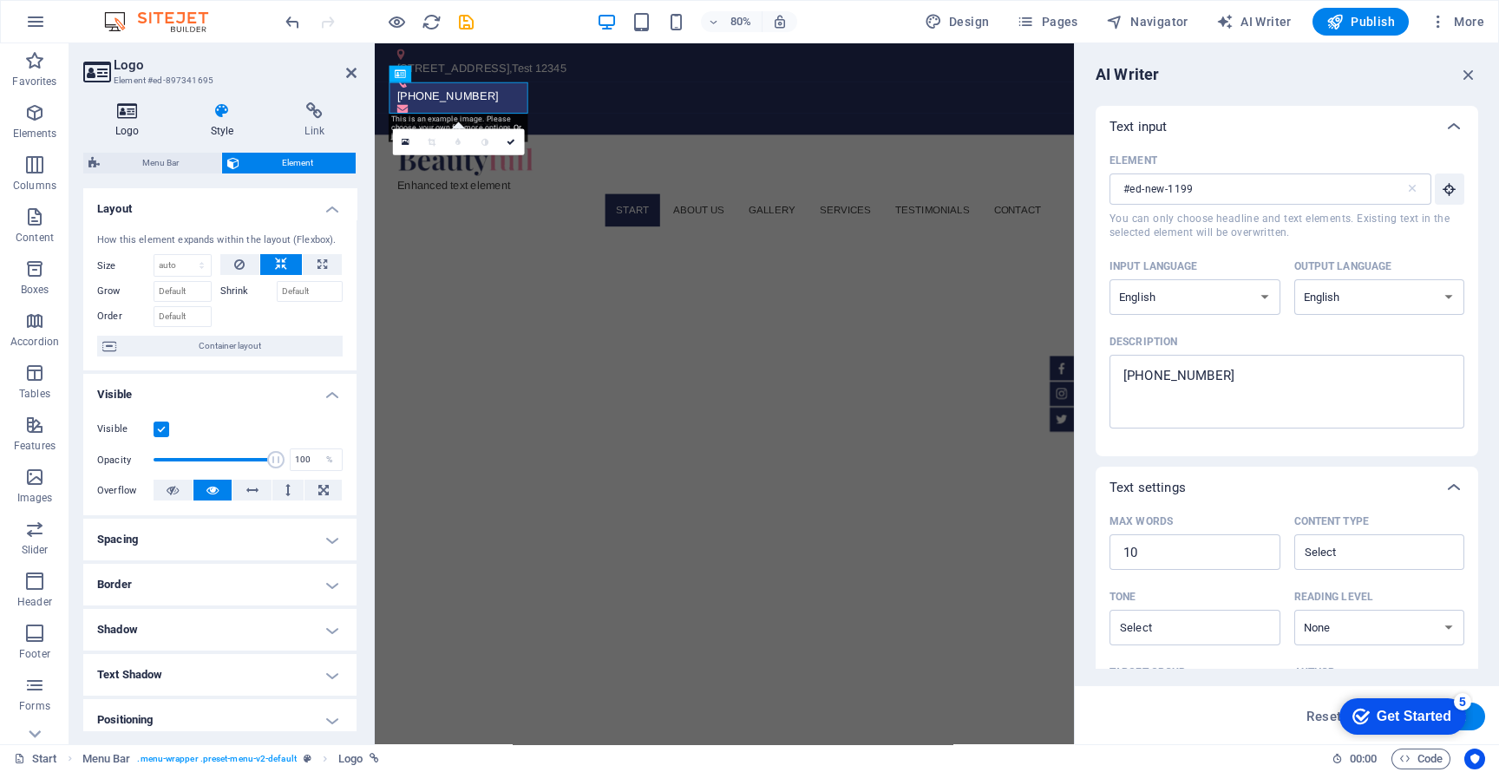
click at [128, 115] on icon at bounding box center [127, 110] width 88 height 17
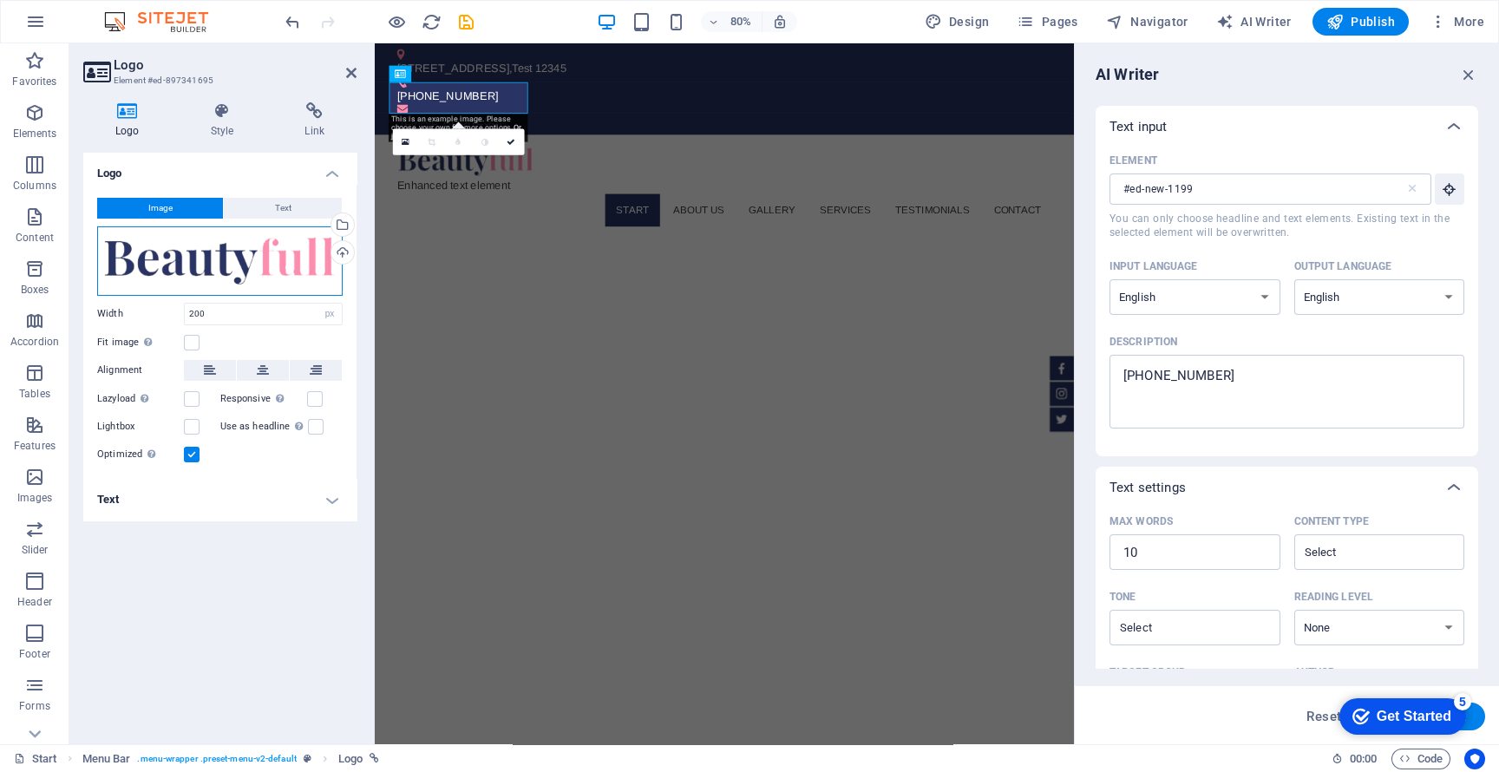
click at [211, 272] on div "Drag files here, click to choose files or select files from Files or our free s…" at bounding box center [219, 260] width 245 height 69
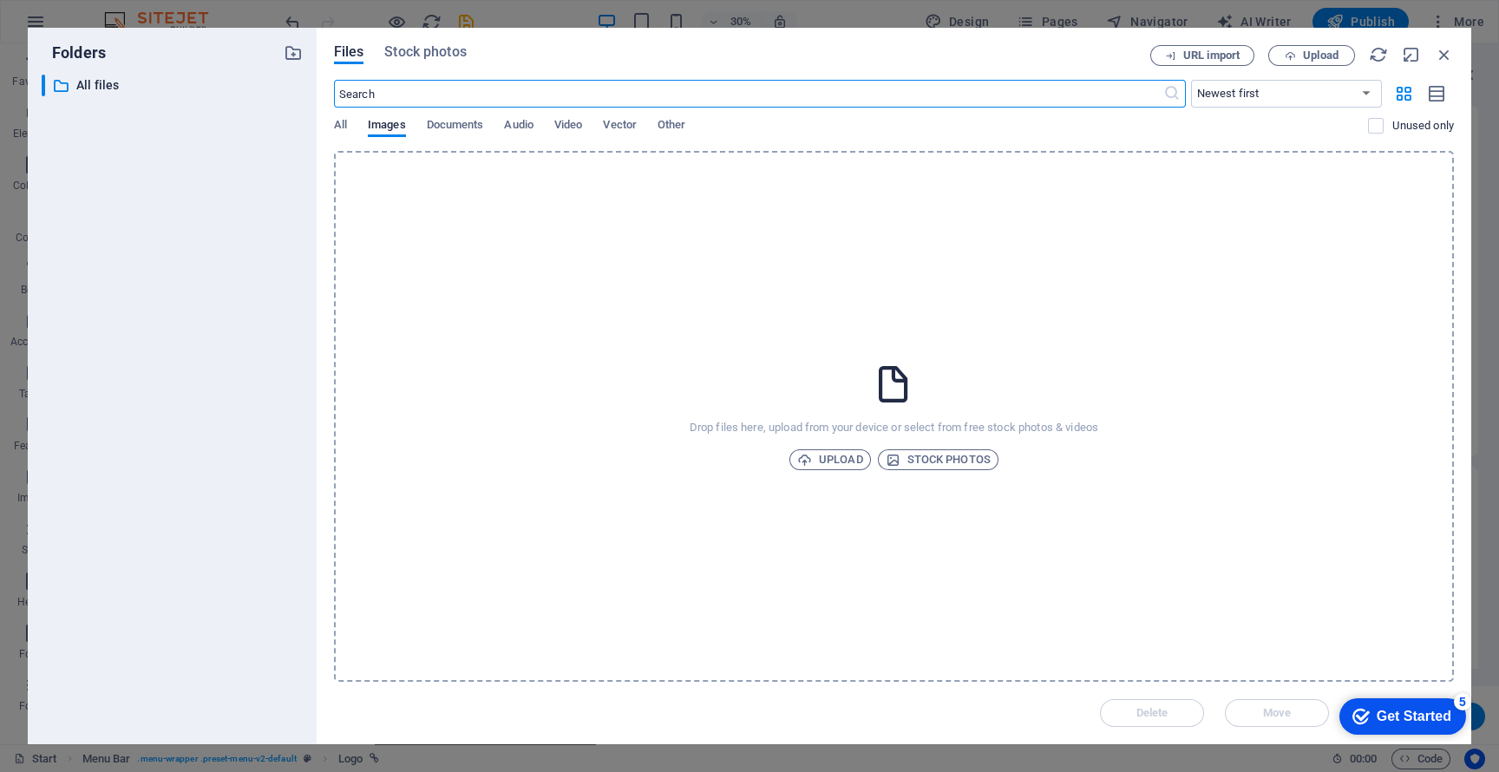
click at [419, 95] on input "text" at bounding box center [748, 94] width 829 height 28
type input "shop n glow"
click at [342, 124] on span "All" at bounding box center [340, 126] width 13 height 24
click at [408, 53] on span "Stock photos" at bounding box center [425, 52] width 82 height 21
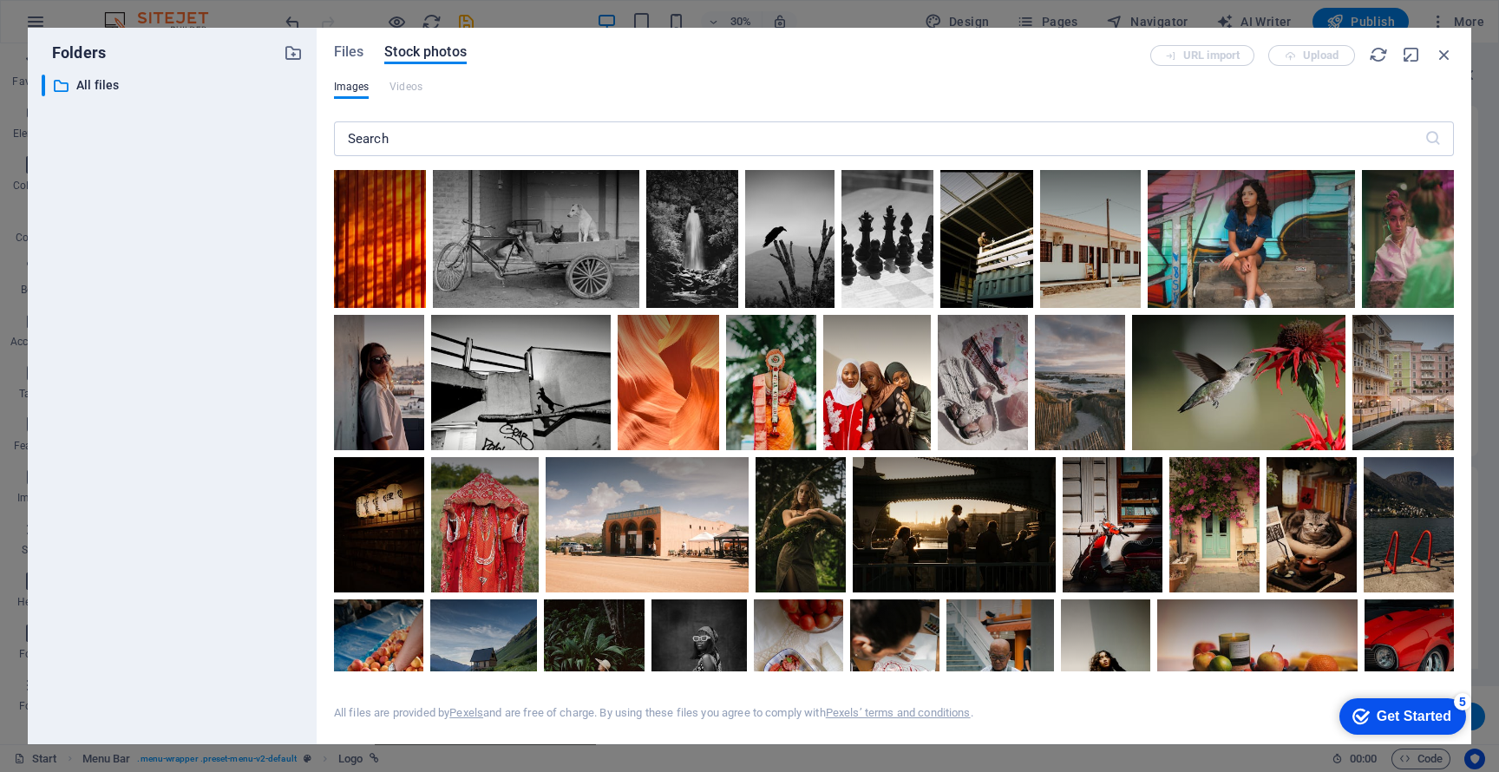
click at [573, 116] on div "​" at bounding box center [894, 142] width 1120 height 56
click at [572, 124] on input "text" at bounding box center [879, 138] width 1090 height 35
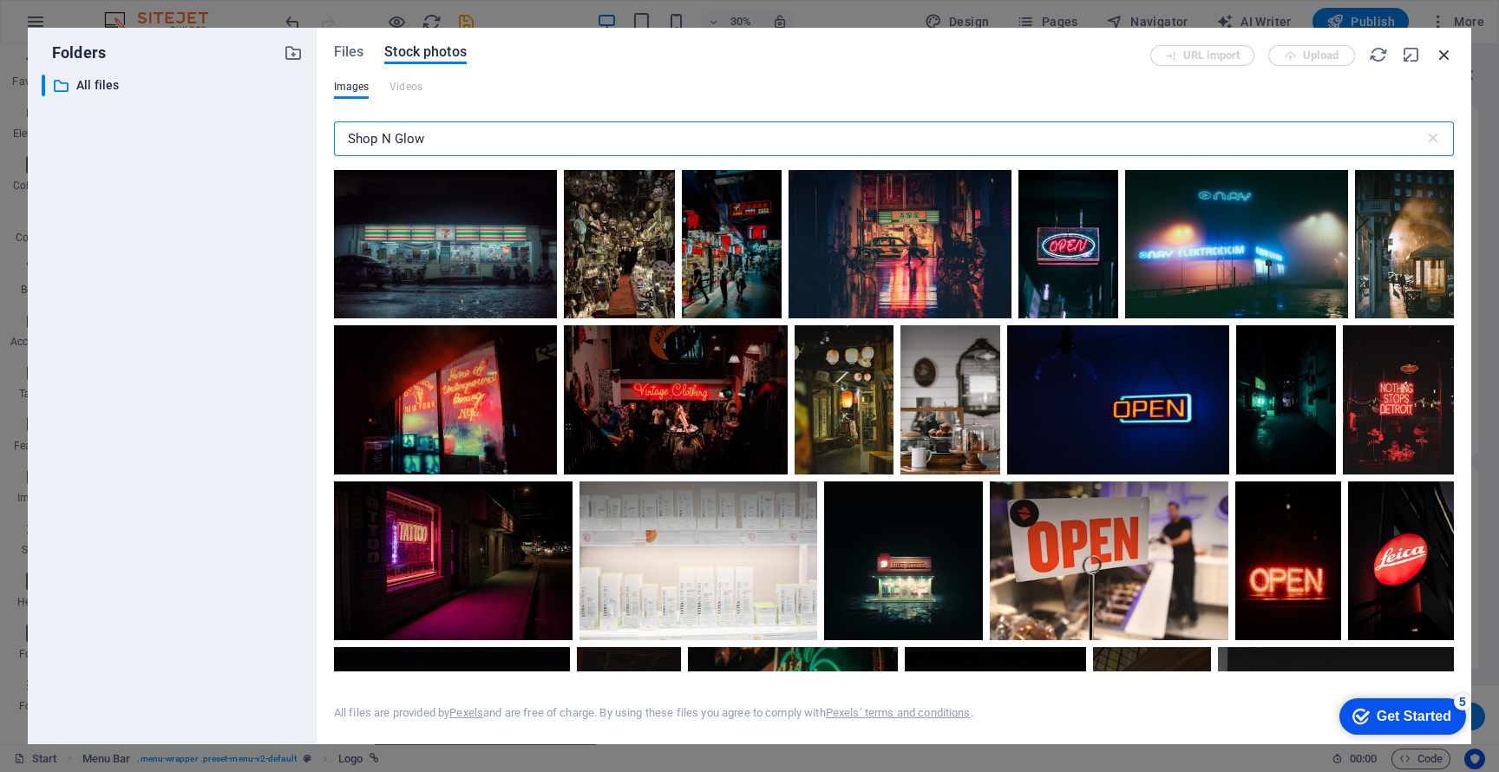
type input "Shop N Glow"
click at [1331, 52] on icon "button" at bounding box center [1444, 54] width 19 height 19
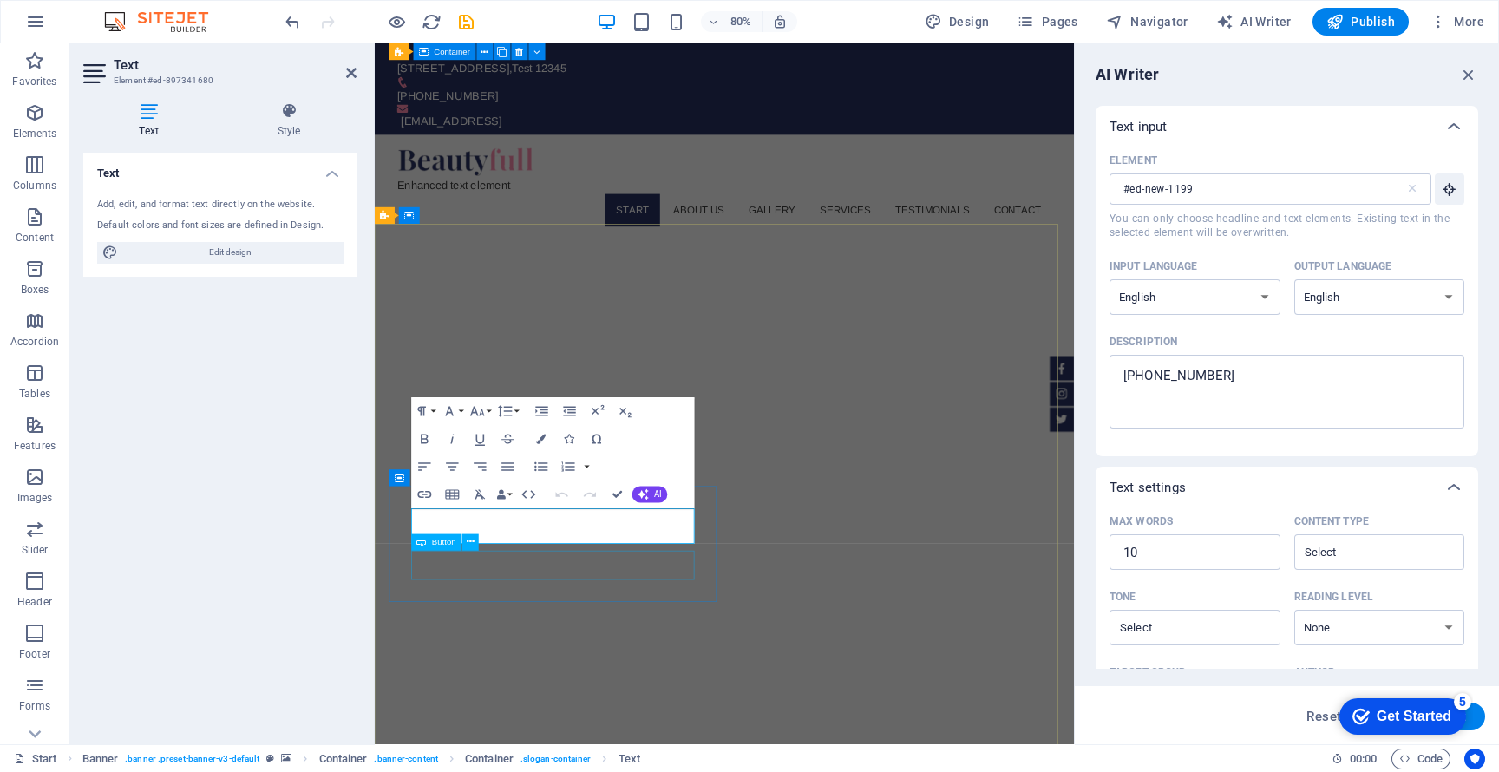
type input "#ed-897341680"
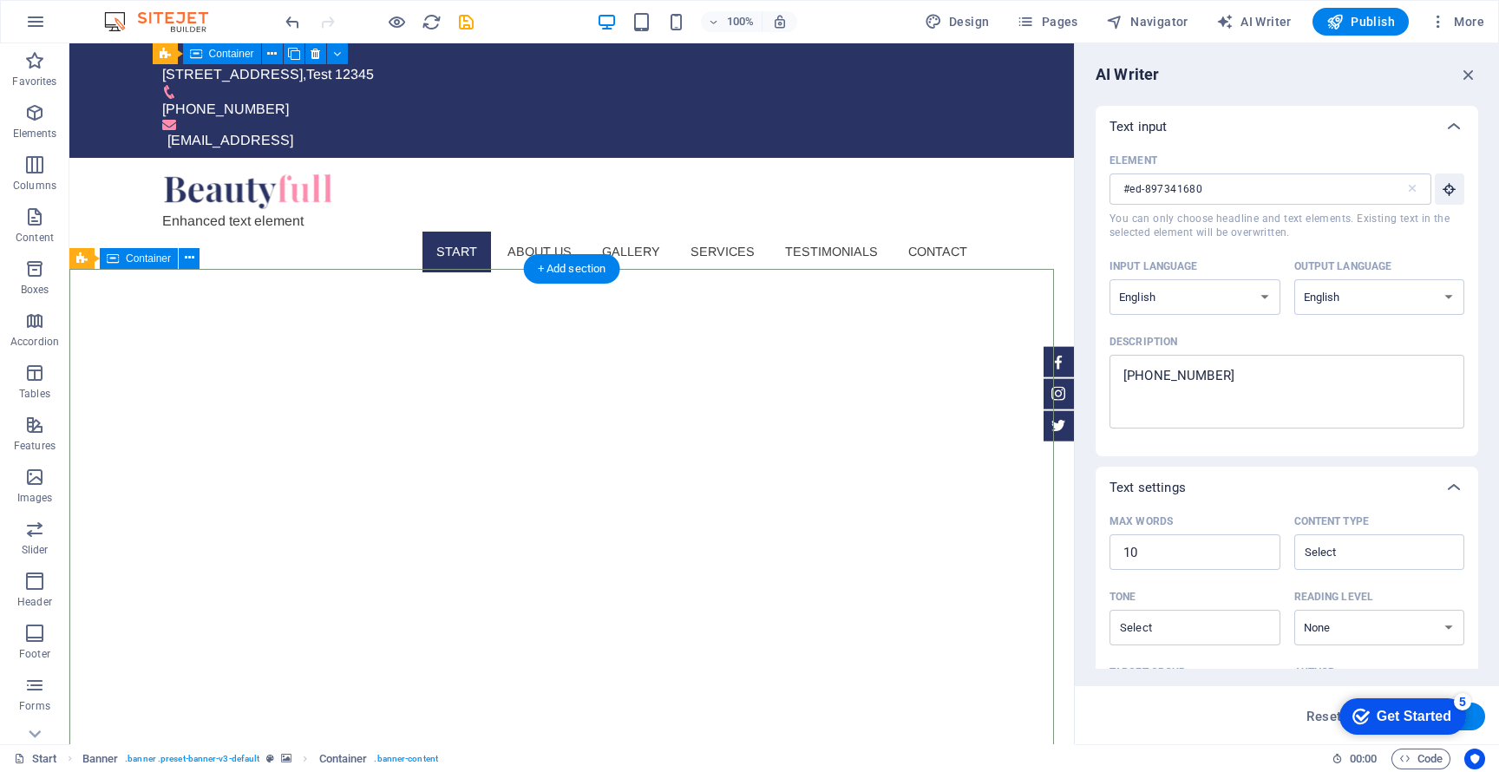
click at [956, 11] on button "Design" at bounding box center [957, 22] width 79 height 28
select select "px"
select select "300"
select select "px"
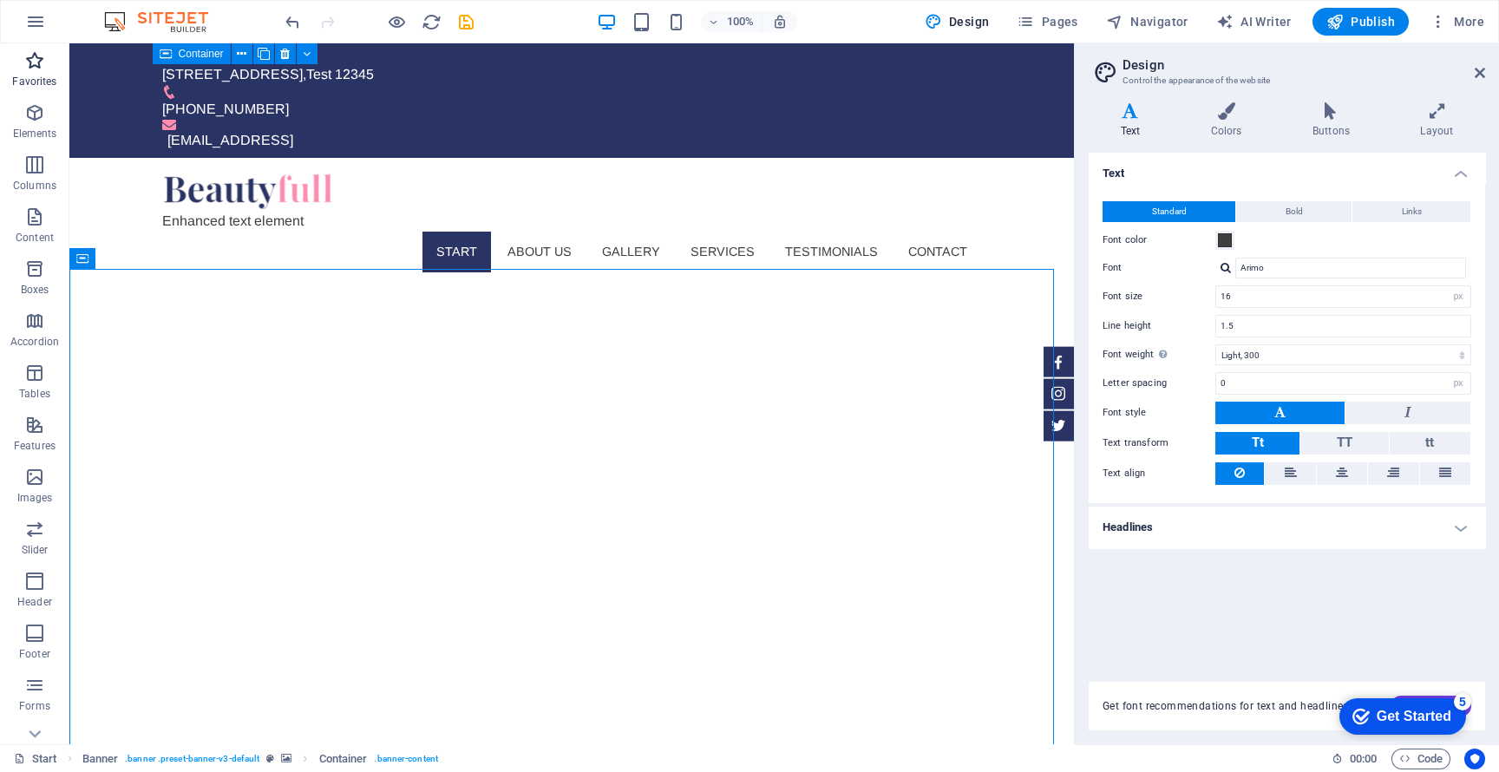
click at [27, 59] on icon "button" at bounding box center [34, 60] width 21 height 21
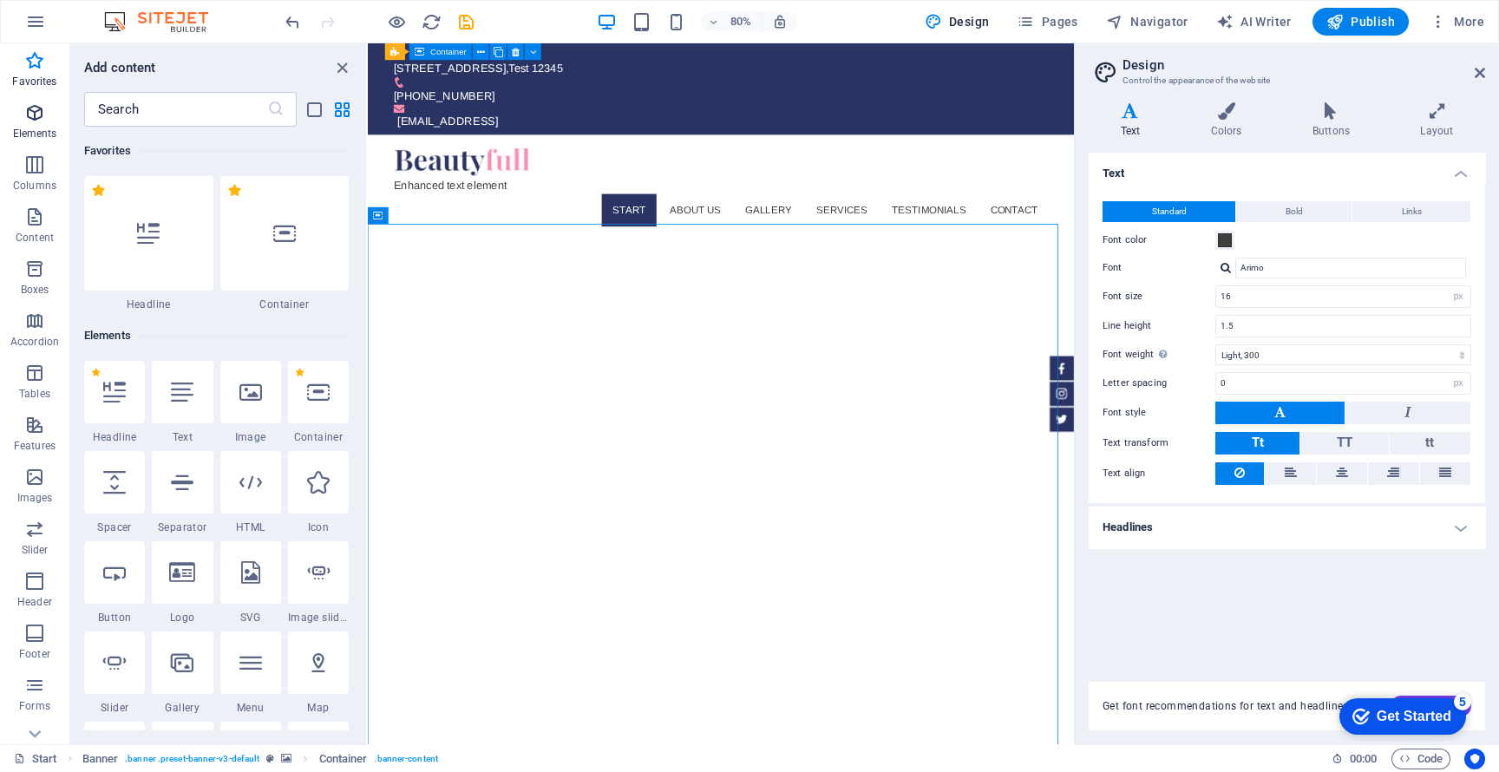
click at [16, 108] on span "Elements" at bounding box center [34, 123] width 69 height 42
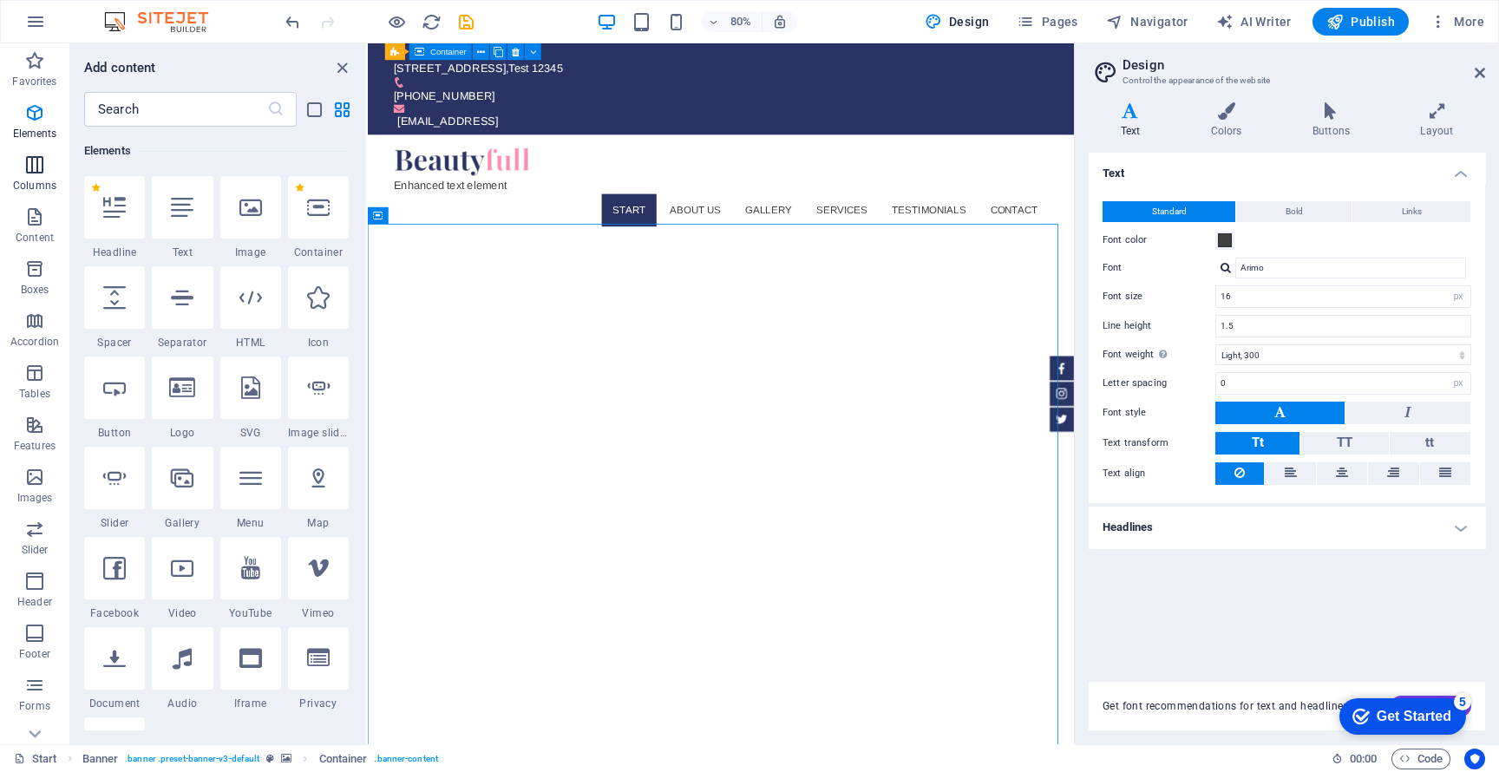
click at [24, 150] on button "Columns" at bounding box center [34, 173] width 69 height 52
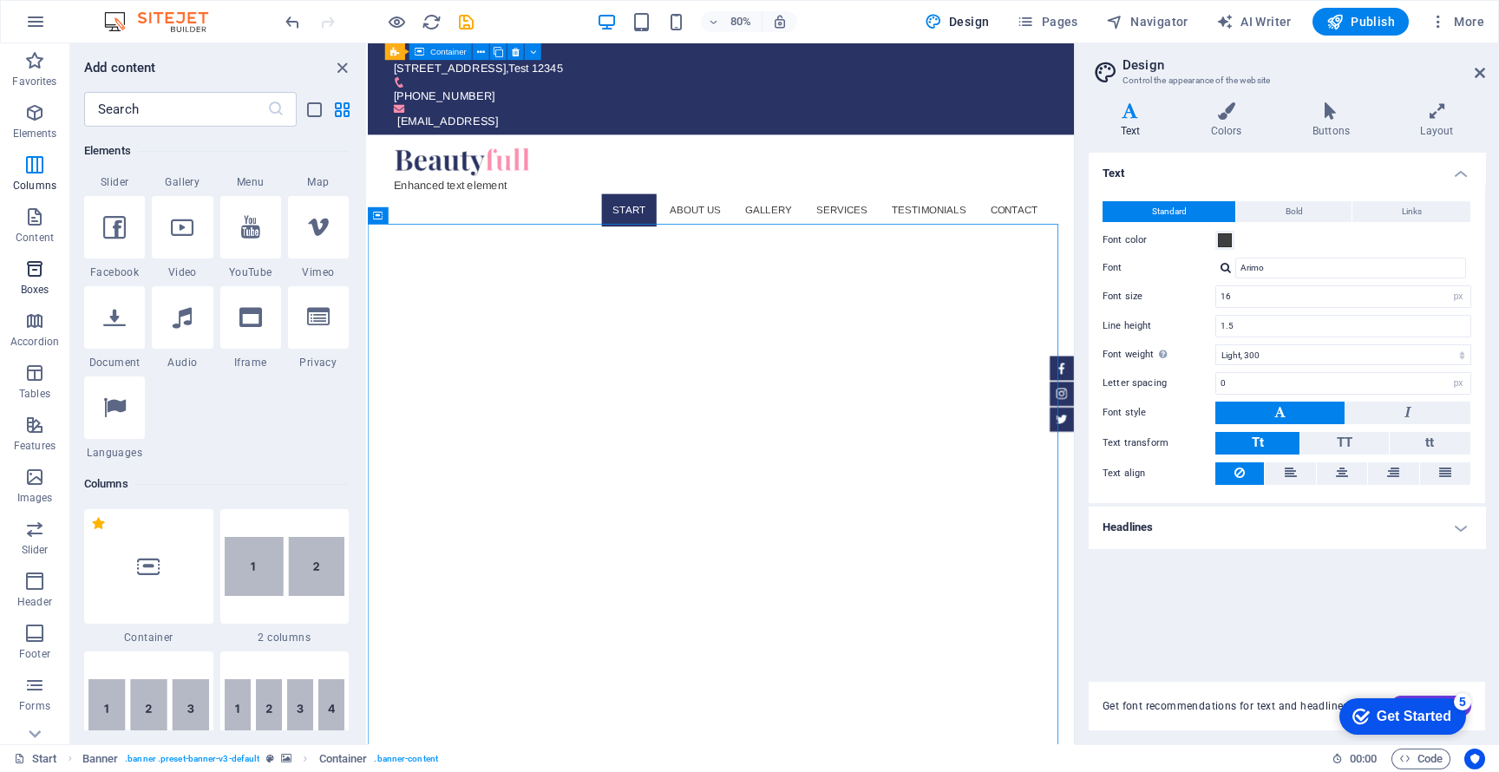
scroll to position [858, 0]
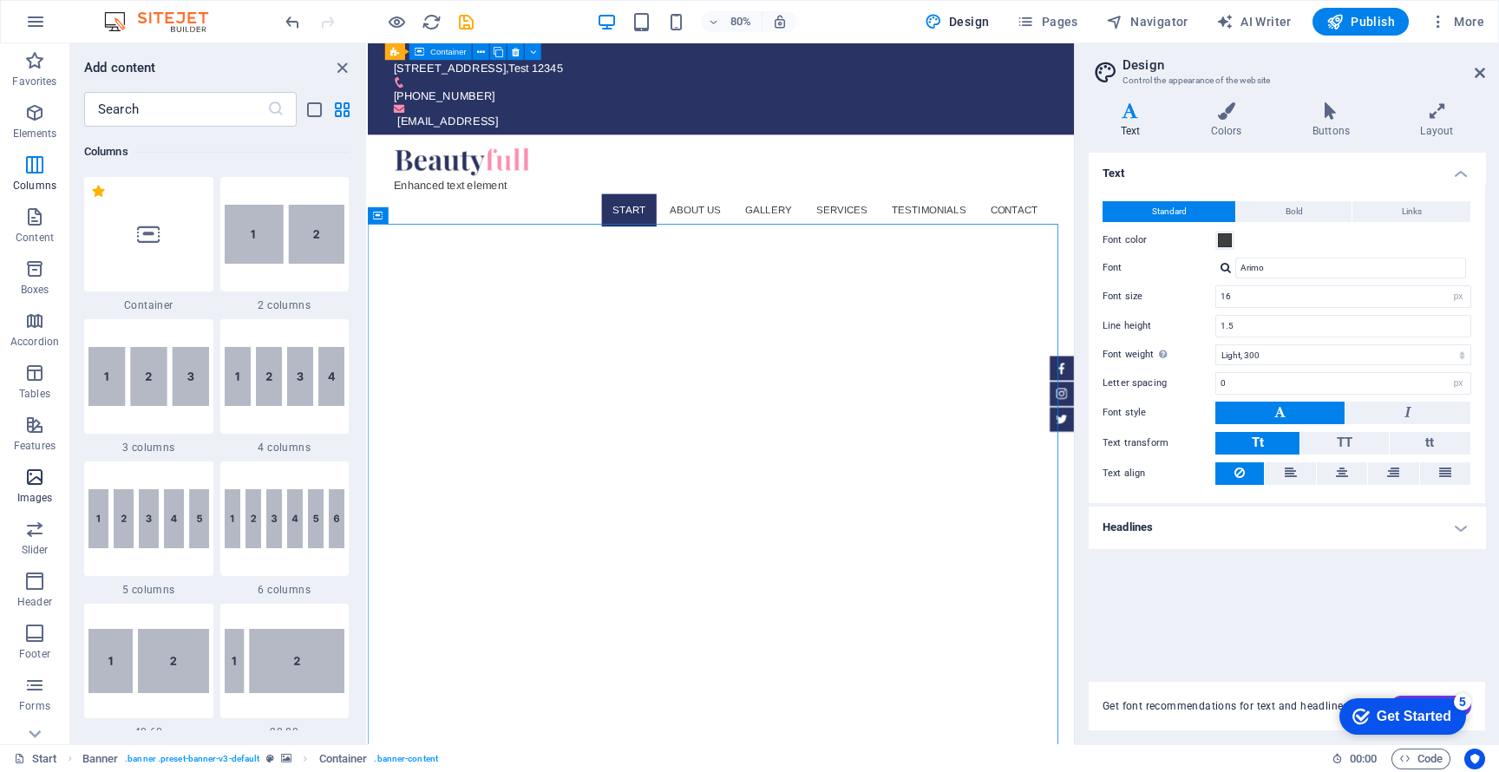
click at [35, 488] on span "Images" at bounding box center [34, 488] width 69 height 42
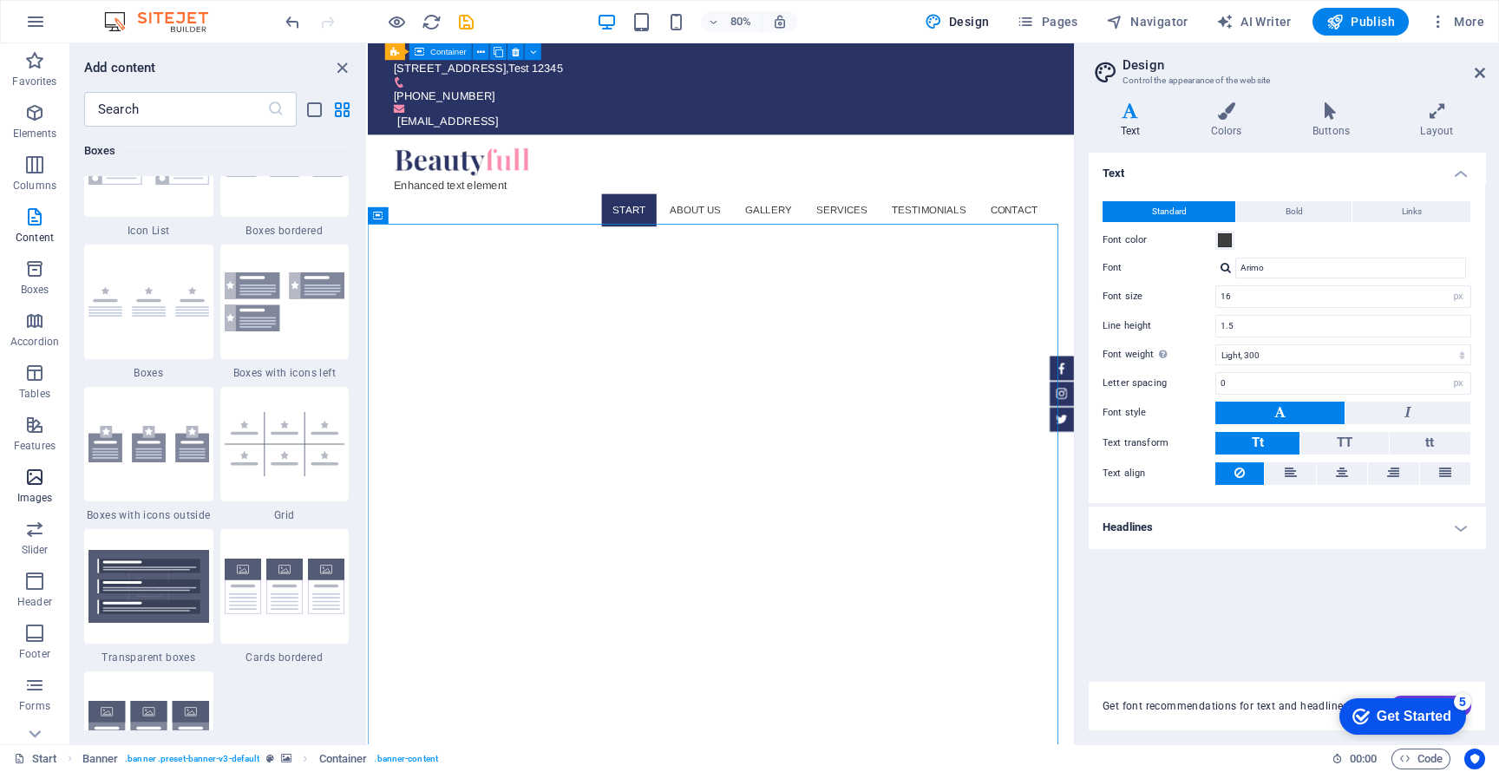
scroll to position [8792, 0]
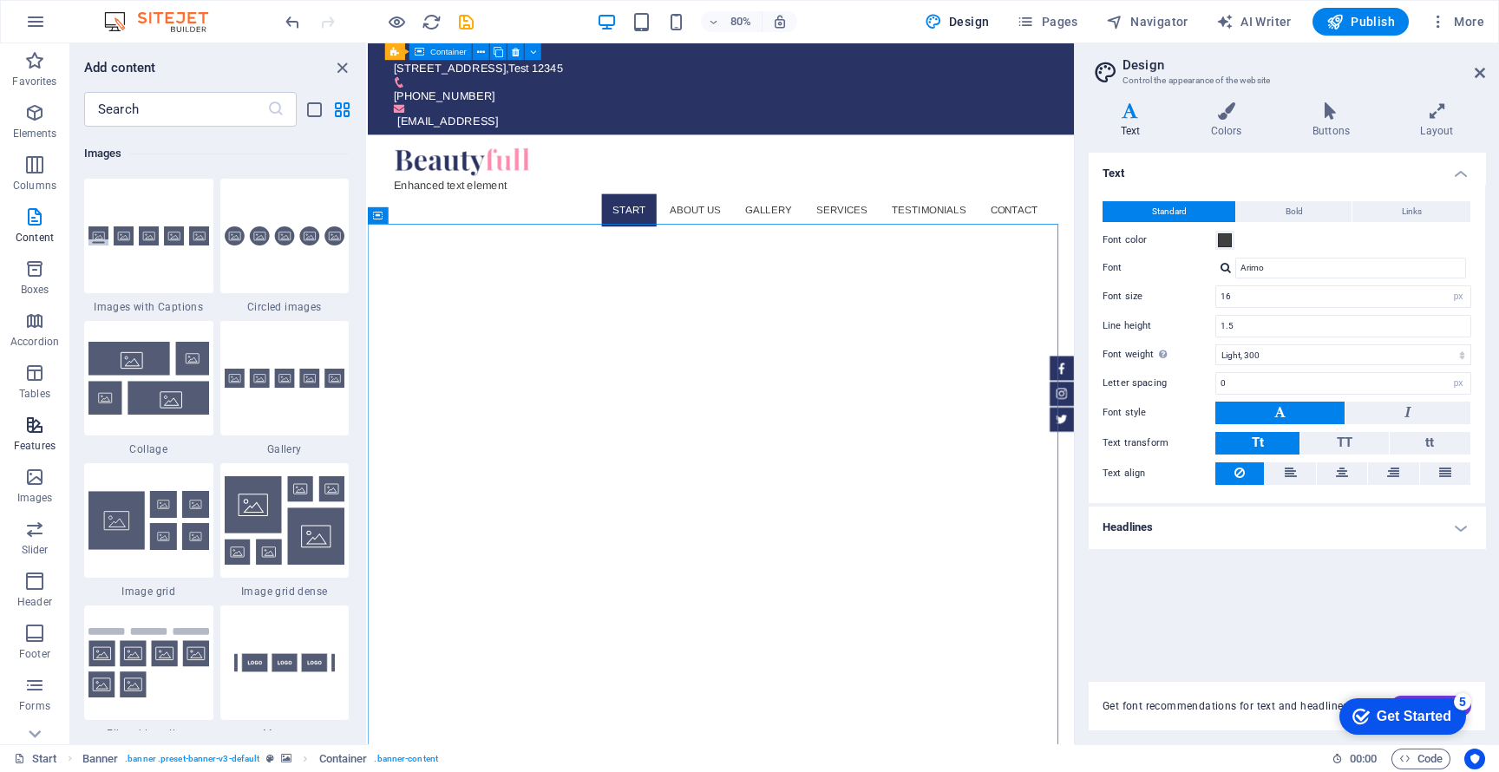
click at [29, 419] on icon "button" at bounding box center [34, 425] width 21 height 21
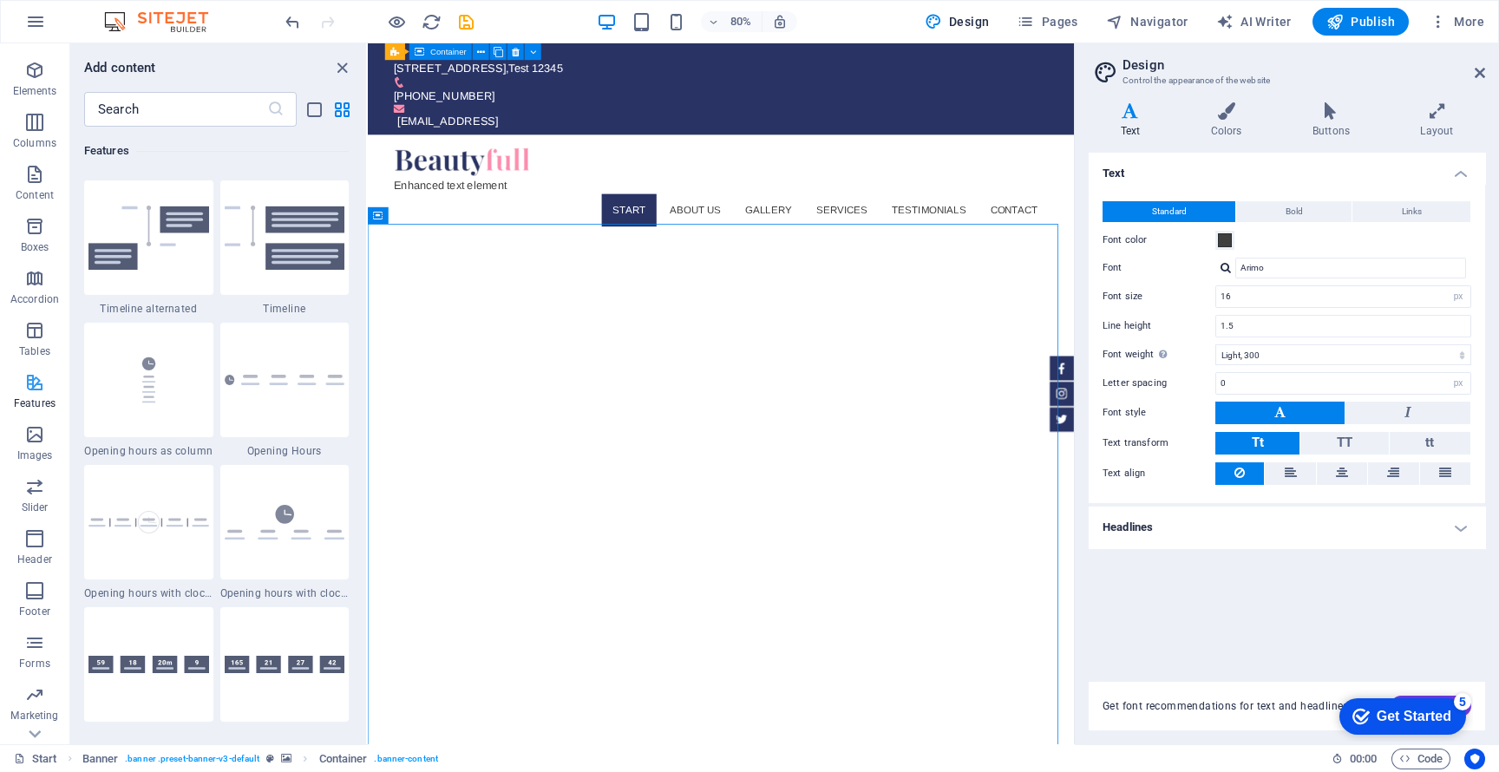
scroll to position [79, 0]
click at [33, 685] on icon "button" at bounding box center [34, 710] width 21 height 21
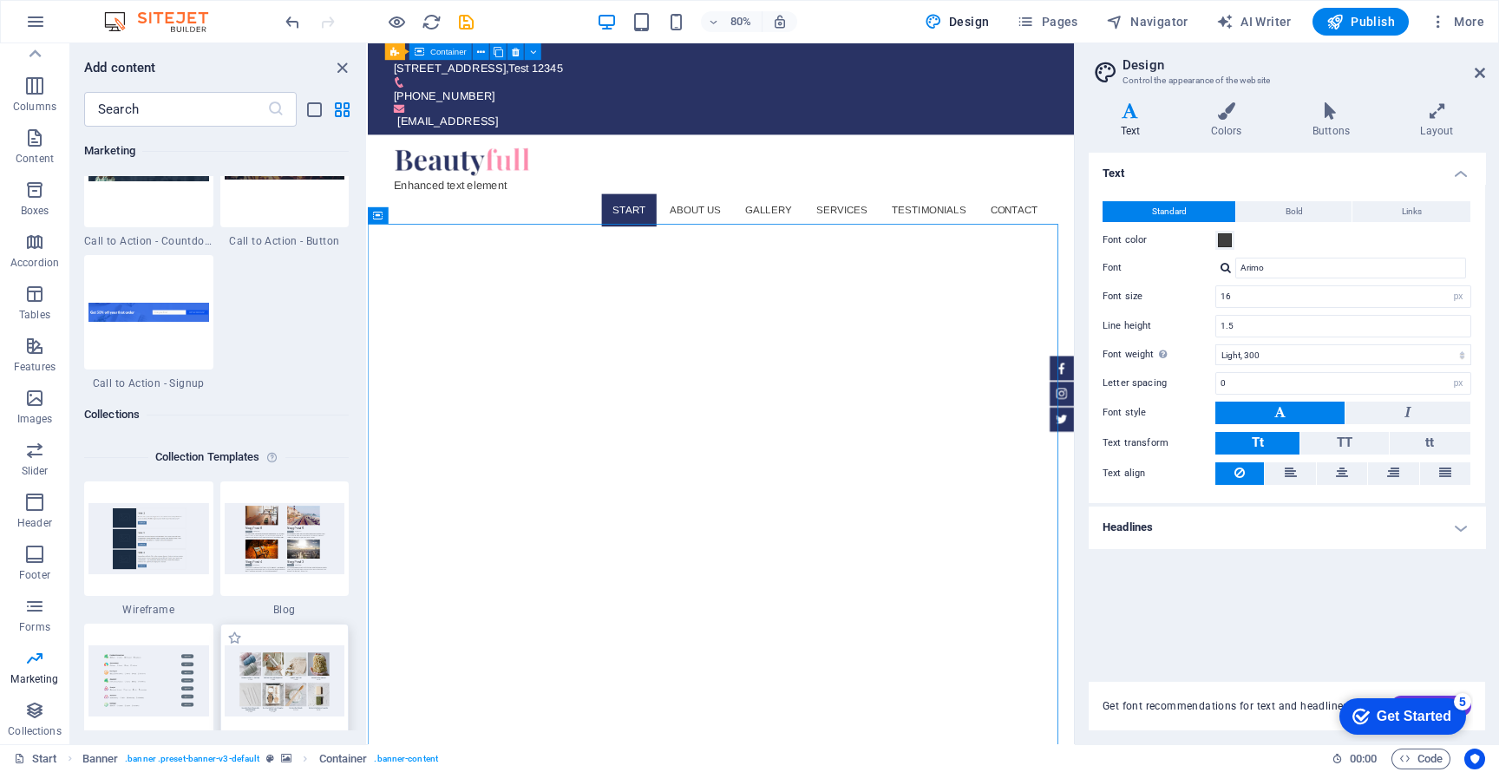
scroll to position [15353, 0]
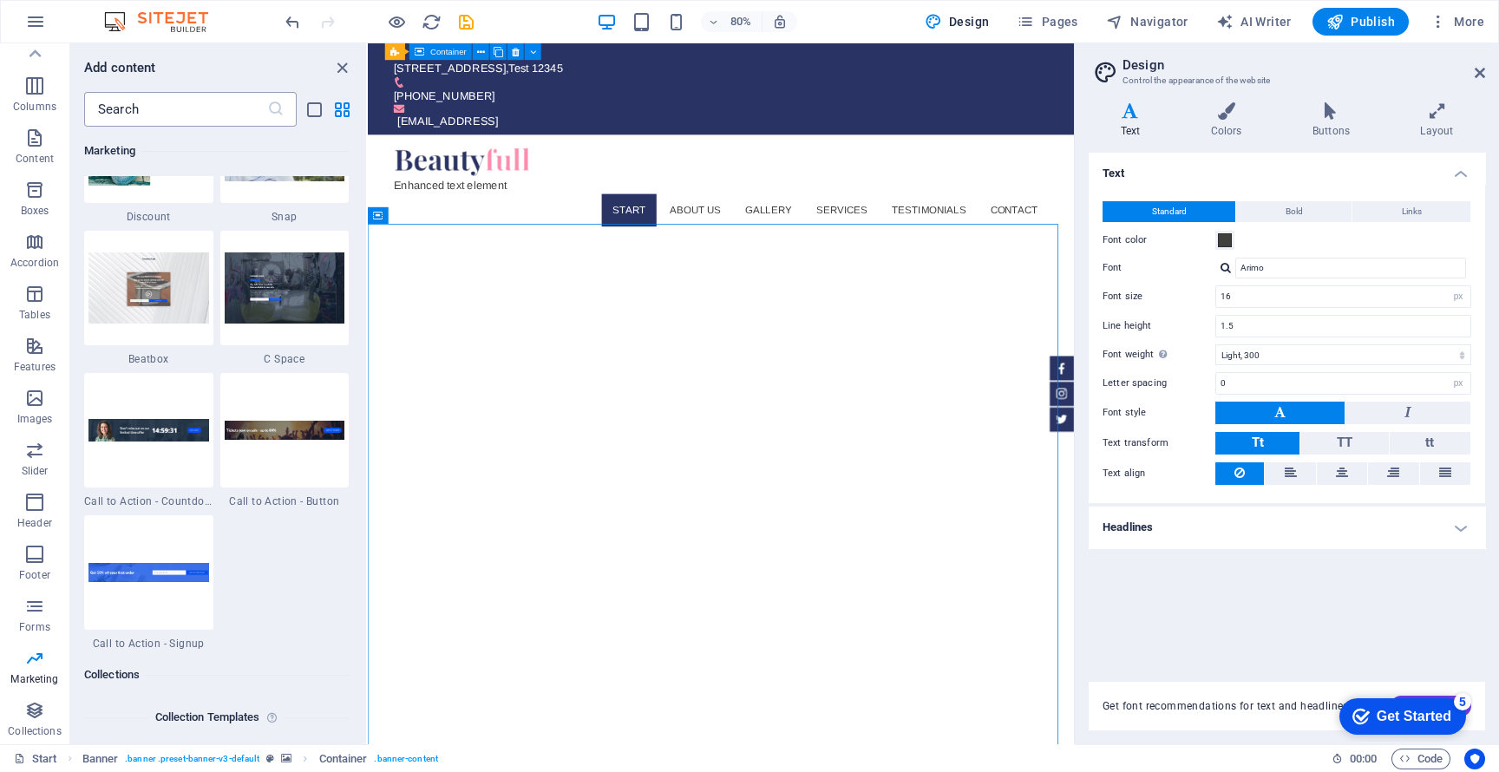
click at [190, 95] on input "text" at bounding box center [175, 109] width 183 height 35
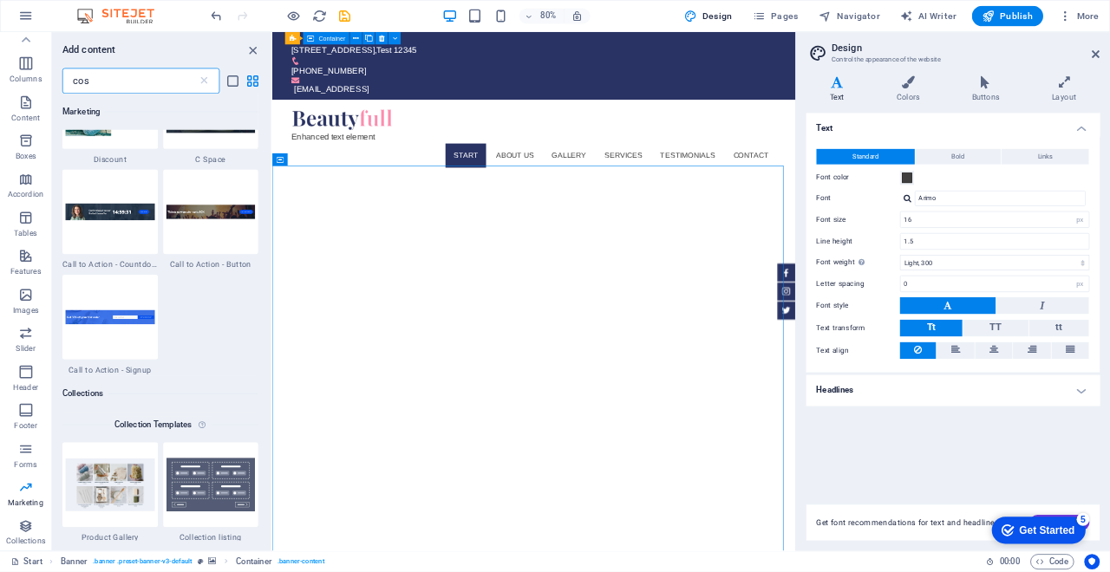
scroll to position [0, 0]
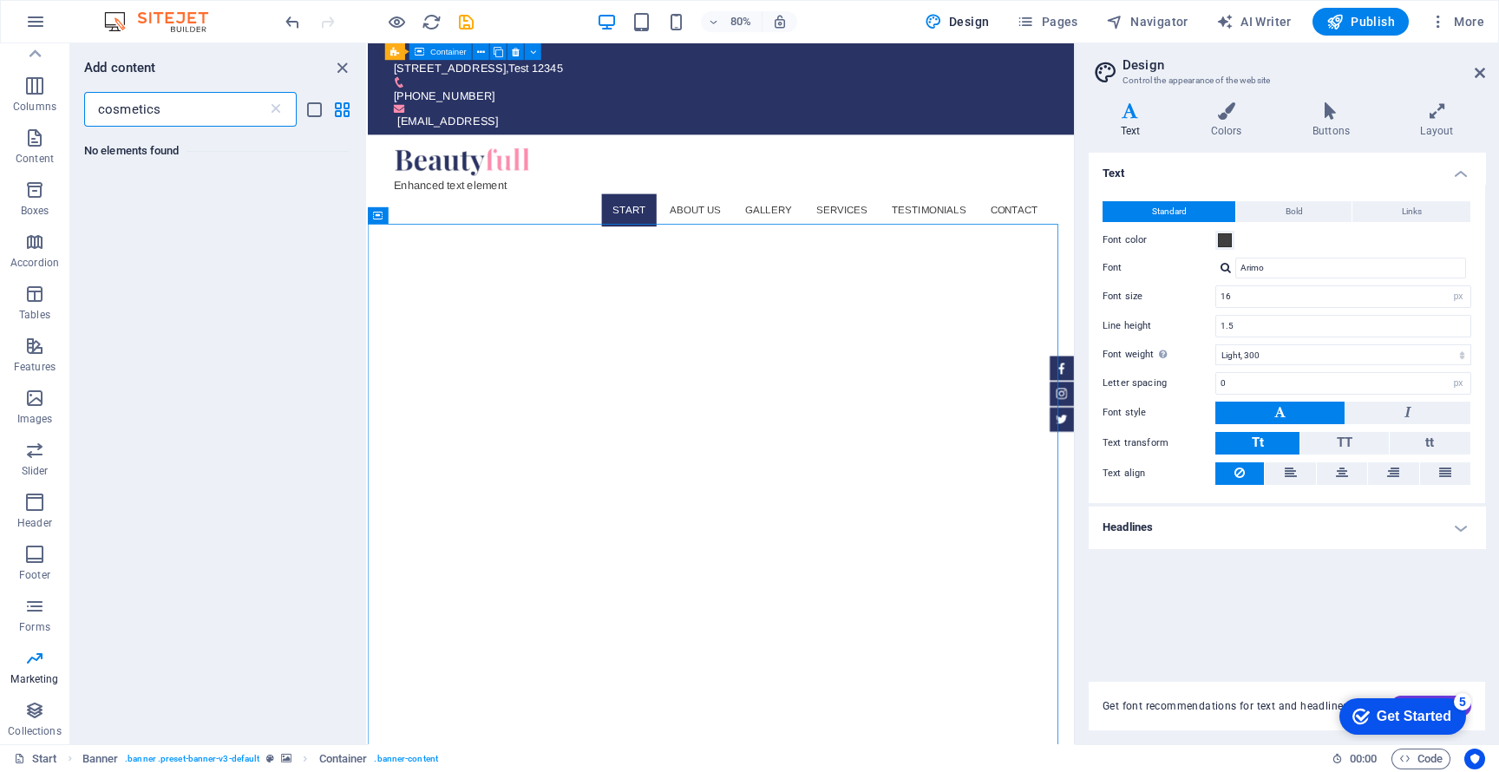
type input "cosmetics"
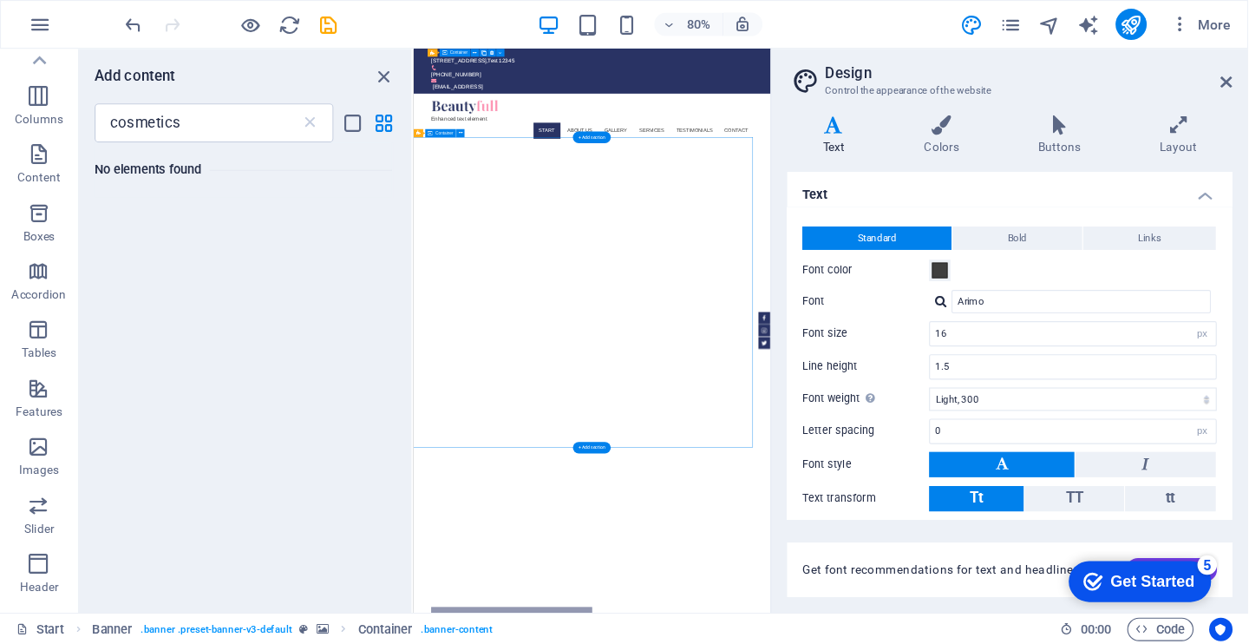
scroll to position [80, 0]
